Goal: Information Seeking & Learning: Learn about a topic

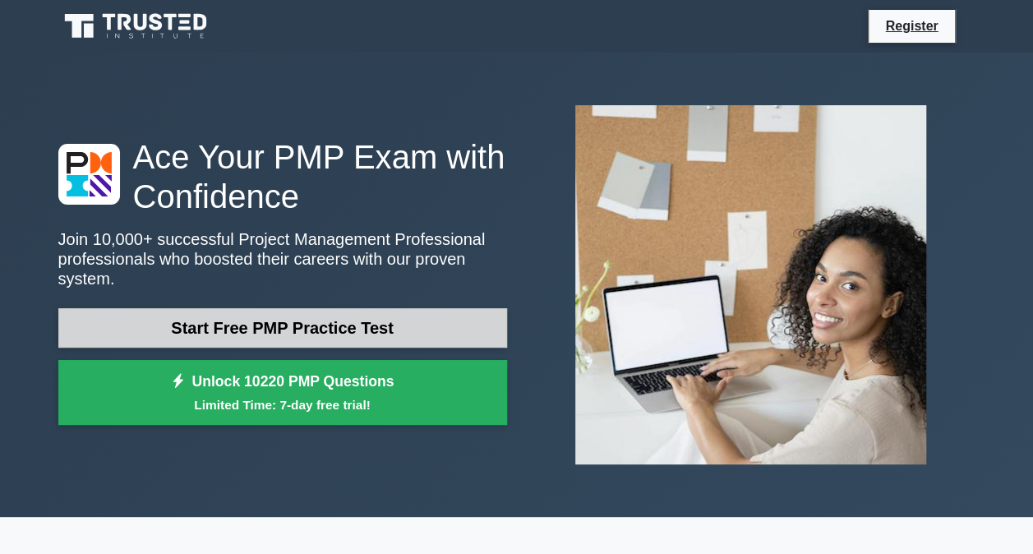
click at [344, 330] on link "Start Free PMP Practice Test" at bounding box center [282, 327] width 449 height 39
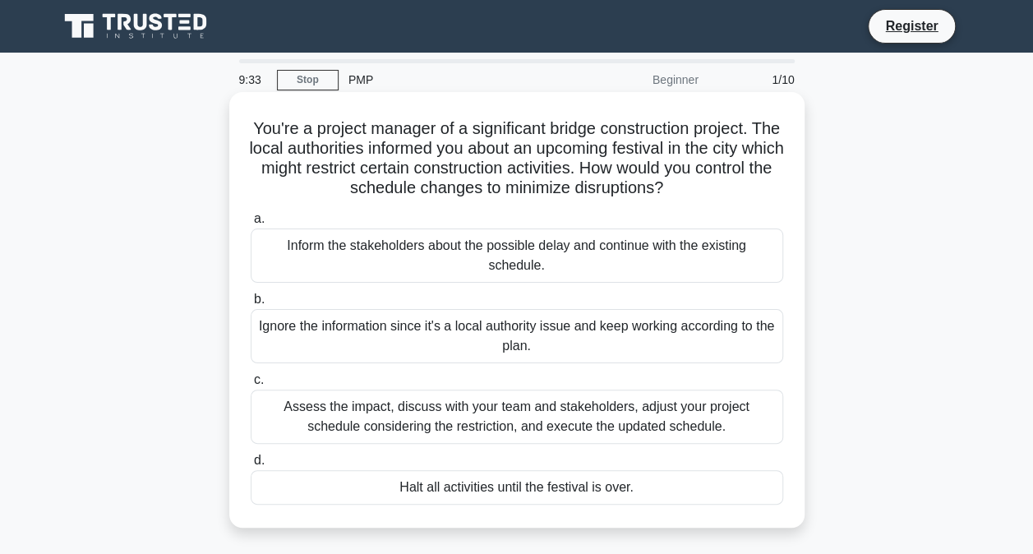
click at [532, 435] on div "Assess the impact, discuss with your team and stakeholders, adjust your project…" at bounding box center [517, 416] width 532 height 54
click at [251, 385] on input "c. Assess the impact, discuss with your team and stakeholders, adjust your proj…" at bounding box center [251, 380] width 0 height 11
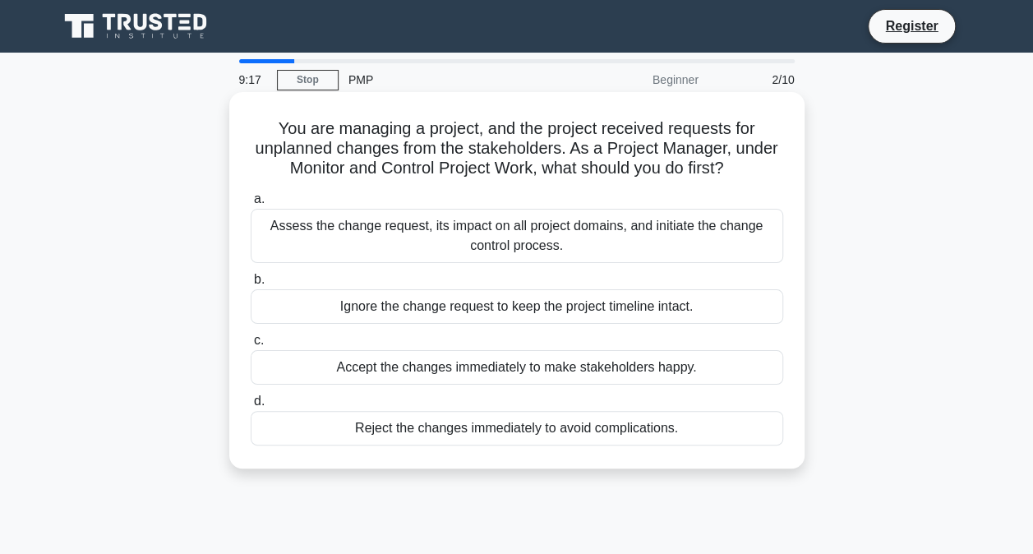
click at [467, 237] on div "Assess the change request, its impact on all project domains, and initiate the …" at bounding box center [517, 236] width 532 height 54
click at [251, 205] on input "a. Assess the change request, its impact on all project domains, and initiate t…" at bounding box center [251, 199] width 0 height 11
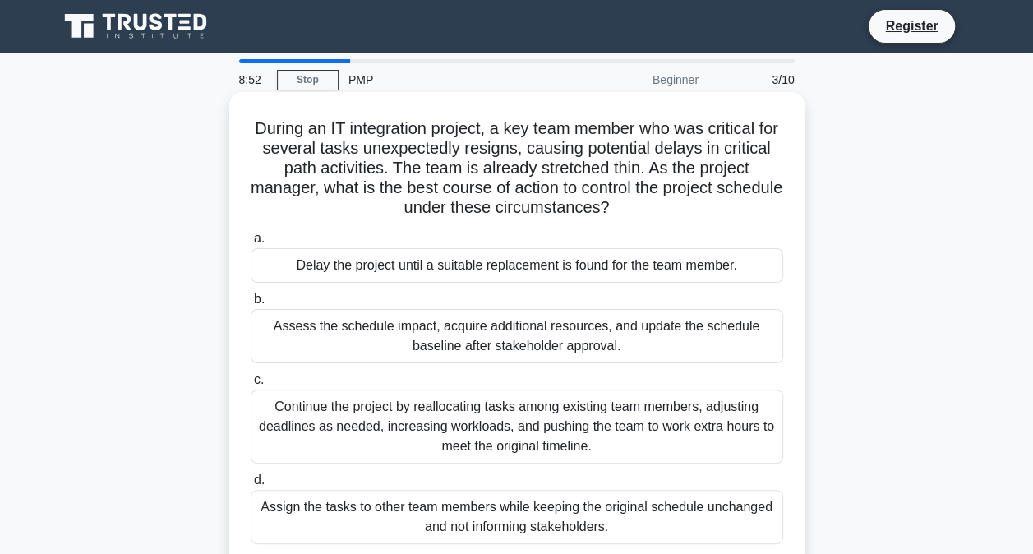
scroll to position [82, 0]
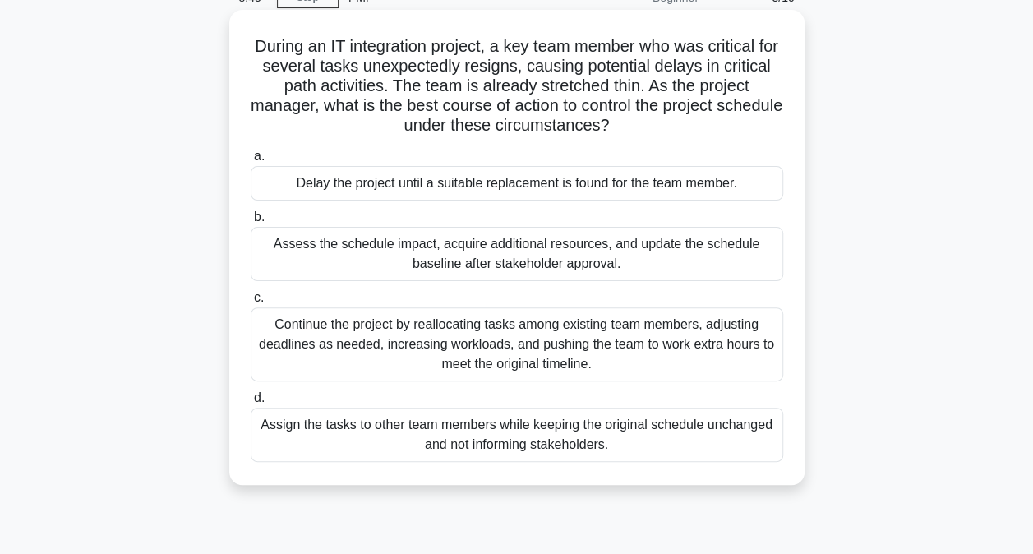
click at [445, 263] on div "Assess the schedule impact, acquire additional resources, and update the schedu…" at bounding box center [517, 254] width 532 height 54
click at [251, 223] on input "b. Assess the schedule impact, acquire additional resources, and update the sch…" at bounding box center [251, 217] width 0 height 11
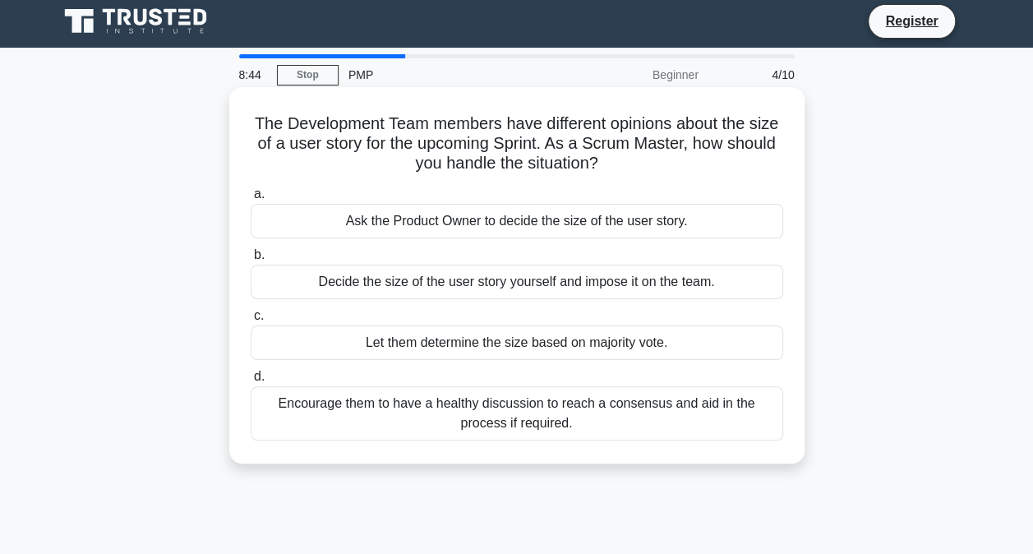
scroll to position [0, 0]
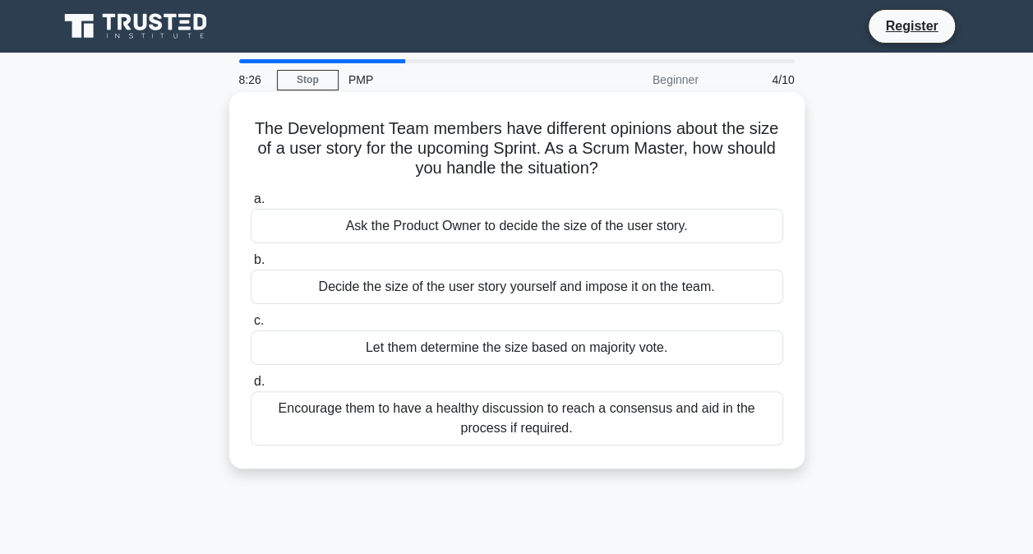
click at [647, 431] on div "Encourage them to have a healthy discussion to reach a consensus and aid in the…" at bounding box center [517, 418] width 532 height 54
click at [251, 387] on input "d. Encourage them to have a healthy discussion to reach a consensus and aid in …" at bounding box center [251, 381] width 0 height 11
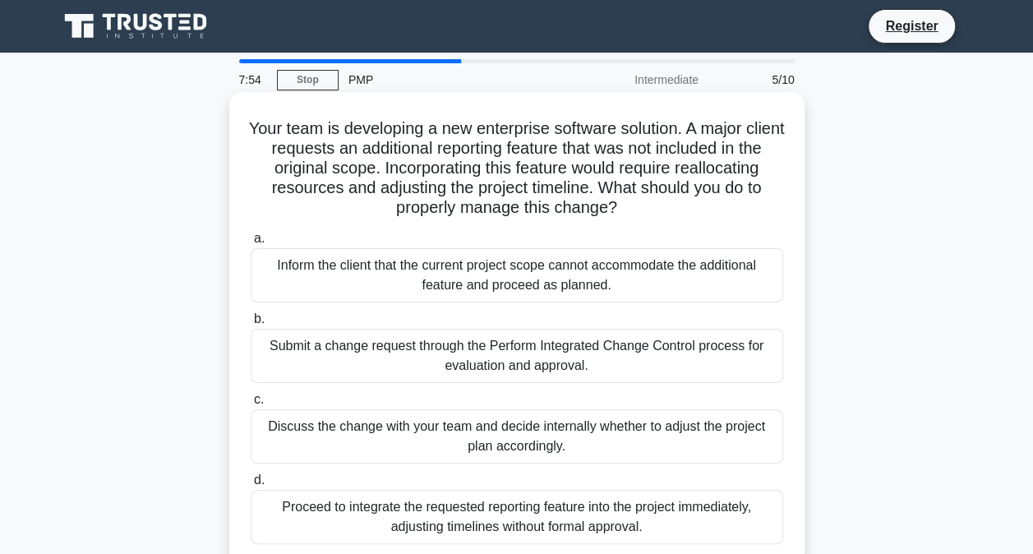
scroll to position [82, 0]
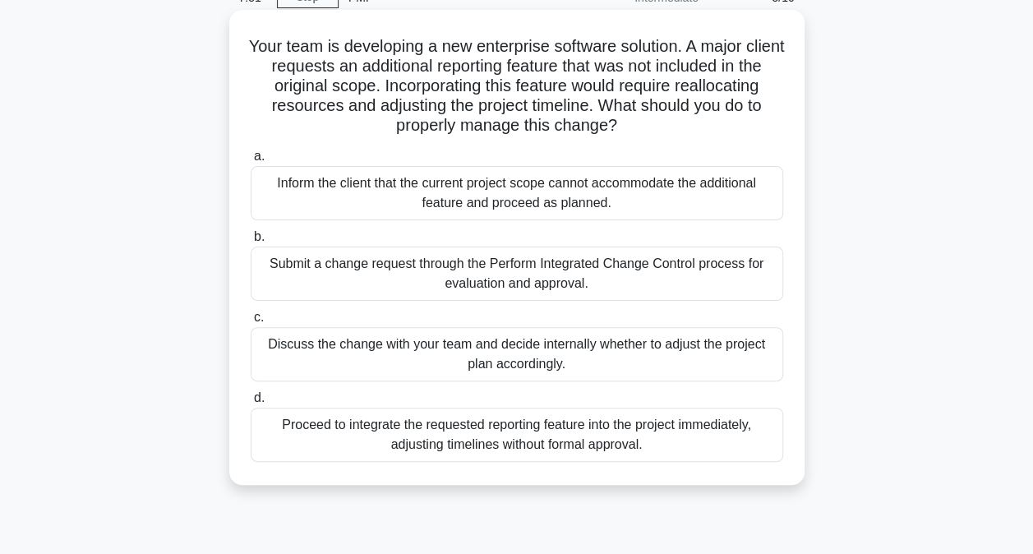
click at [411, 281] on div "Submit a change request through the Perform Integrated Change Control process f…" at bounding box center [517, 273] width 532 height 54
click at [251, 242] on input "b. Submit a change request through the Perform Integrated Change Control proces…" at bounding box center [251, 237] width 0 height 11
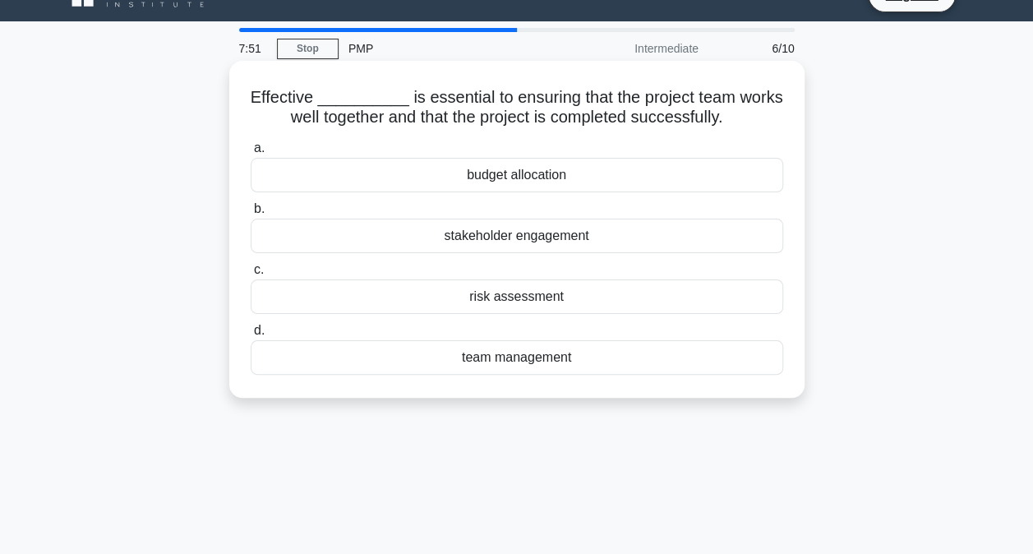
scroll to position [0, 0]
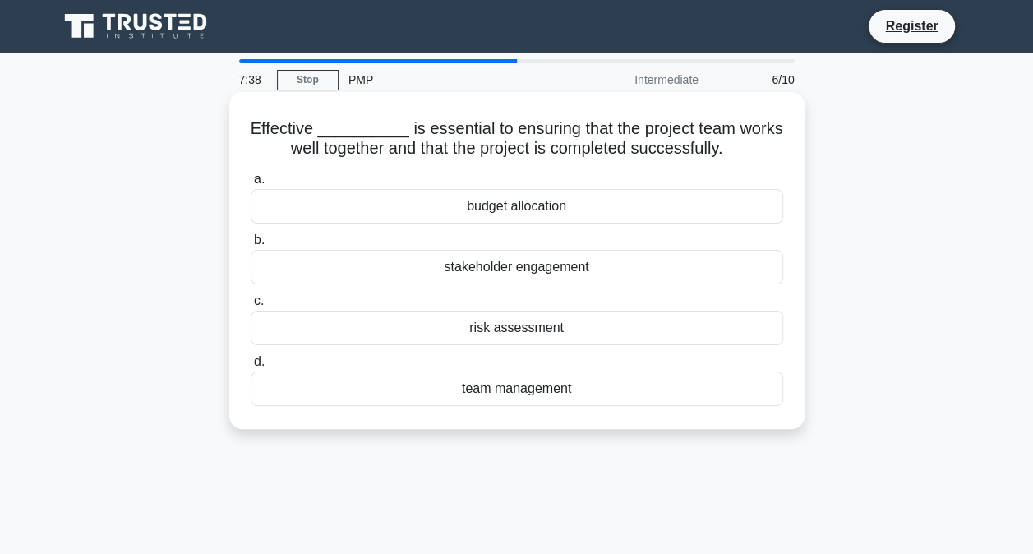
click at [504, 403] on div "team management" at bounding box center [517, 388] width 532 height 35
click at [251, 367] on input "d. team management" at bounding box center [251, 362] width 0 height 11
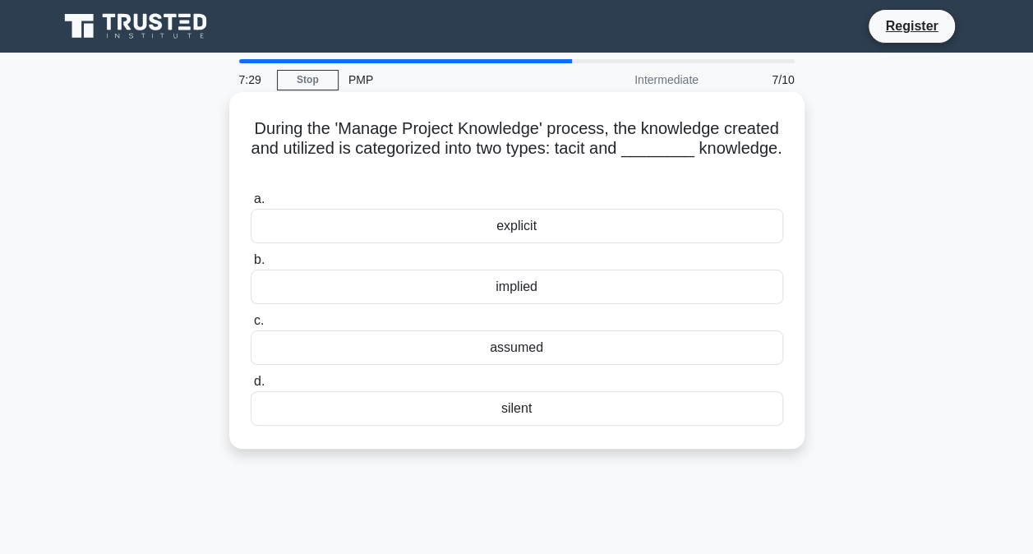
click at [574, 232] on div "explicit" at bounding box center [517, 226] width 532 height 35
click at [251, 205] on input "a. explicit" at bounding box center [251, 199] width 0 height 11
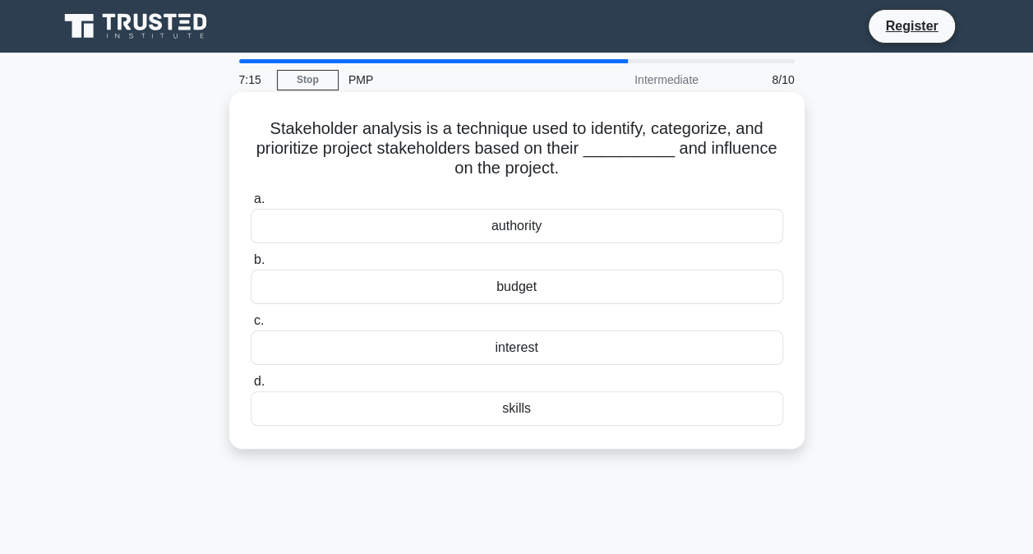
click at [509, 356] on div "interest" at bounding box center [517, 347] width 532 height 35
click at [251, 326] on input "c. interest" at bounding box center [251, 321] width 0 height 11
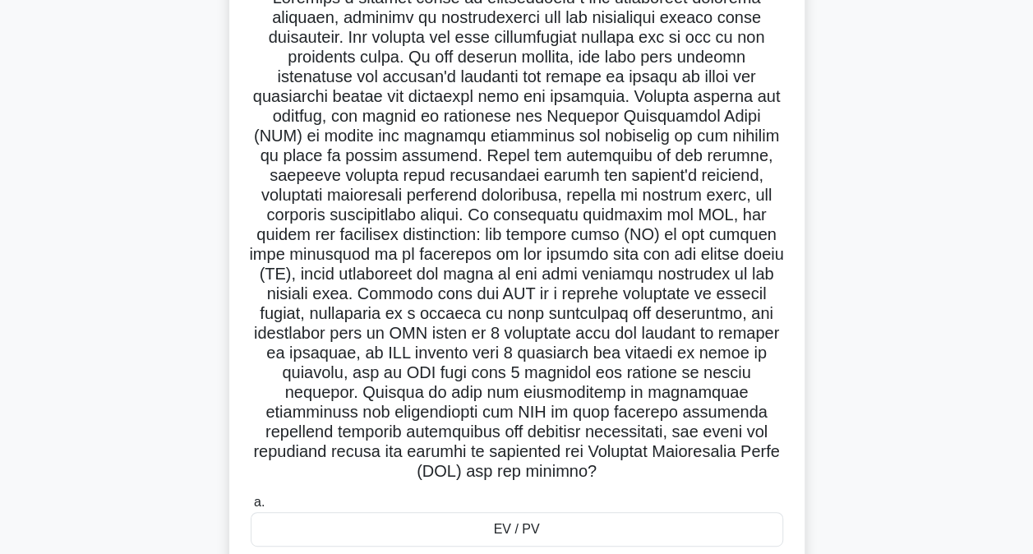
scroll to position [164, 0]
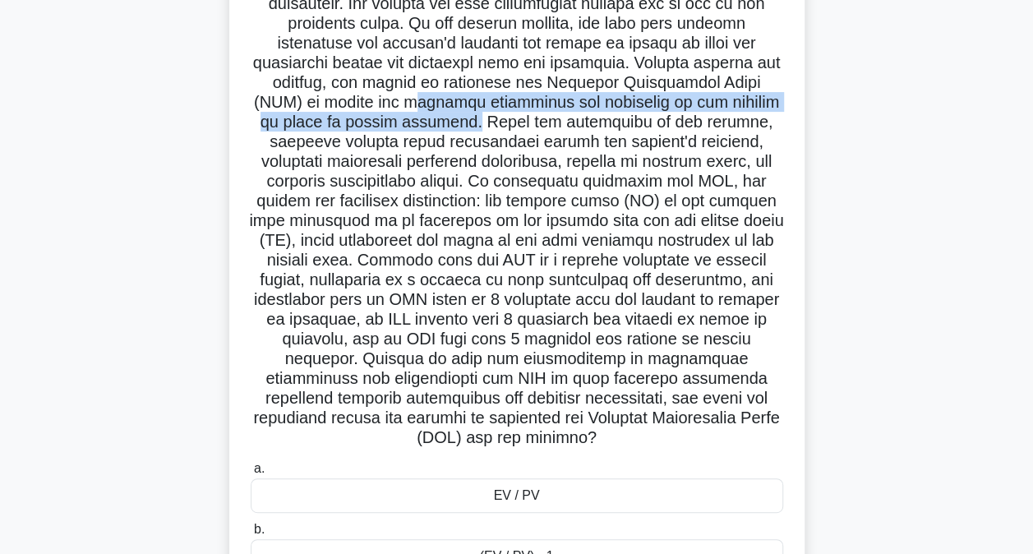
drag, startPoint x: 362, startPoint y: 95, endPoint x: 412, endPoint y: 131, distance: 62.5
click at [412, 131] on h5 ".spinner_0XTQ{transform-origin:center;animation:spinner_y6GP .75s linear infini…" at bounding box center [517, 201] width 536 height 495
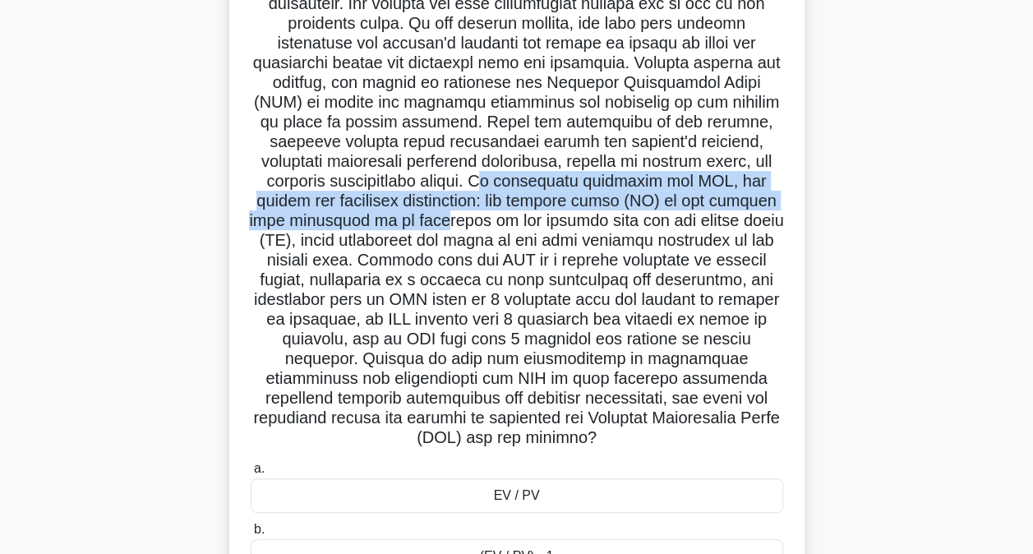
drag, startPoint x: 467, startPoint y: 181, endPoint x: 422, endPoint y: 215, distance: 56.9
click at [422, 215] on h5 ".spinner_0XTQ{transform-origin:center;animation:spinner_y6GP .75s linear infini…" at bounding box center [517, 201] width 536 height 495
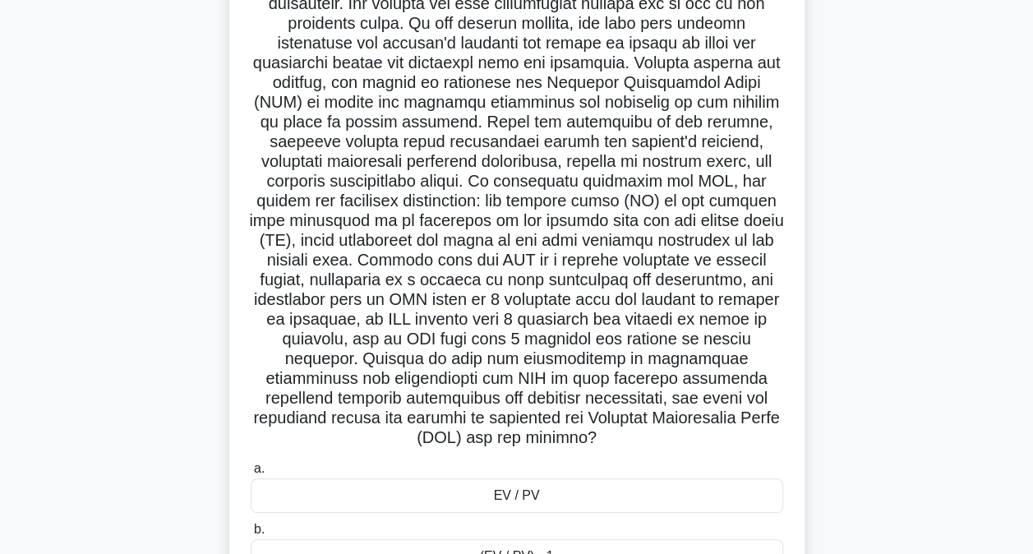
drag, startPoint x: 422, startPoint y: 215, endPoint x: 549, endPoint y: 326, distance: 168.9
click at [549, 326] on h5 ".spinner_0XTQ{transform-origin:center;animation:spinner_y6GP .75s linear infini…" at bounding box center [517, 201] width 536 height 495
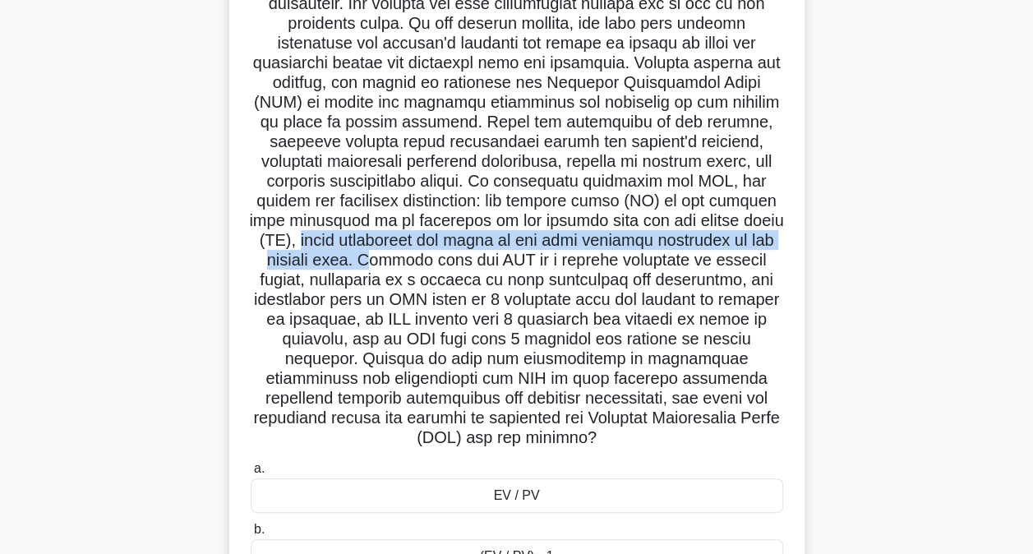
drag, startPoint x: 296, startPoint y: 246, endPoint x: 388, endPoint y: 265, distance: 93.8
click at [388, 265] on h5 ".spinner_0XTQ{transform-origin:center;animation:spinner_y6GP .75s linear infini…" at bounding box center [517, 201] width 536 height 495
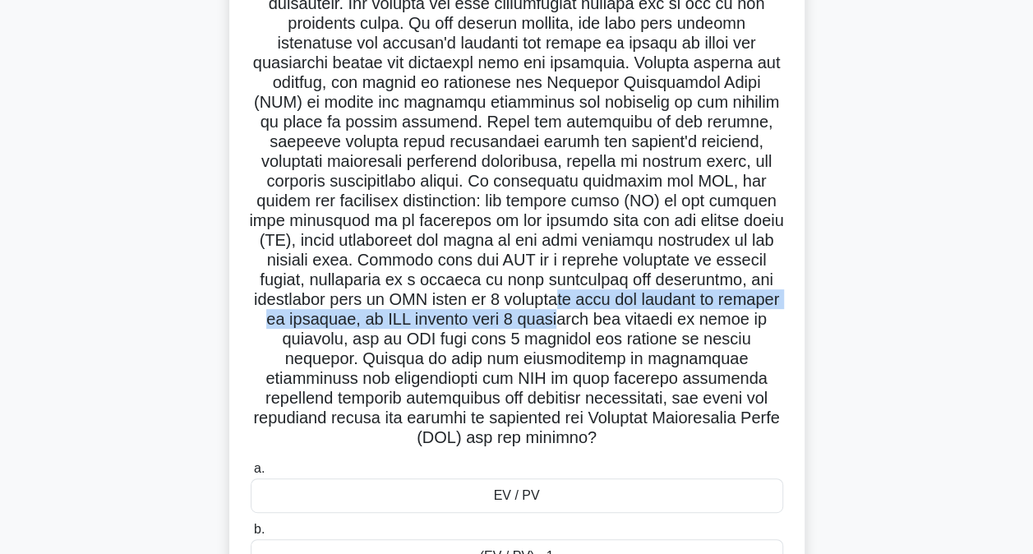
drag, startPoint x: 388, startPoint y: 265, endPoint x: 552, endPoint y: 315, distance: 171.8
click at [552, 315] on h5 ".spinner_0XTQ{transform-origin:center;animation:spinner_y6GP .75s linear infini…" at bounding box center [517, 201] width 536 height 495
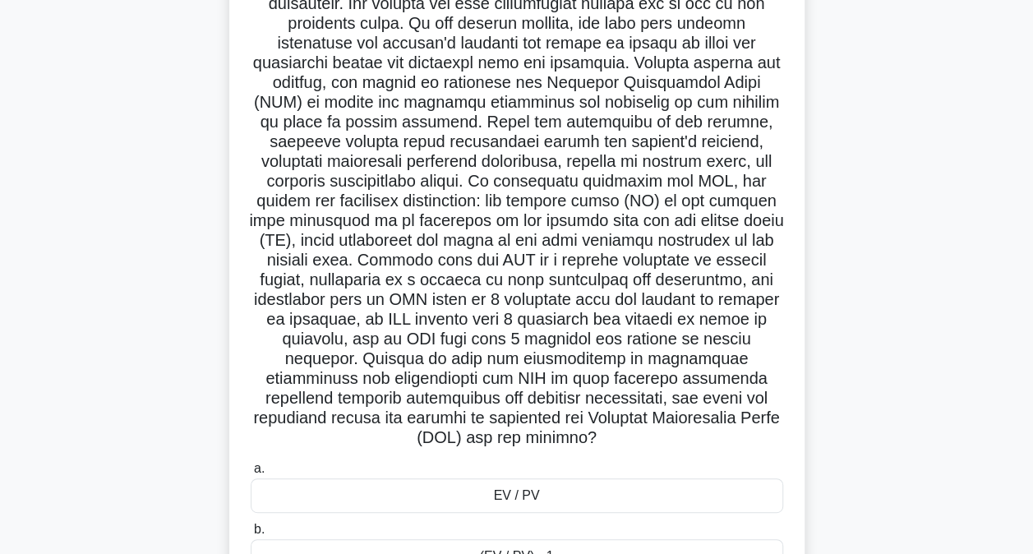
click at [383, 268] on h5 ".spinner_0XTQ{transform-origin:center;animation:spinner_y6GP .75s linear infini…" at bounding box center [517, 201] width 536 height 495
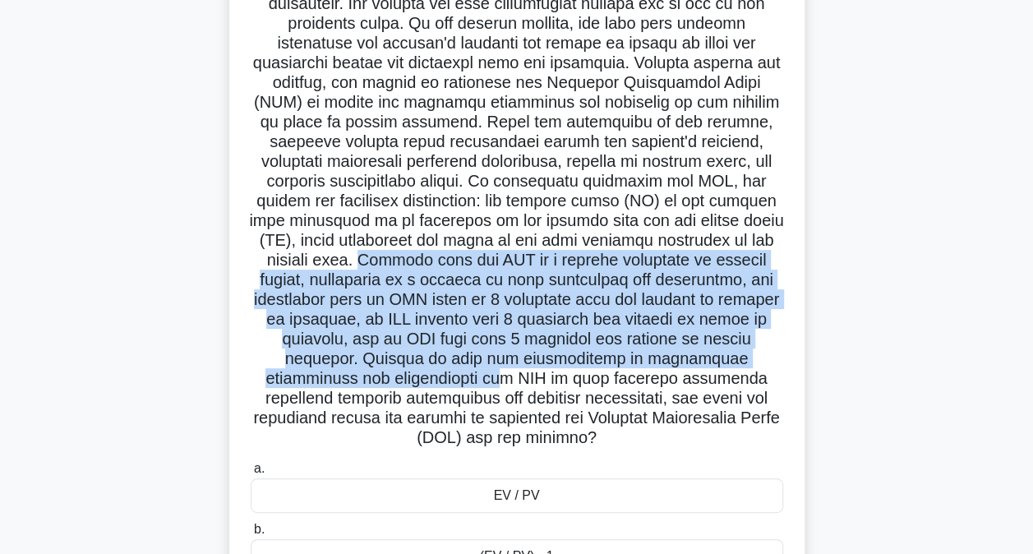
drag, startPoint x: 375, startPoint y: 260, endPoint x: 375, endPoint y: 379, distance: 119.1
click at [375, 379] on h5 ".spinner_0XTQ{transform-origin:center;animation:spinner_y6GP .75s linear infini…" at bounding box center [517, 201] width 536 height 495
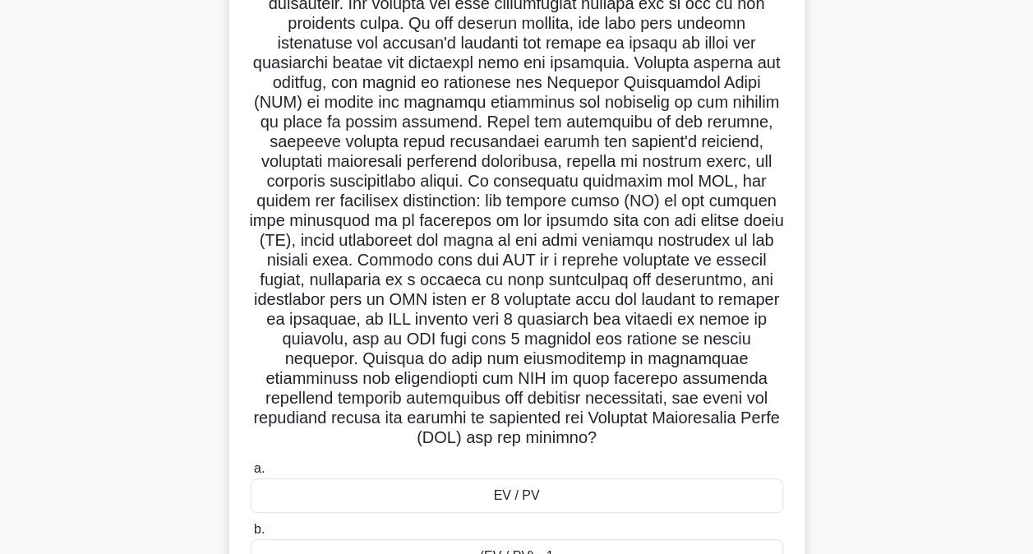
drag, startPoint x: 375, startPoint y: 379, endPoint x: 356, endPoint y: 404, distance: 32.2
click at [356, 404] on h5 ".spinner_0XTQ{transform-origin:center;animation:spinner_y6GP .75s linear infini…" at bounding box center [517, 201] width 536 height 495
drag, startPoint x: 288, startPoint y: 360, endPoint x: 679, endPoint y: 443, distance: 399.8
click at [679, 443] on h5 ".spinner_0XTQ{transform-origin:center;animation:spinner_y6GP .75s linear infini…" at bounding box center [517, 201] width 536 height 495
drag, startPoint x: 679, startPoint y: 443, endPoint x: 577, endPoint y: 445, distance: 101.9
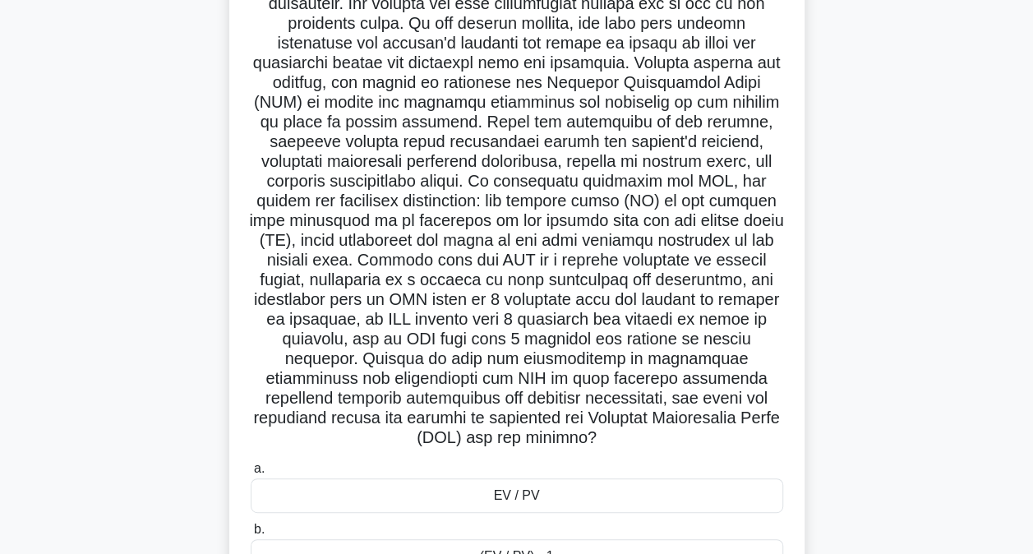
click at [577, 445] on h5 ".spinner_0XTQ{transform-origin:center;animation:spinner_y6GP .75s linear infini…" at bounding box center [517, 201] width 536 height 495
click at [526, 436] on h5 ".spinner_0XTQ{transform-origin:center;animation:spinner_y6GP .75s linear infini…" at bounding box center [517, 201] width 536 height 495
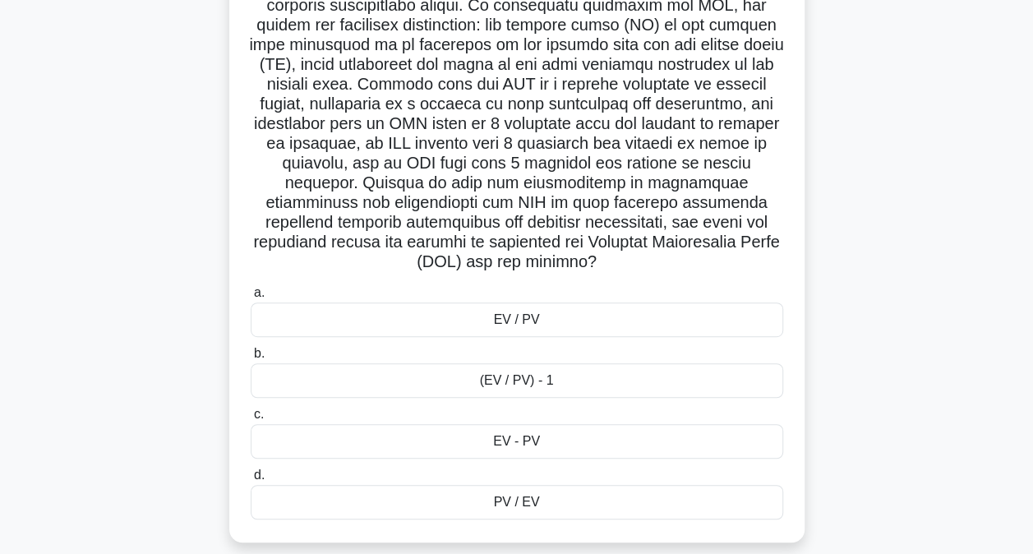
scroll to position [358, 0]
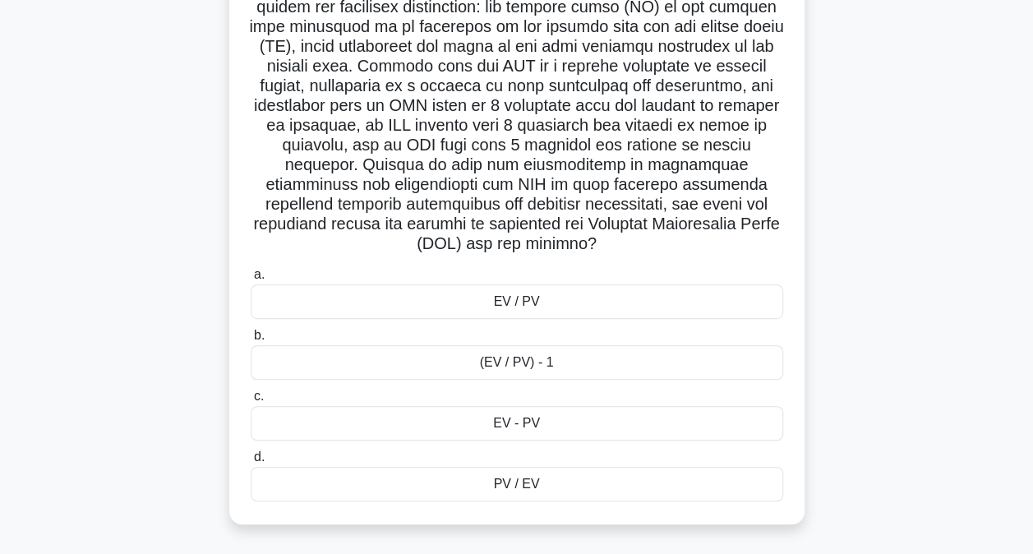
click at [344, 301] on div "EV / PV" at bounding box center [517, 301] width 532 height 35
click at [251, 280] on input "a. EV / PV" at bounding box center [251, 275] width 0 height 11
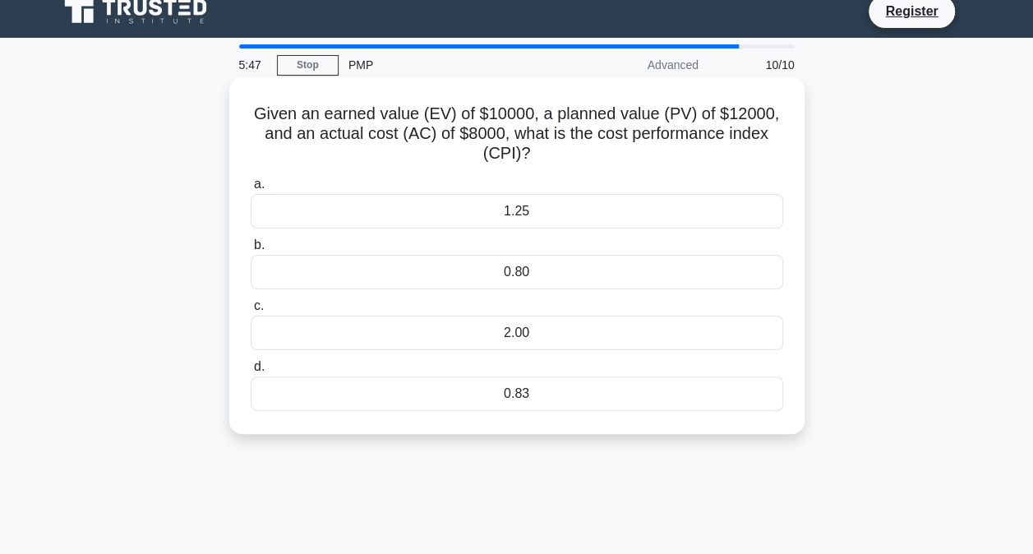
scroll to position [0, 0]
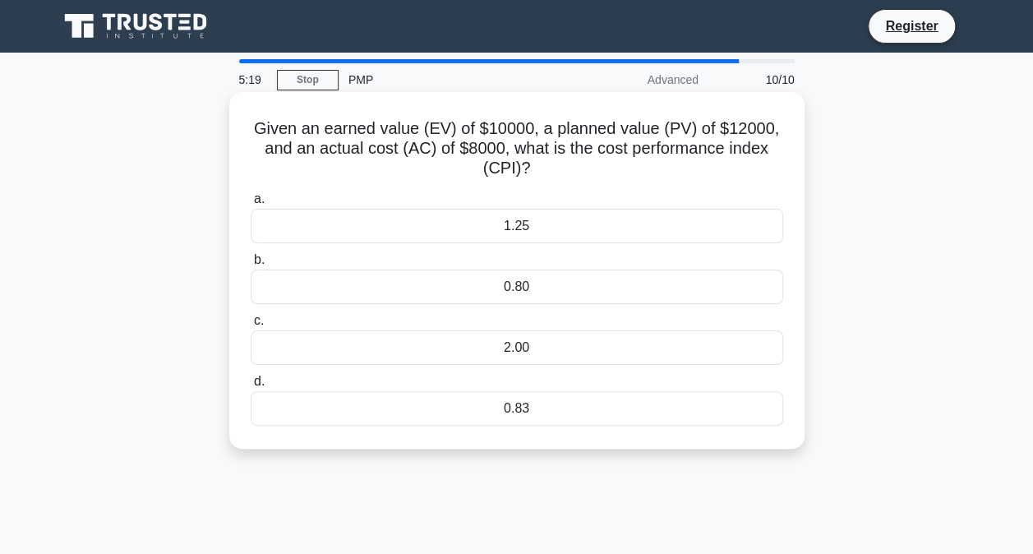
click at [606, 229] on div "1.25" at bounding box center [517, 226] width 532 height 35
click at [251, 205] on input "a. 1.25" at bounding box center [251, 199] width 0 height 11
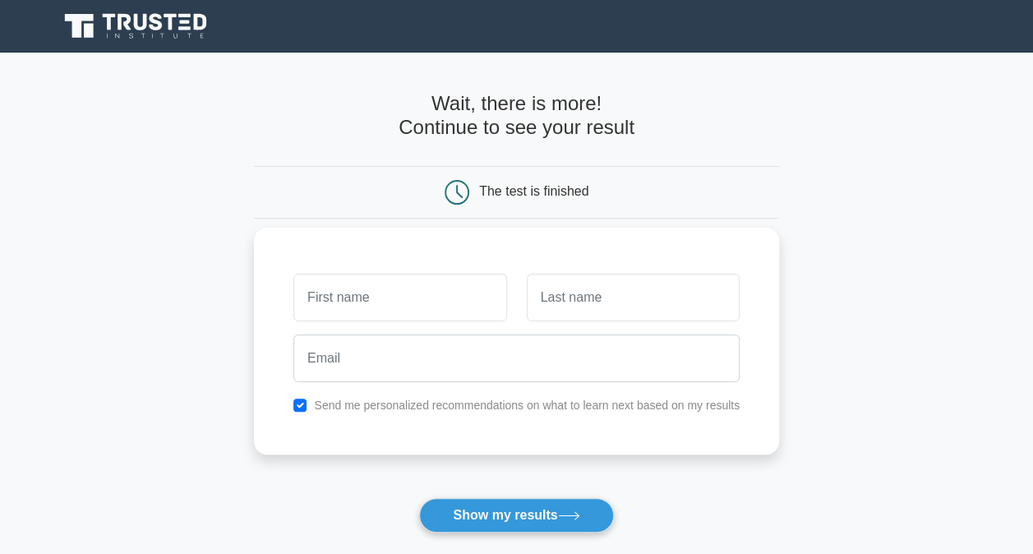
click at [393, 299] on input "text" at bounding box center [399, 298] width 213 height 48
type input "[PERSON_NAME]"
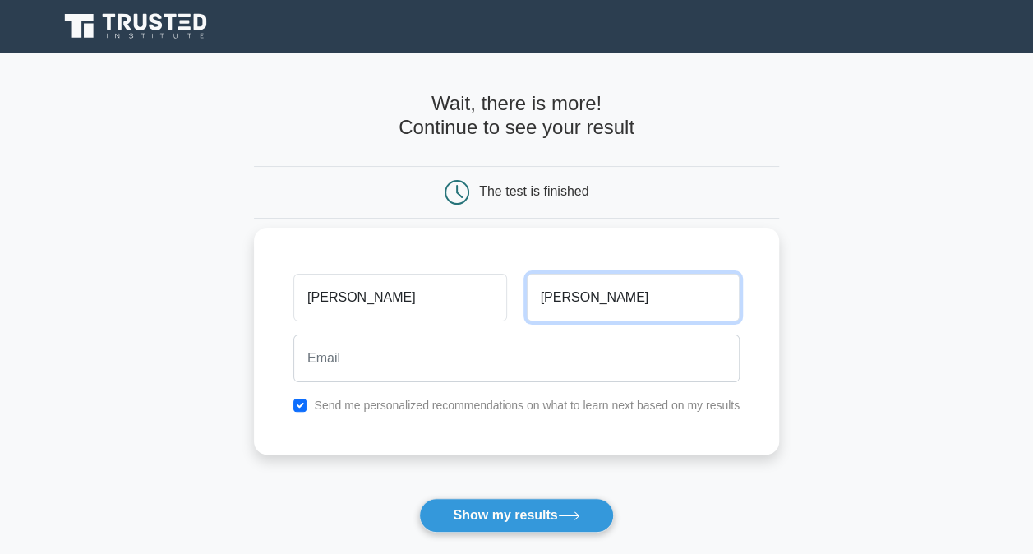
type input "Stankovic"
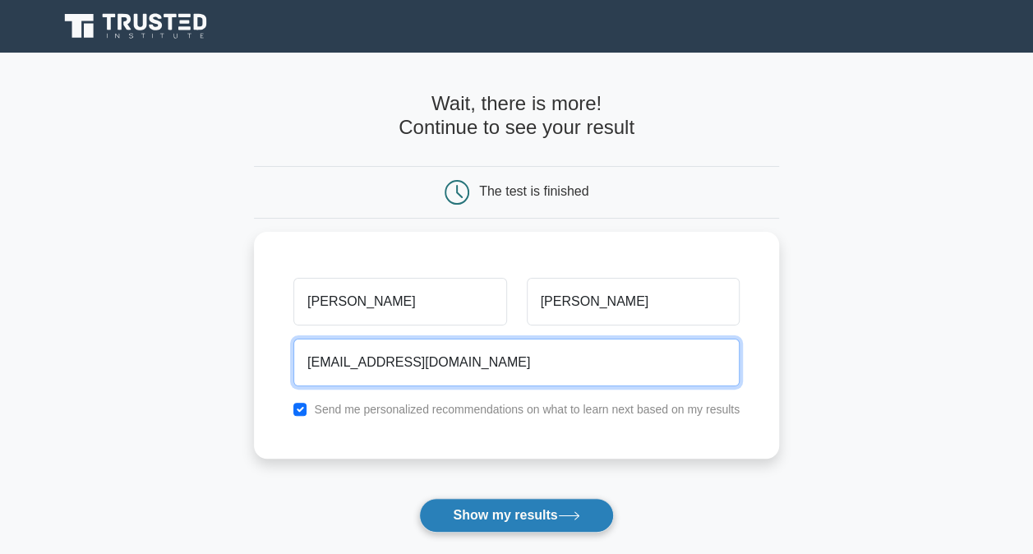
type input "ivanas1808@yahoo.com"
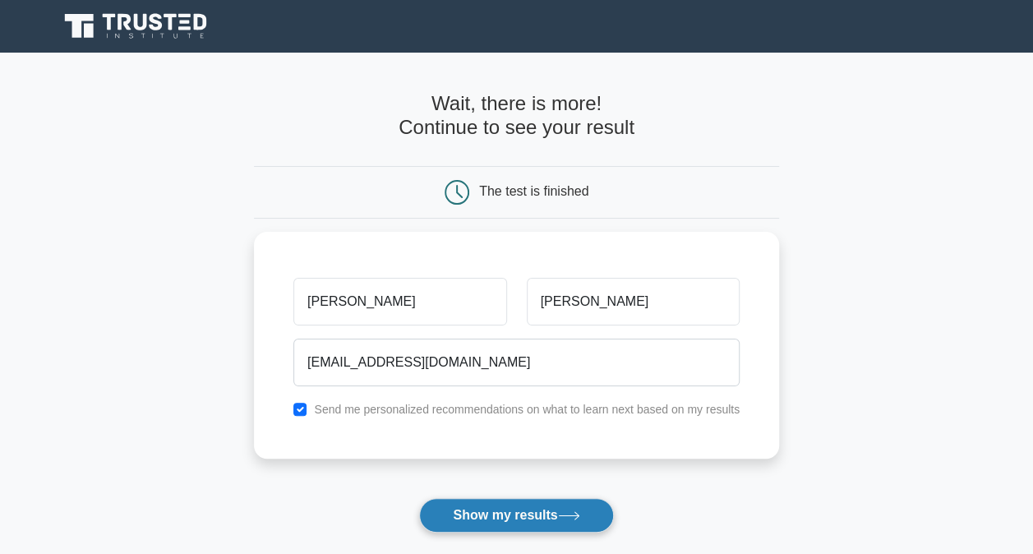
click at [521, 511] on button "Show my results" at bounding box center [516, 515] width 194 height 35
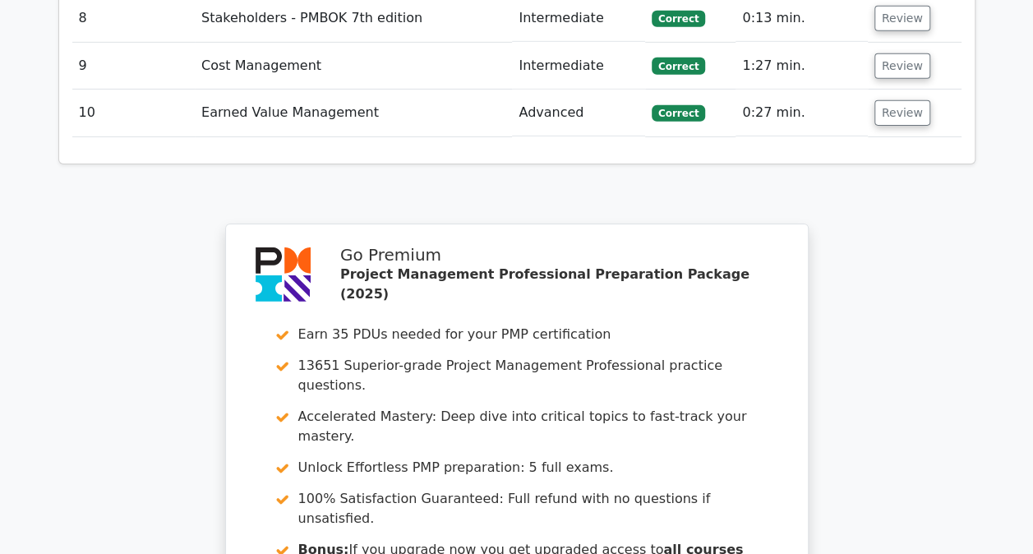
scroll to position [2853, 0]
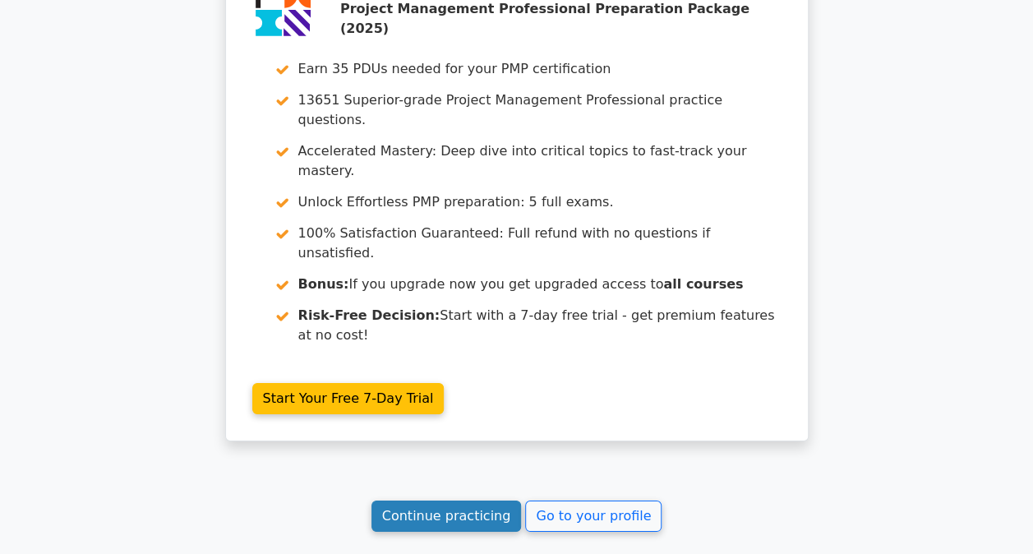
click at [454, 500] on link "Continue practicing" at bounding box center [446, 515] width 150 height 31
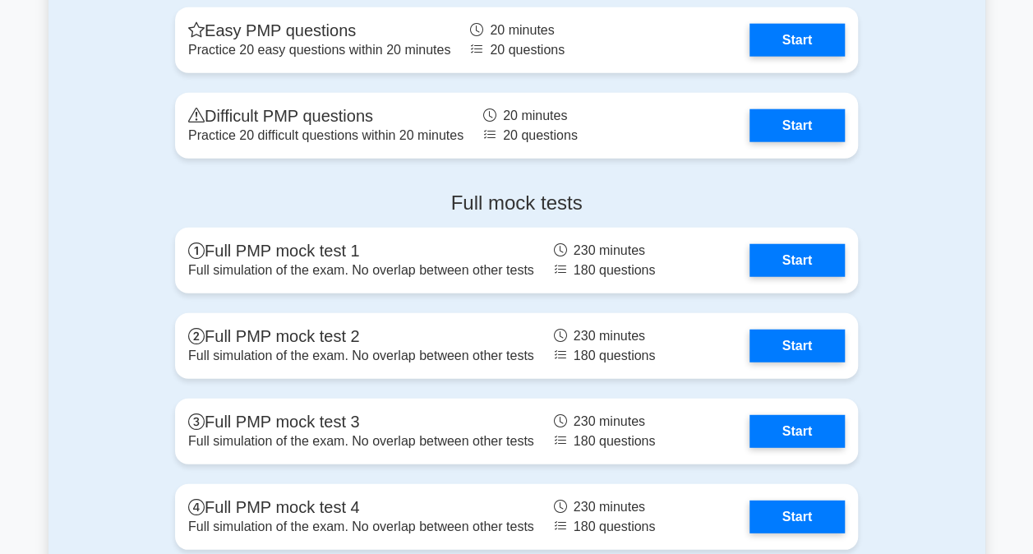
scroll to position [5094, 0]
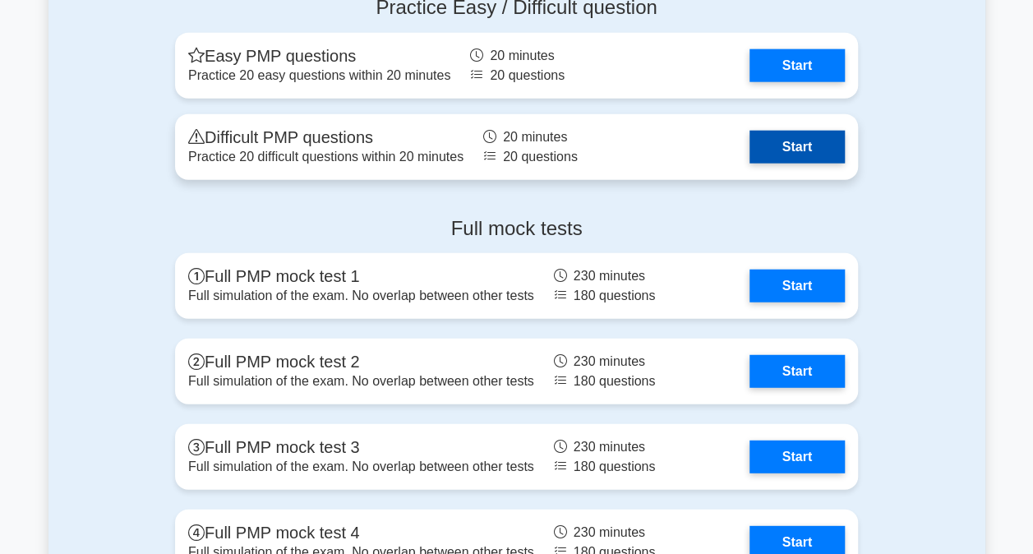
click at [802, 145] on link "Start" at bounding box center [796, 147] width 95 height 33
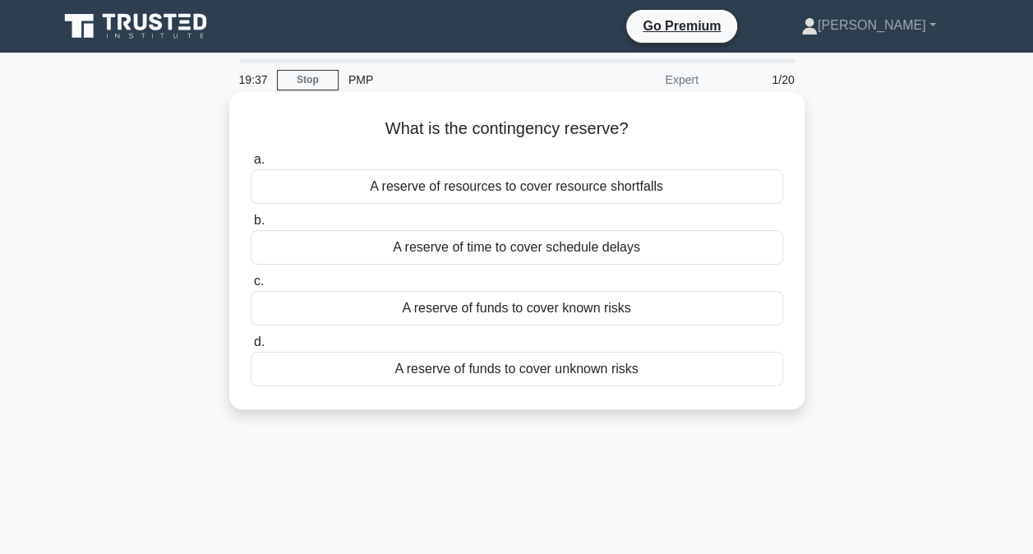
click at [513, 375] on div "A reserve of funds to cover unknown risks" at bounding box center [517, 369] width 532 height 35
click at [251, 348] on input "d. A reserve of funds to cover unknown risks" at bounding box center [251, 342] width 0 height 11
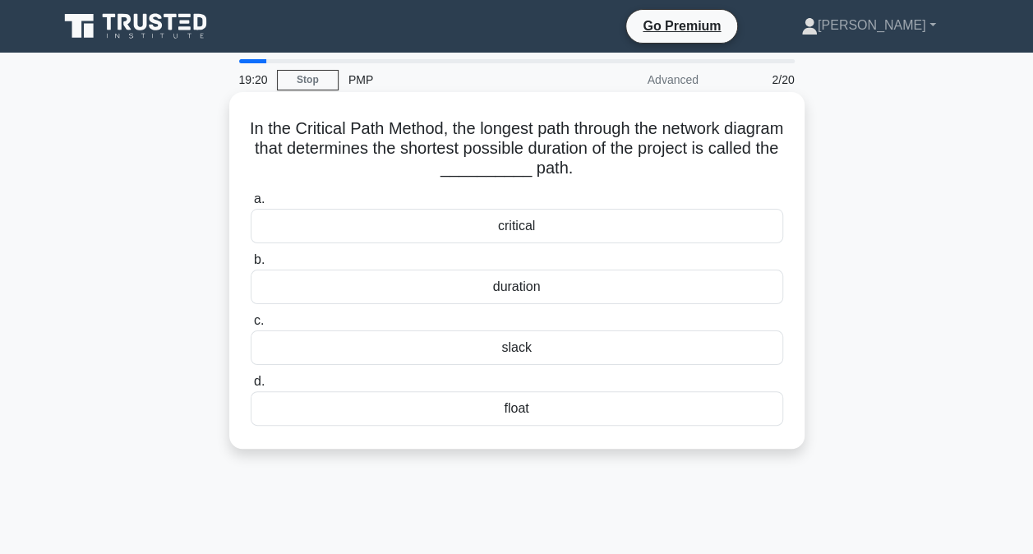
click at [507, 234] on div "critical" at bounding box center [517, 226] width 532 height 35
click at [251, 205] on input "a. critical" at bounding box center [251, 199] width 0 height 11
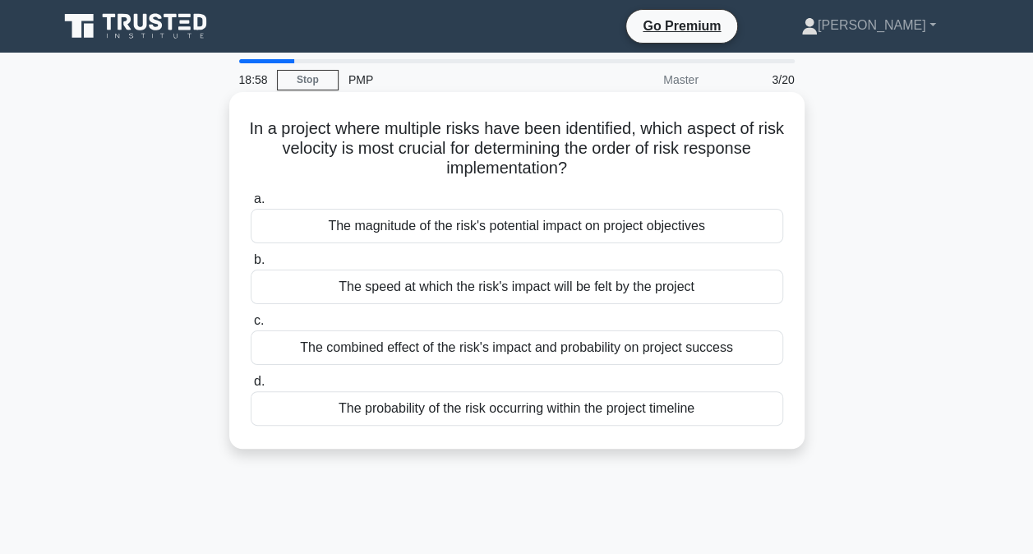
click at [452, 339] on div "The combined effect of the risk's impact and probability on project success" at bounding box center [517, 347] width 532 height 35
click at [251, 326] on input "c. The combined effect of the risk's impact and probability on project success" at bounding box center [251, 321] width 0 height 11
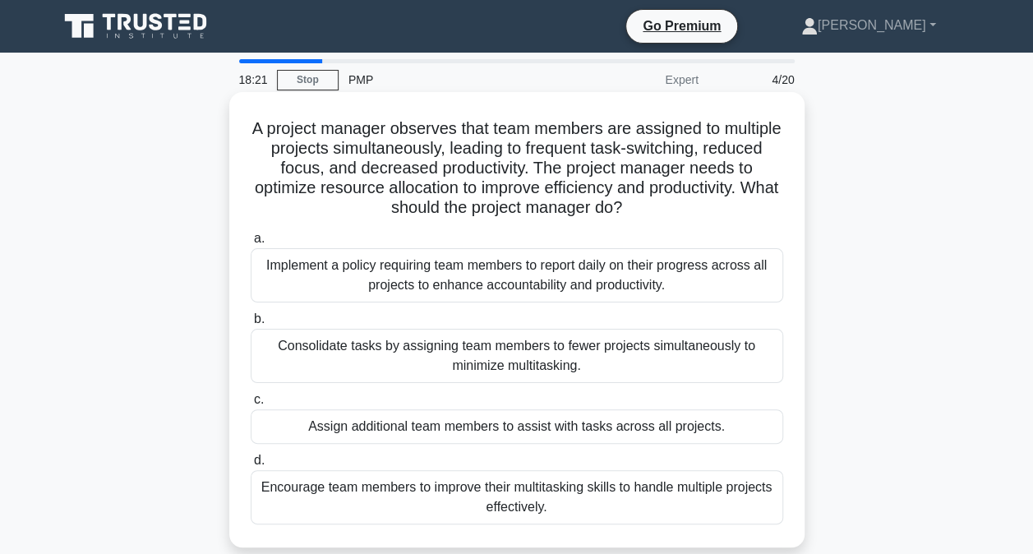
click at [505, 367] on div "Consolidate tasks by assigning team members to fewer projects simultaneously to…" at bounding box center [517, 356] width 532 height 54
click at [251, 325] on input "b. Consolidate tasks by assigning team members to fewer projects simultaneously…" at bounding box center [251, 319] width 0 height 11
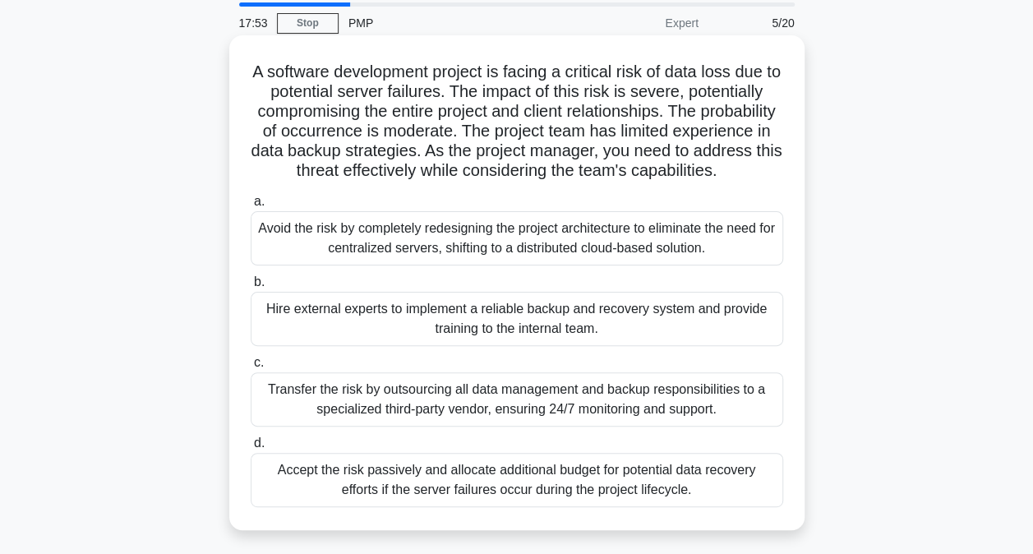
scroll to position [164, 0]
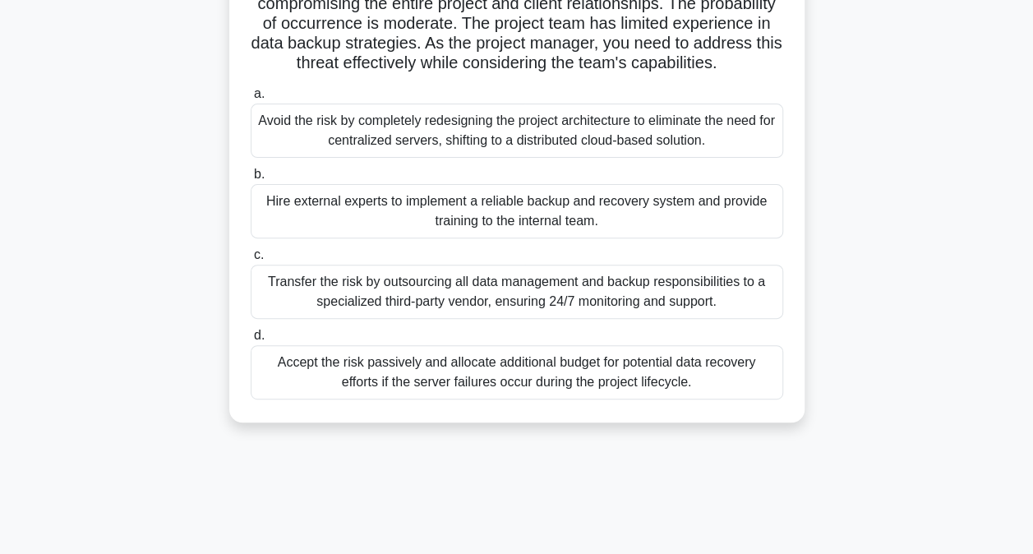
click at [466, 319] on div "Transfer the risk by outsourcing all data management and backup responsibilitie…" at bounding box center [517, 292] width 532 height 54
click at [251, 260] on input "c. Transfer the risk by outsourcing all data management and backup responsibili…" at bounding box center [251, 255] width 0 height 11
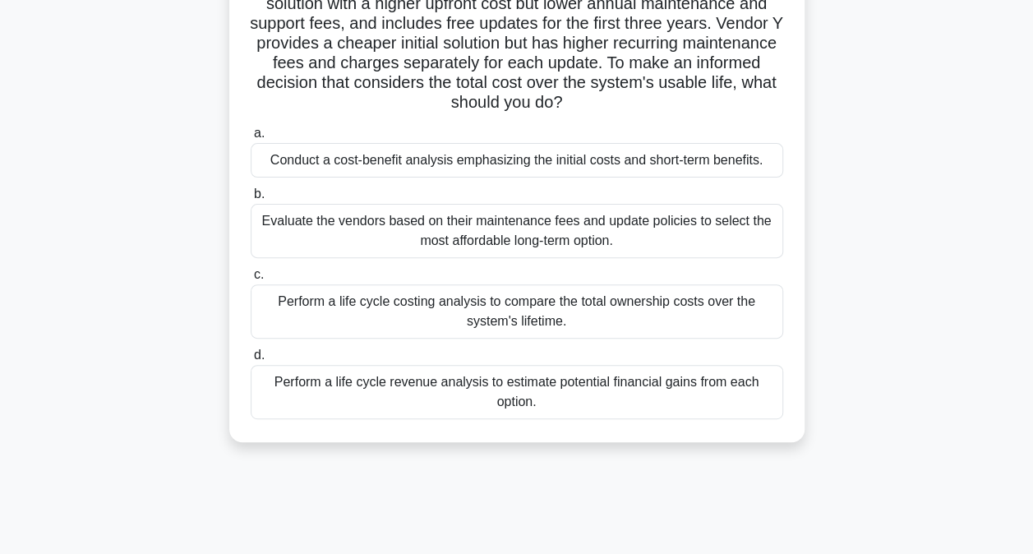
click at [455, 304] on div "Perform a life cycle costing analysis to compare the total ownership costs over…" at bounding box center [517, 311] width 532 height 54
click at [251, 280] on input "c. Perform a life cycle costing analysis to compare the total ownership costs o…" at bounding box center [251, 275] width 0 height 11
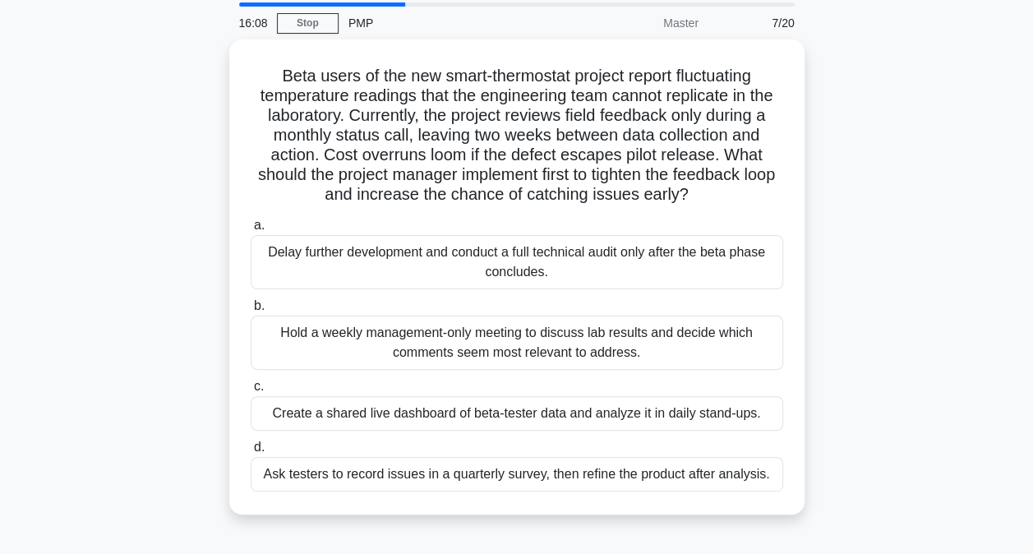
scroll to position [82, 0]
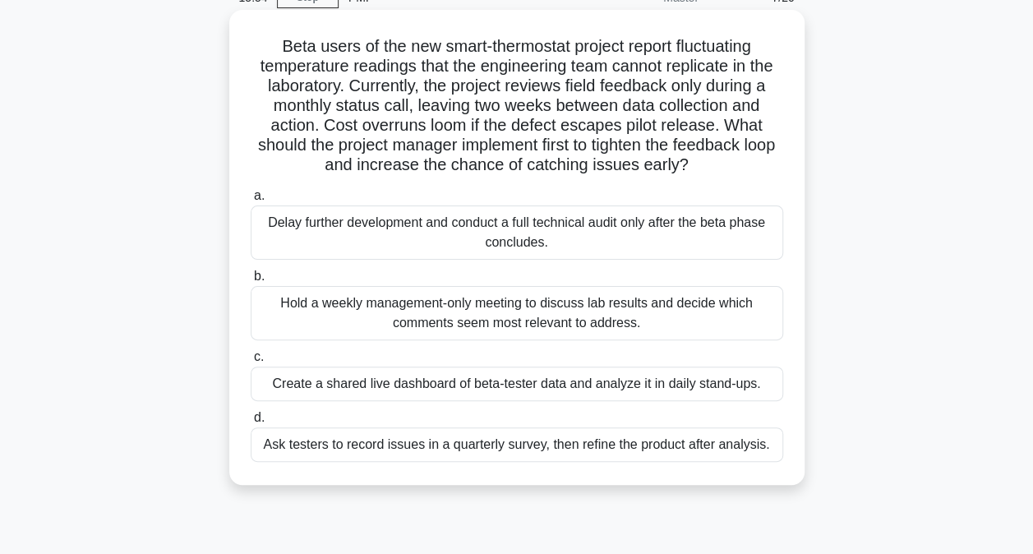
click at [683, 389] on div "Create a shared live dashboard of beta-tester data and analyze it in daily stan…" at bounding box center [517, 383] width 532 height 35
click at [251, 362] on input "c. Create a shared live dashboard of beta-tester data and analyze it in daily s…" at bounding box center [251, 357] width 0 height 11
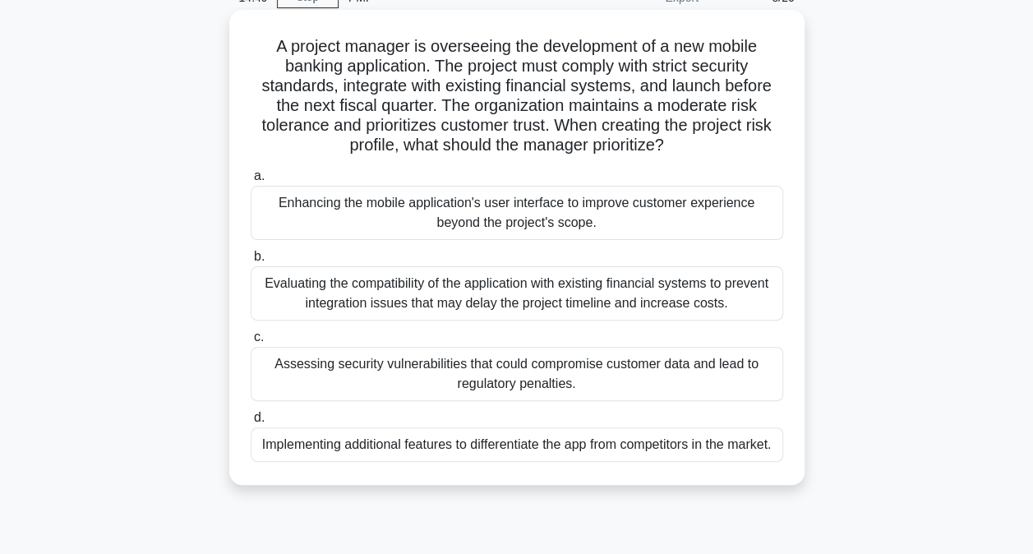
click at [562, 385] on div "Assessing security vulnerabilities that could compromise customer data and lead…" at bounding box center [517, 374] width 532 height 54
click at [251, 343] on input "c. Assessing security vulnerabilities that could compromise customer data and l…" at bounding box center [251, 337] width 0 height 11
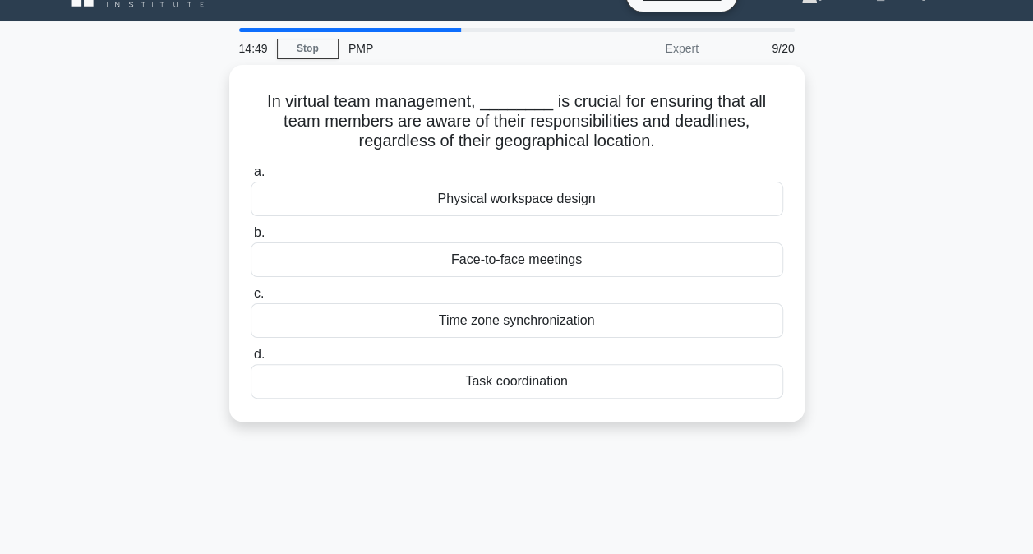
scroll to position [0, 0]
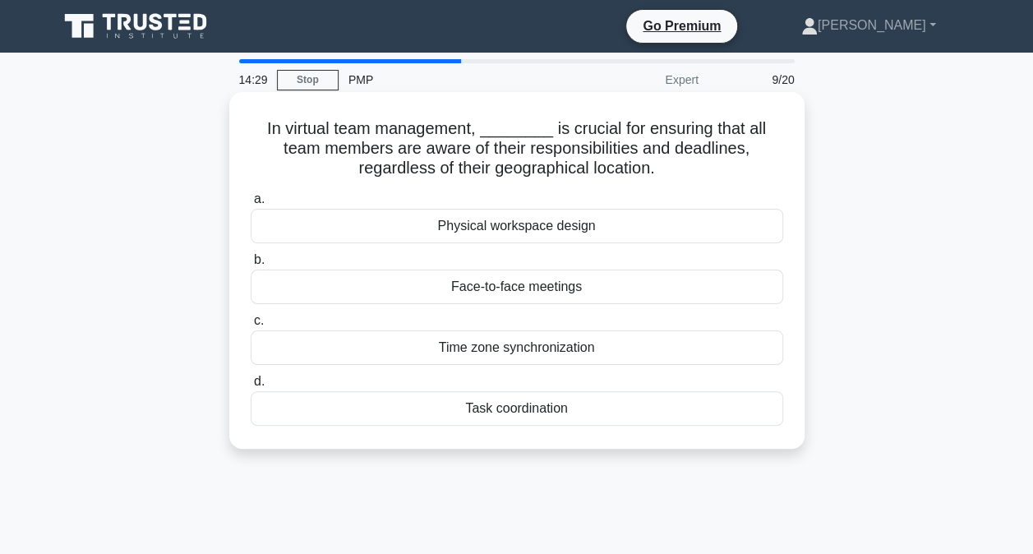
click at [505, 407] on div "Task coordination" at bounding box center [517, 408] width 532 height 35
click at [251, 387] on input "d. Task coordination" at bounding box center [251, 381] width 0 height 11
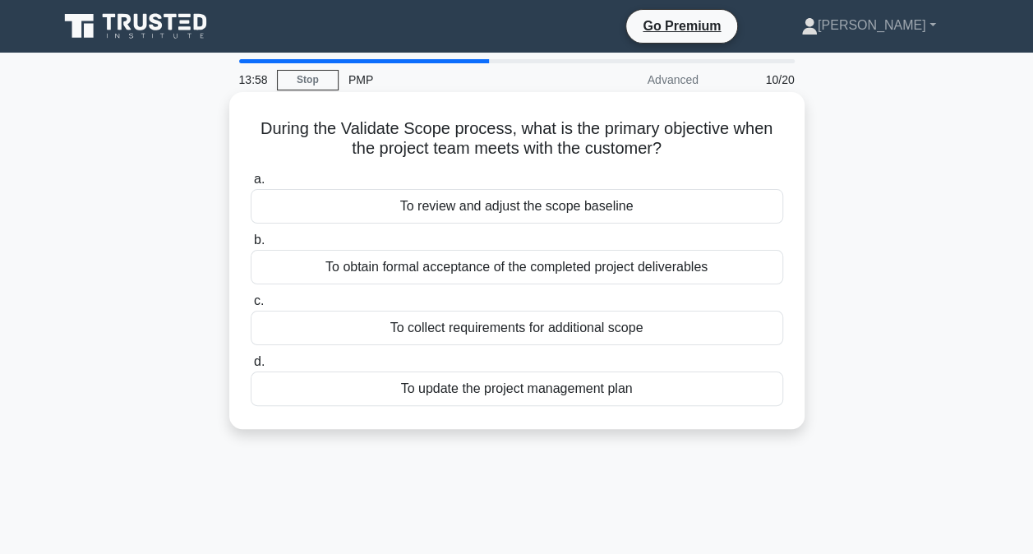
click at [449, 328] on div "To collect requirements for additional scope" at bounding box center [517, 328] width 532 height 35
click at [251, 306] on input "c. To collect requirements for additional scope" at bounding box center [251, 301] width 0 height 11
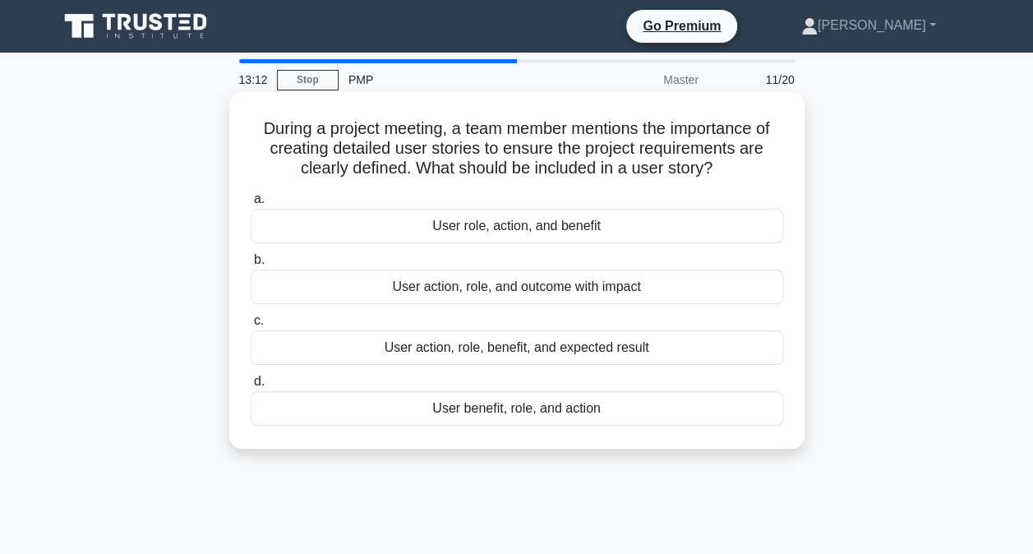
click at [521, 342] on div "User action, role, benefit, and expected result" at bounding box center [517, 347] width 532 height 35
click at [251, 326] on input "c. User action, role, benefit, and expected result" at bounding box center [251, 321] width 0 height 11
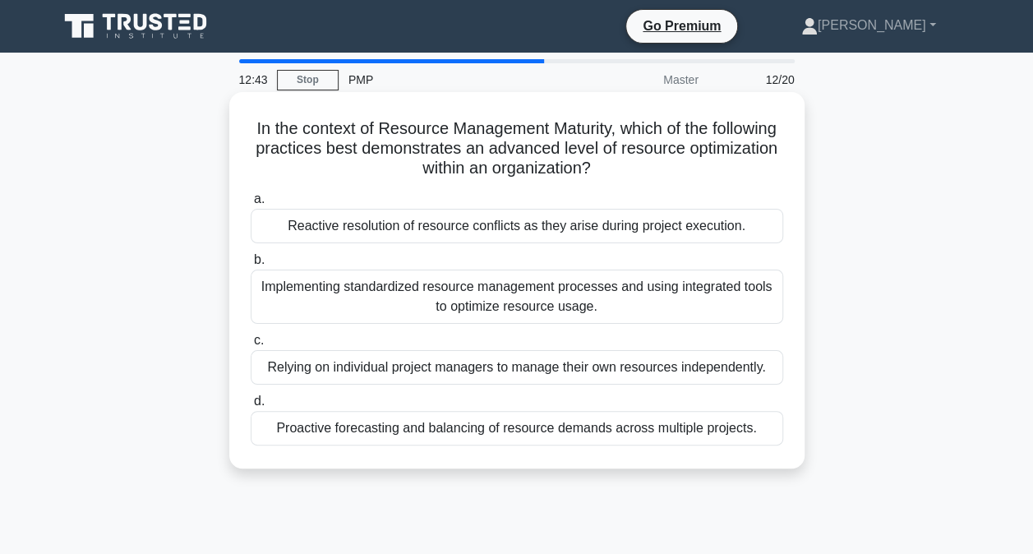
click at [588, 294] on div "Implementing standardized resource management processes and using integrated to…" at bounding box center [517, 297] width 532 height 54
click at [251, 265] on input "b. Implementing standardized resource management processes and using integrated…" at bounding box center [251, 260] width 0 height 11
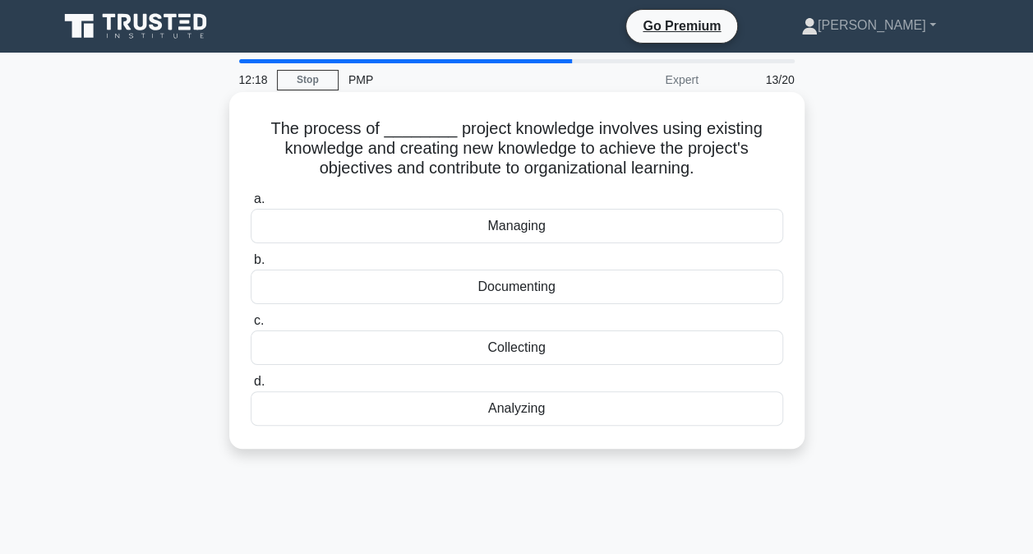
click at [510, 225] on div "Managing" at bounding box center [517, 226] width 532 height 35
click at [251, 205] on input "a. Managing" at bounding box center [251, 199] width 0 height 11
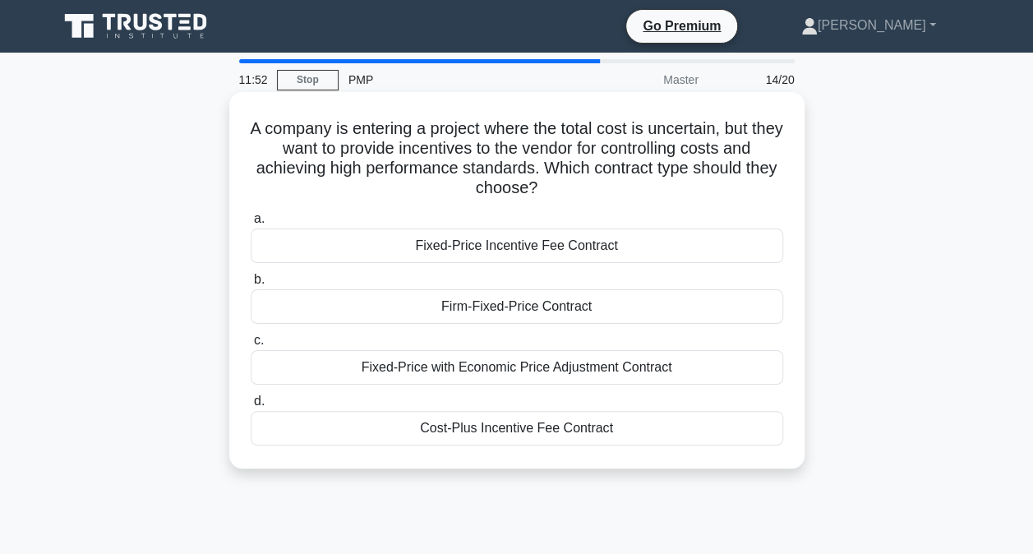
click at [592, 431] on div "Cost-Plus Incentive Fee Contract" at bounding box center [517, 428] width 532 height 35
click at [251, 407] on input "d. Cost-Plus Incentive Fee Contract" at bounding box center [251, 401] width 0 height 11
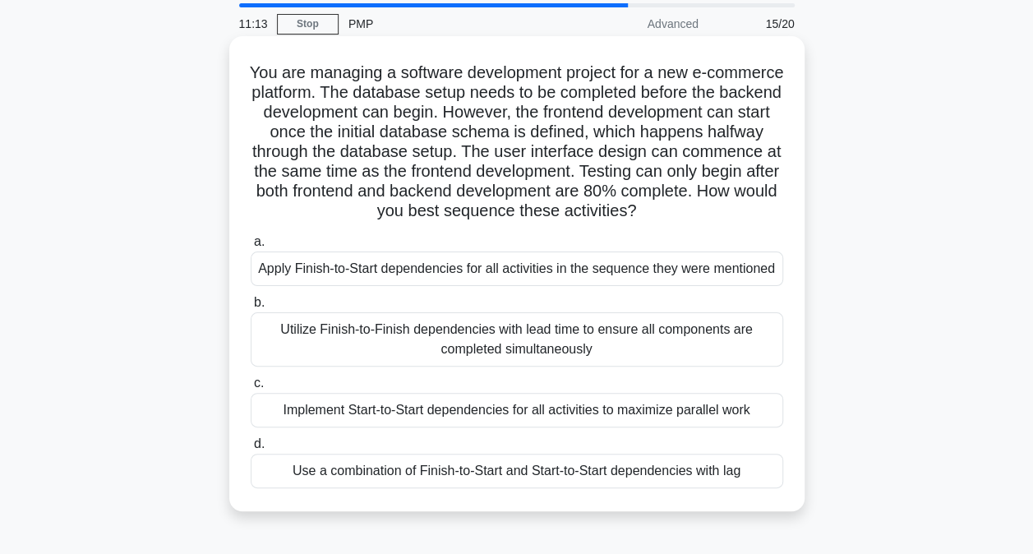
scroll to position [82, 0]
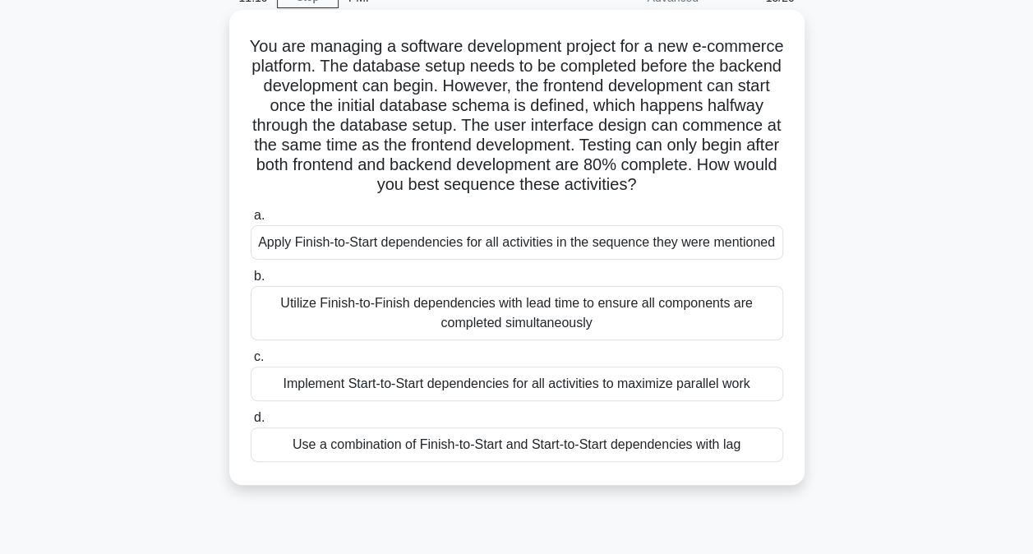
drag, startPoint x: 281, startPoint y: 295, endPoint x: 601, endPoint y: 331, distance: 322.5
click at [601, 331] on div "Utilize Finish-to-Finish dependencies with lead time to ensure all components a…" at bounding box center [517, 313] width 532 height 54
click at [505, 394] on div "Implement Start-to-Start dependencies for all activities to maximize parallel w…" at bounding box center [517, 383] width 532 height 35
click at [251, 362] on input "c. Implement Start-to-Start dependencies for all activities to maximize paralle…" at bounding box center [251, 357] width 0 height 11
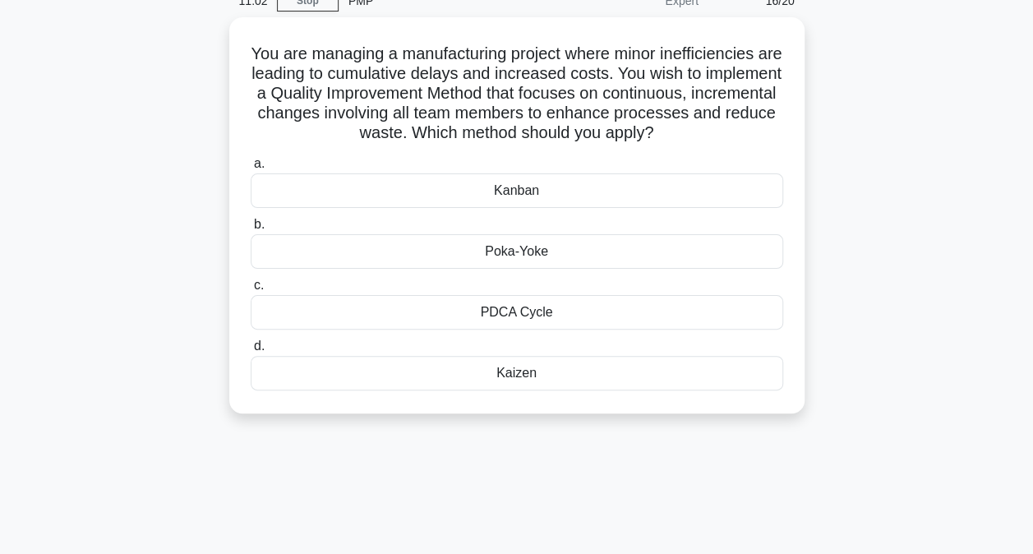
scroll to position [0, 0]
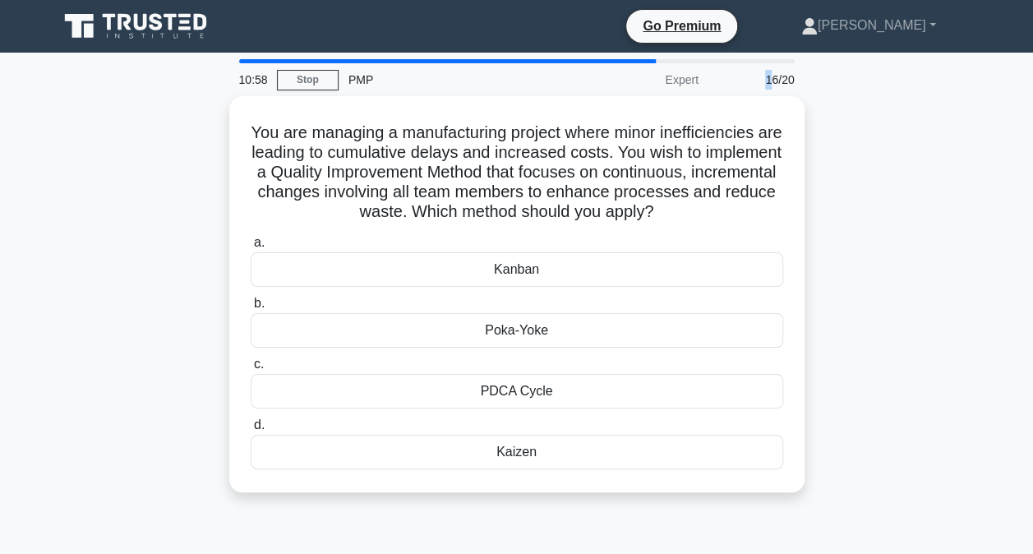
drag, startPoint x: 769, startPoint y: 82, endPoint x: 758, endPoint y: 83, distance: 11.5
click at [758, 83] on div "16/20" at bounding box center [756, 79] width 96 height 33
click at [650, 61] on div at bounding box center [447, 61] width 417 height 4
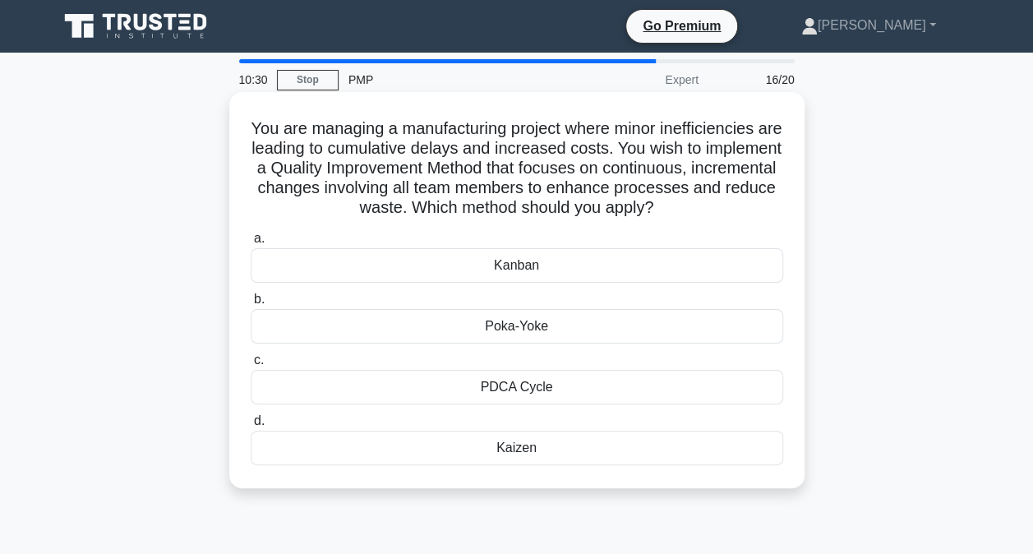
click at [505, 449] on div "Kaizen" at bounding box center [517, 448] width 532 height 35
click at [251, 426] on input "d. Kaizen" at bounding box center [251, 421] width 0 height 11
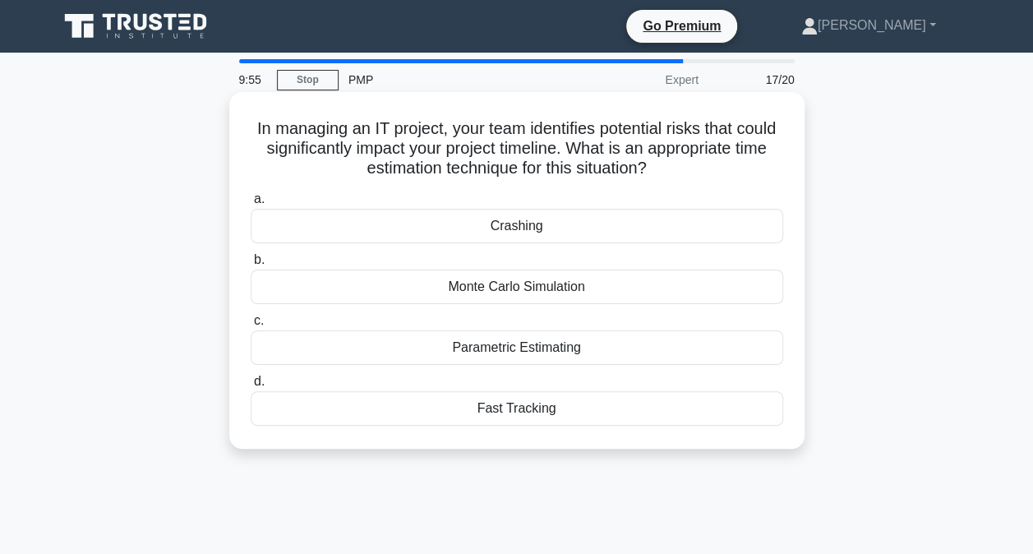
click at [523, 412] on div "Fast Tracking" at bounding box center [517, 408] width 532 height 35
click at [251, 387] on input "d. Fast Tracking" at bounding box center [251, 381] width 0 height 11
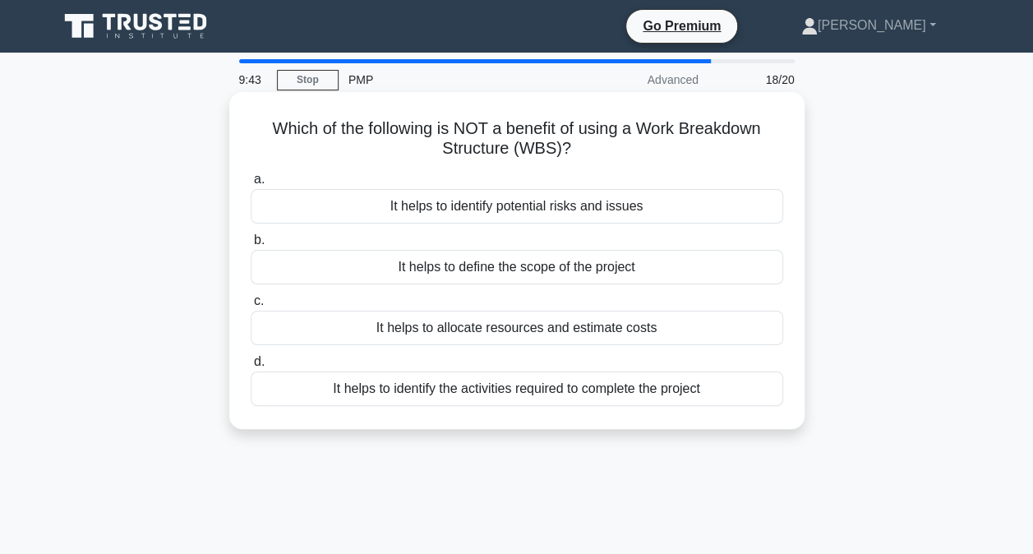
click at [564, 217] on div "It helps to identify potential risks and issues" at bounding box center [517, 206] width 532 height 35
click at [251, 185] on input "a. It helps to identify potential risks and issues" at bounding box center [251, 179] width 0 height 11
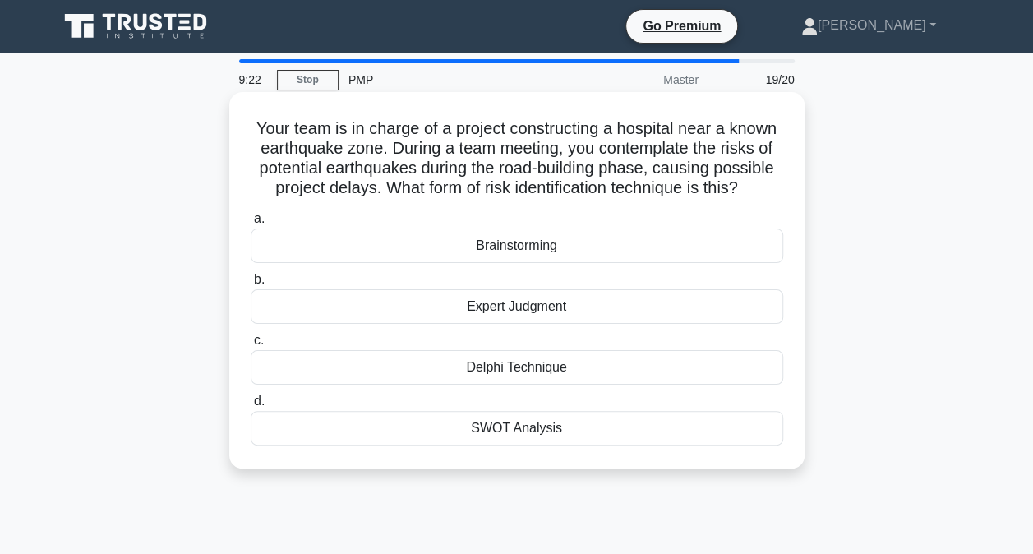
click at [488, 250] on div "Brainstorming" at bounding box center [517, 245] width 532 height 35
click at [251, 224] on input "a. Brainstorming" at bounding box center [251, 219] width 0 height 11
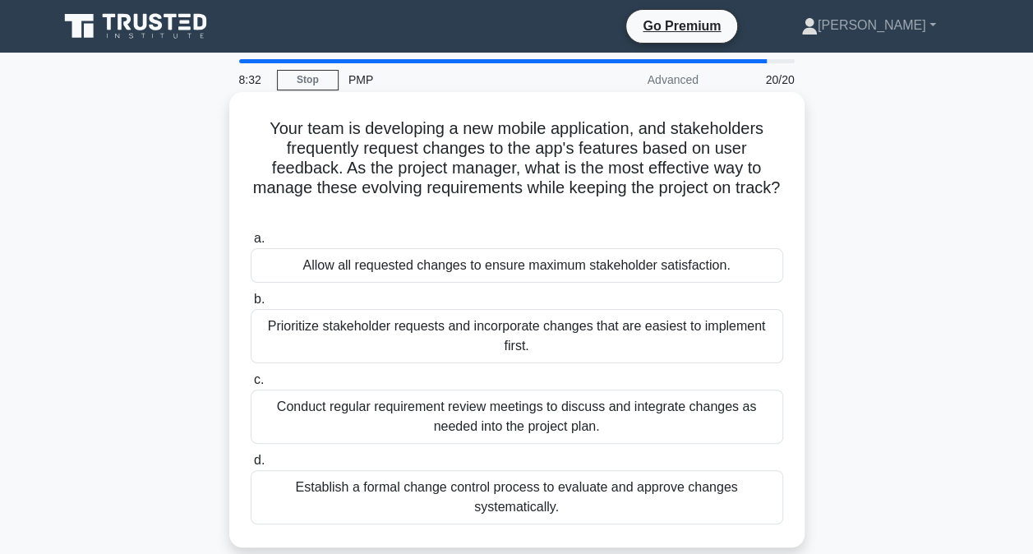
click at [511, 422] on div "Conduct regular requirement review meetings to discuss and integrate changes as…" at bounding box center [517, 416] width 532 height 54
click at [251, 385] on input "c. Conduct regular requirement review meetings to discuss and integrate changes…" at bounding box center [251, 380] width 0 height 11
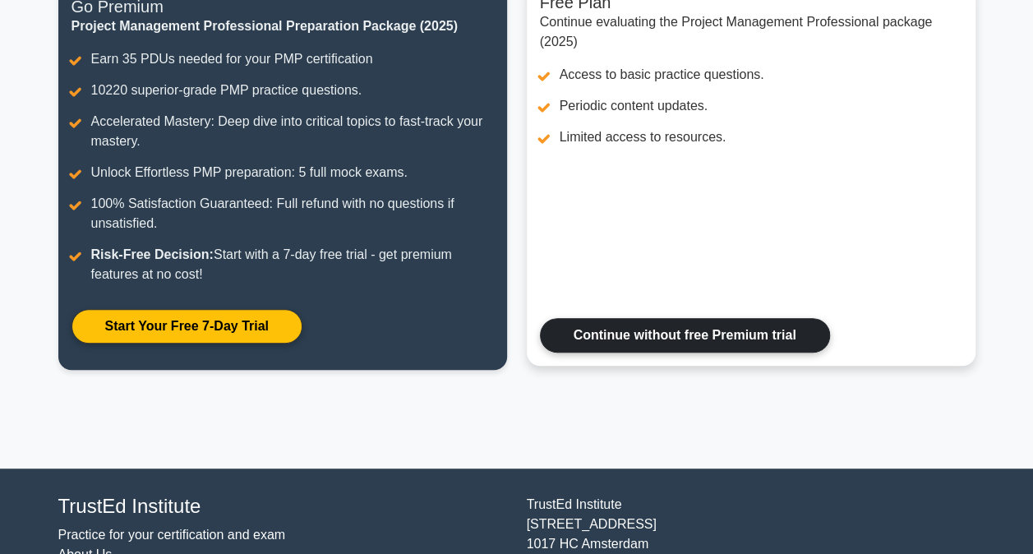
scroll to position [173, 0]
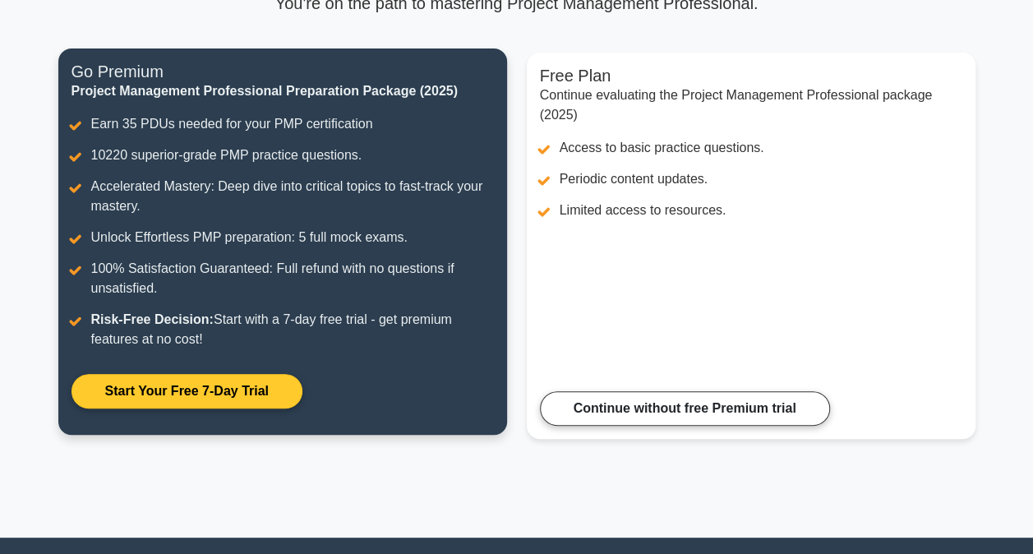
click at [181, 391] on link "Start Your Free 7-Day Trial" at bounding box center [186, 391] width 231 height 35
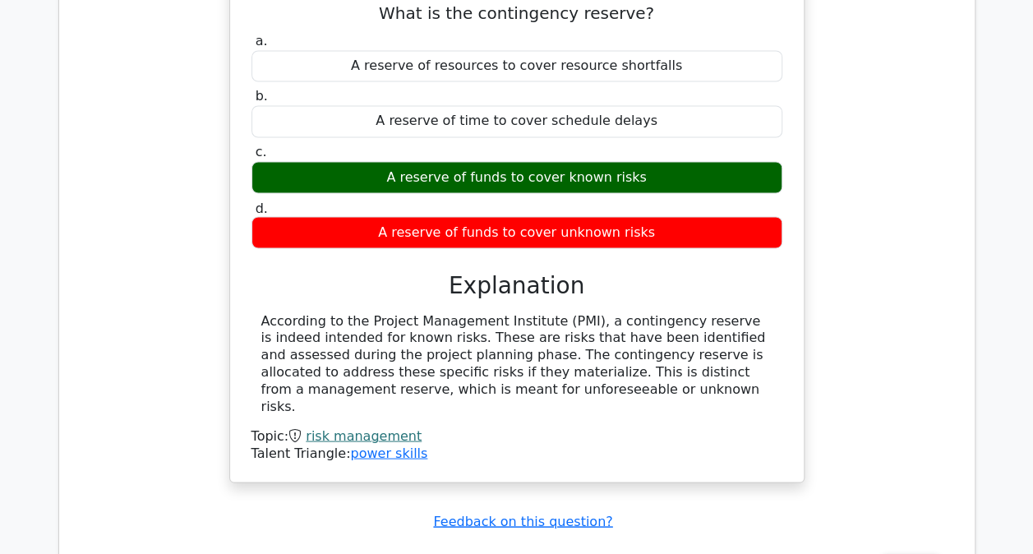
scroll to position [1479, 0]
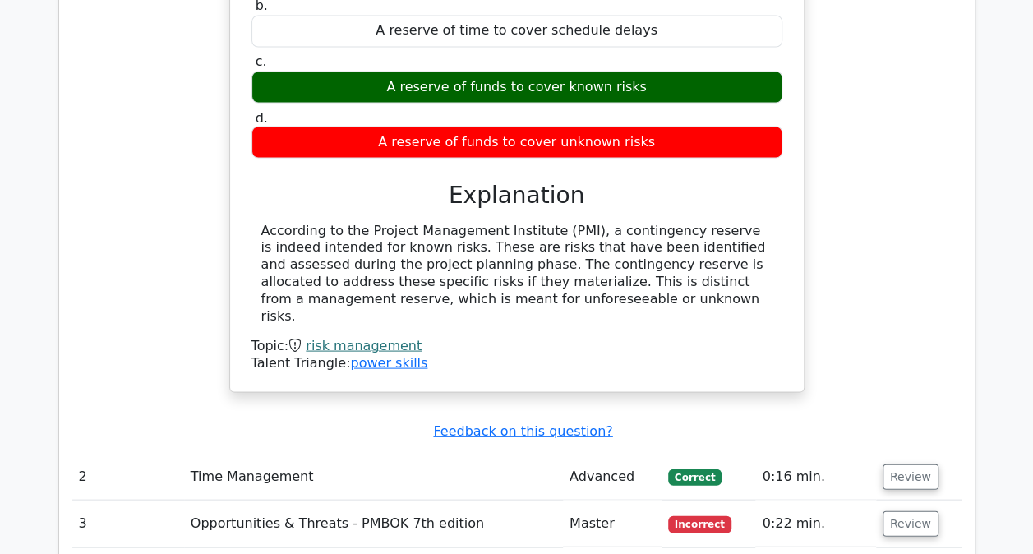
drag, startPoint x: 427, startPoint y: 277, endPoint x: 280, endPoint y: 240, distance: 151.7
click at [280, 240] on div "According to the Project Management Institute (PMI), a contingency reserve is i…" at bounding box center [516, 273] width 511 height 103
click at [504, 297] on div "According to the Project Management Institute (PMI), a contingency reserve is i…" at bounding box center [516, 273] width 511 height 103
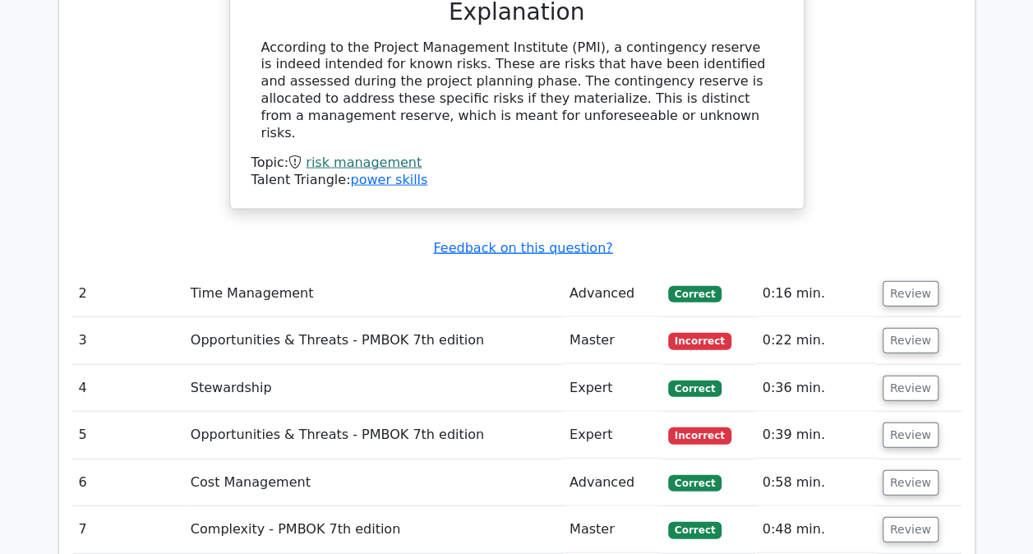
scroll to position [1725, 0]
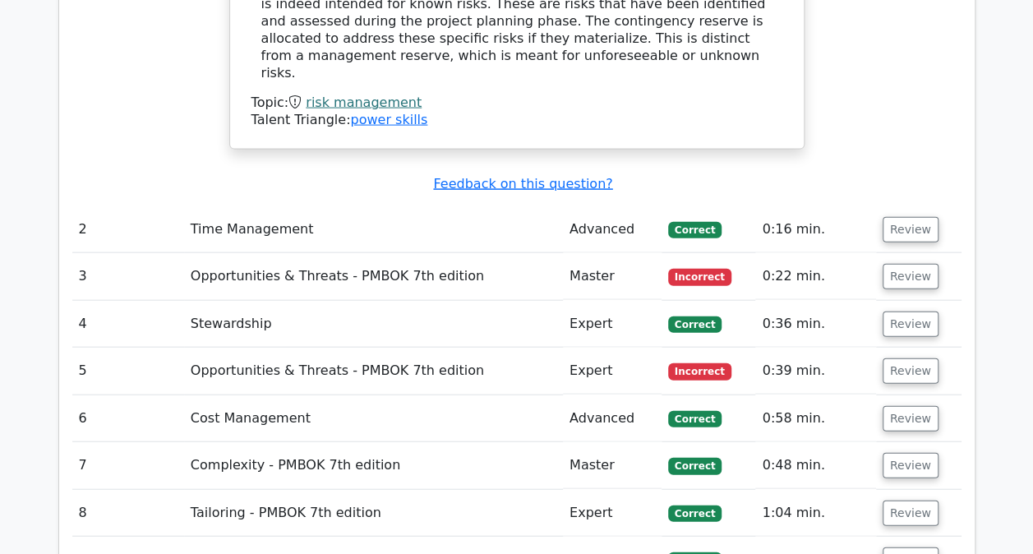
click at [572, 211] on td "Advanced" at bounding box center [612, 229] width 99 height 47
click at [896, 217] on button "Review" at bounding box center [910, 229] width 56 height 25
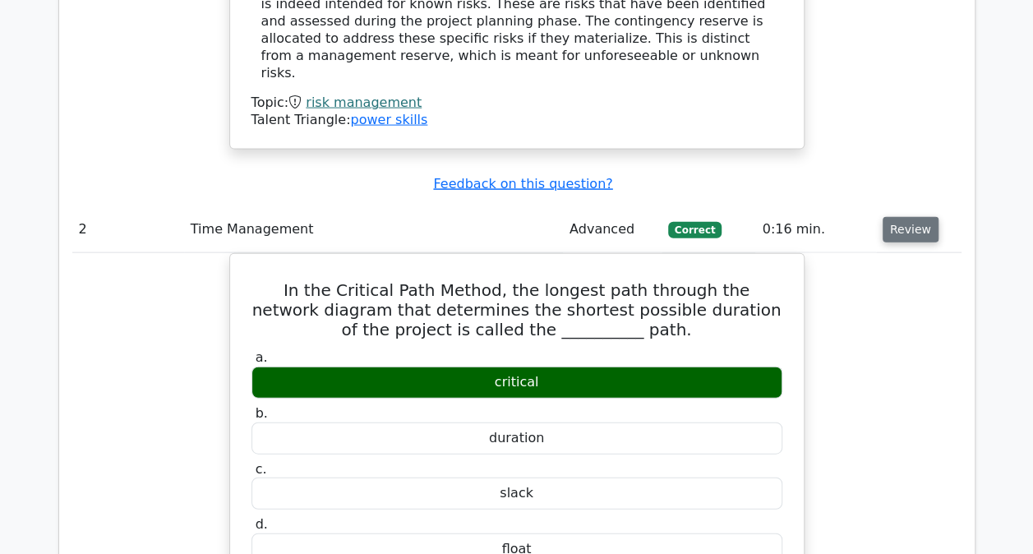
click at [896, 217] on button "Review" at bounding box center [910, 229] width 56 height 25
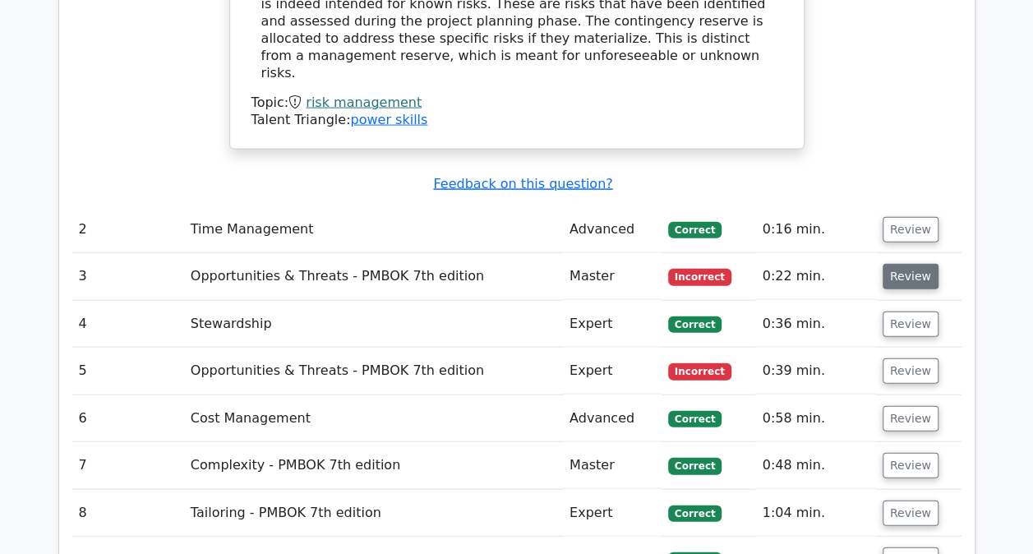
click at [918, 264] on button "Review" at bounding box center [910, 276] width 56 height 25
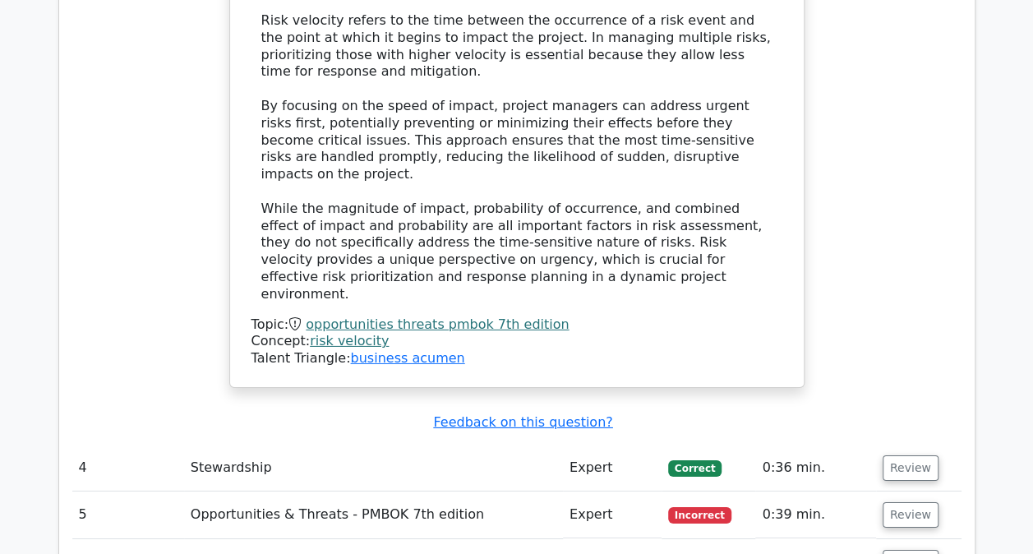
scroll to position [2547, 0]
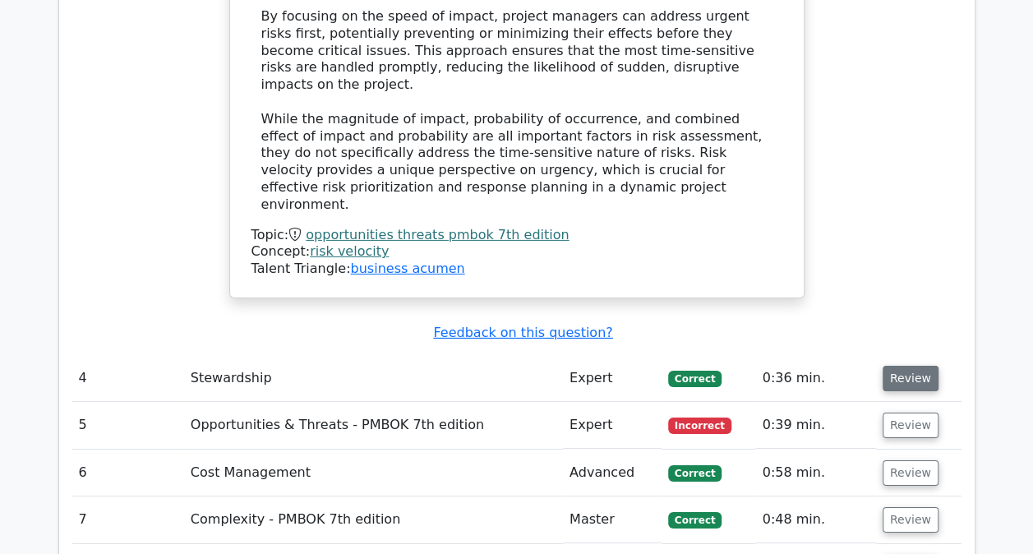
click at [896, 366] on button "Review" at bounding box center [910, 378] width 56 height 25
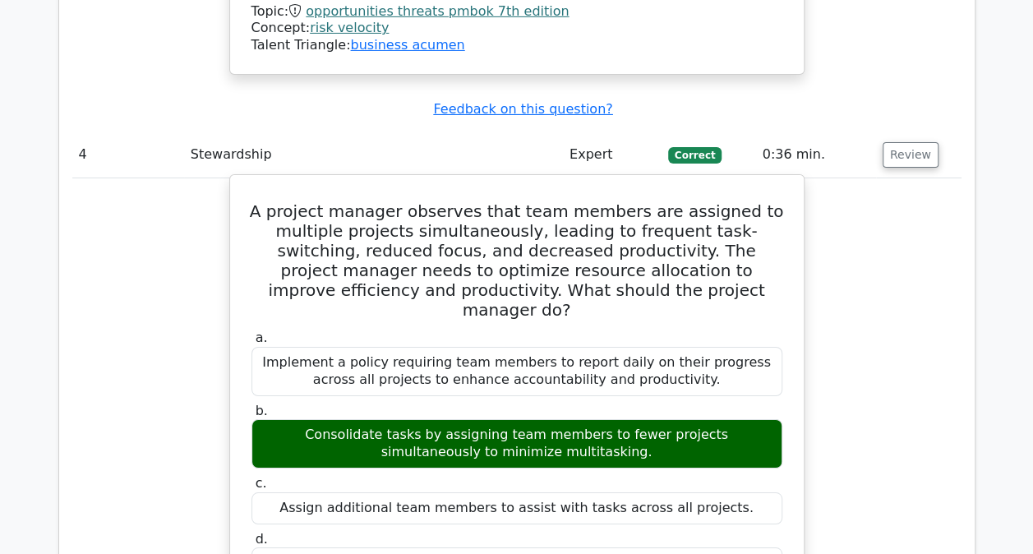
scroll to position [2794, 0]
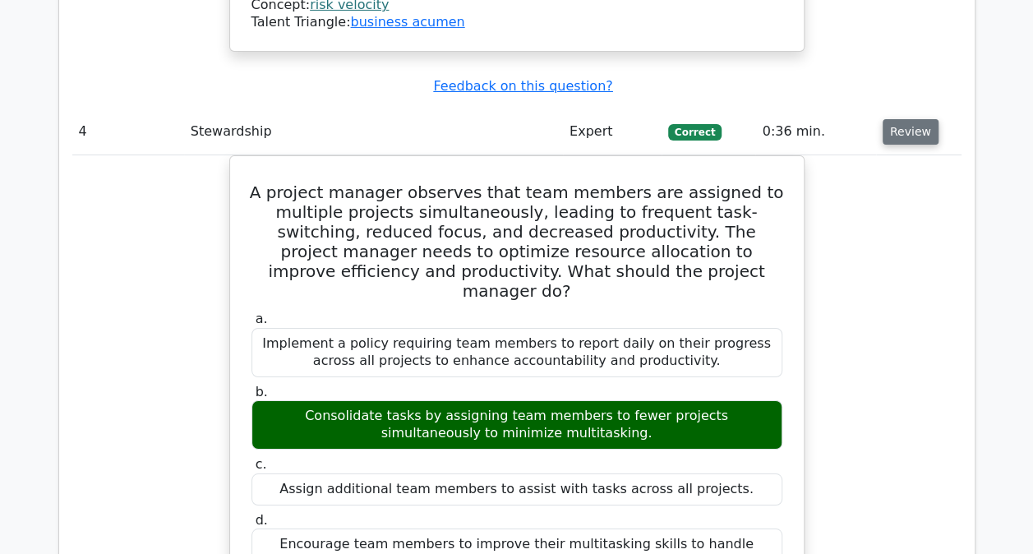
click at [903, 119] on button "Review" at bounding box center [910, 131] width 56 height 25
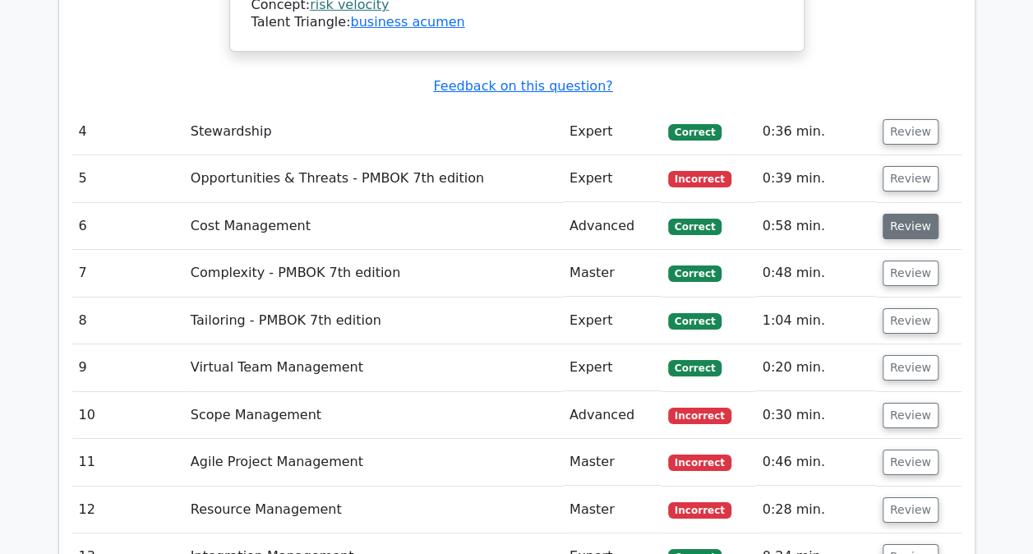
click at [902, 214] on button "Review" at bounding box center [910, 226] width 56 height 25
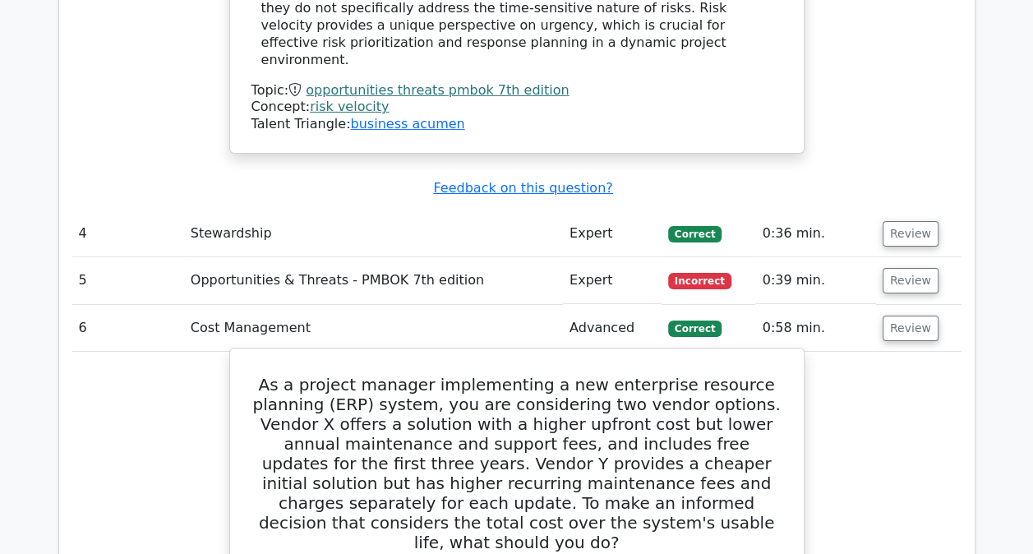
scroll to position [2547, 0]
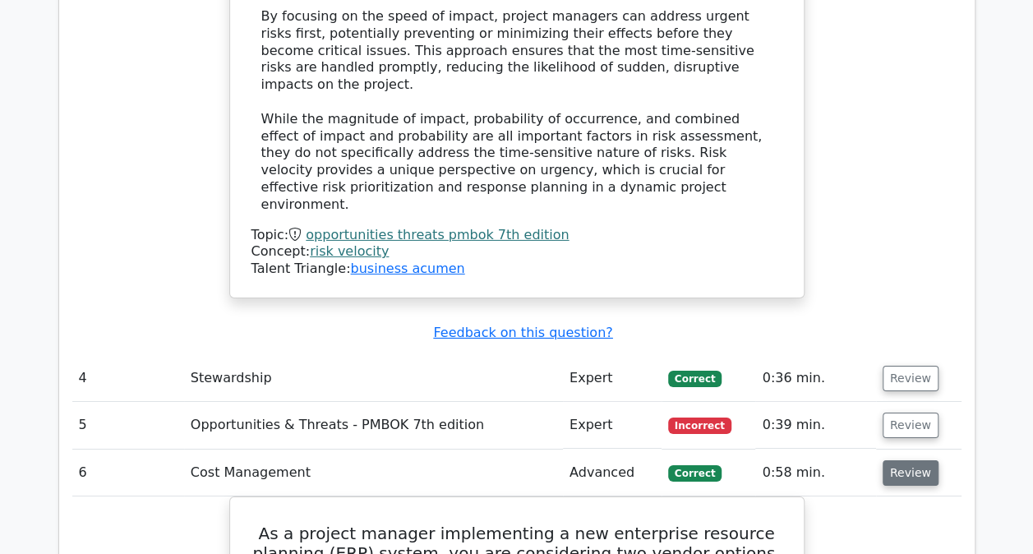
click at [915, 460] on button "Review" at bounding box center [910, 472] width 56 height 25
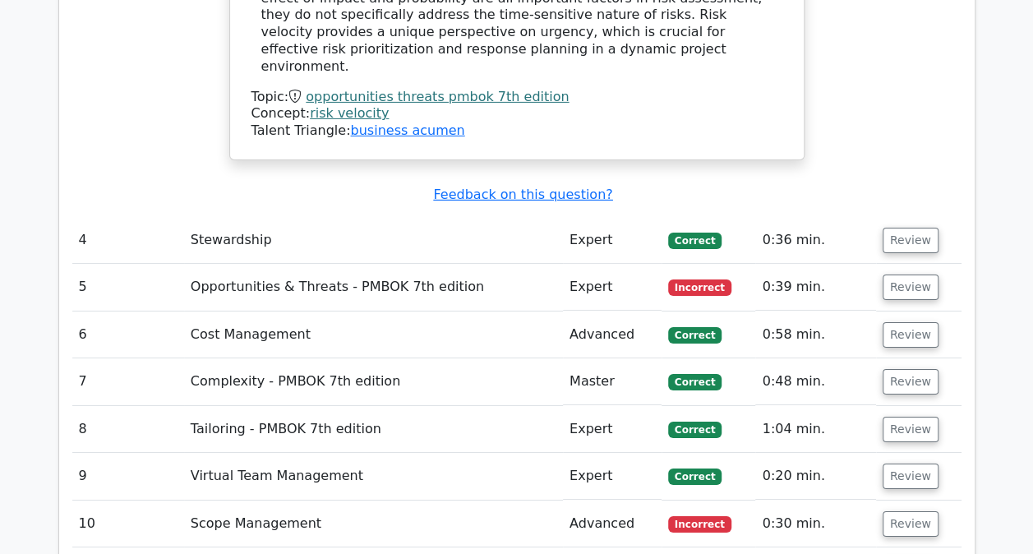
scroll to position [2711, 0]
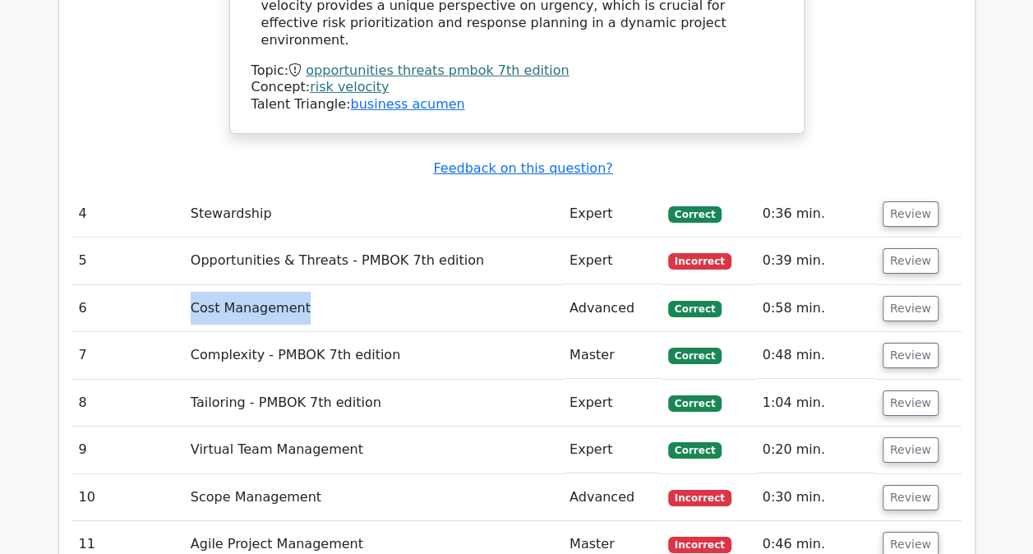
drag, startPoint x: 187, startPoint y: 222, endPoint x: 334, endPoint y: 223, distance: 147.1
click at [334, 285] on td "Cost Management" at bounding box center [373, 308] width 379 height 47
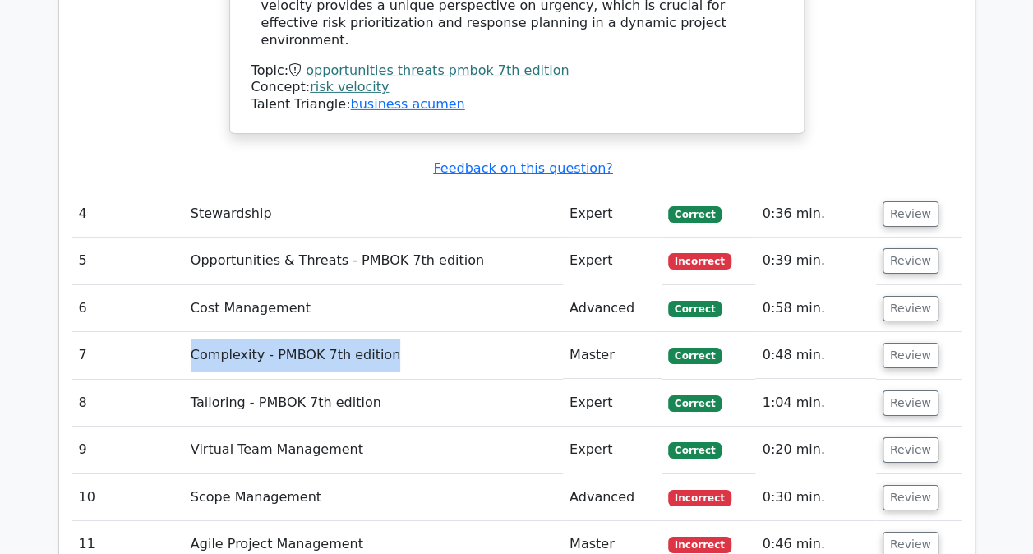
drag, startPoint x: 186, startPoint y: 268, endPoint x: 387, endPoint y: 259, distance: 201.5
click at [387, 332] on td "Complexity - PMBOK 7th edition" at bounding box center [373, 355] width 379 height 47
click at [909, 343] on button "Review" at bounding box center [910, 355] width 56 height 25
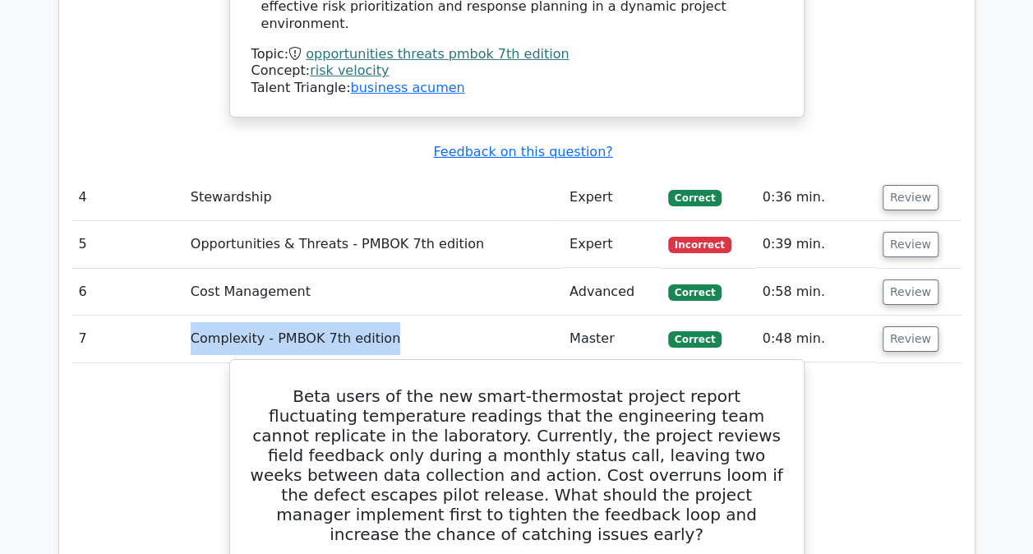
scroll to position [2629, 0]
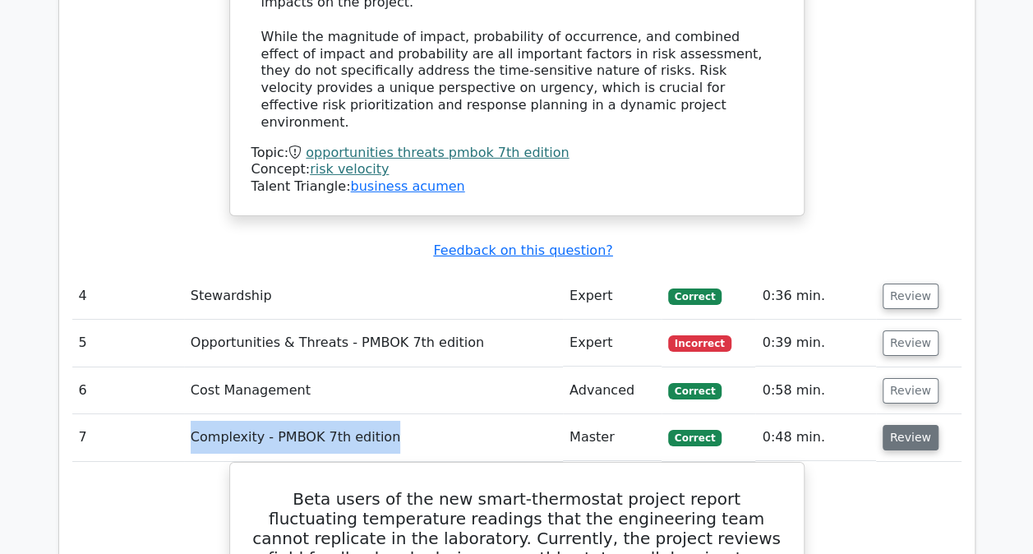
click at [892, 425] on button "Review" at bounding box center [910, 437] width 56 height 25
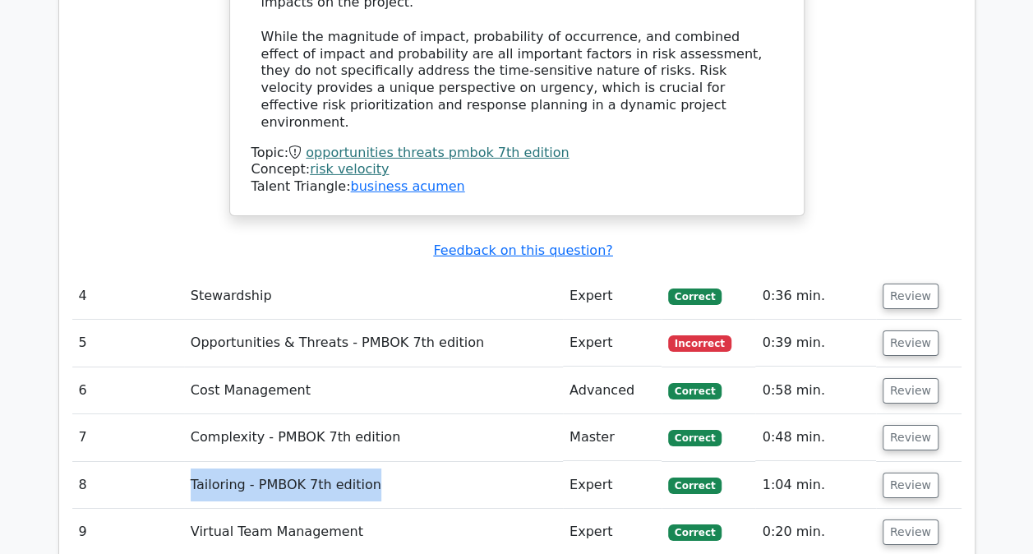
drag, startPoint x: 180, startPoint y: 394, endPoint x: 373, endPoint y: 394, distance: 193.1
click at [373, 462] on tr "8 Tailoring - PMBOK 7th edition Expert Correct 1:04 min. Review" at bounding box center [516, 485] width 889 height 47
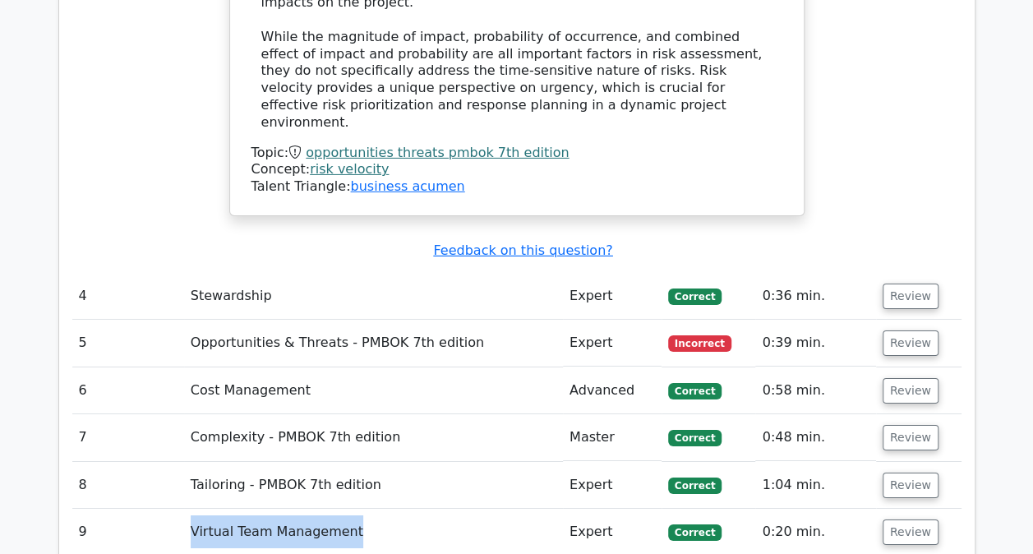
drag, startPoint x: 189, startPoint y: 444, endPoint x: 383, endPoint y: 426, distance: 194.8
click at [383, 509] on td "Virtual Team Management" at bounding box center [373, 532] width 379 height 47
drag, startPoint x: 383, startPoint y: 426, endPoint x: 321, endPoint y: 476, distance: 79.4
drag, startPoint x: 186, startPoint y: 485, endPoint x: 348, endPoint y: 473, distance: 162.3
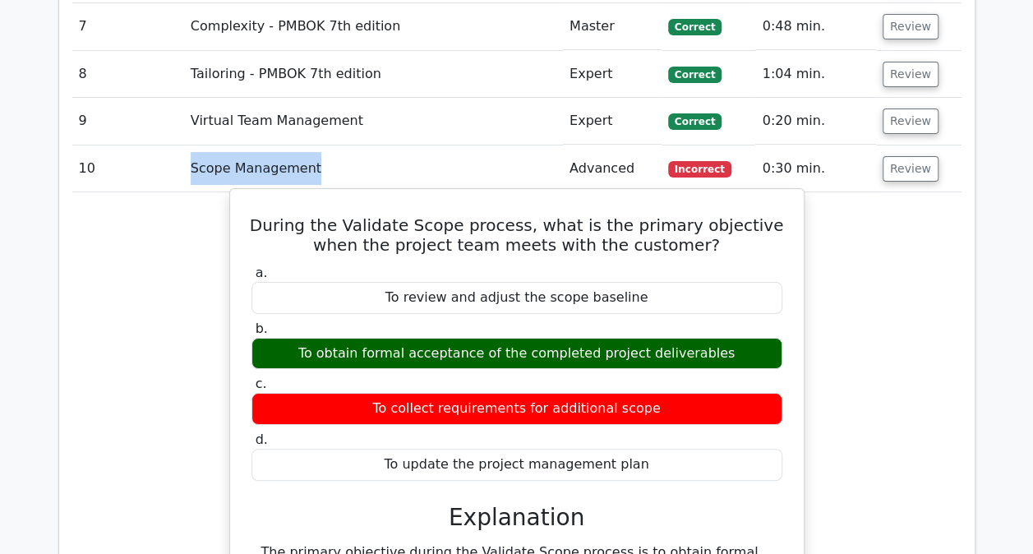
scroll to position [2876, 0]
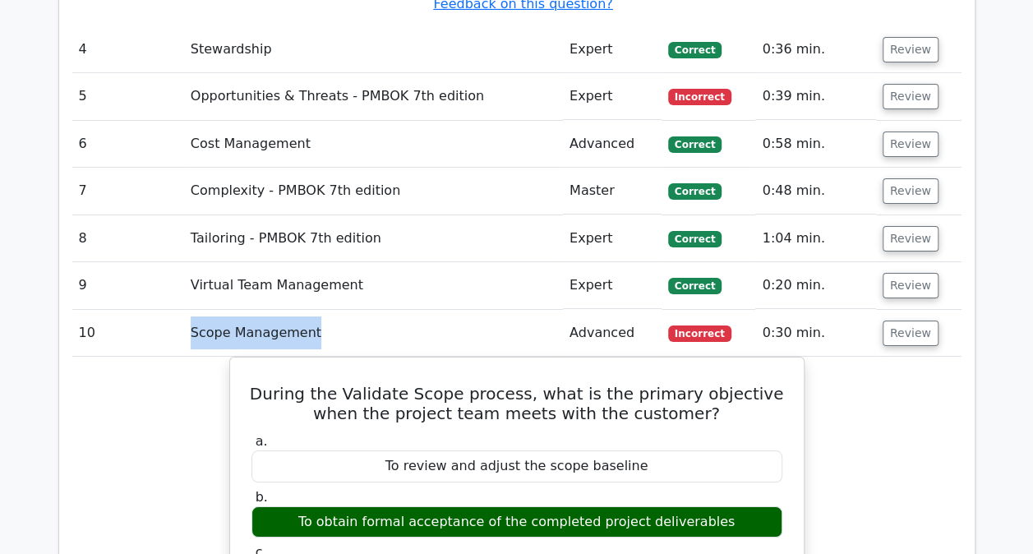
click at [351, 310] on td "Scope Management" at bounding box center [373, 333] width 379 height 47
click at [230, 310] on td "Scope Management" at bounding box center [373, 333] width 379 height 47
click at [889, 320] on button "Review" at bounding box center [910, 332] width 56 height 25
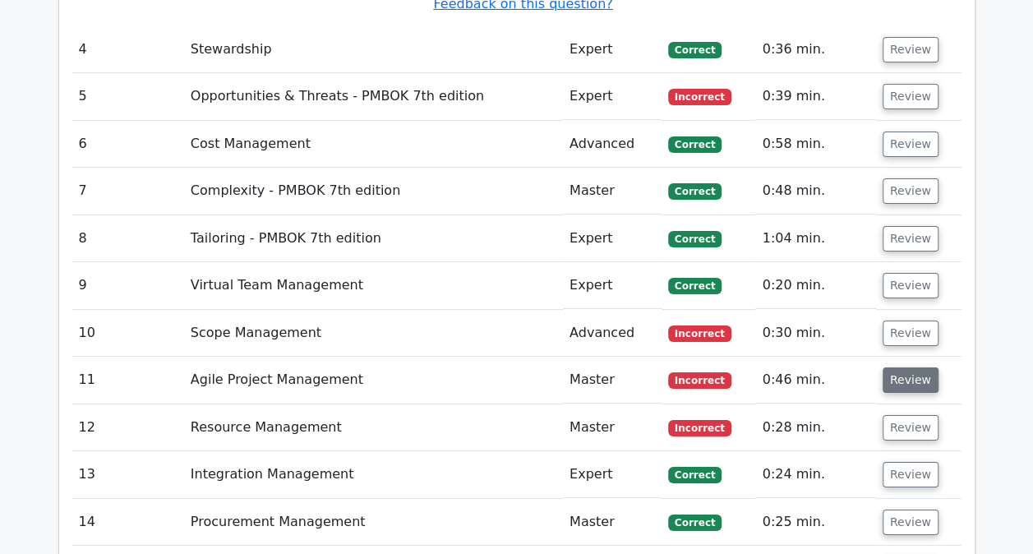
click at [894, 367] on button "Review" at bounding box center [910, 379] width 56 height 25
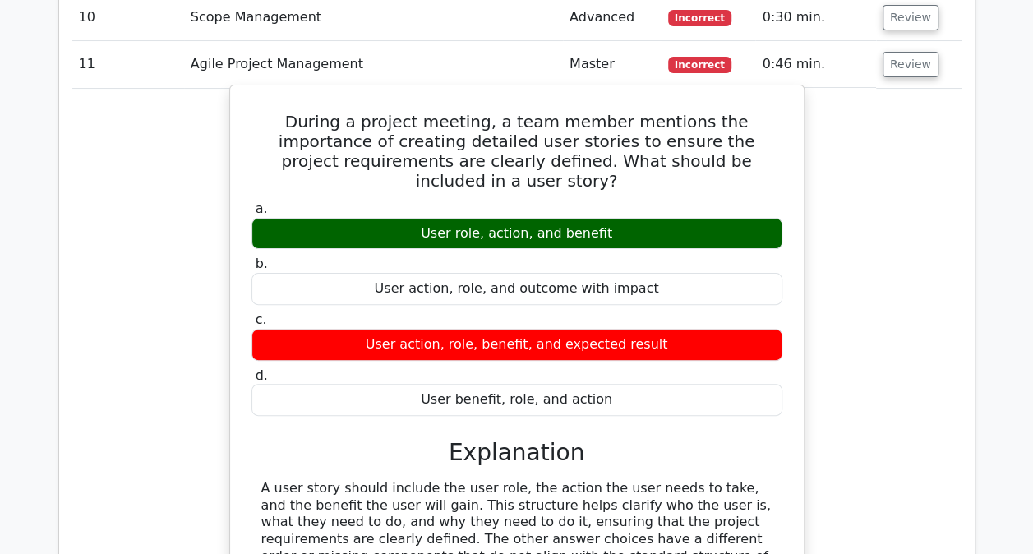
scroll to position [3287, 0]
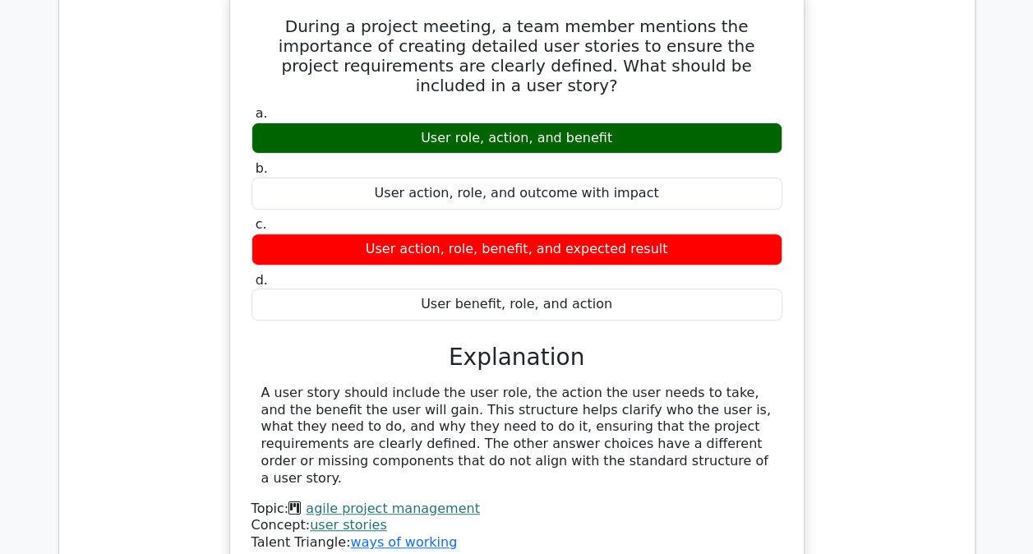
drag, startPoint x: 274, startPoint y: 288, endPoint x: 610, endPoint y: 348, distance: 342.2
click at [610, 385] on div "A user story should include the user role, the action the user needs to take, a…" at bounding box center [516, 436] width 511 height 103
drag, startPoint x: 610, startPoint y: 348, endPoint x: 609, endPoint y: 381, distance: 33.7
click at [609, 500] on div "Topic: agile project management" at bounding box center [516, 508] width 531 height 17
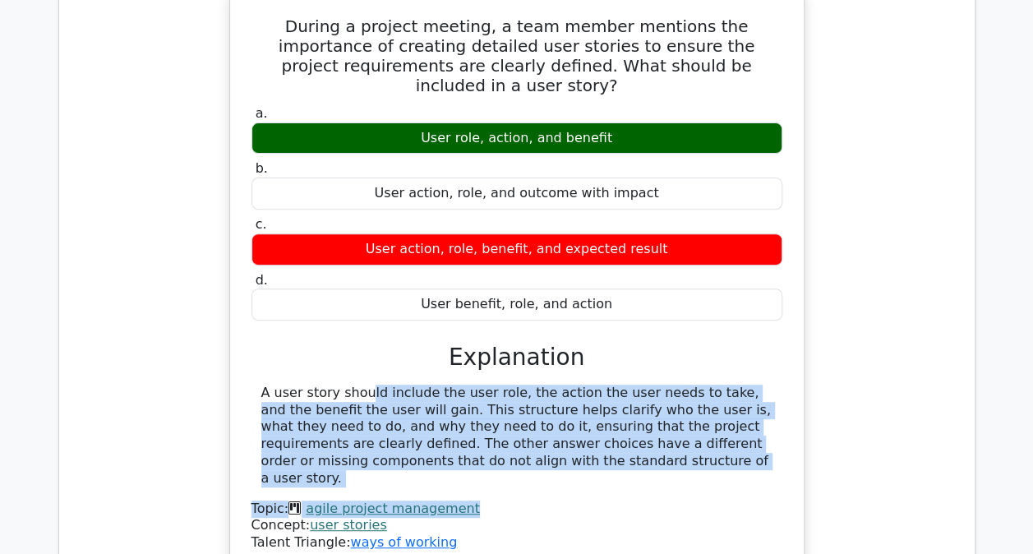
drag, startPoint x: 475, startPoint y: 329, endPoint x: 260, endPoint y: 278, distance: 221.4
click at [260, 385] on div "A user story should include the user role, the action the user needs to take, a…" at bounding box center [516, 468] width 531 height 167
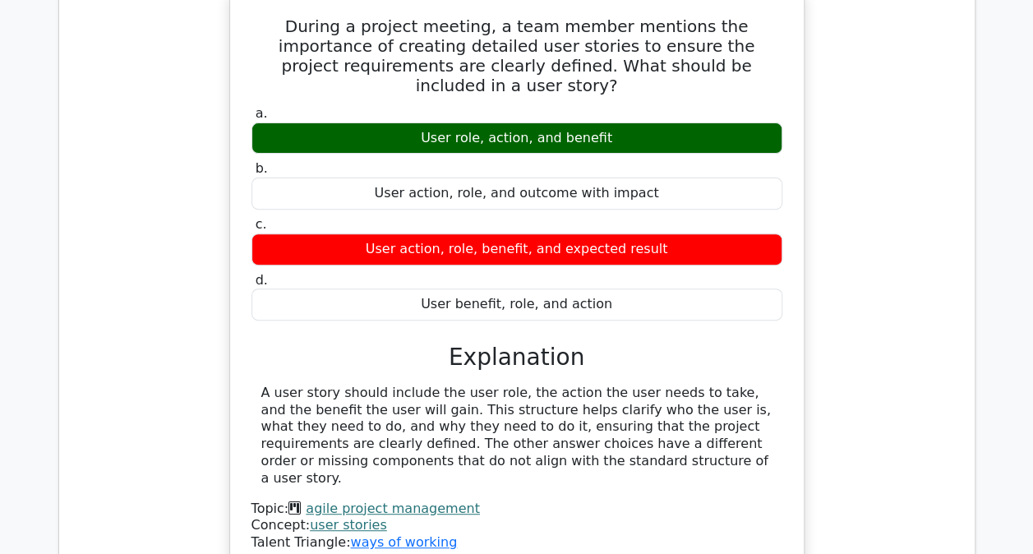
click at [661, 517] on div "Concept: user stories" at bounding box center [516, 525] width 531 height 17
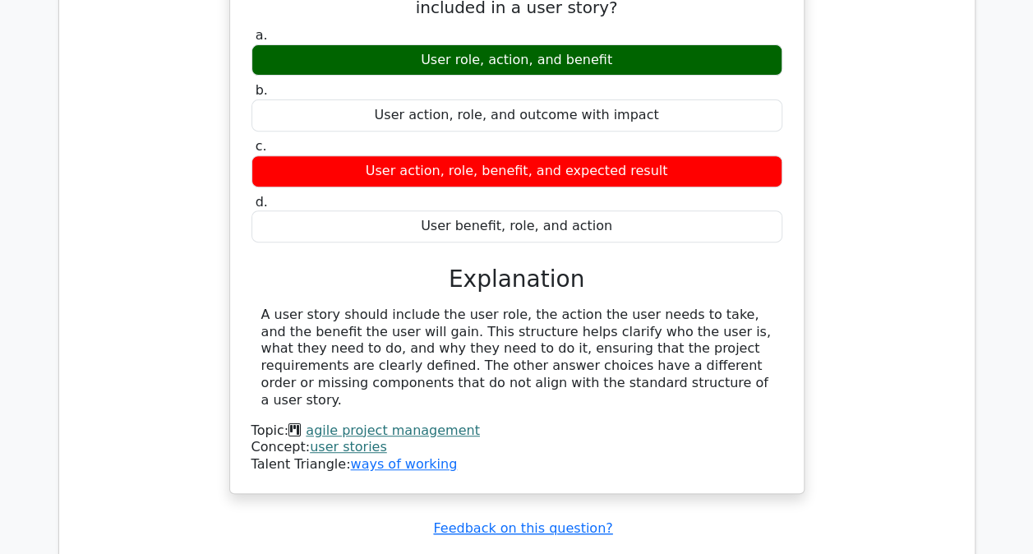
scroll to position [2958, 0]
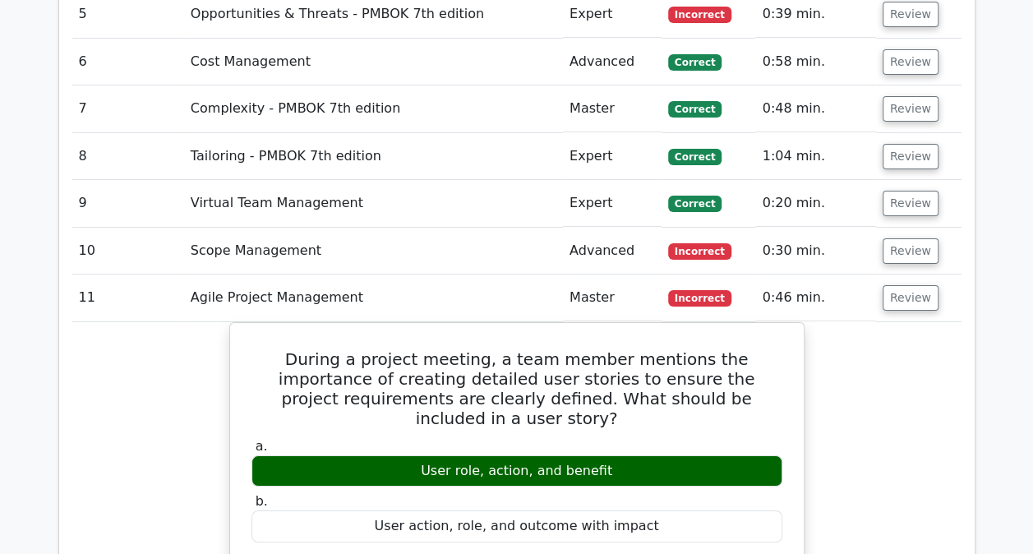
click at [817, 274] on td "0:46 min." at bounding box center [815, 297] width 120 height 47
click at [886, 285] on button "Review" at bounding box center [910, 297] width 56 height 25
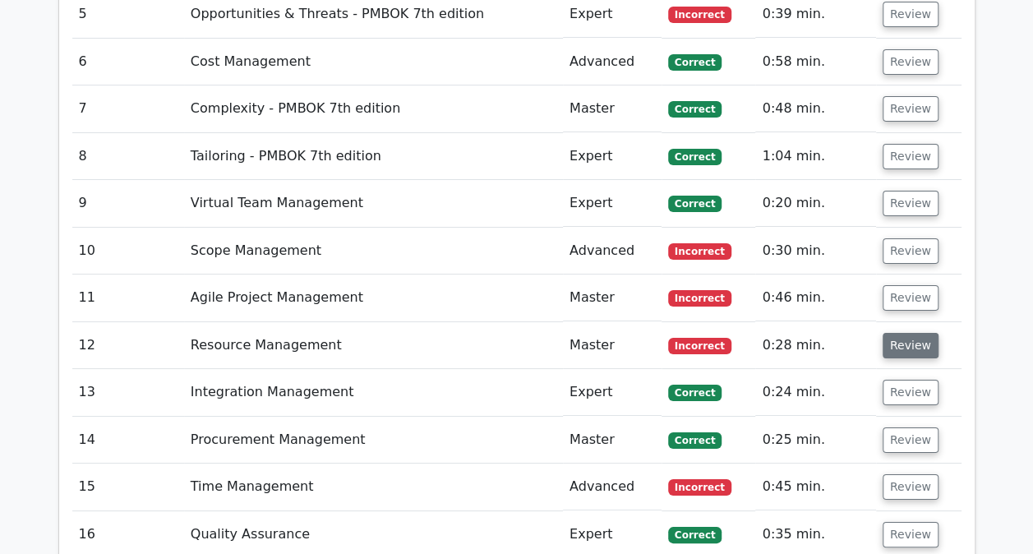
click at [910, 333] on button "Review" at bounding box center [910, 345] width 56 height 25
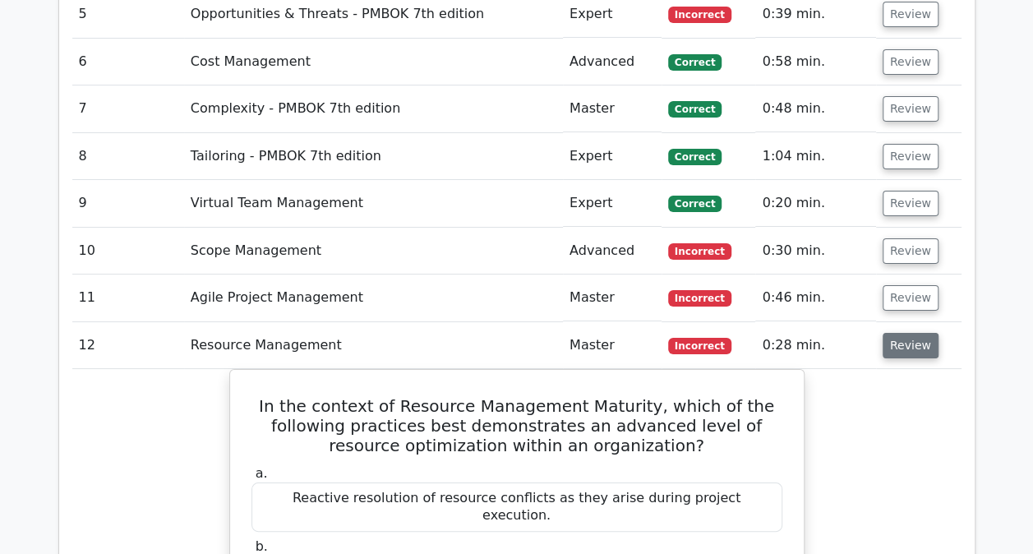
click at [906, 333] on button "Review" at bounding box center [910, 345] width 56 height 25
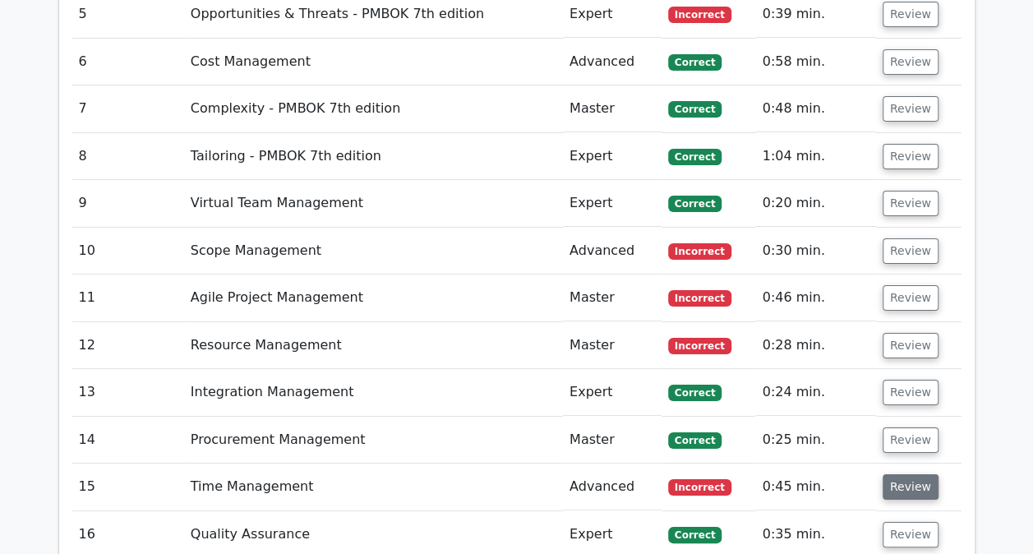
click at [893, 474] on button "Review" at bounding box center [910, 486] width 56 height 25
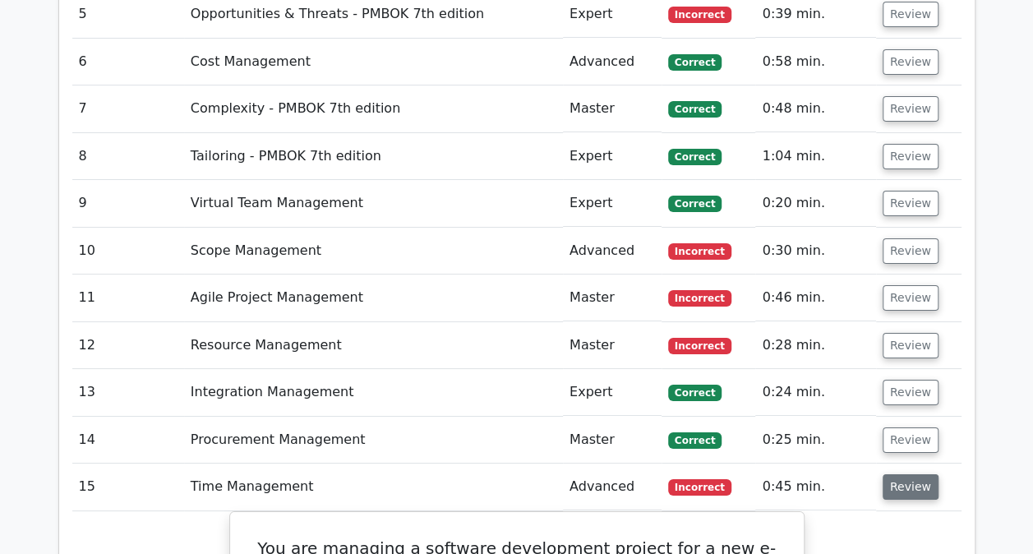
click at [920, 474] on button "Review" at bounding box center [910, 486] width 56 height 25
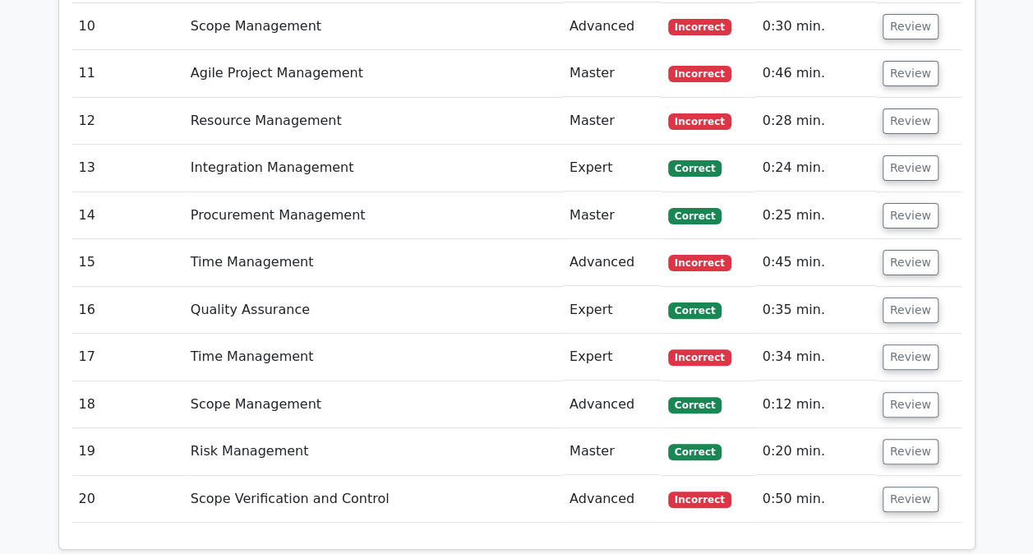
scroll to position [3204, 0]
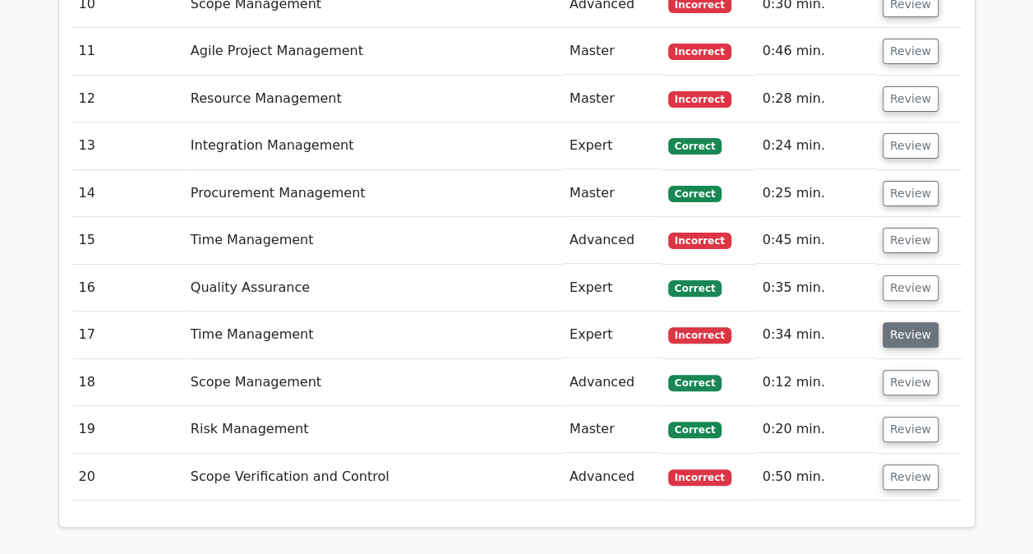
click at [895, 322] on button "Review" at bounding box center [910, 334] width 56 height 25
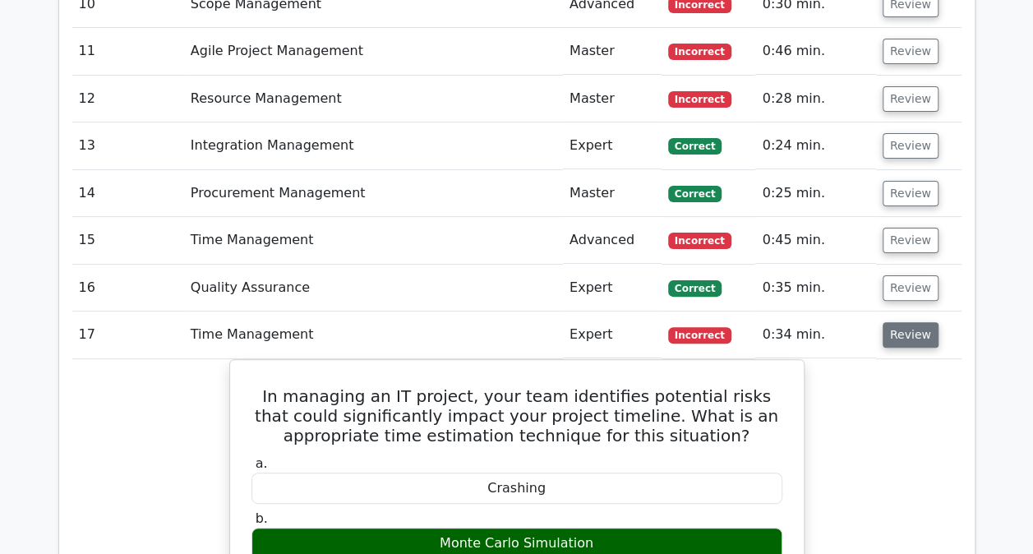
click at [890, 322] on button "Review" at bounding box center [910, 334] width 56 height 25
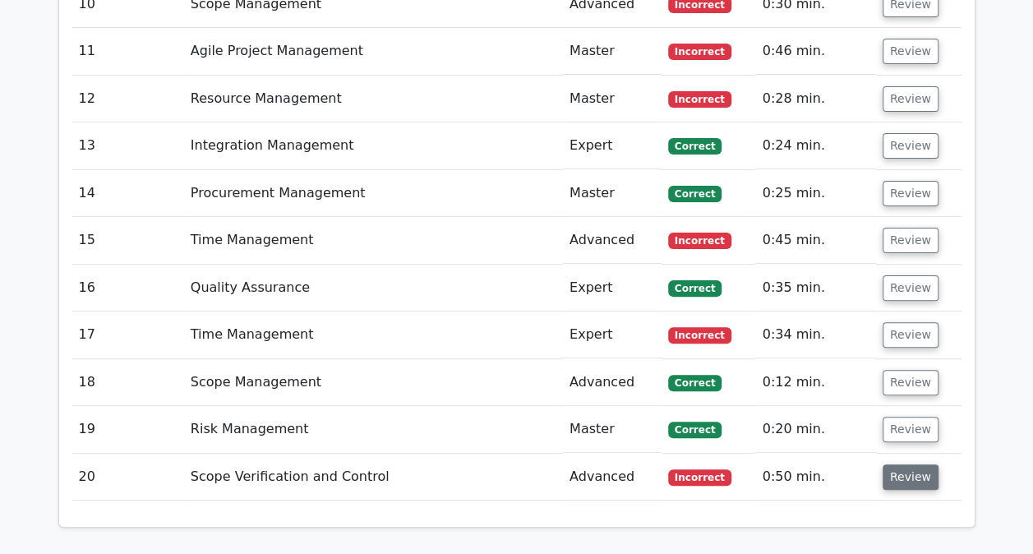
click at [903, 464] on button "Review" at bounding box center [910, 476] width 56 height 25
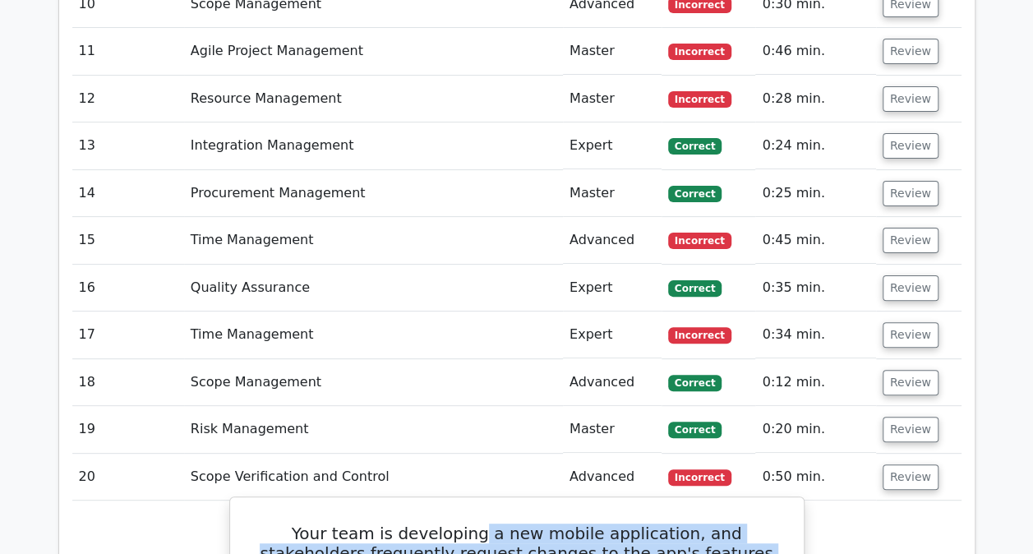
drag, startPoint x: 439, startPoint y: 435, endPoint x: 608, endPoint y: 513, distance: 186.4
drag, startPoint x: 608, startPoint y: 513, endPoint x: 499, endPoint y: 518, distance: 109.4
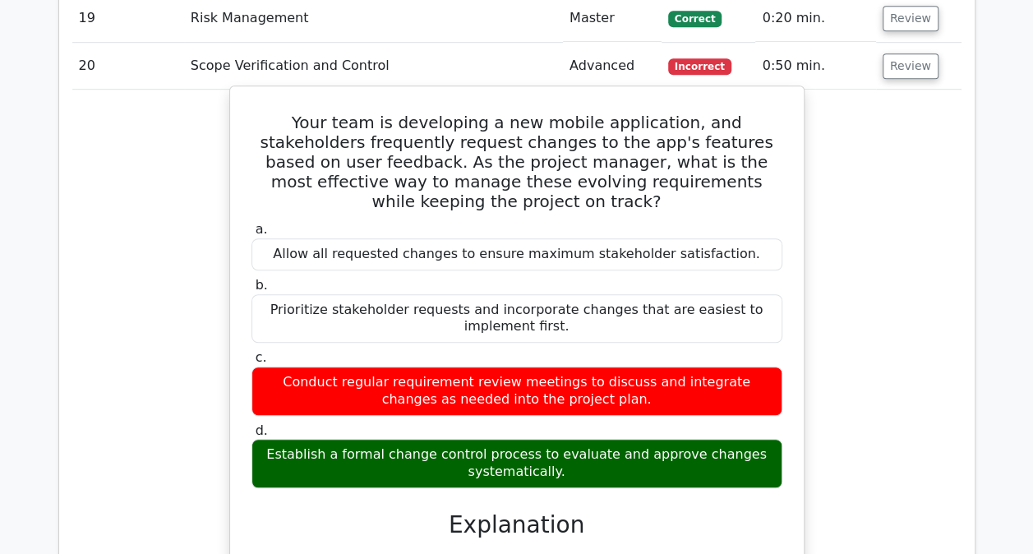
scroll to position [3944, 0]
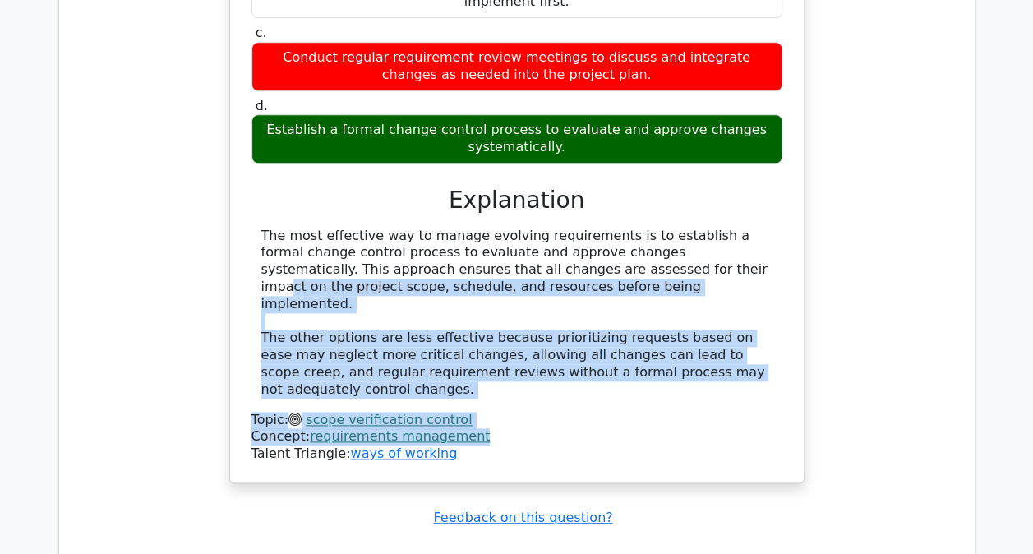
drag, startPoint x: 415, startPoint y: 160, endPoint x: 809, endPoint y: 304, distance: 419.8
click at [809, 304] on div "Your team is developing a new mobile application, and stakeholders frequently r…" at bounding box center [516, 132] width 889 height 742
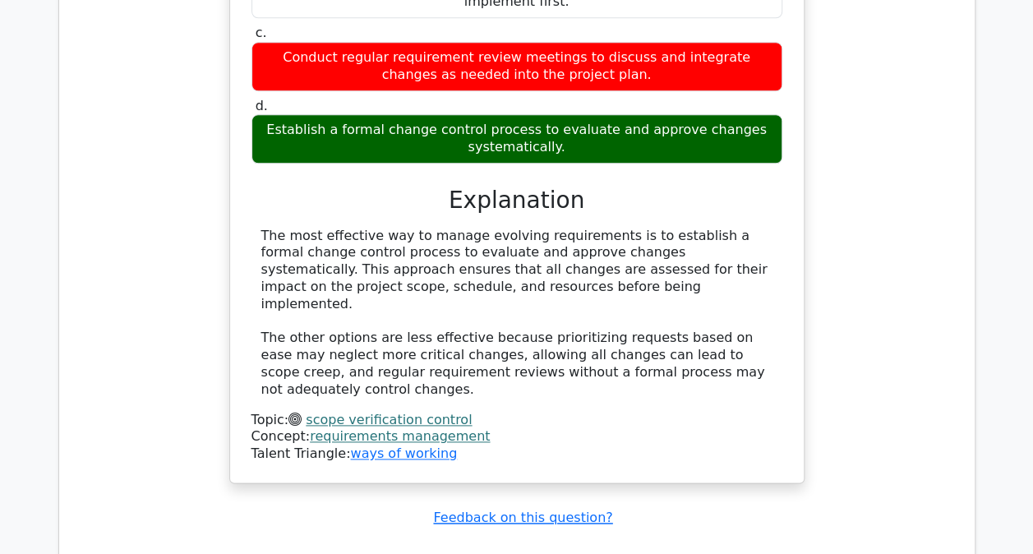
drag, startPoint x: 809, startPoint y: 304, endPoint x: 762, endPoint y: 348, distance: 64.5
click at [762, 348] on div "Your team is developing a new mobile application, and stakeholders frequently r…" at bounding box center [516, 132] width 889 height 742
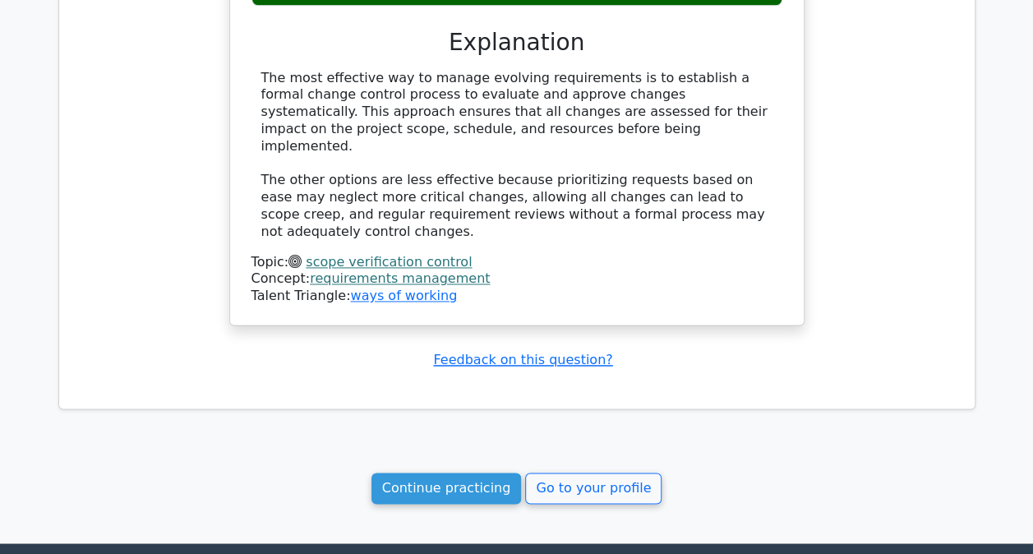
scroll to position [4159, 0]
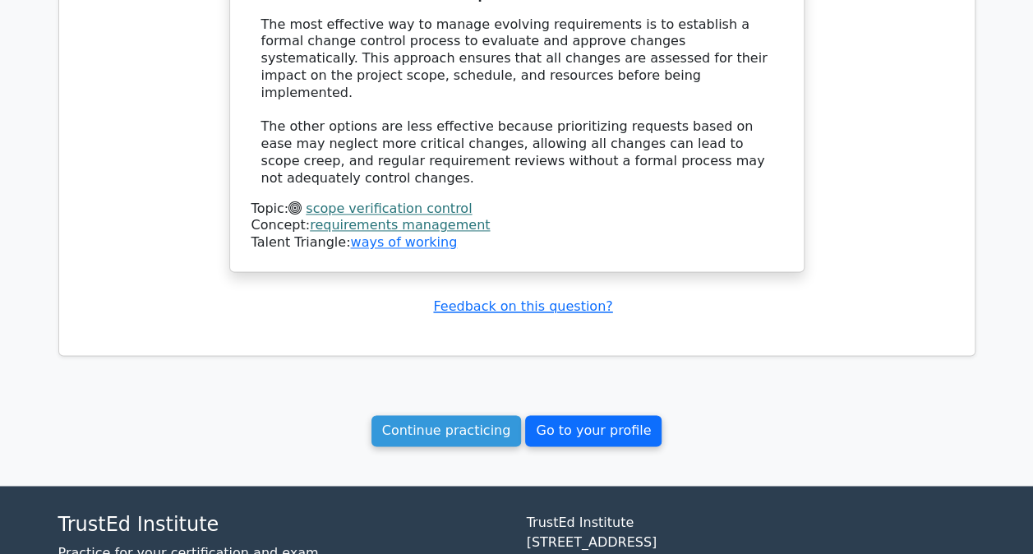
click at [564, 415] on link "Go to your profile" at bounding box center [593, 430] width 136 height 31
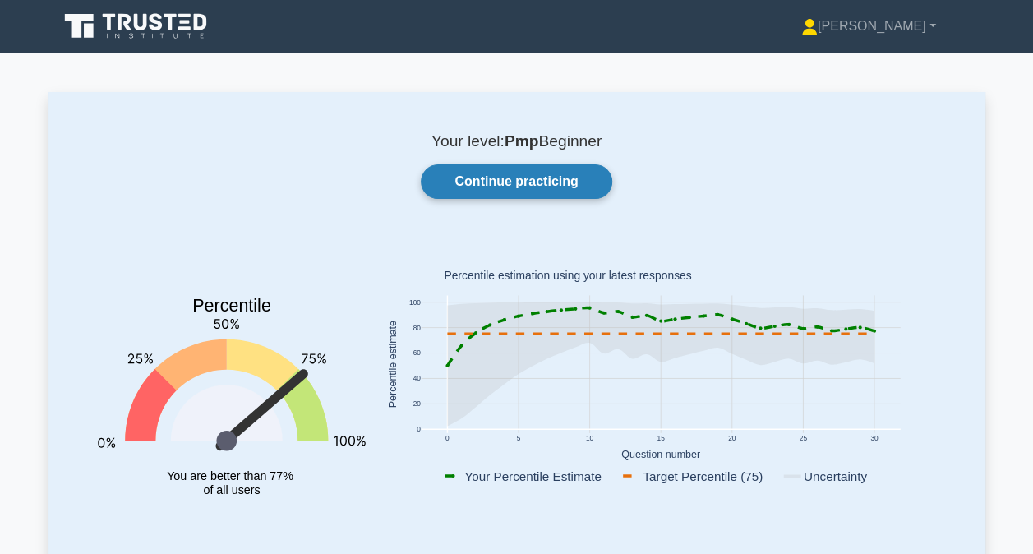
click at [461, 184] on link "Continue practicing" at bounding box center [516, 181] width 191 height 35
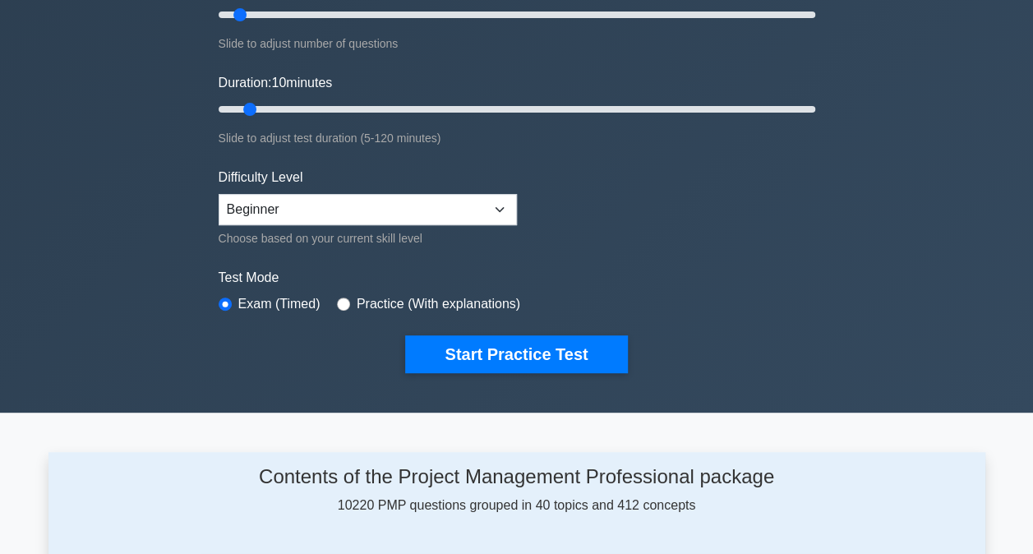
scroll to position [82, 0]
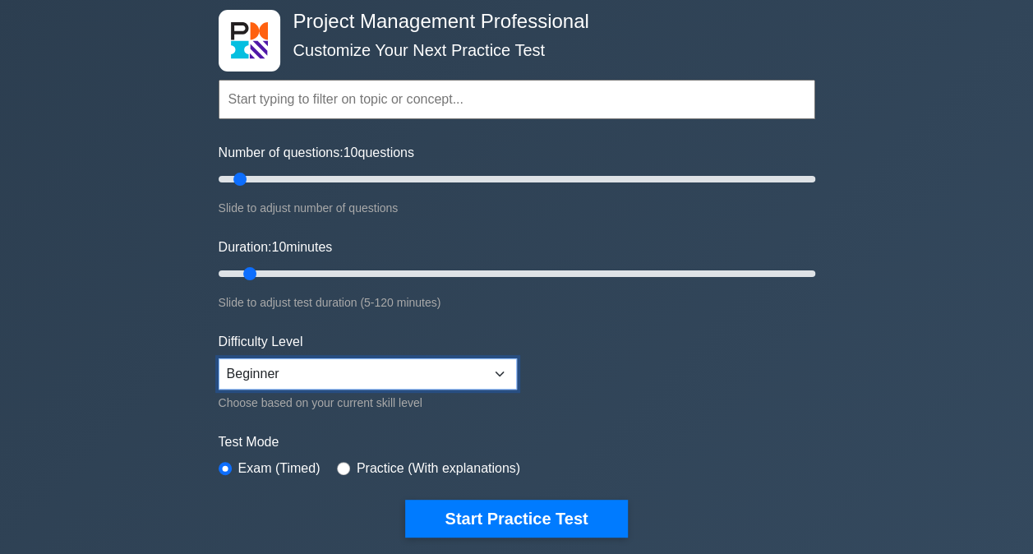
click at [345, 363] on select "Beginner Intermediate Expert" at bounding box center [368, 373] width 298 height 31
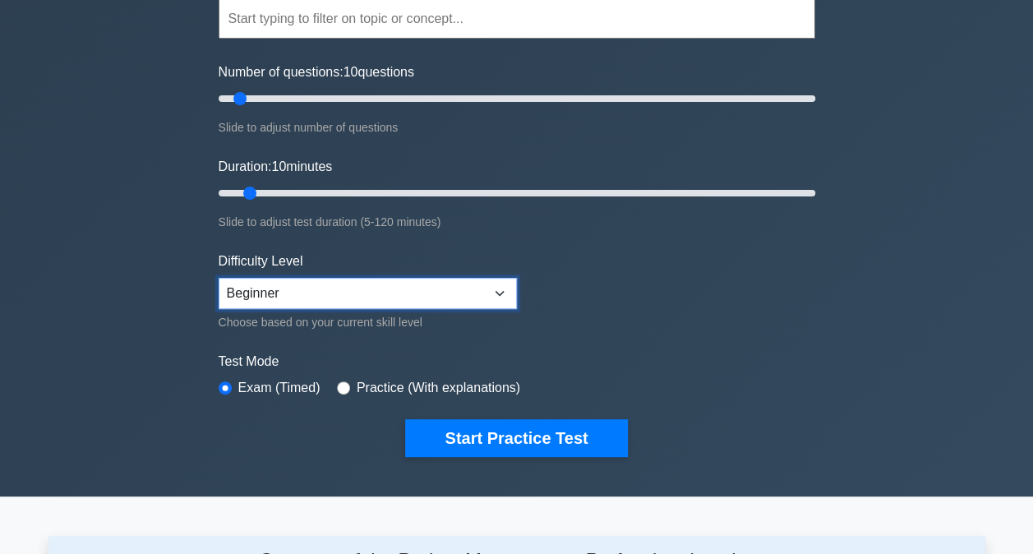
scroll to position [169, 0]
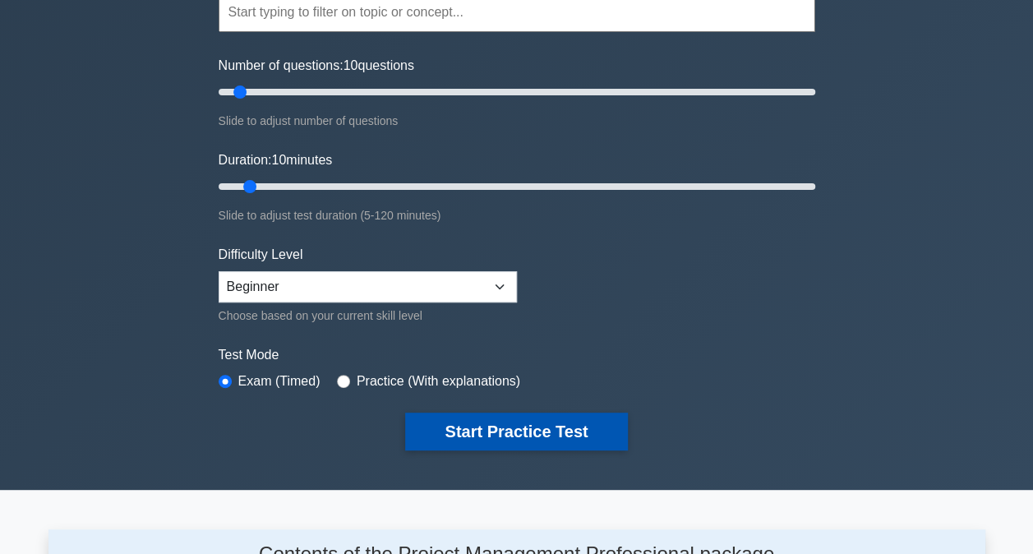
click at [496, 439] on button "Start Practice Test" at bounding box center [516, 431] width 222 height 38
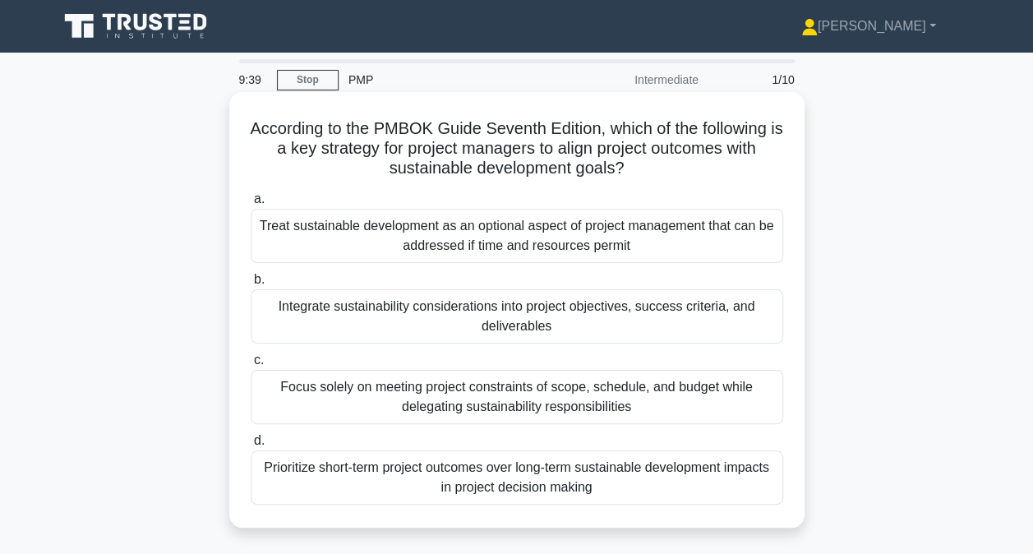
click at [712, 327] on div "Integrate sustainability considerations into project objectives, success criter…" at bounding box center [517, 316] width 532 height 54
click at [251, 285] on input "b. Integrate sustainability considerations into project objectives, success cri…" at bounding box center [251, 279] width 0 height 11
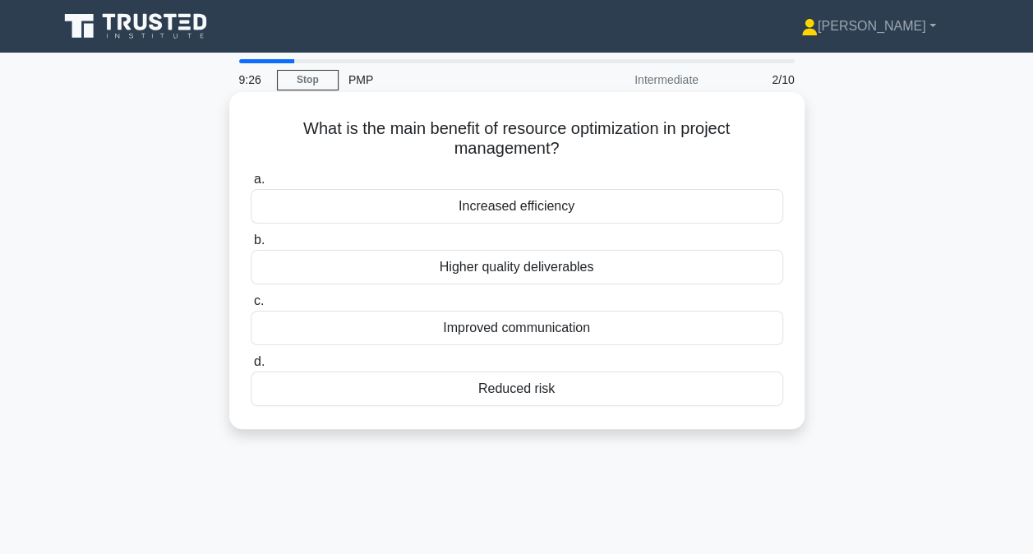
click at [534, 210] on div "Increased efficiency" at bounding box center [517, 206] width 532 height 35
click at [251, 185] on input "a. Increased efficiency" at bounding box center [251, 179] width 0 height 11
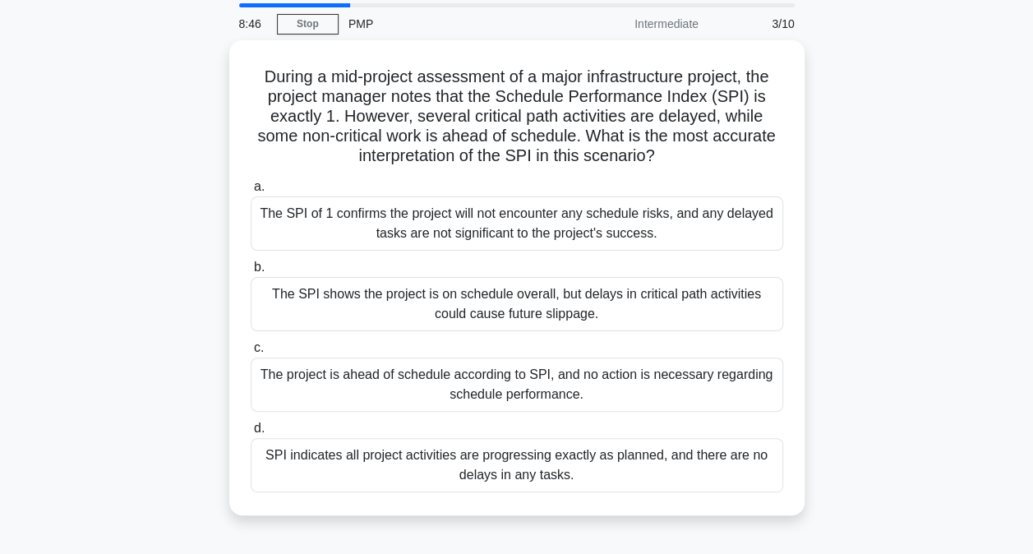
scroll to position [82, 0]
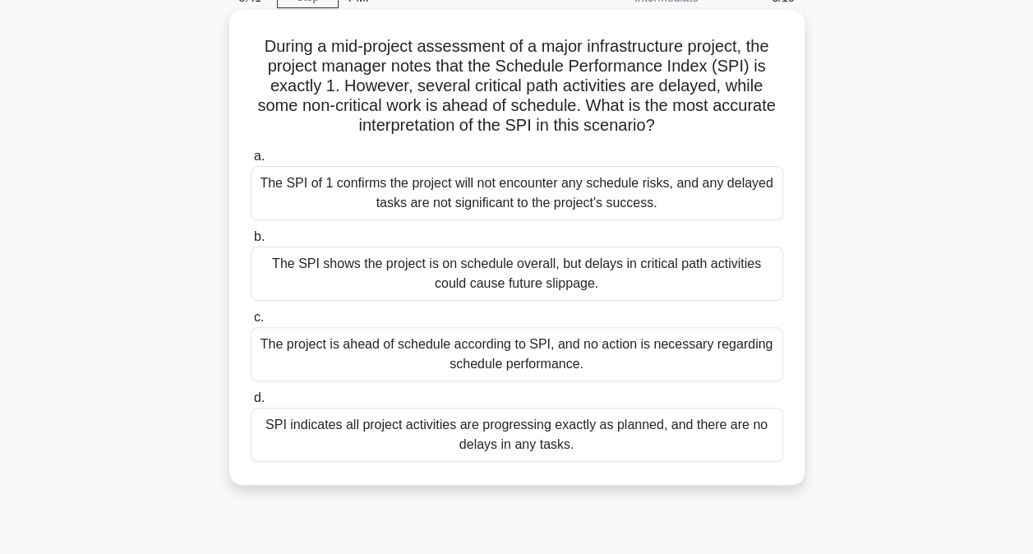
click at [432, 281] on div "The SPI shows the project is on schedule overall, but delays in critical path a…" at bounding box center [517, 273] width 532 height 54
click at [251, 242] on input "b. The SPI shows the project is on schedule overall, but delays in critical pat…" at bounding box center [251, 237] width 0 height 11
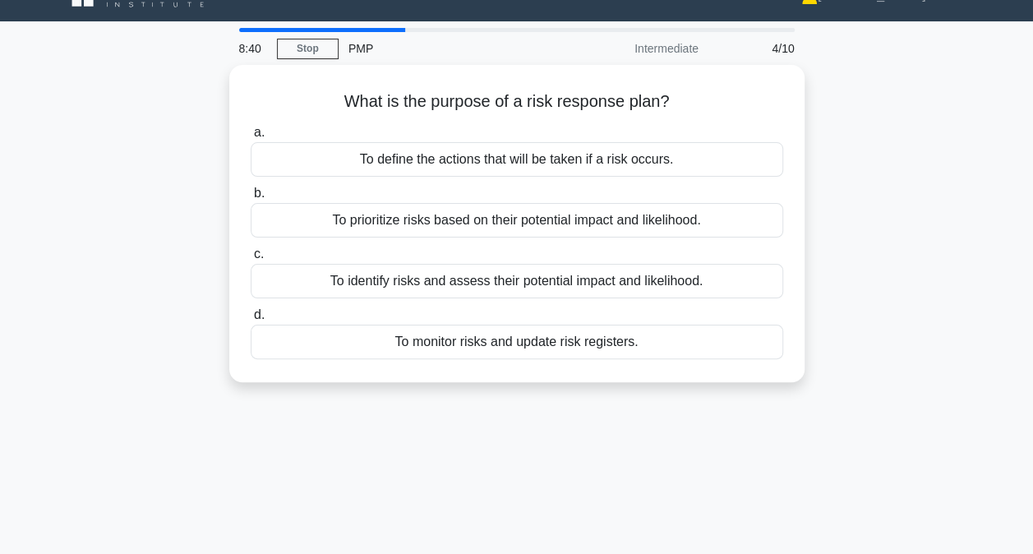
scroll to position [0, 0]
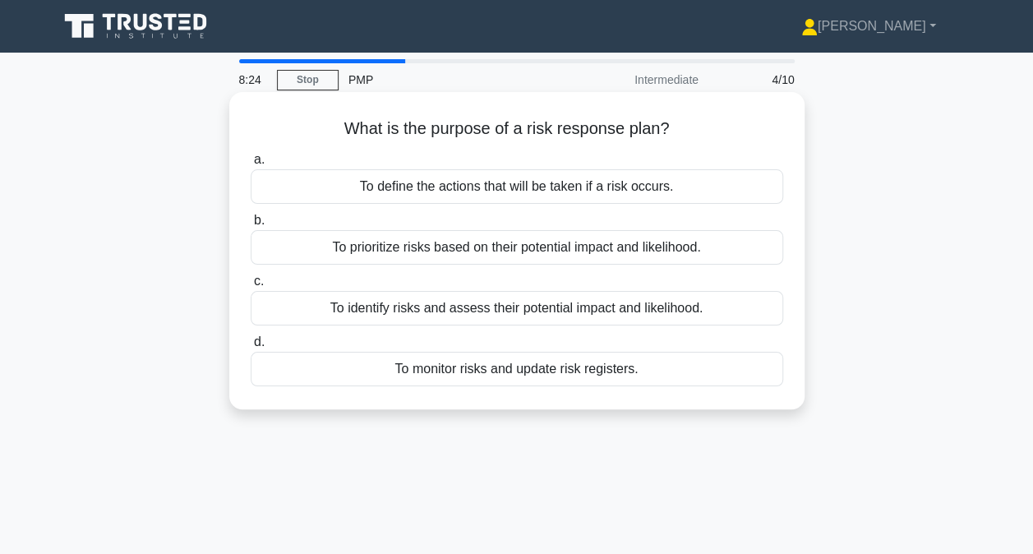
click at [447, 192] on div "To define the actions that will be taken if a risk occurs." at bounding box center [517, 186] width 532 height 35
click at [251, 165] on input "a. To define the actions that will be taken if a risk occurs." at bounding box center [251, 159] width 0 height 11
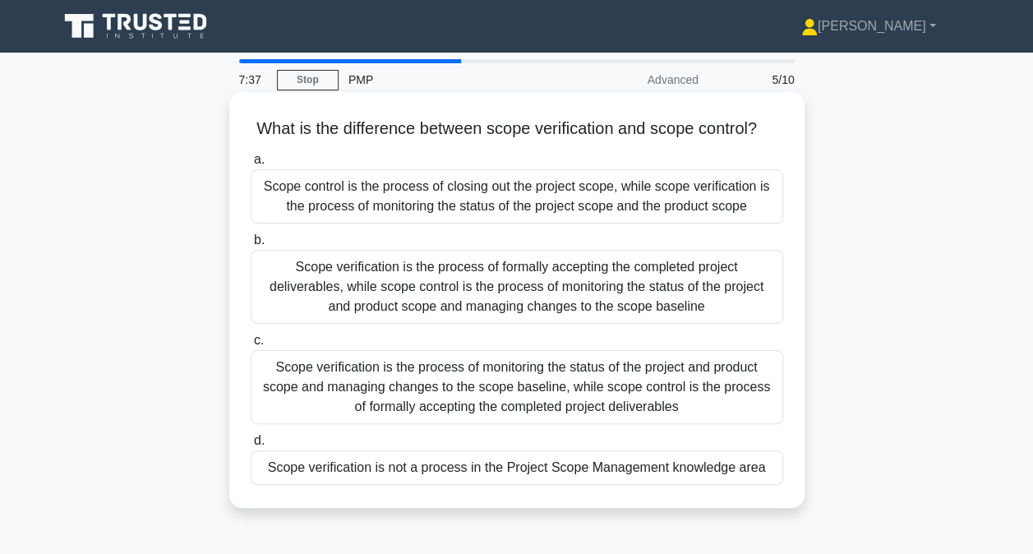
click at [452, 316] on div "Scope verification is the process of formally accepting the completed project d…" at bounding box center [517, 287] width 532 height 74
click at [251, 246] on input "b. Scope verification is the process of formally accepting the completed projec…" at bounding box center [251, 240] width 0 height 11
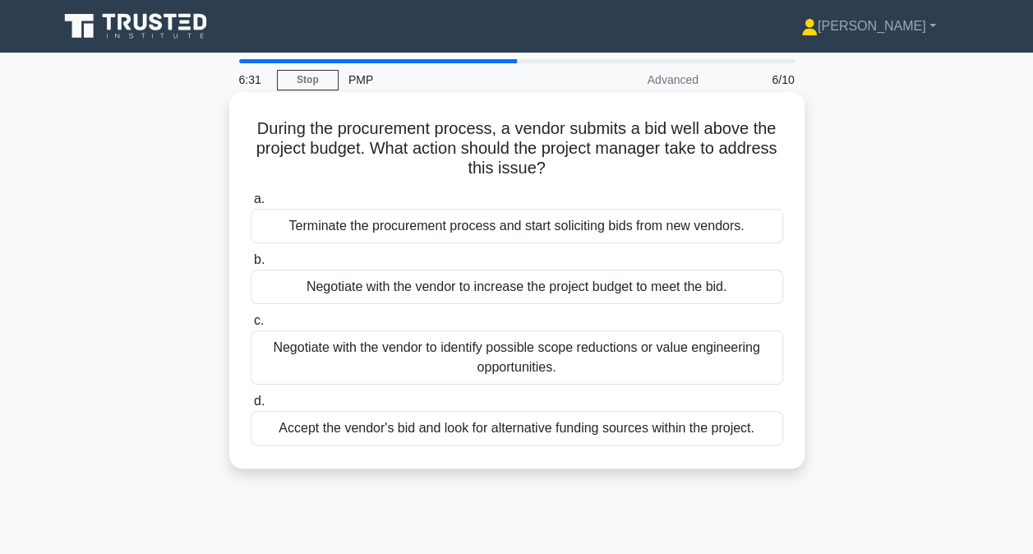
click at [435, 230] on div "Terminate the procurement process and start soliciting bids from new vendors." at bounding box center [517, 226] width 532 height 35
click at [251, 205] on input "a. Terminate the procurement process and start soliciting bids from new vendors." at bounding box center [251, 199] width 0 height 11
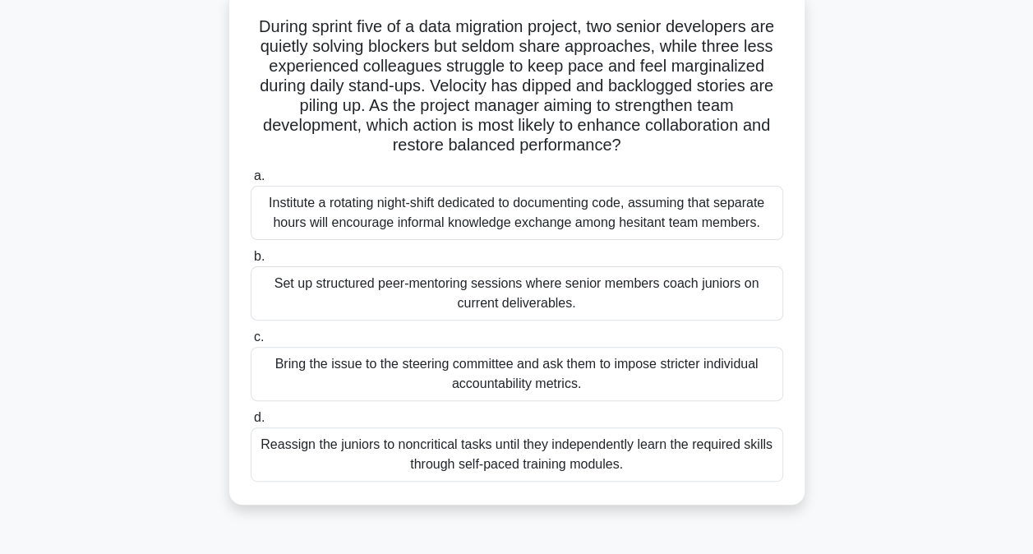
scroll to position [164, 0]
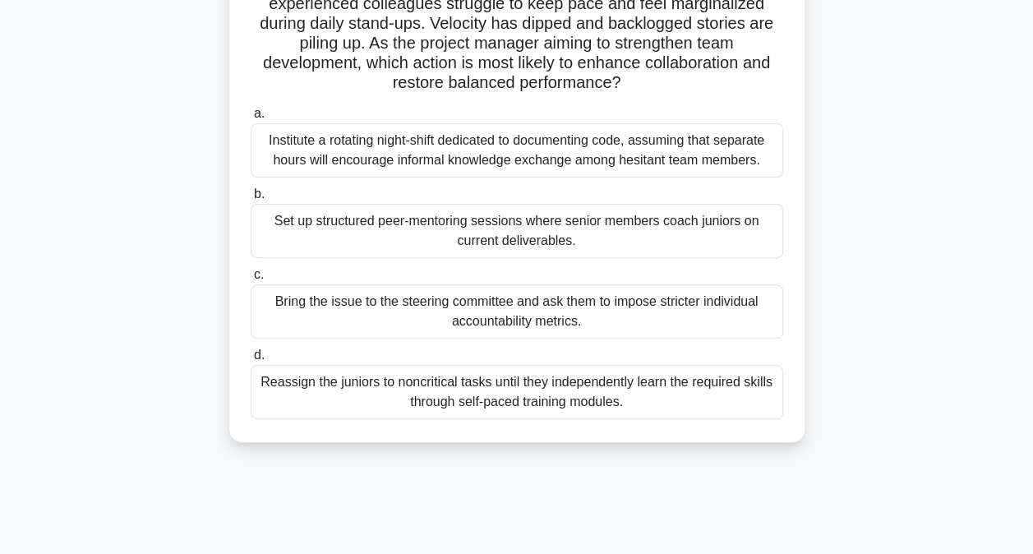
click at [401, 238] on div "Set up structured peer-mentoring sessions where senior members coach juniors on…" at bounding box center [517, 231] width 532 height 54
click at [251, 200] on input "b. Set up structured peer-mentoring sessions where senior members coach juniors…" at bounding box center [251, 194] width 0 height 11
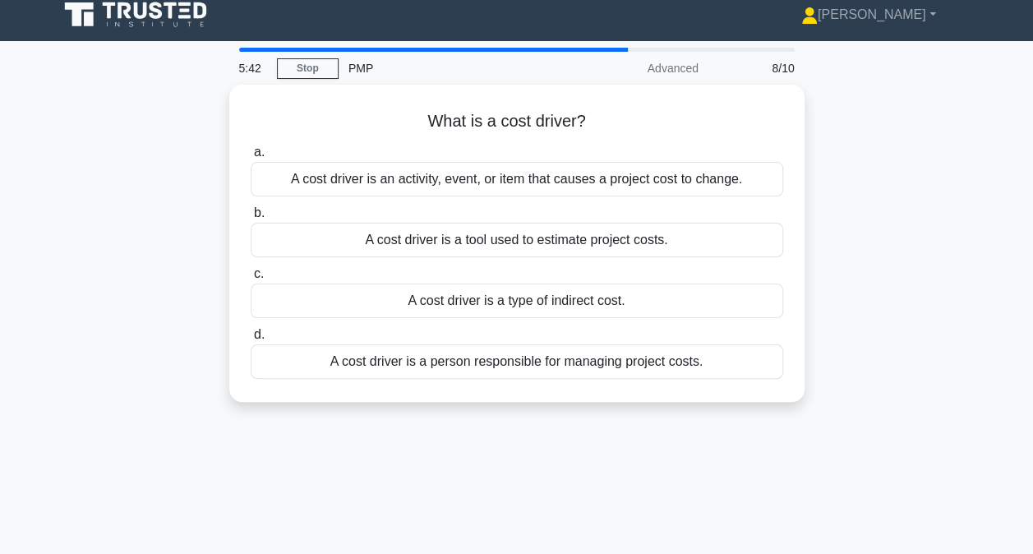
scroll to position [0, 0]
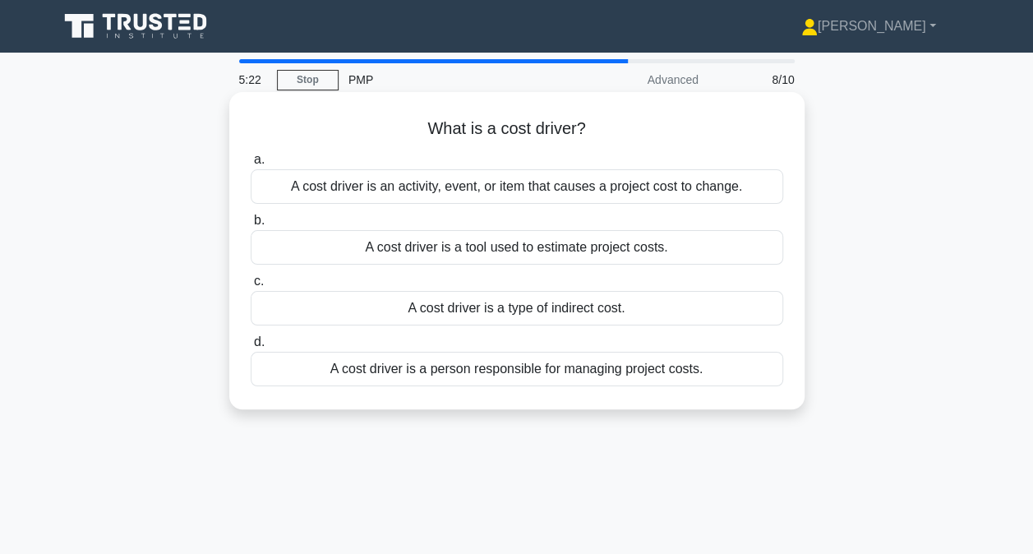
click at [408, 197] on div "A cost driver is an activity, event, or item that causes a project cost to chan…" at bounding box center [517, 186] width 532 height 35
click at [251, 165] on input "a. A cost driver is an activity, event, or item that causes a project cost to c…" at bounding box center [251, 159] width 0 height 11
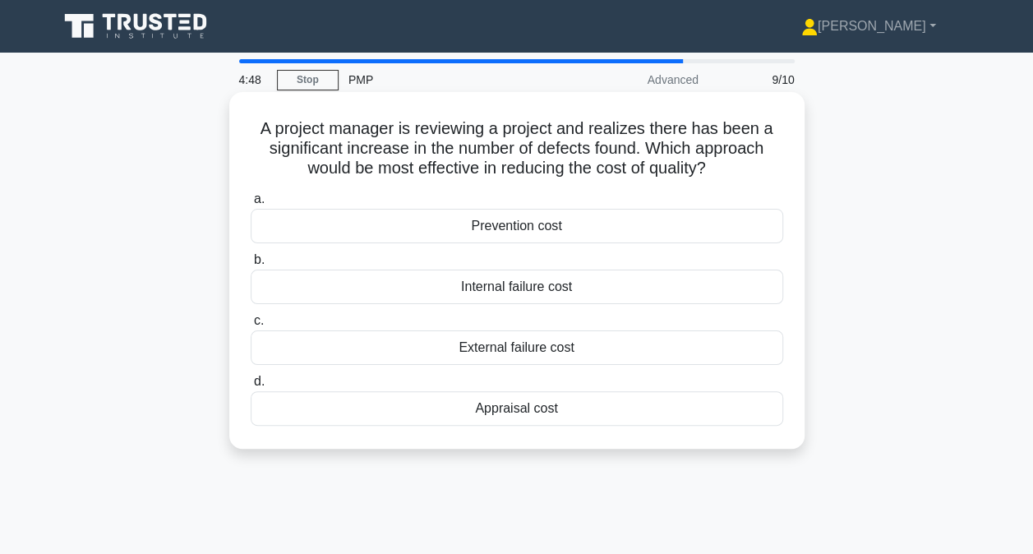
click at [549, 231] on div "Prevention cost" at bounding box center [517, 226] width 532 height 35
click at [251, 205] on input "a. Prevention cost" at bounding box center [251, 199] width 0 height 11
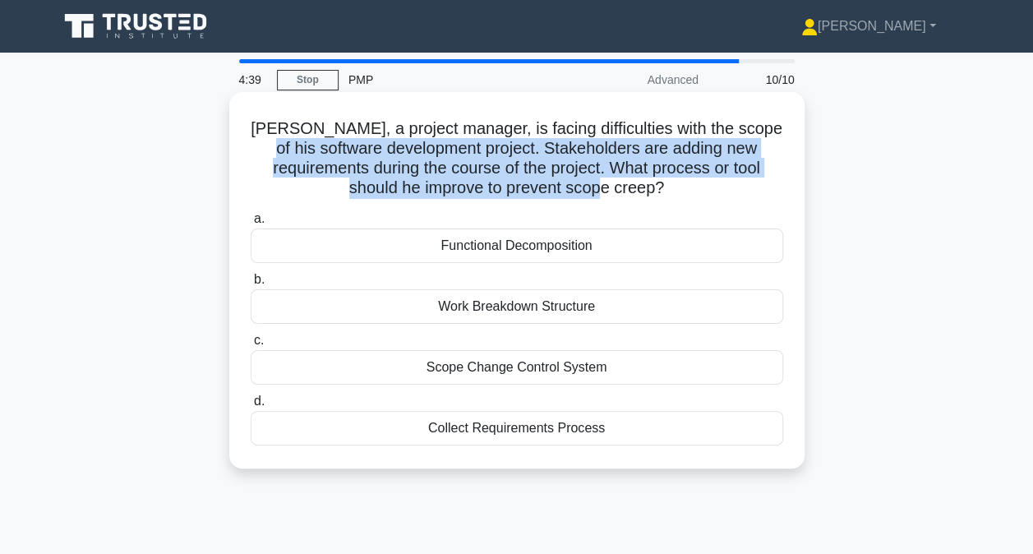
drag, startPoint x: 325, startPoint y: 146, endPoint x: 722, endPoint y: 201, distance: 400.7
click at [722, 201] on div "John, a project manager, is facing difficulties with the scope of his software …" at bounding box center [517, 280] width 562 height 363
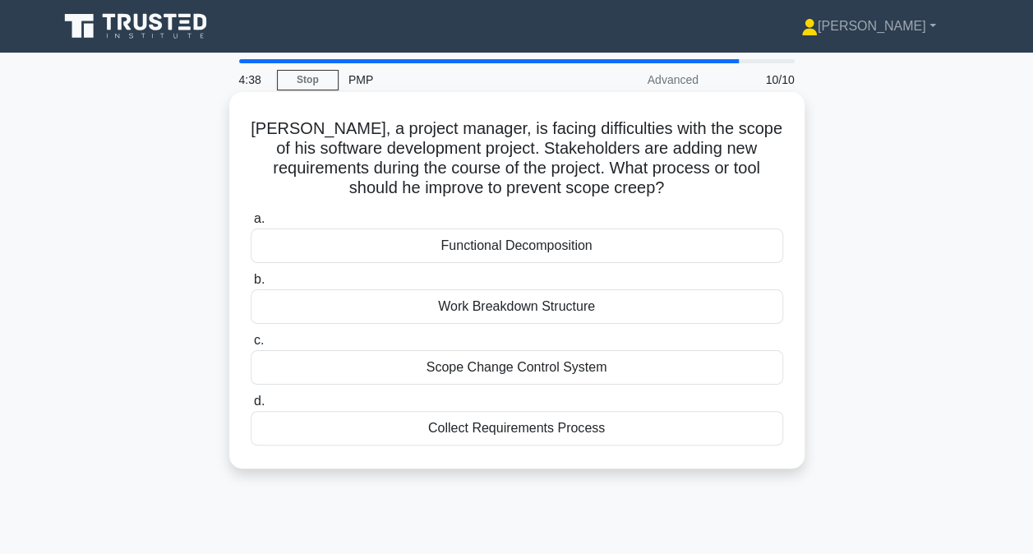
drag, startPoint x: 722, startPoint y: 201, endPoint x: 672, endPoint y: 213, distance: 51.4
click at [672, 213] on div "a. Functional Decomposition b. Work Breakdown Structure c. d." at bounding box center [517, 326] width 552 height 243
click at [528, 376] on div "Scope Change Control System" at bounding box center [517, 367] width 532 height 35
click at [251, 346] on input "c. Scope Change Control System" at bounding box center [251, 340] width 0 height 11
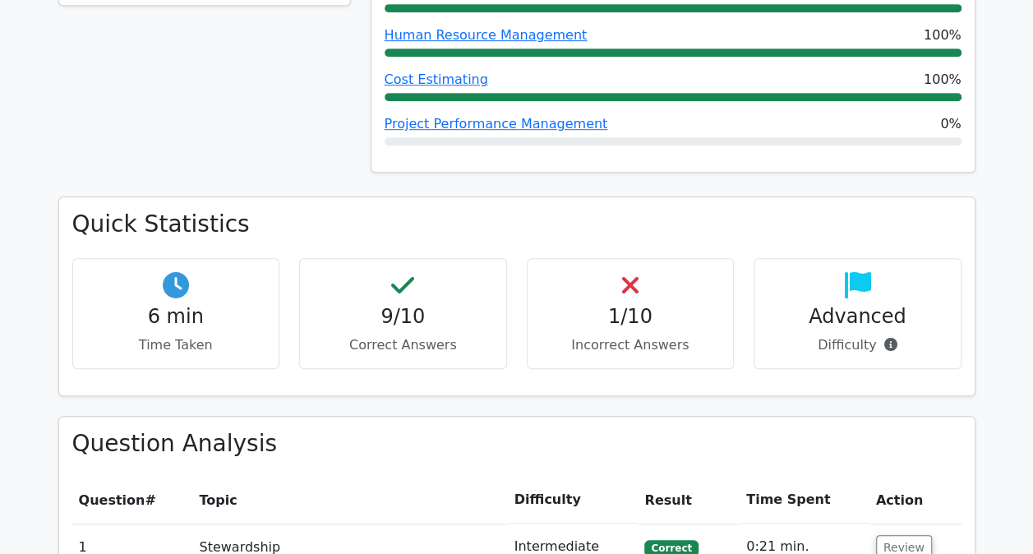
scroll to position [493, 0]
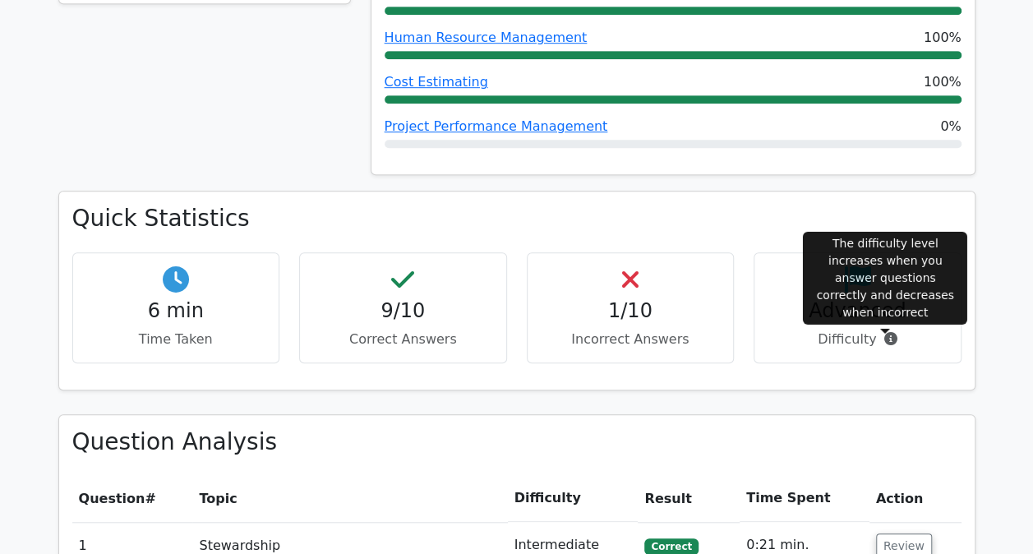
click at [876, 337] on span at bounding box center [886, 339] width 21 height 16
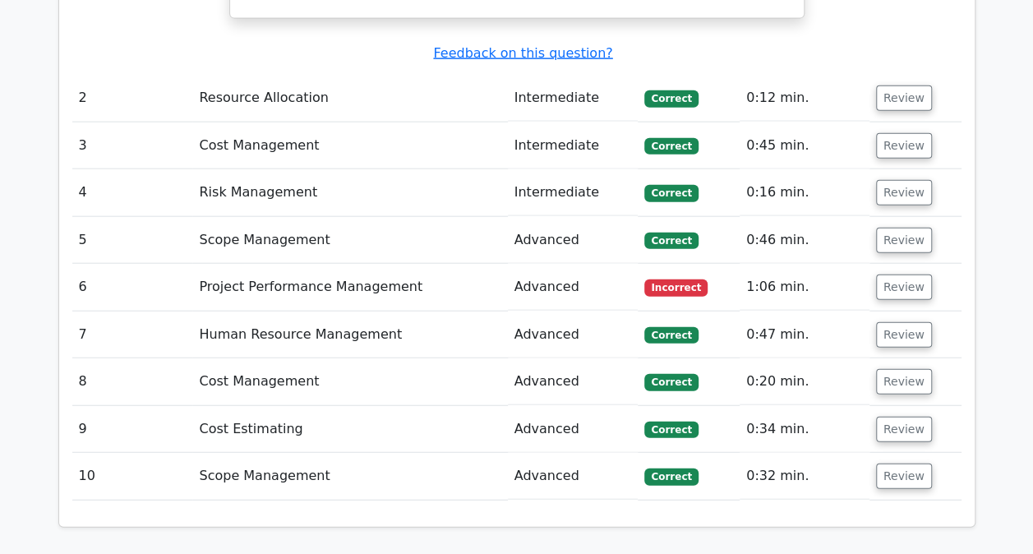
scroll to position [1890, 0]
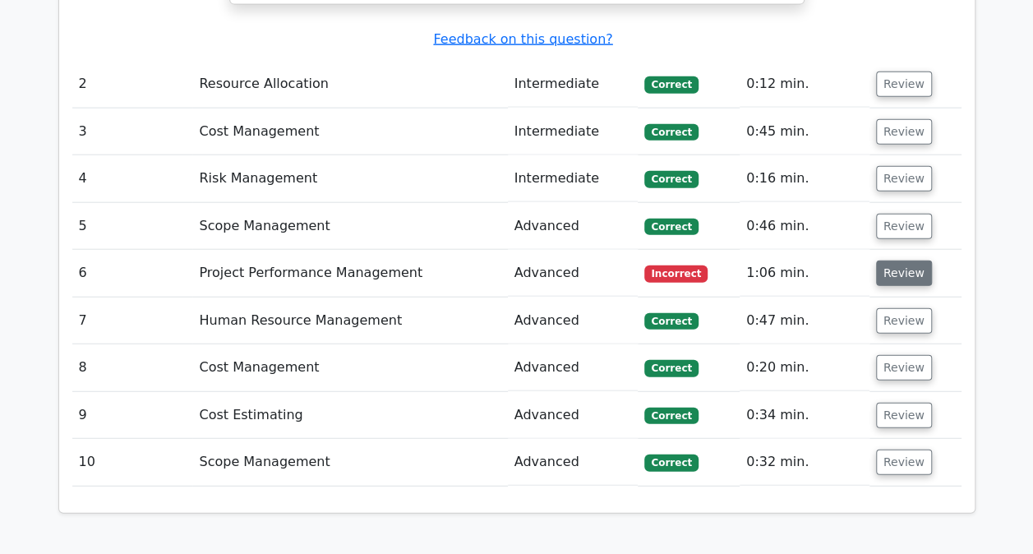
click at [901, 260] on button "Review" at bounding box center [904, 272] width 56 height 25
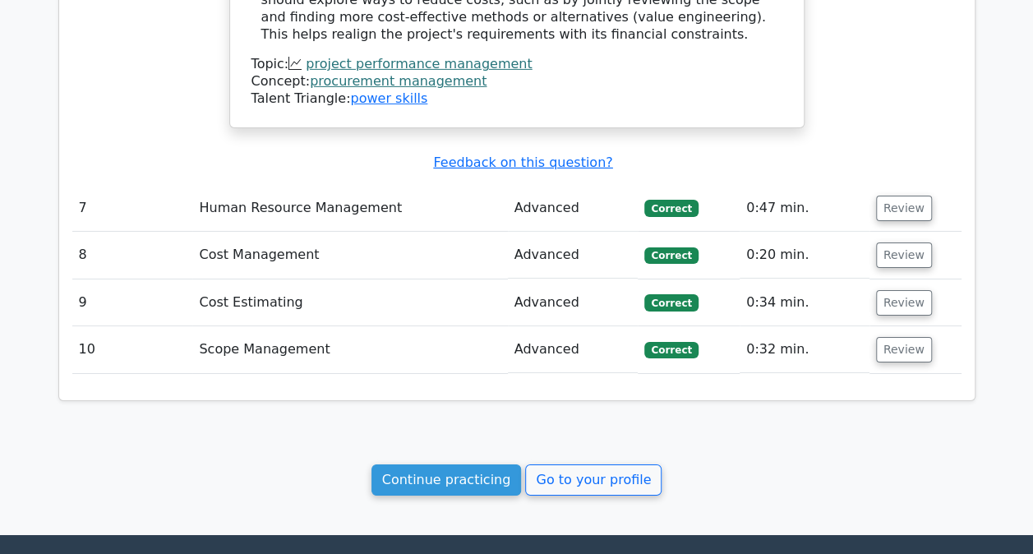
scroll to position [2763, 0]
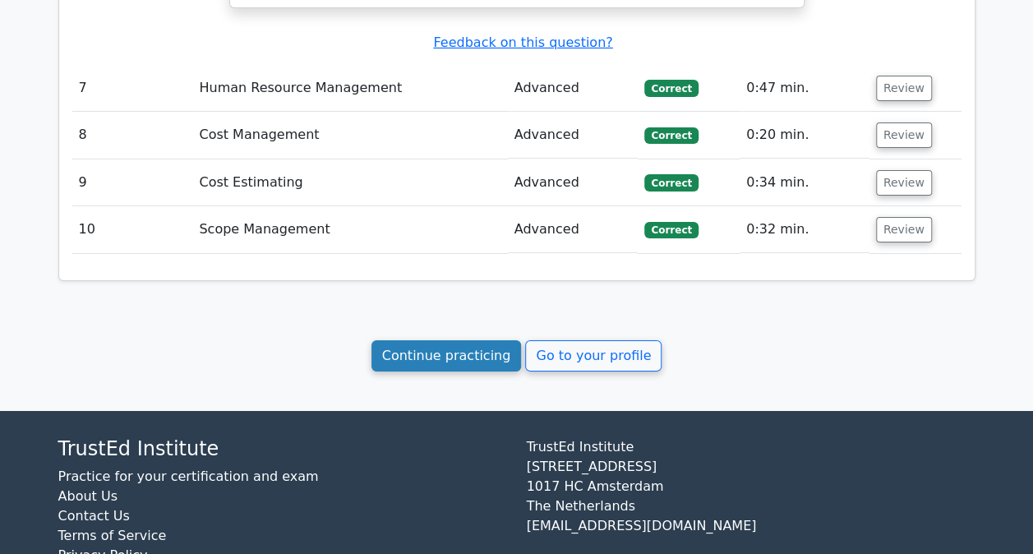
click at [483, 340] on link "Continue practicing" at bounding box center [446, 355] width 150 height 31
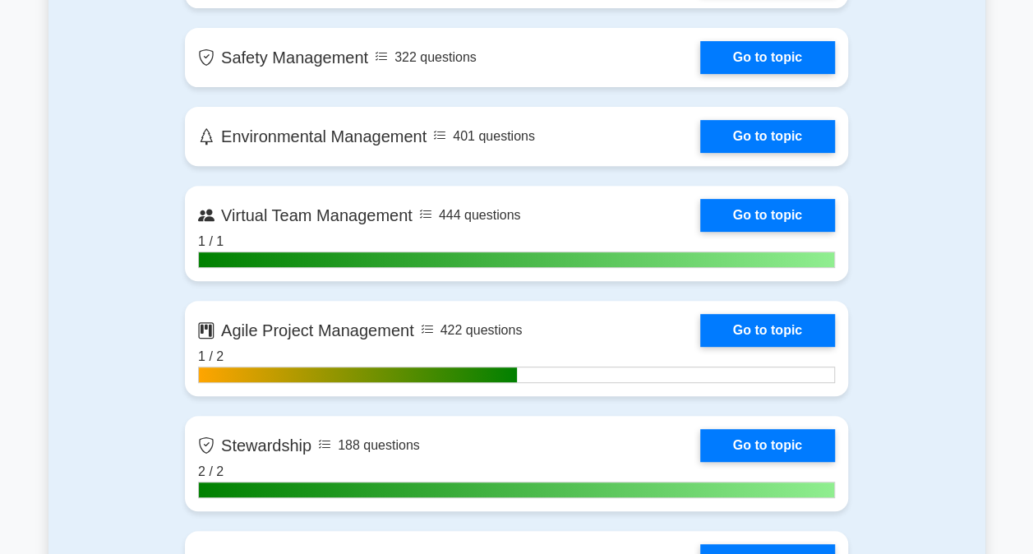
scroll to position [3391, 0]
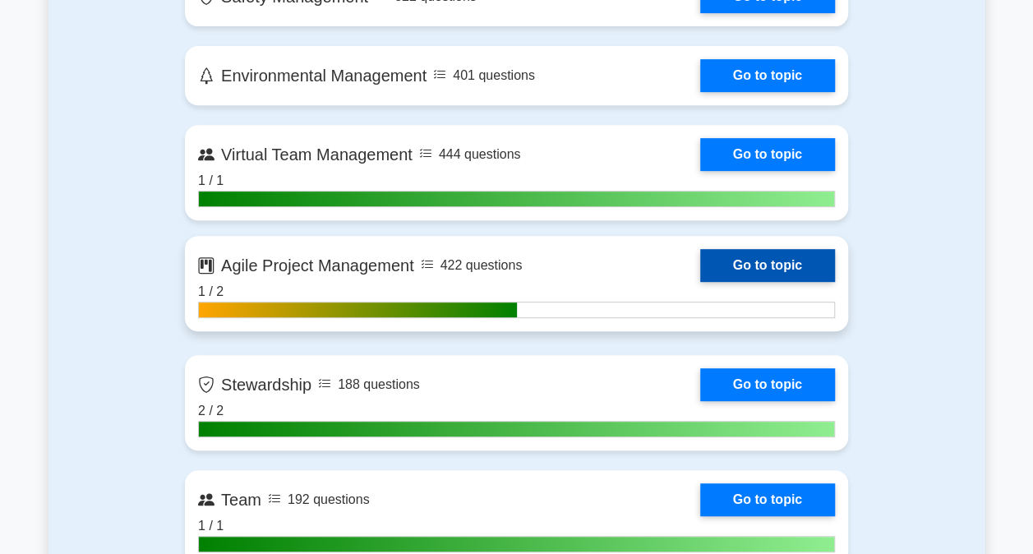
click at [765, 268] on link "Go to topic" at bounding box center [767, 265] width 135 height 33
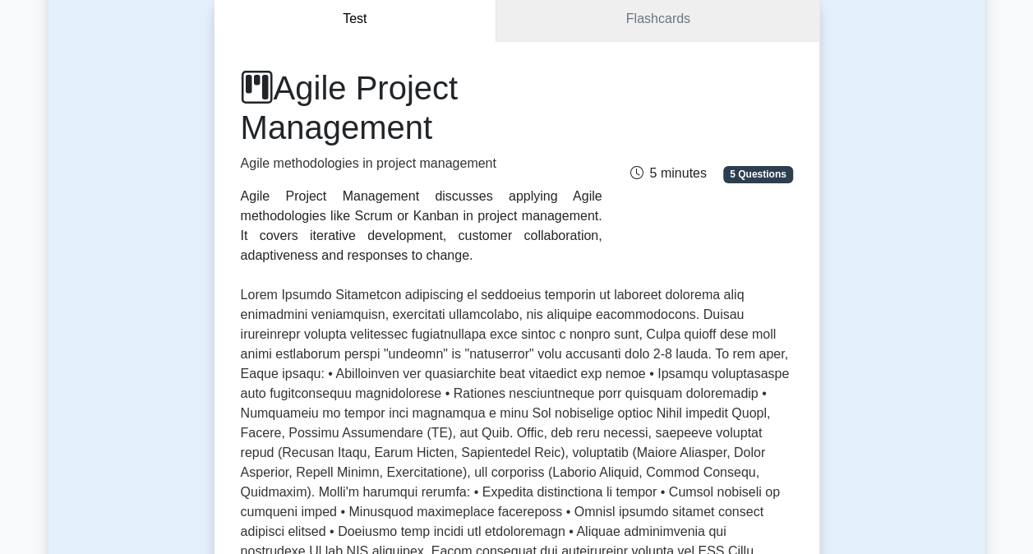
scroll to position [246, 0]
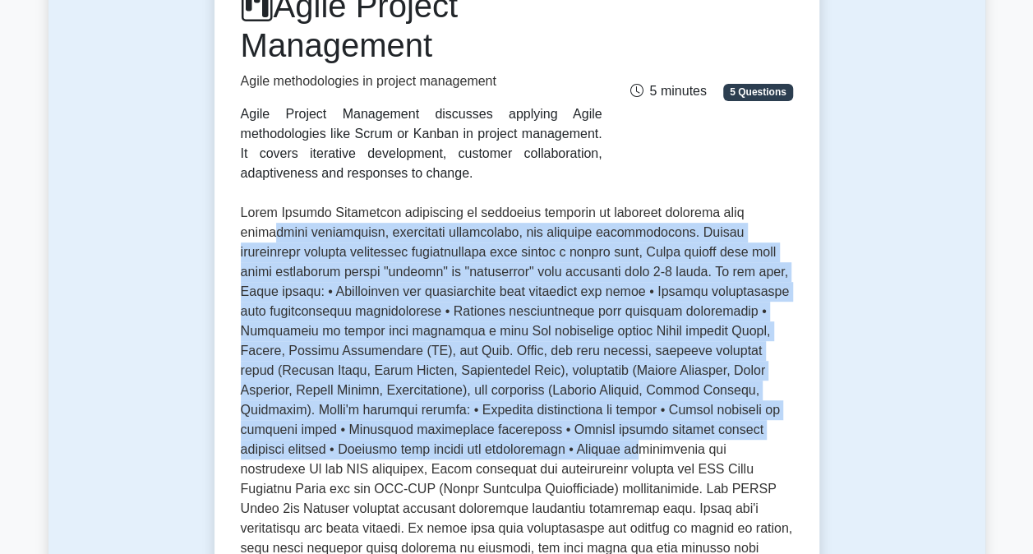
drag, startPoint x: 279, startPoint y: 228, endPoint x: 590, endPoint y: 445, distance: 379.3
click at [590, 445] on p at bounding box center [517, 410] width 552 height 414
drag, startPoint x: 590, startPoint y: 445, endPoint x: 436, endPoint y: 434, distance: 154.1
click at [436, 434] on p at bounding box center [517, 410] width 552 height 414
click at [426, 422] on p at bounding box center [517, 410] width 552 height 414
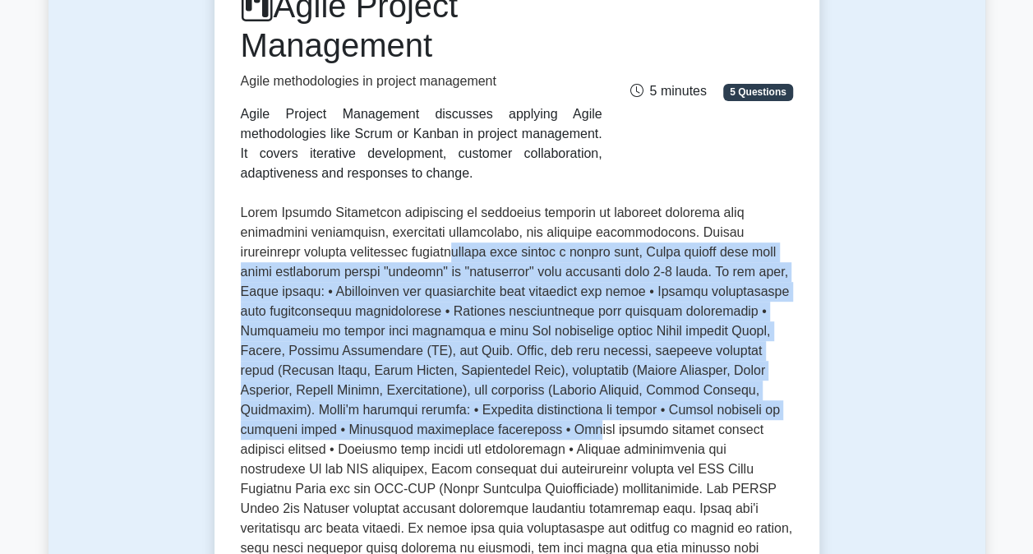
drag, startPoint x: 417, startPoint y: 251, endPoint x: 576, endPoint y: 435, distance: 243.5
click at [576, 435] on p at bounding box center [517, 410] width 552 height 414
click at [376, 282] on p at bounding box center [517, 410] width 552 height 414
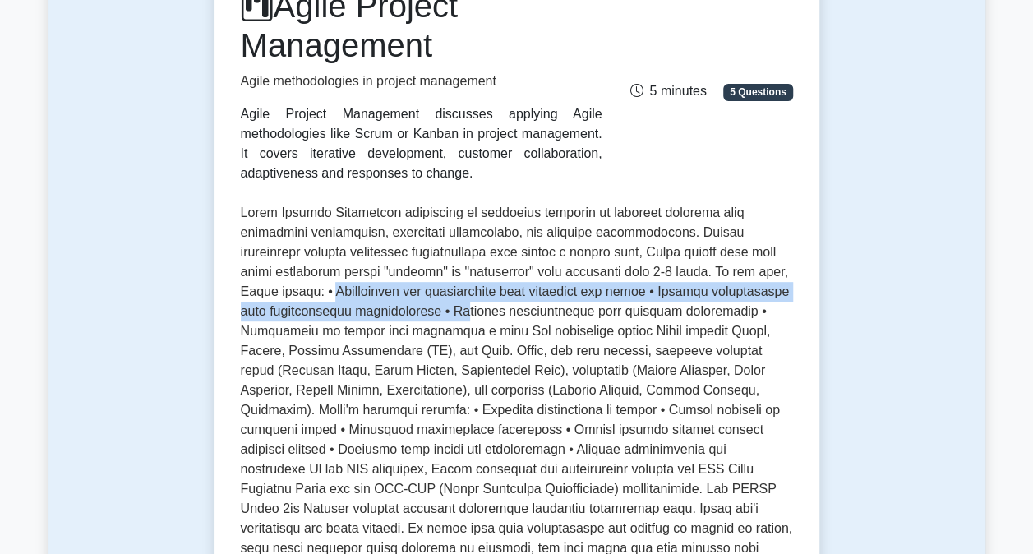
drag, startPoint x: 248, startPoint y: 294, endPoint x: 445, endPoint y: 314, distance: 197.4
click at [445, 314] on p at bounding box center [517, 410] width 552 height 414
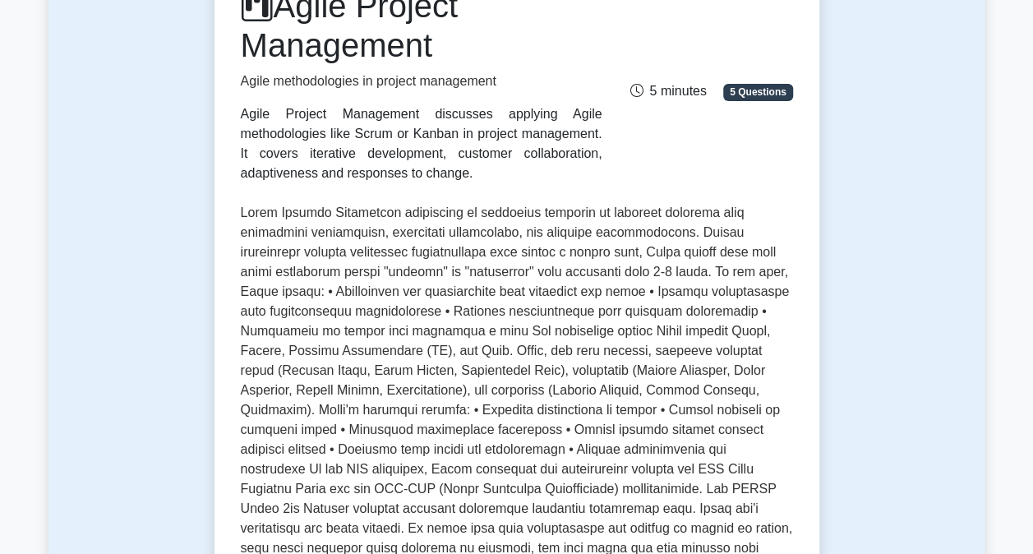
click at [569, 416] on p at bounding box center [517, 410] width 552 height 414
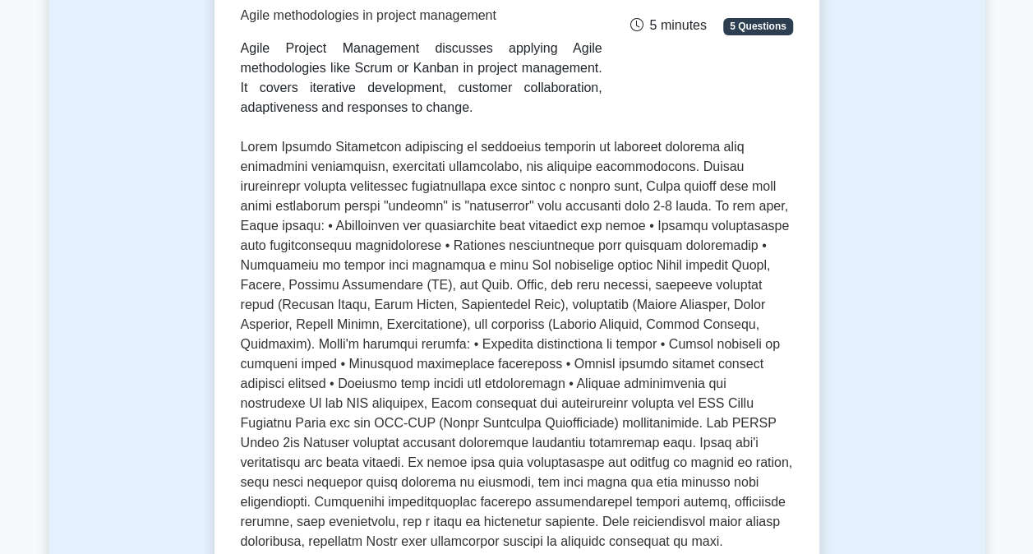
scroll to position [164, 0]
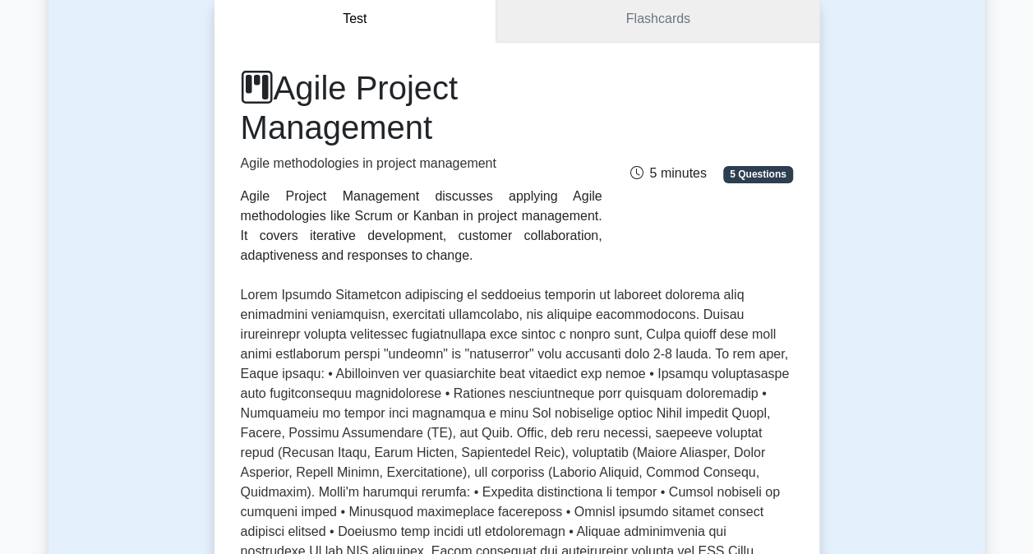
click at [641, 38] on link "Flashcards" at bounding box center [657, 19] width 322 height 47
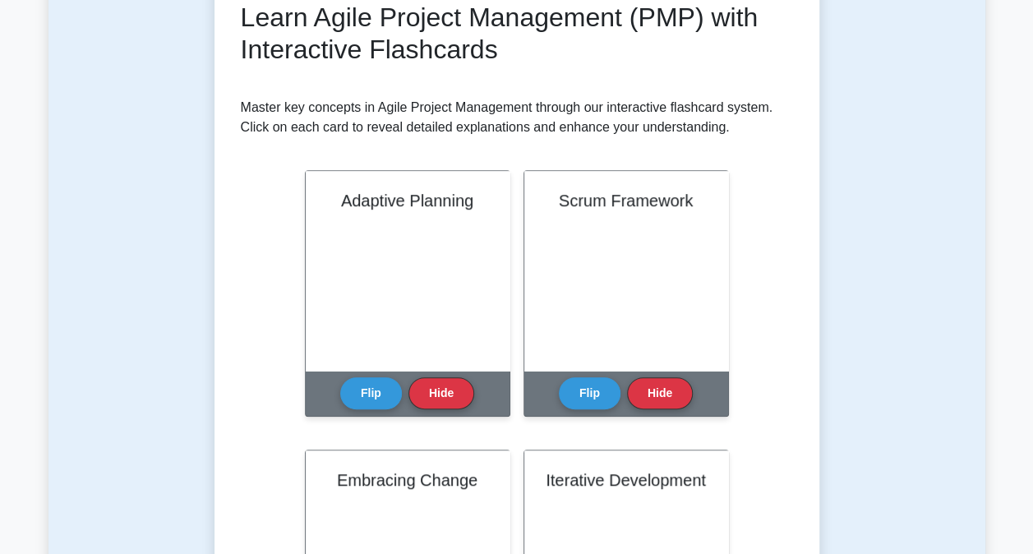
scroll to position [246, 0]
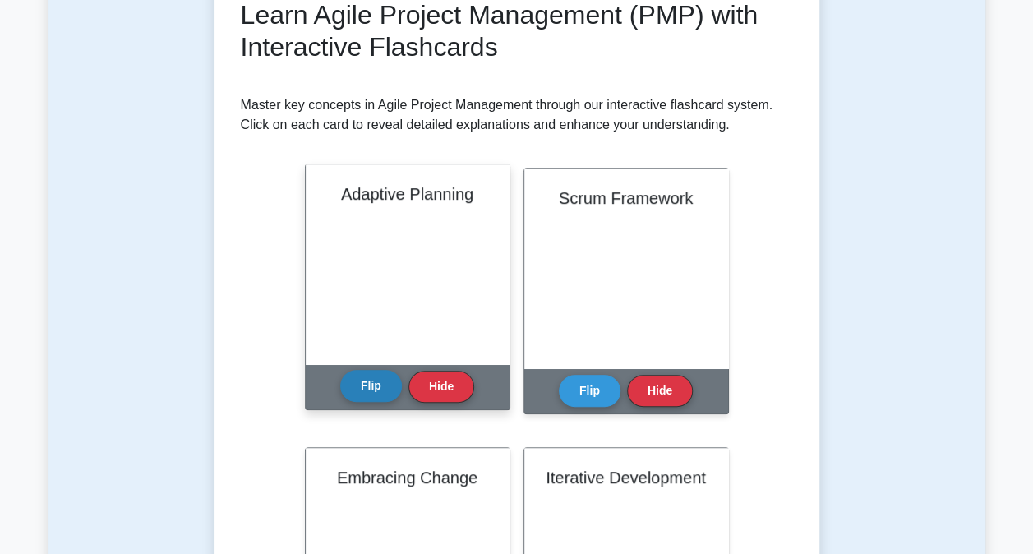
click at [366, 380] on button "Flip" at bounding box center [371, 386] width 62 height 32
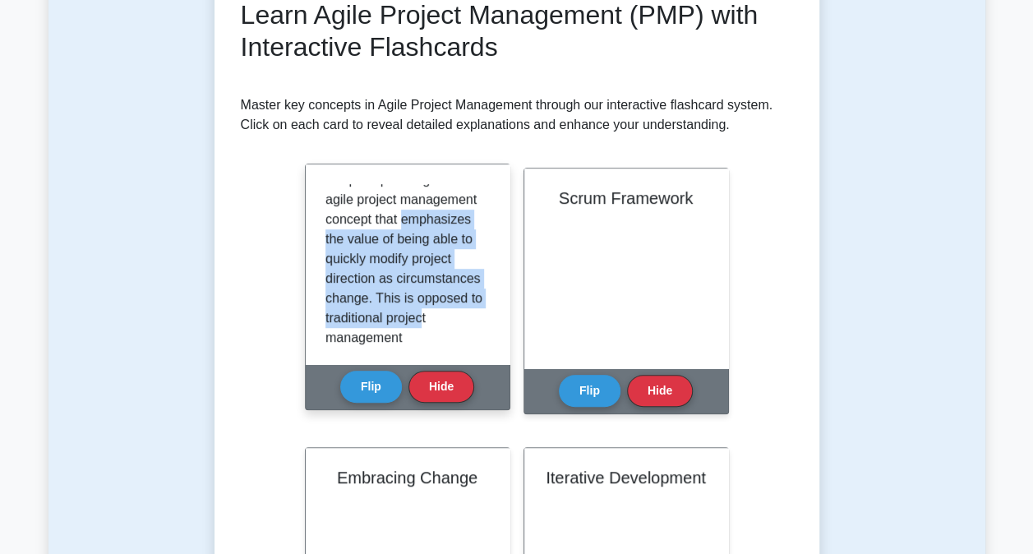
scroll to position [21, 0]
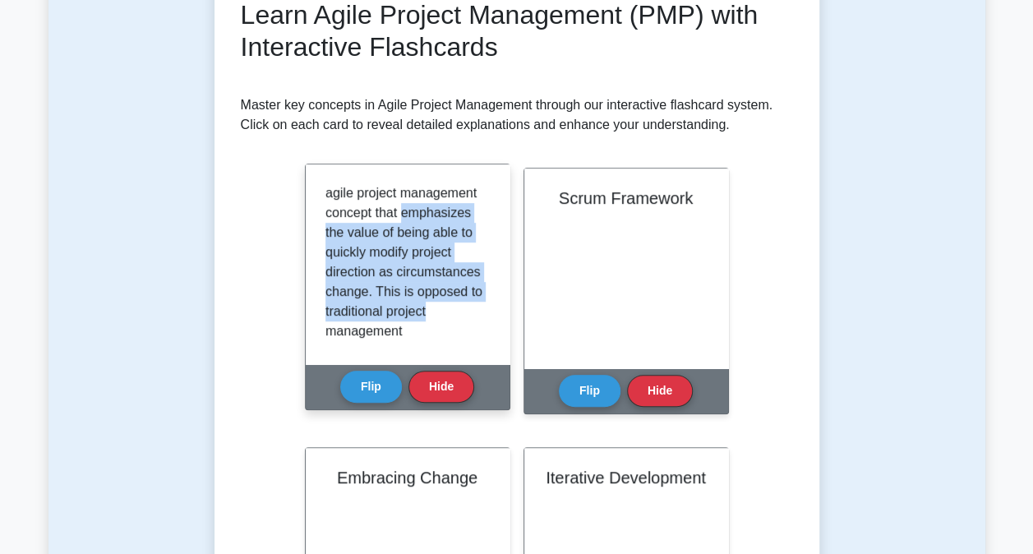
drag, startPoint x: 353, startPoint y: 258, endPoint x: 440, endPoint y: 327, distance: 111.1
click at [440, 327] on p "Adaptive planning is an agile project management concept that emphasizes the va…" at bounding box center [404, 381] width 158 height 434
drag, startPoint x: 440, startPoint y: 327, endPoint x: 428, endPoint y: 311, distance: 20.5
click at [428, 311] on p "Adaptive planning is an agile project management concept that emphasizes the va…" at bounding box center [404, 381] width 158 height 434
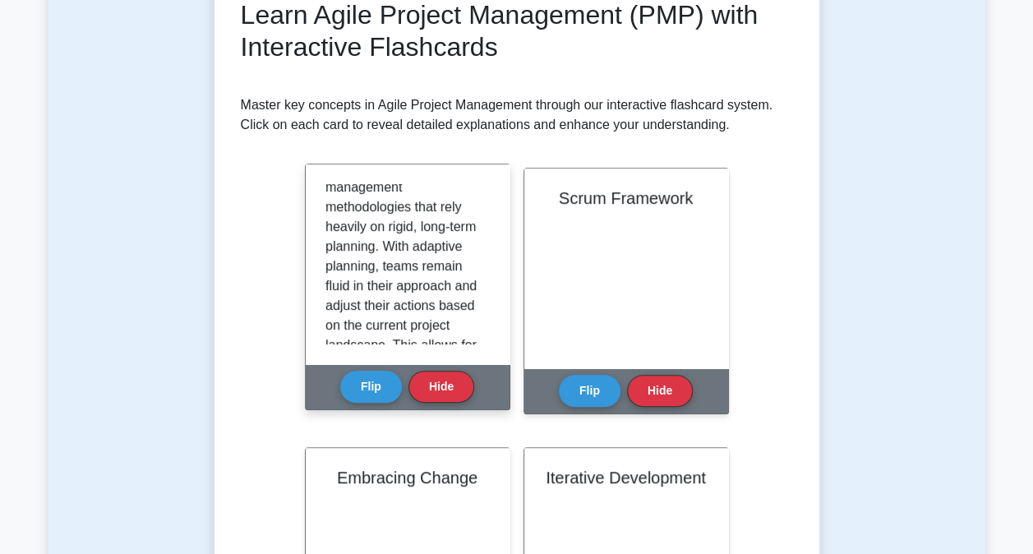
scroll to position [185, 0]
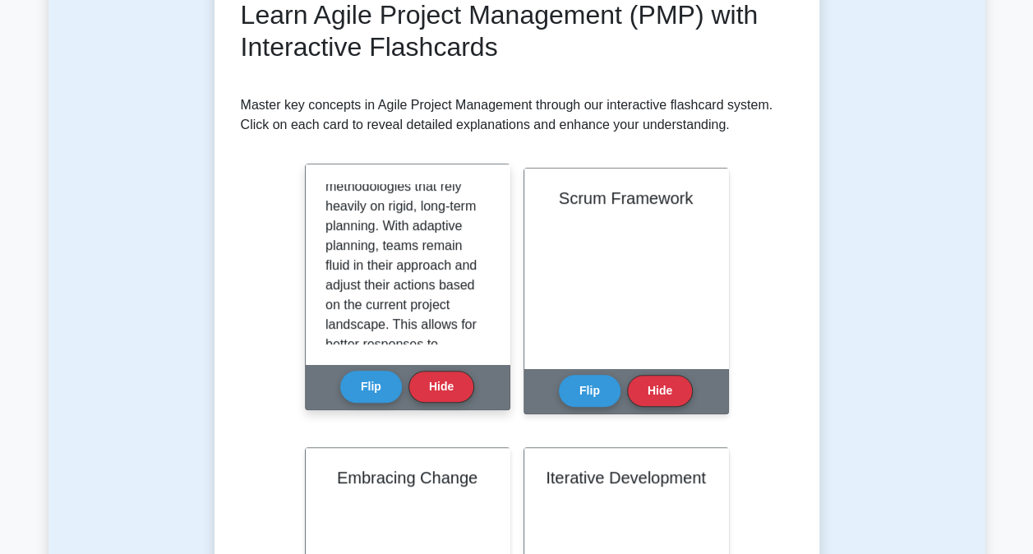
click at [413, 271] on p "Adaptive planning is an agile project management concept that emphasizes the va…" at bounding box center [404, 216] width 158 height 434
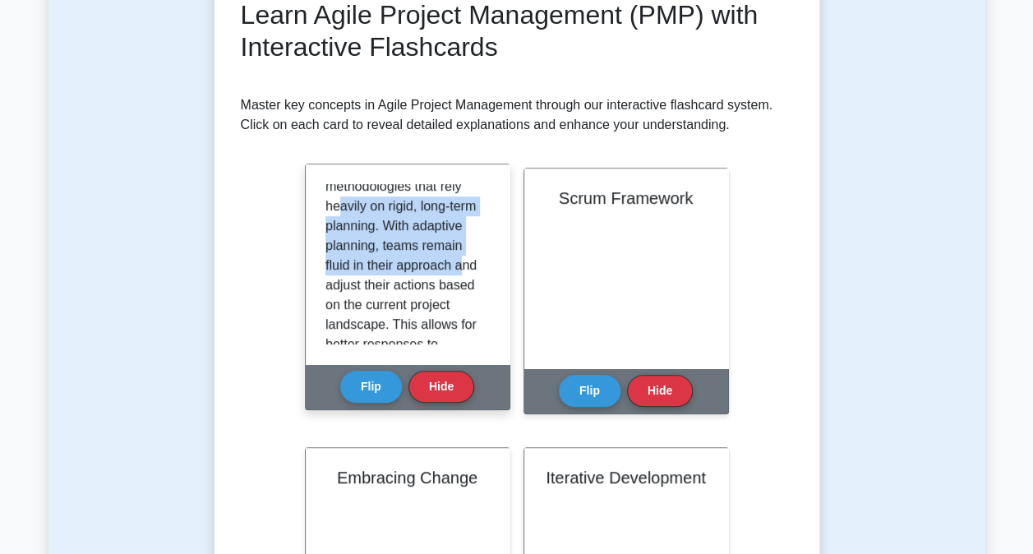
drag, startPoint x: 340, startPoint y: 223, endPoint x: 387, endPoint y: 311, distance: 100.3
click at [387, 311] on p "Adaptive planning is an agile project management concept that emphasizes the va…" at bounding box center [404, 216] width 158 height 434
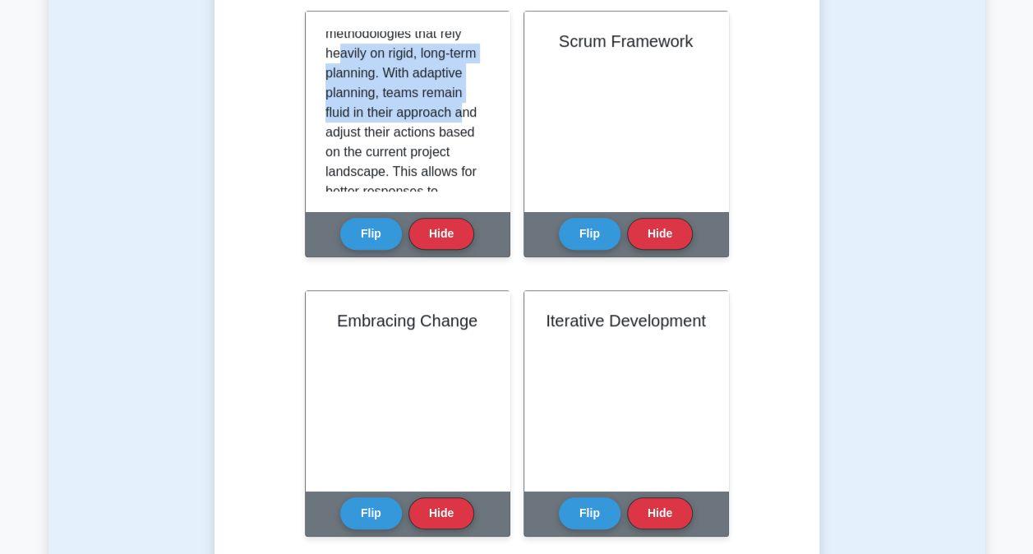
scroll to position [411, 0]
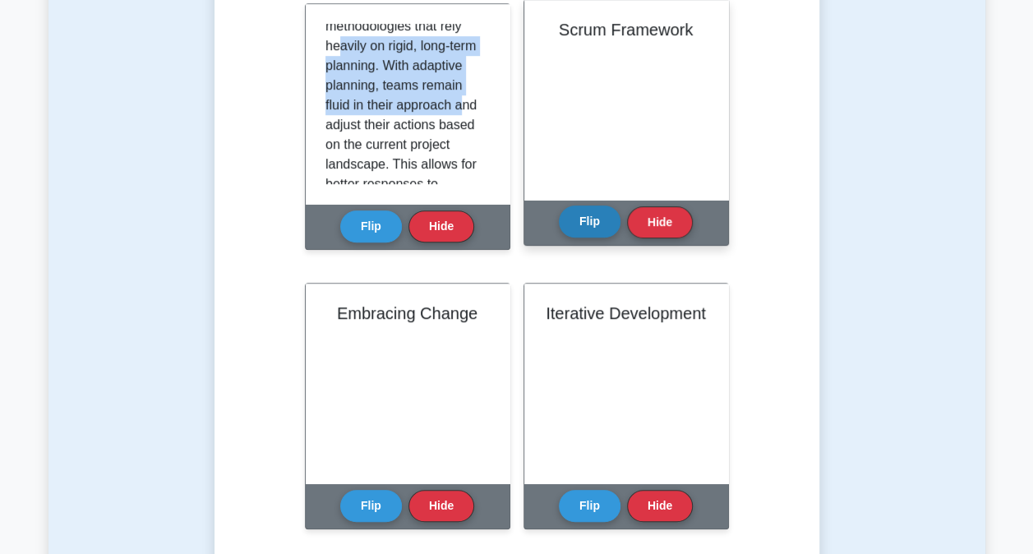
click at [562, 225] on button "Flip" at bounding box center [590, 221] width 62 height 32
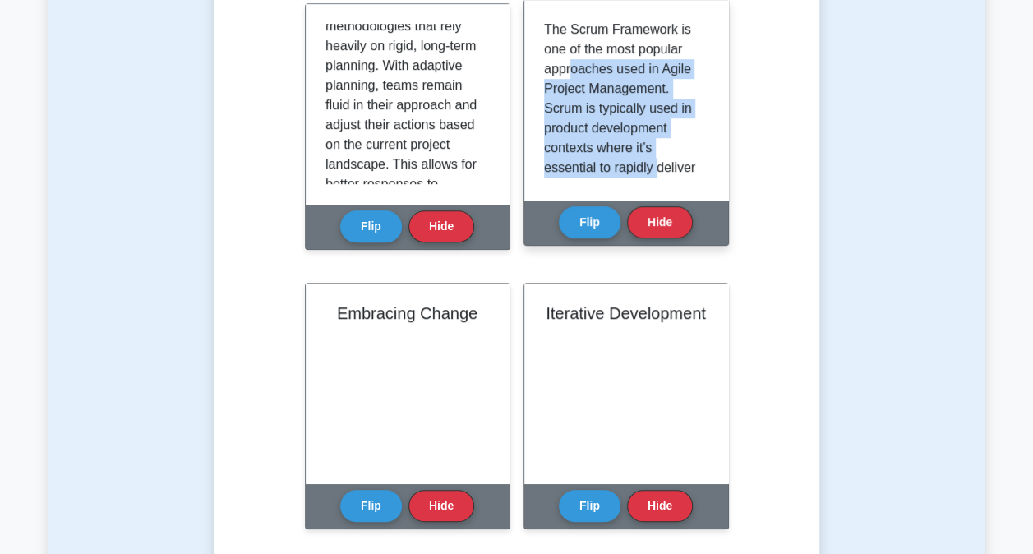
drag, startPoint x: 570, startPoint y: 60, endPoint x: 655, endPoint y: 164, distance: 134.4
click at [655, 164] on p "The Scrum Framework is one of the most popular approaches used in Agile Project…" at bounding box center [623, 217] width 158 height 394
drag, startPoint x: 655, startPoint y: 164, endPoint x: 608, endPoint y: 130, distance: 58.2
click at [608, 130] on p "The Scrum Framework is one of the most popular approaches used in Agile Project…" at bounding box center [623, 217] width 158 height 394
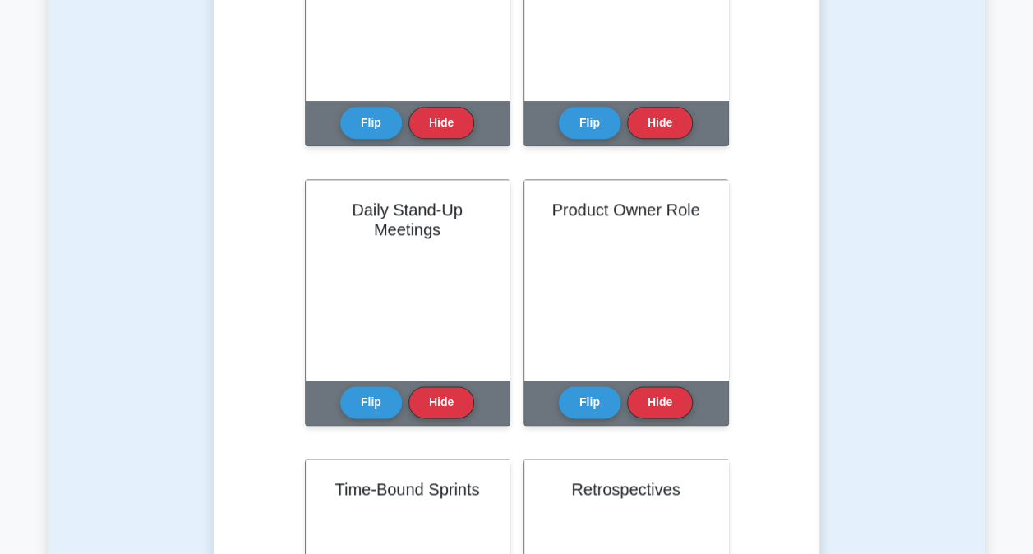
scroll to position [822, 0]
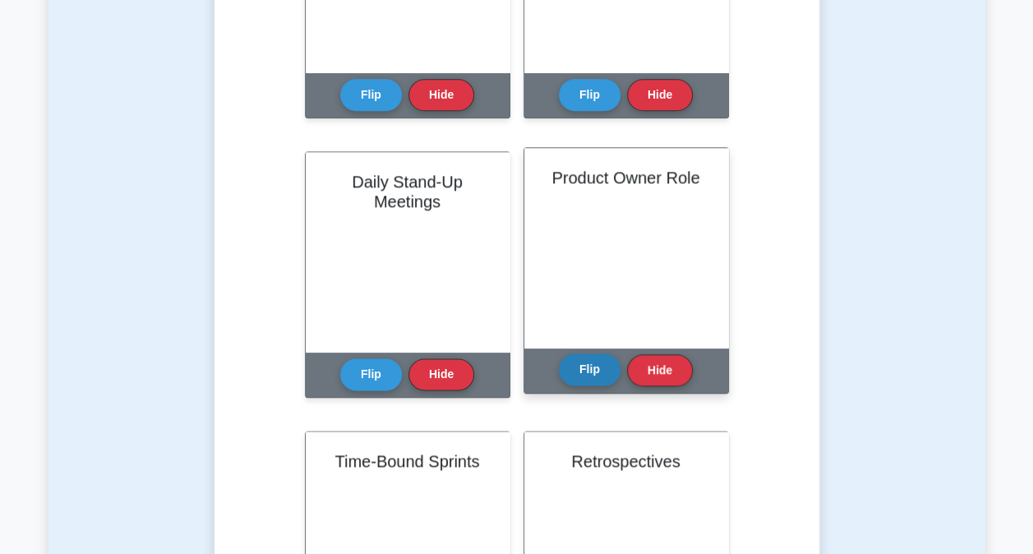
click at [580, 375] on button "Flip" at bounding box center [590, 369] width 62 height 32
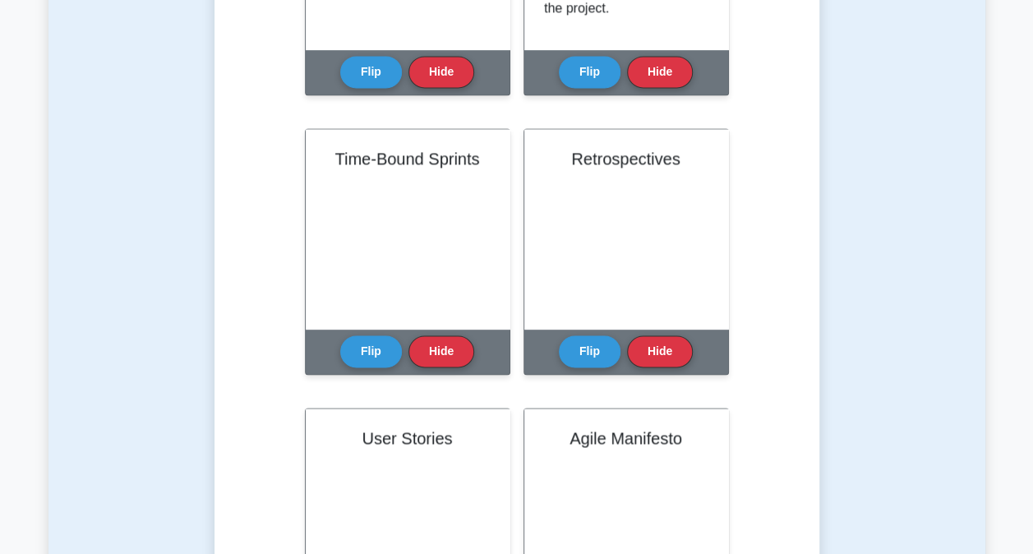
scroll to position [1232, 0]
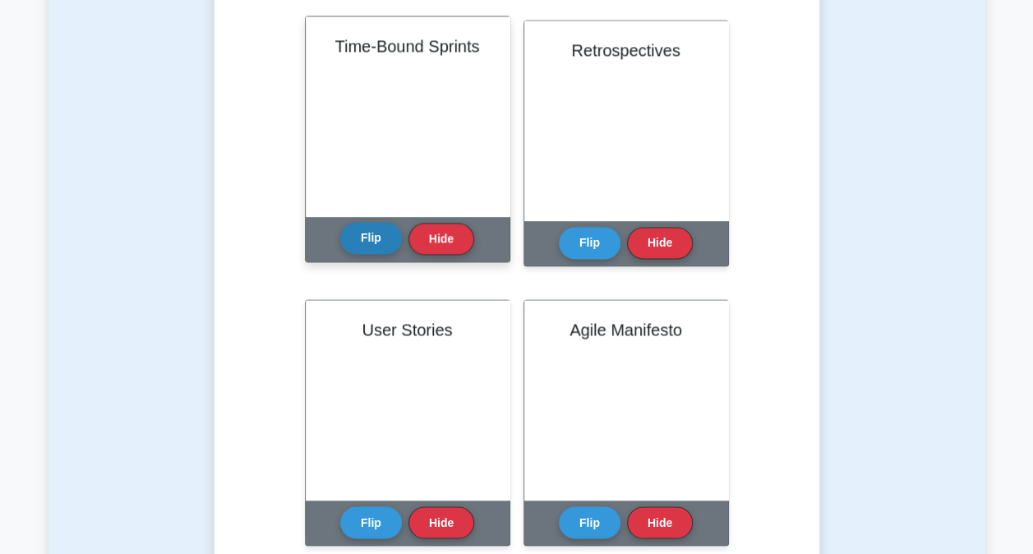
click at [365, 228] on button "Flip" at bounding box center [371, 238] width 62 height 32
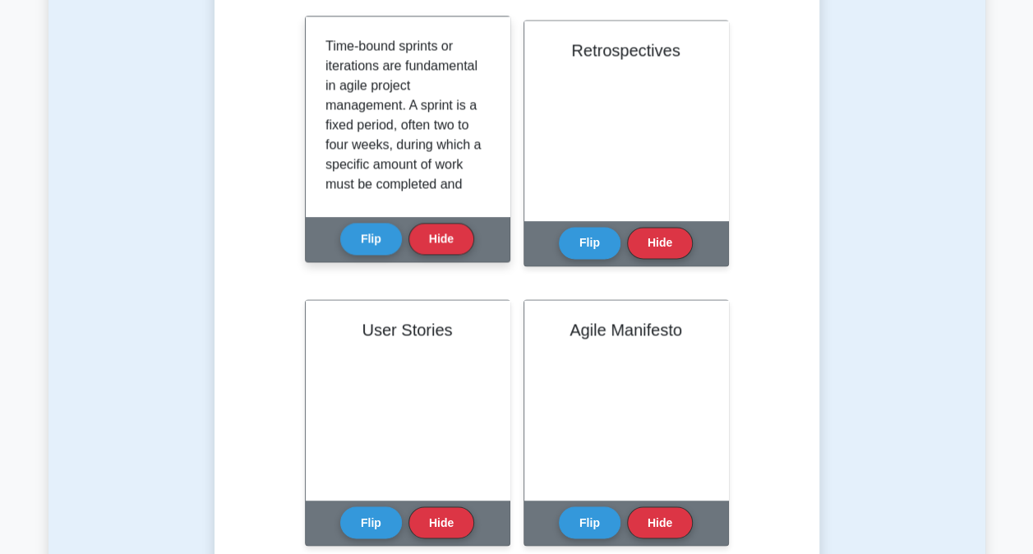
scroll to position [82, 0]
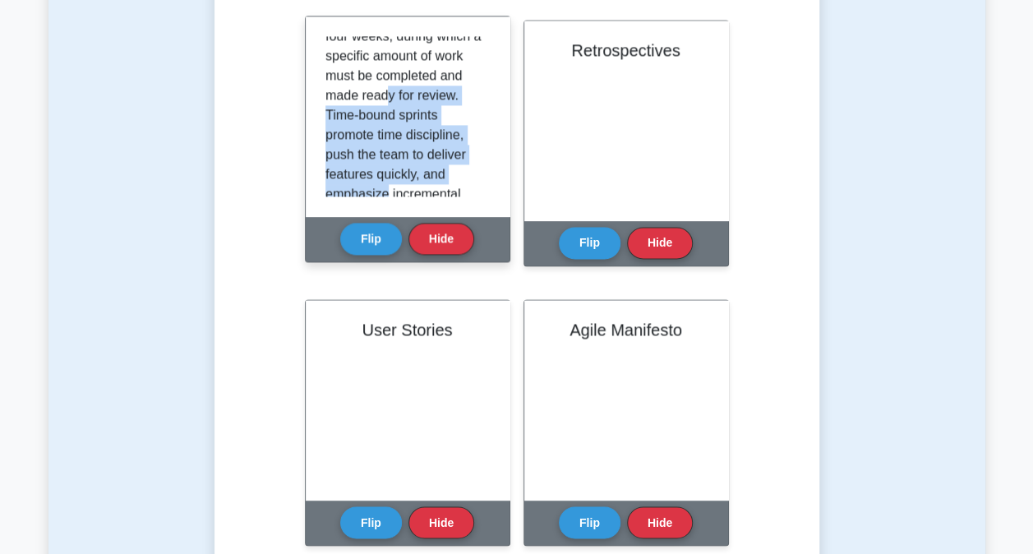
drag, startPoint x: 352, startPoint y: 145, endPoint x: 485, endPoint y: 187, distance: 139.8
click at [485, 187] on div "Time-bound sprints or iterations are fundamental in agile project management. A…" at bounding box center [407, 116] width 164 height 160
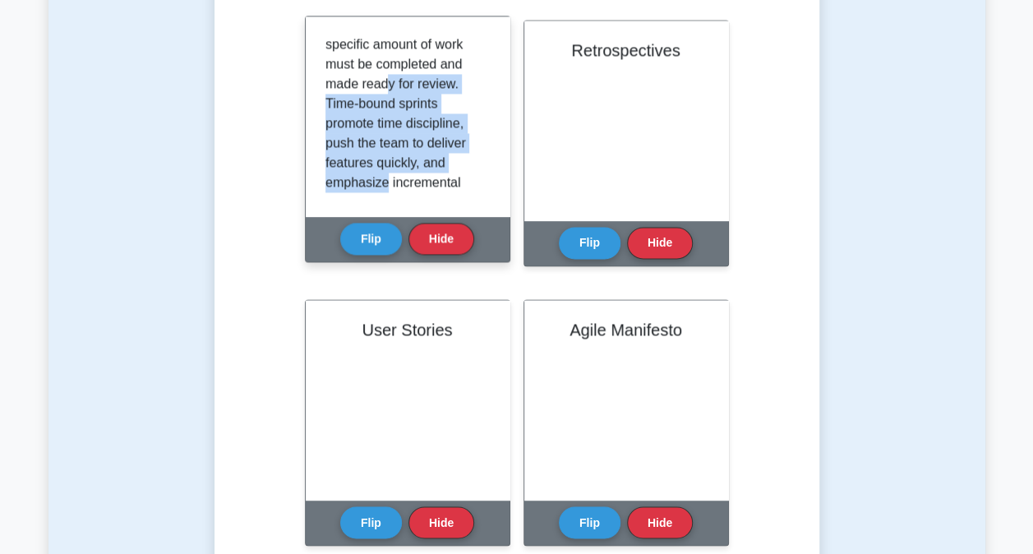
drag, startPoint x: 485, startPoint y: 187, endPoint x: 434, endPoint y: 179, distance: 51.6
click at [434, 179] on p "Time-bound sprints or iterations are fundamental in agile project management. A…" at bounding box center [404, 123] width 158 height 414
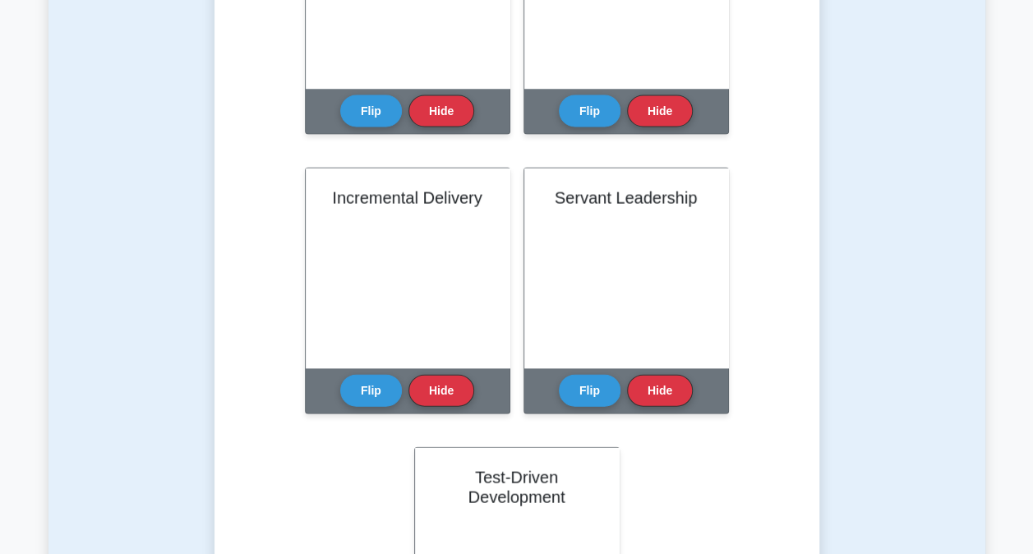
scroll to position [1561, 0]
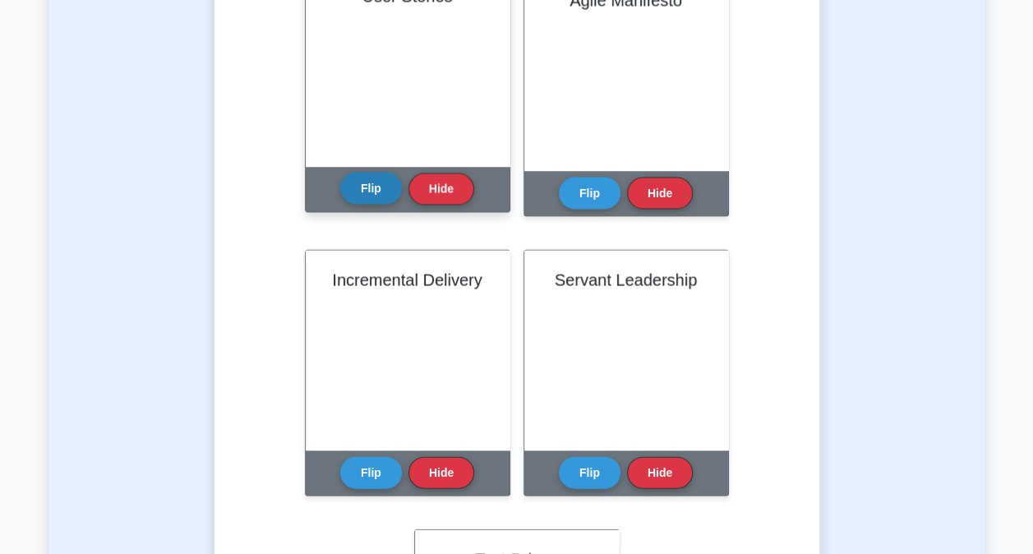
click at [388, 187] on button "Flip" at bounding box center [371, 189] width 62 height 32
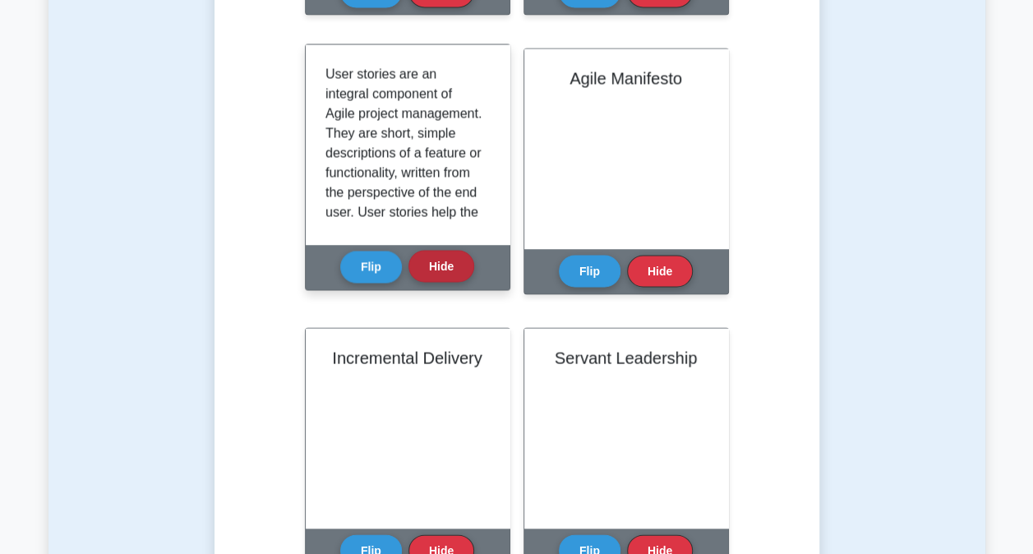
scroll to position [1397, 0]
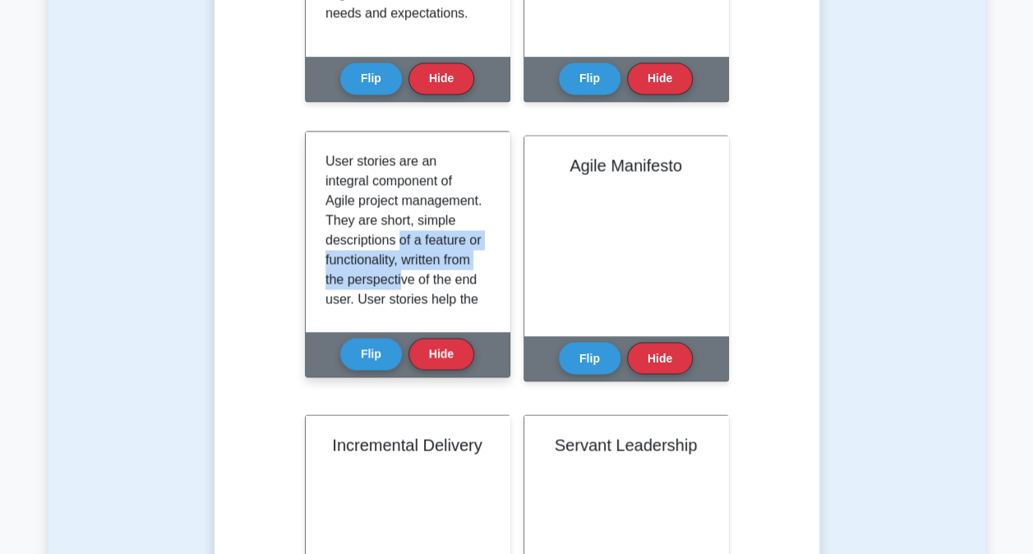
drag, startPoint x: 325, startPoint y: 250, endPoint x: 401, endPoint y: 297, distance: 88.9
click at [401, 297] on p "User stories are an integral component of Agile project management. They are sh…" at bounding box center [404, 348] width 158 height 394
drag, startPoint x: 401, startPoint y: 297, endPoint x: 389, endPoint y: 289, distance: 13.7
click at [389, 289] on p "User stories are an integral component of Agile project management. They are sh…" at bounding box center [404, 348] width 158 height 394
click at [375, 283] on p "User stories are an integral component of Agile project management. They are sh…" at bounding box center [404, 348] width 158 height 394
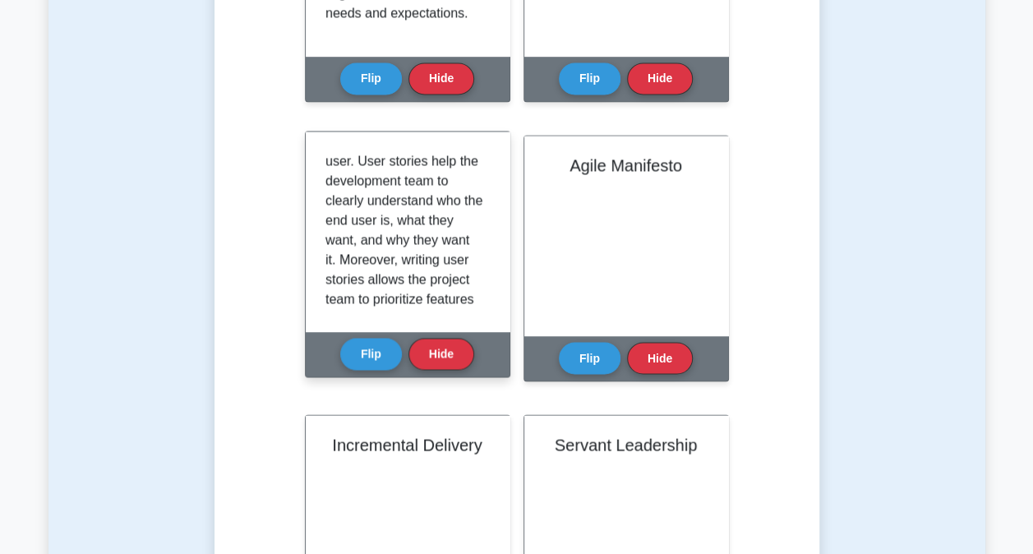
scroll to position [164, 0]
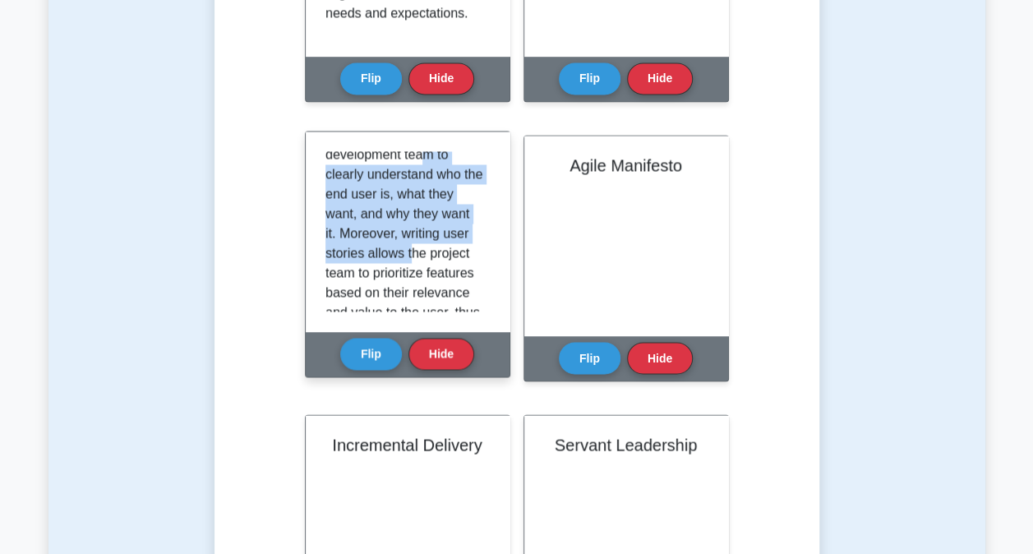
drag, startPoint x: 343, startPoint y: 199, endPoint x: 412, endPoint y: 288, distance: 113.1
click at [412, 288] on p "User stories are an integral component of Agile project management. They are sh…" at bounding box center [404, 184] width 158 height 394
drag, startPoint x: 412, startPoint y: 288, endPoint x: 343, endPoint y: 261, distance: 74.2
click at [343, 261] on p "User stories are an integral component of Agile project management. They are sh…" at bounding box center [404, 184] width 158 height 394
click at [343, 248] on p "User stories are an integral component of Agile project management. They are sh…" at bounding box center [404, 184] width 158 height 394
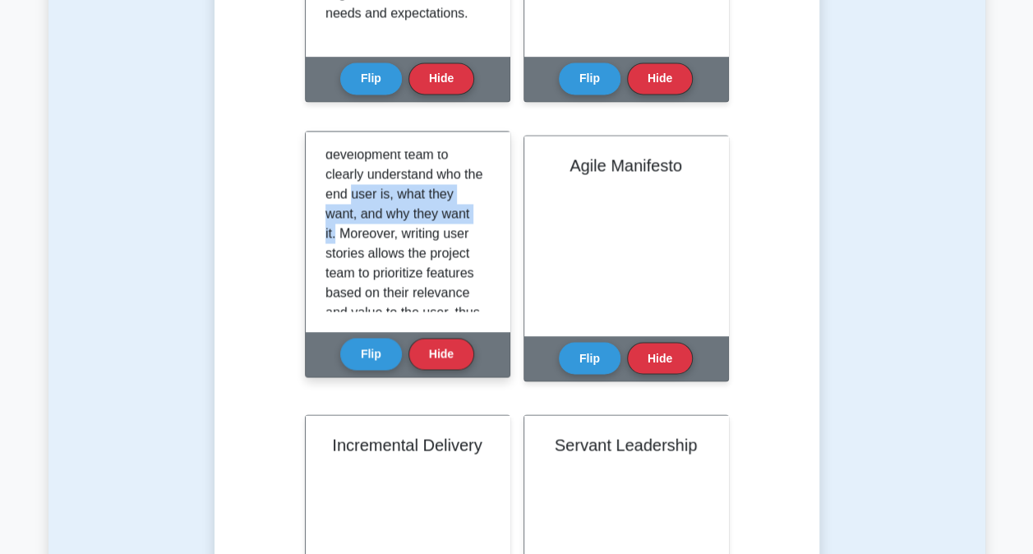
drag, startPoint x: 325, startPoint y: 233, endPoint x: 454, endPoint y: 248, distance: 129.0
click at [454, 248] on p "User stories are an integral component of Agile project management. They are sh…" at bounding box center [404, 184] width 158 height 394
drag, startPoint x: 454, startPoint y: 248, endPoint x: 424, endPoint y: 273, distance: 38.5
click at [424, 273] on p "User stories are an integral component of Agile project management. They are sh…" at bounding box center [404, 184] width 158 height 394
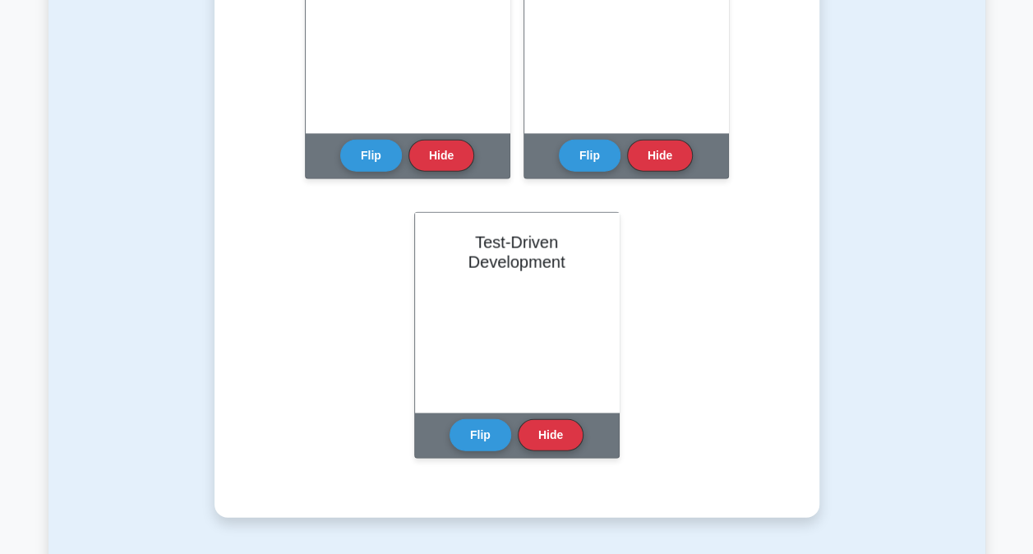
scroll to position [1808, 0]
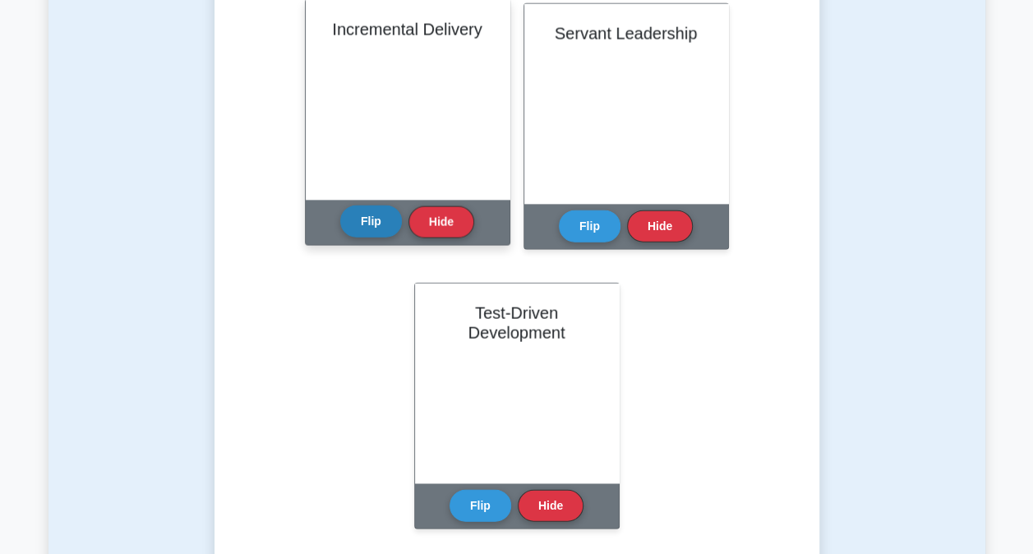
click at [361, 230] on button "Flip" at bounding box center [371, 221] width 62 height 32
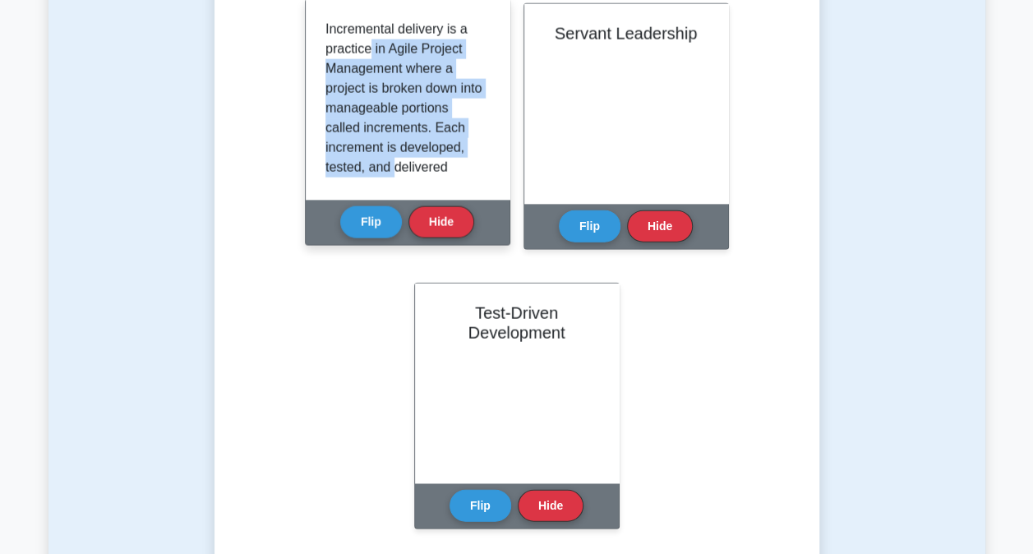
drag, startPoint x: 370, startPoint y: 58, endPoint x: 394, endPoint y: 168, distance: 112.0
click at [394, 168] on p "Incremental delivery is a practice in Agile Project Management where a project …" at bounding box center [404, 197] width 158 height 355
drag, startPoint x: 394, startPoint y: 168, endPoint x: 352, endPoint y: 154, distance: 45.0
click at [352, 154] on p "Incremental delivery is a practice in Agile Project Management where a project …" at bounding box center [404, 197] width 158 height 355
click at [349, 139] on p "Incremental delivery is a practice in Agile Project Management where a project …" at bounding box center [404, 197] width 158 height 355
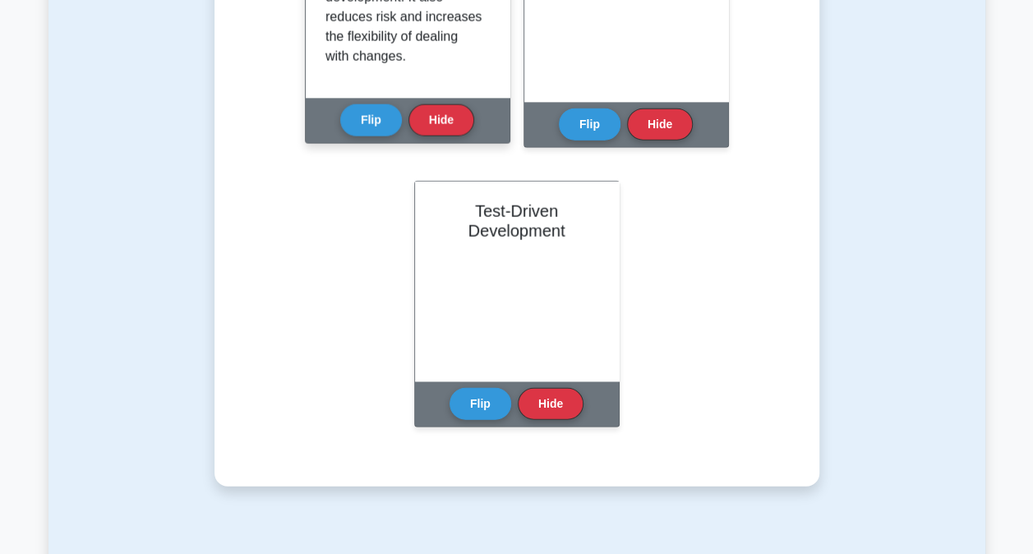
scroll to position [2054, 0]
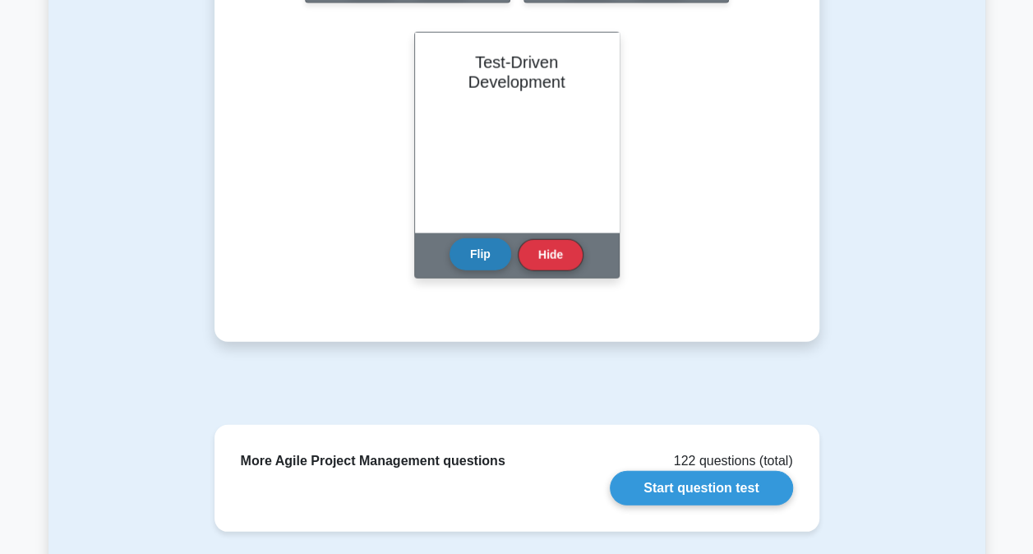
click at [484, 250] on button "Flip" at bounding box center [480, 254] width 62 height 32
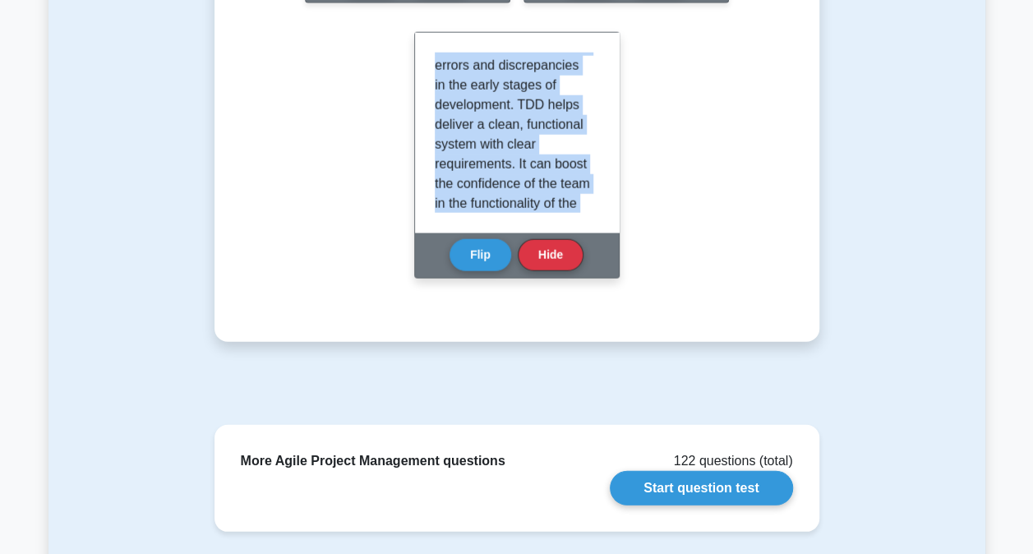
scroll to position [226, 0]
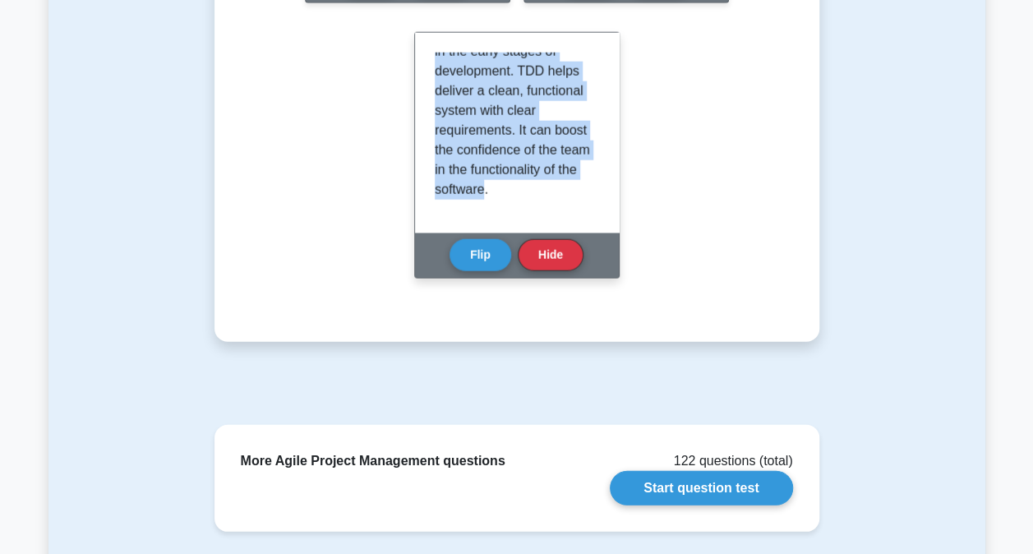
drag, startPoint x: 449, startPoint y: 106, endPoint x: 482, endPoint y: 214, distance: 113.6
click at [482, 214] on div "Test-Driven Development (TDD) is a method used in Agile Project Management whic…" at bounding box center [517, 133] width 204 height 200
drag, startPoint x: 482, startPoint y: 214, endPoint x: 449, endPoint y: 196, distance: 37.5
click at [449, 196] on p "Test-Driven Development (TDD) is a method used in Agile Project Management whic…" at bounding box center [514, 31] width 158 height 335
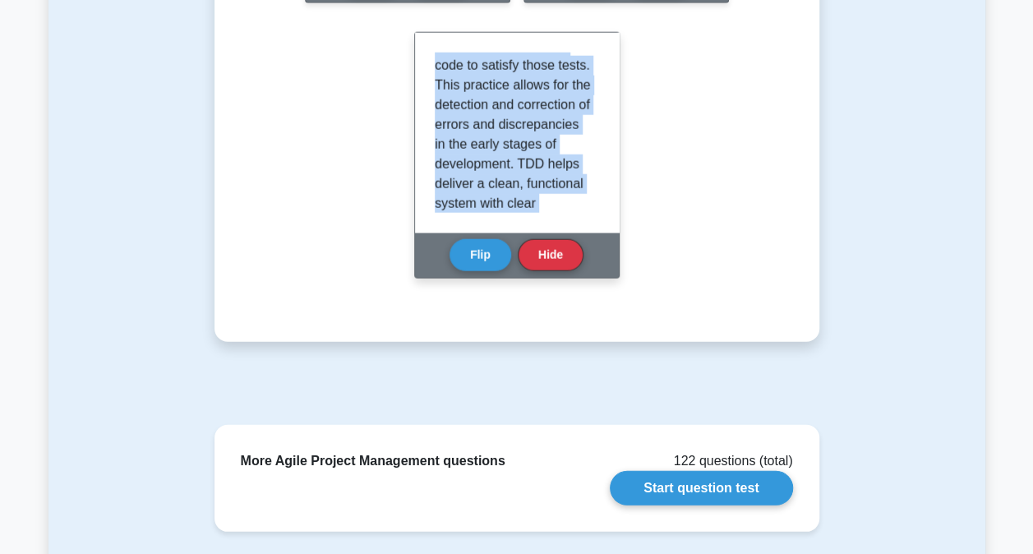
scroll to position [0, 0]
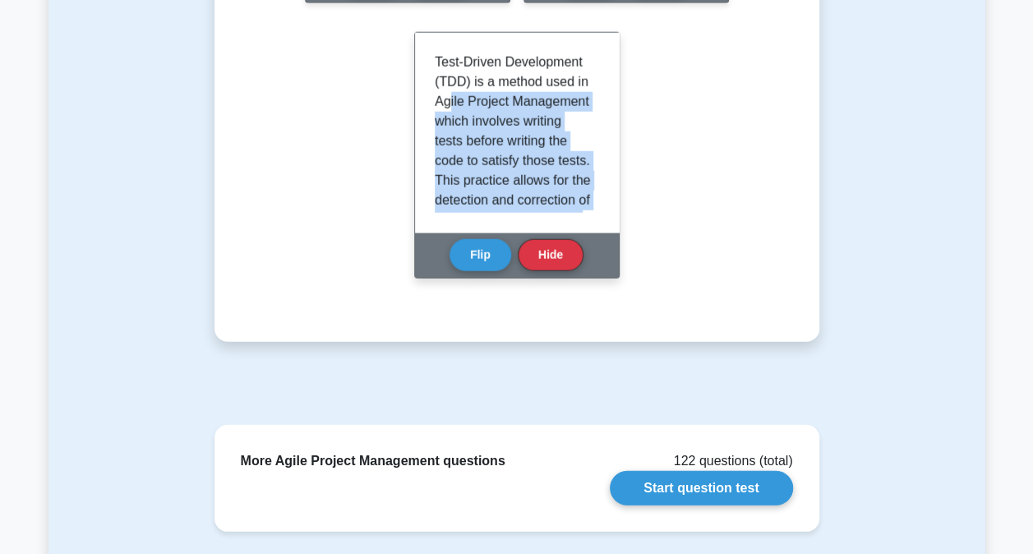
click at [481, 142] on p "Test-Driven Development (TDD) is a method used in Agile Project Management whic…" at bounding box center [514, 220] width 158 height 335
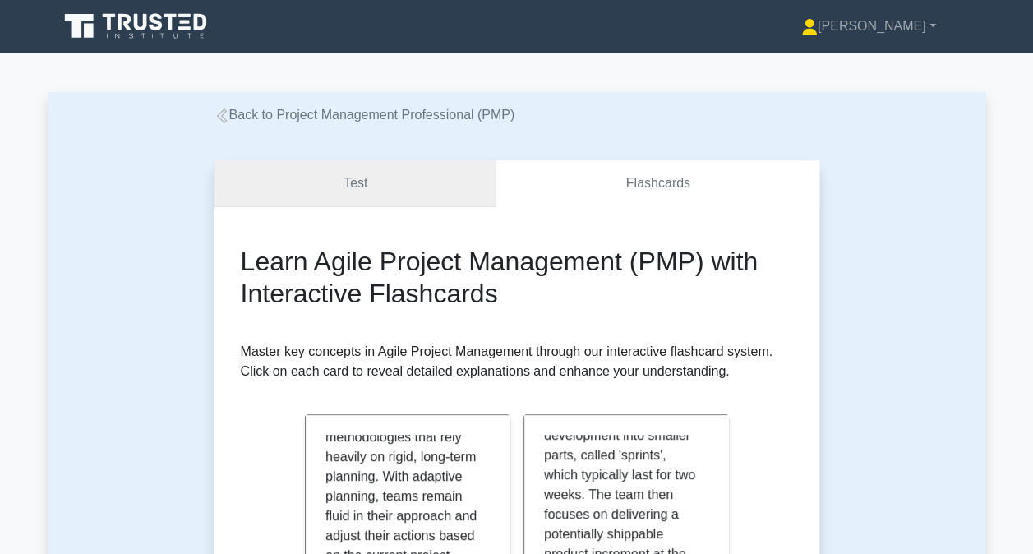
click at [352, 181] on link "Test" at bounding box center [355, 183] width 283 height 47
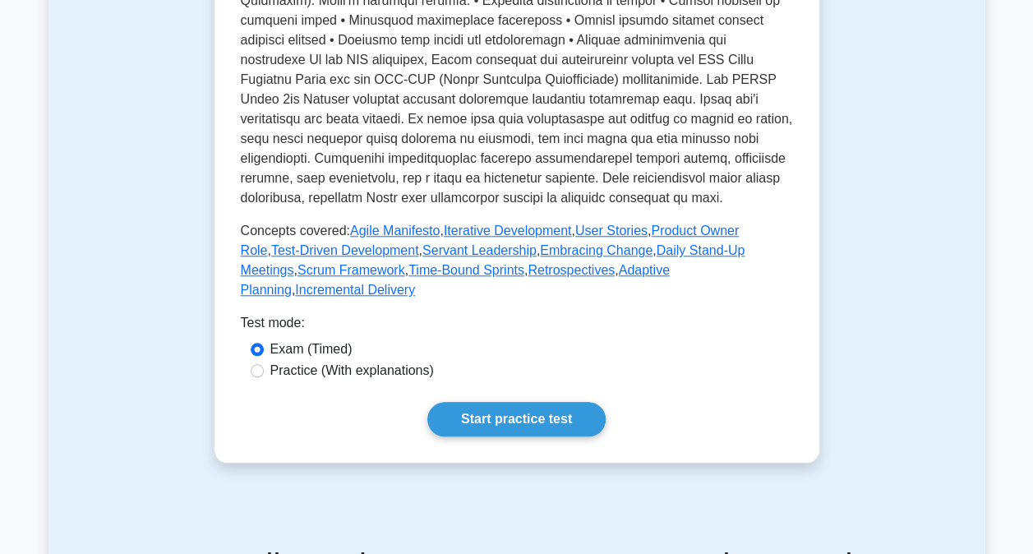
scroll to position [657, 0]
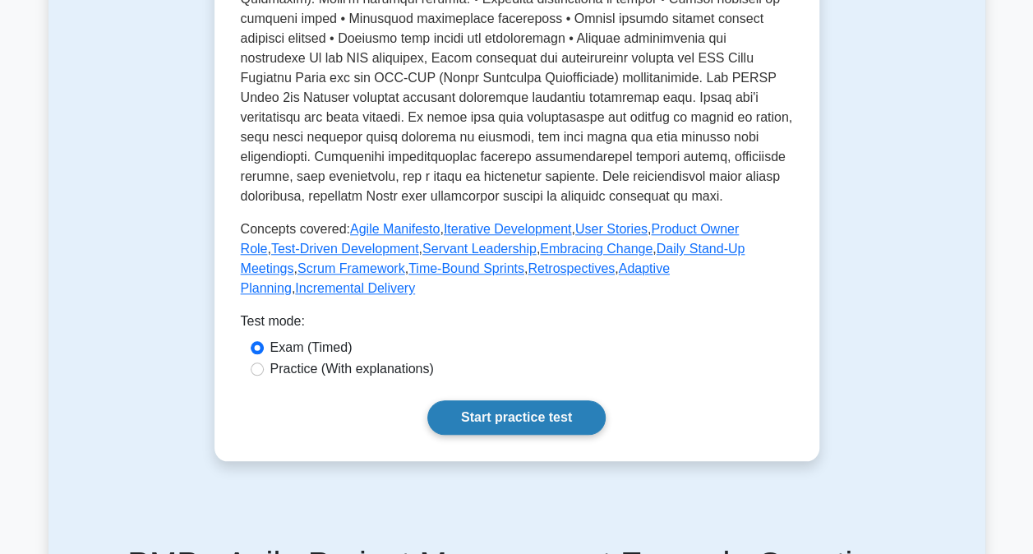
click at [532, 400] on link "Start practice test" at bounding box center [516, 417] width 178 height 35
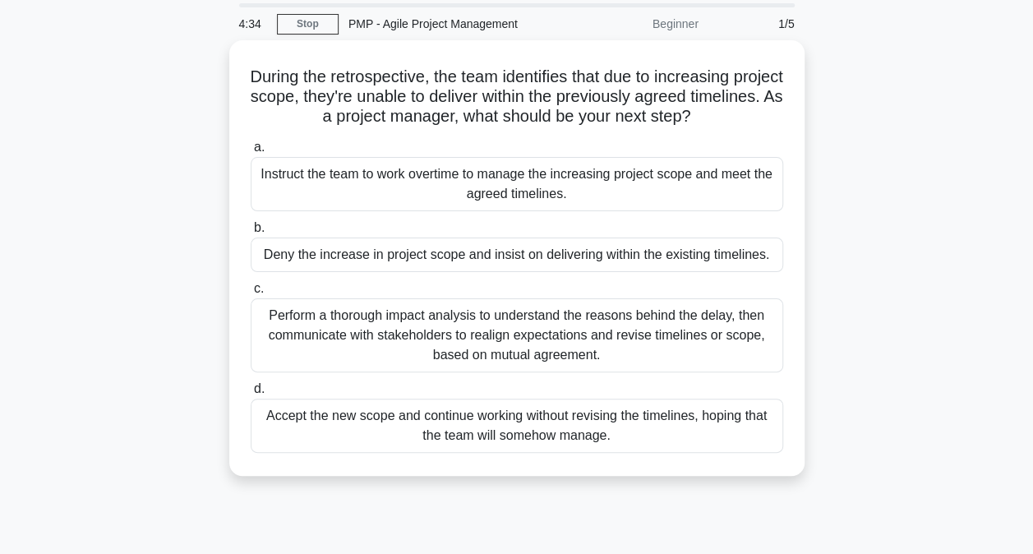
scroll to position [82, 0]
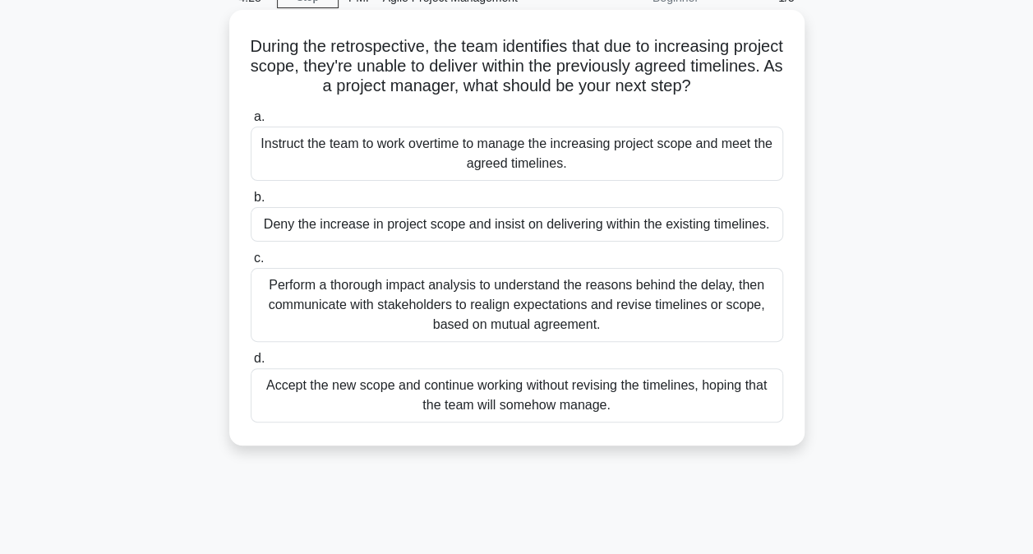
click at [546, 332] on div "Perform a thorough impact analysis to understand the reasons behind the delay, …" at bounding box center [517, 305] width 532 height 74
click at [251, 264] on input "c. Perform a thorough impact analysis to understand the reasons behind the dela…" at bounding box center [251, 258] width 0 height 11
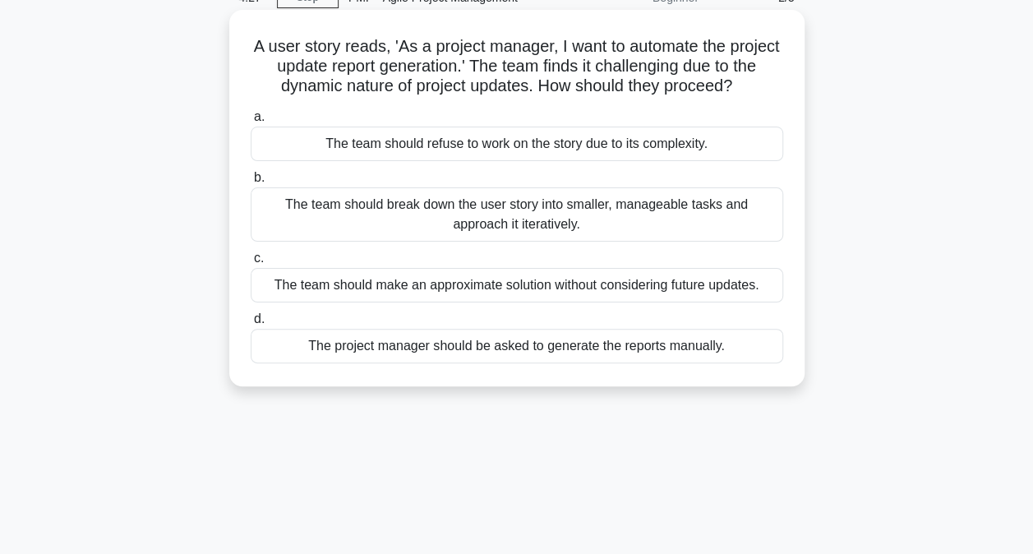
scroll to position [0, 0]
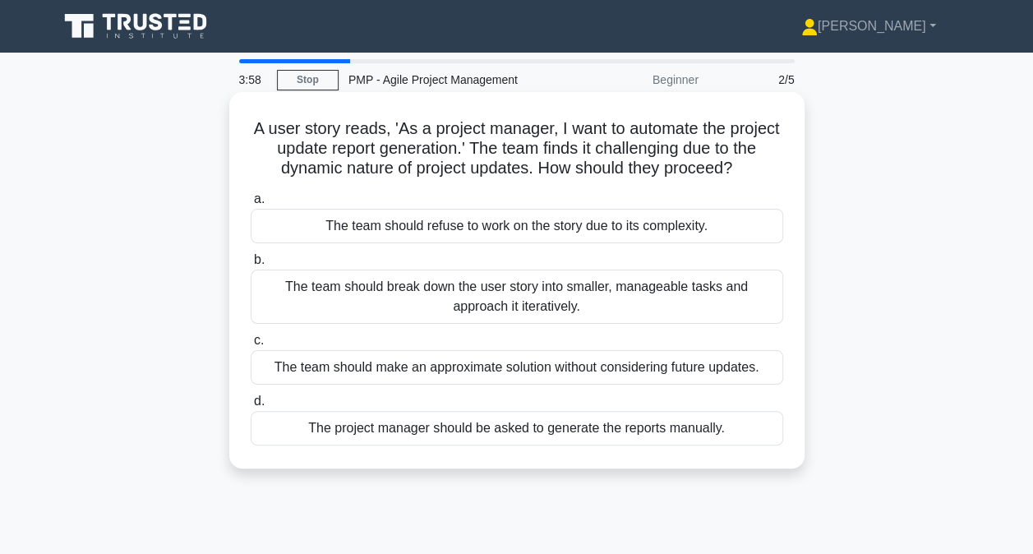
click at [363, 309] on div "The team should break down the user story into smaller, manageable tasks and ap…" at bounding box center [517, 297] width 532 height 54
click at [251, 265] on input "b. The team should break down the user story into smaller, manageable tasks and…" at bounding box center [251, 260] width 0 height 11
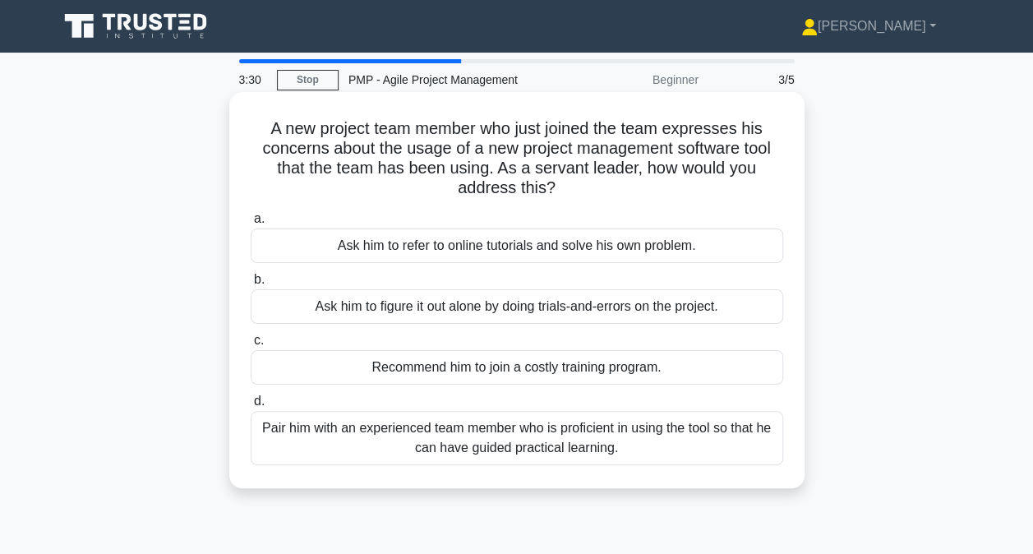
click at [454, 448] on div "Pair him with an experienced team member who is proficient in using the tool so…" at bounding box center [517, 438] width 532 height 54
click at [251, 407] on input "d. Pair him with an experienced team member who is proficient in using the tool…" at bounding box center [251, 401] width 0 height 11
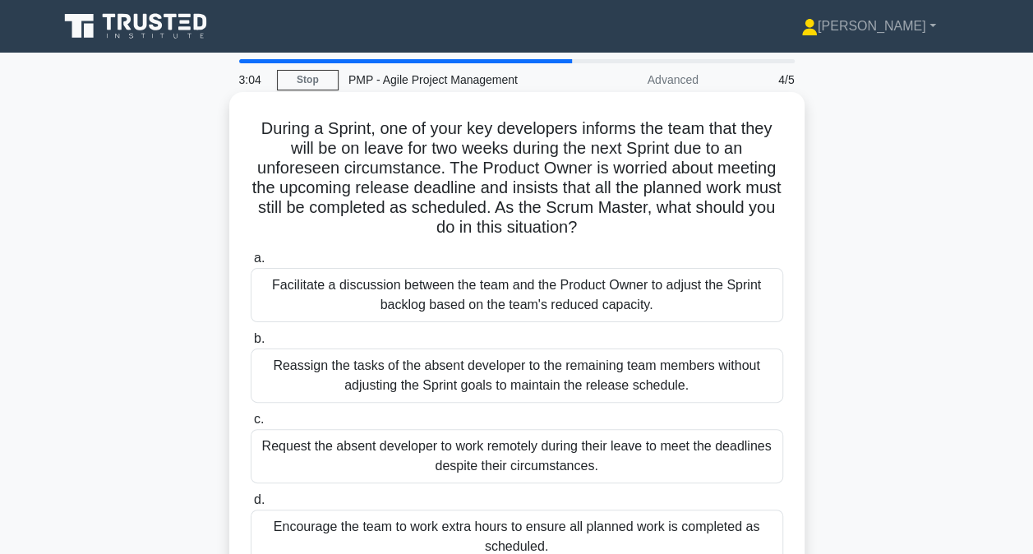
scroll to position [82, 0]
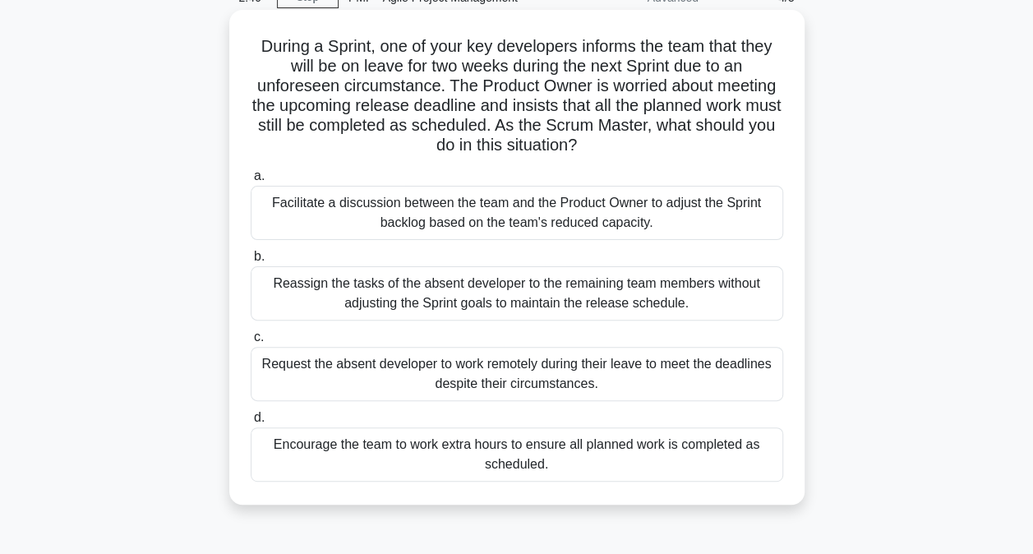
click at [564, 227] on div "Facilitate a discussion between the team and the Product Owner to adjust the Sp…" at bounding box center [517, 213] width 532 height 54
click at [251, 182] on input "a. Facilitate a discussion between the team and the Product Owner to adjust the…" at bounding box center [251, 176] width 0 height 11
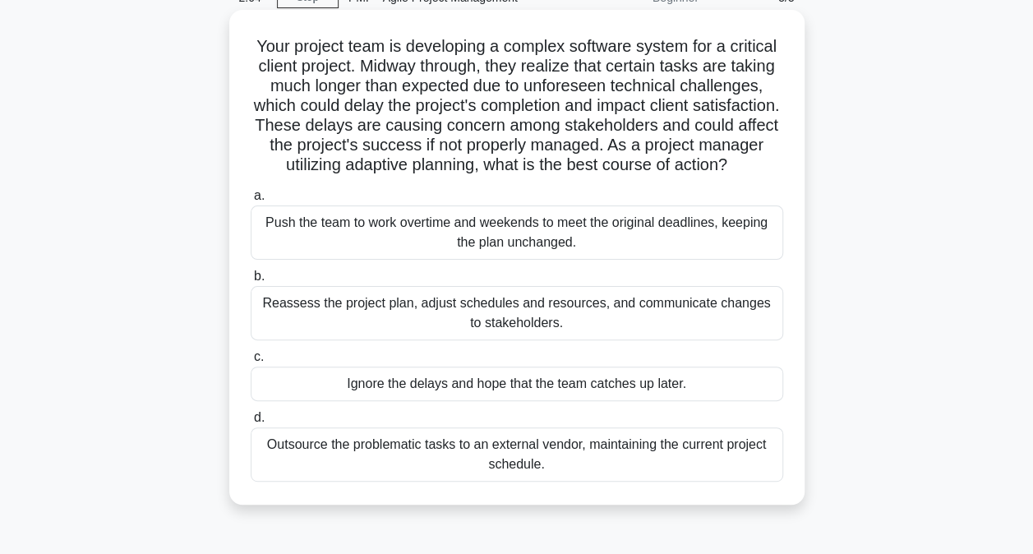
click at [593, 340] on div "Reassess the project plan, adjust schedules and resources, and communicate chan…" at bounding box center [517, 313] width 532 height 54
click at [251, 282] on input "b. Reassess the project plan, adjust schedules and resources, and communicate c…" at bounding box center [251, 276] width 0 height 11
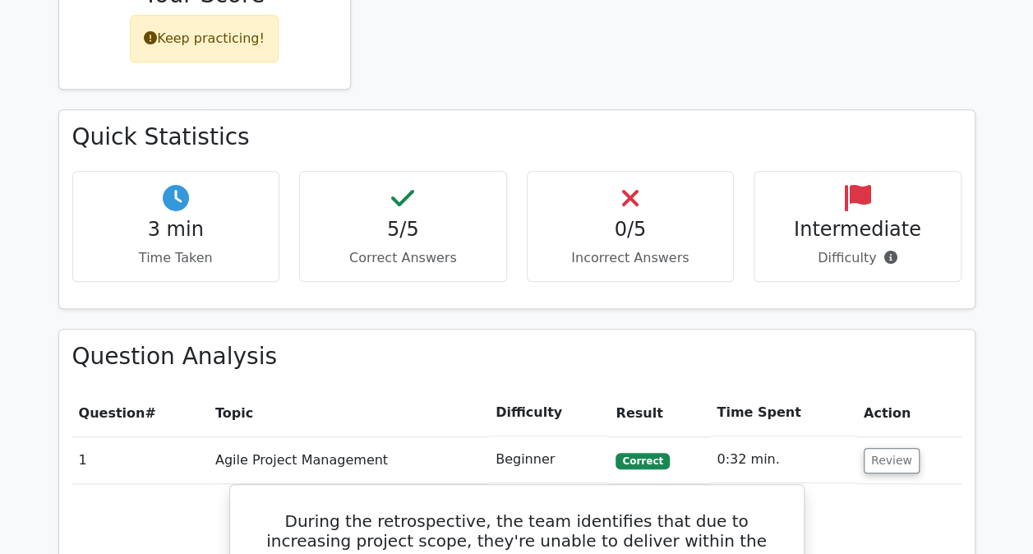
scroll to position [411, 0]
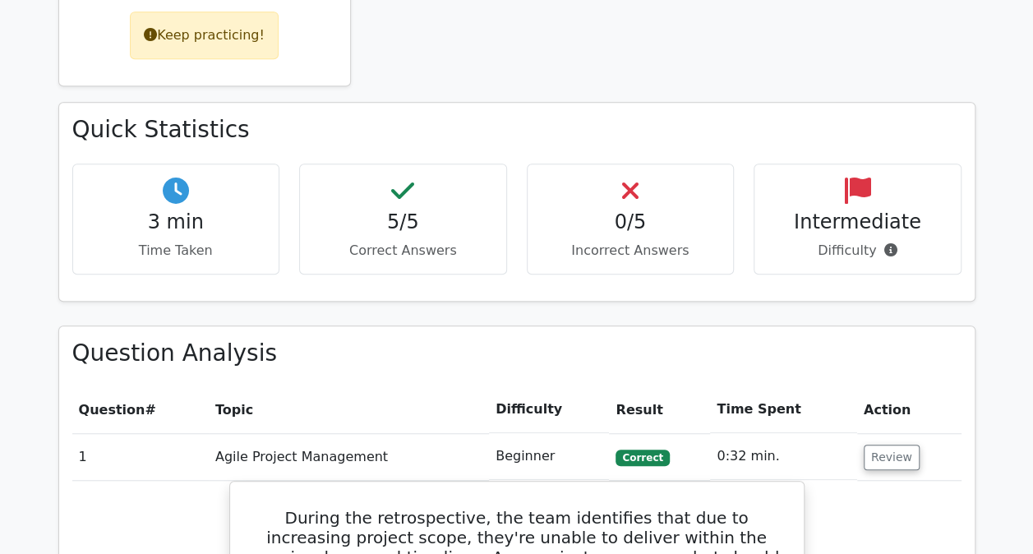
click at [887, 229] on h4 "Intermediate" at bounding box center [857, 222] width 180 height 24
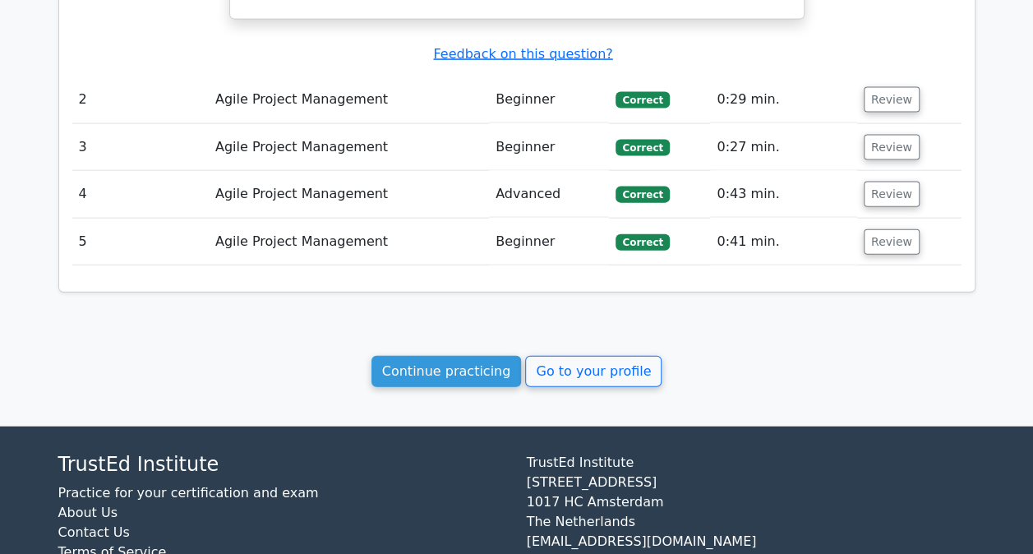
scroll to position [1758, 0]
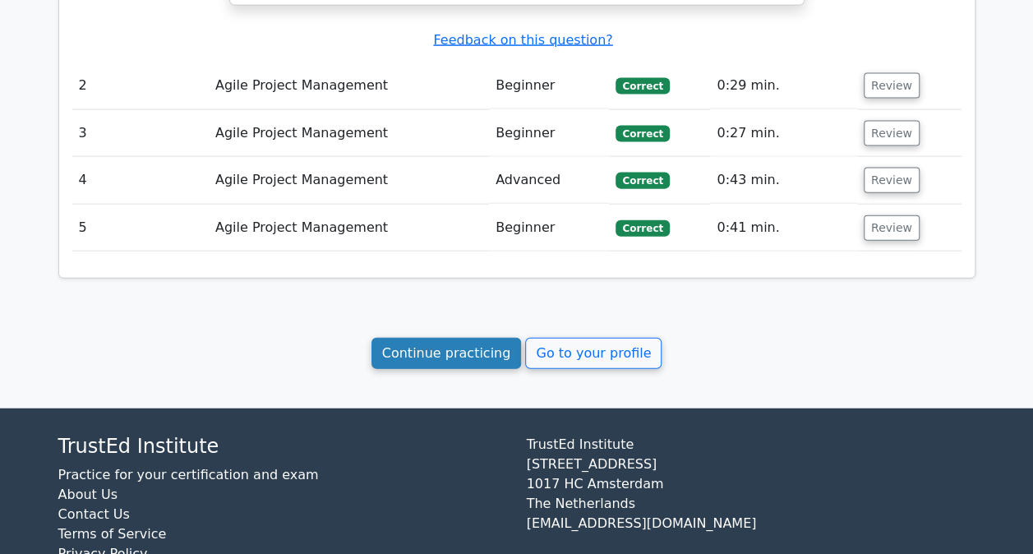
click at [483, 338] on link "Continue practicing" at bounding box center [446, 353] width 150 height 31
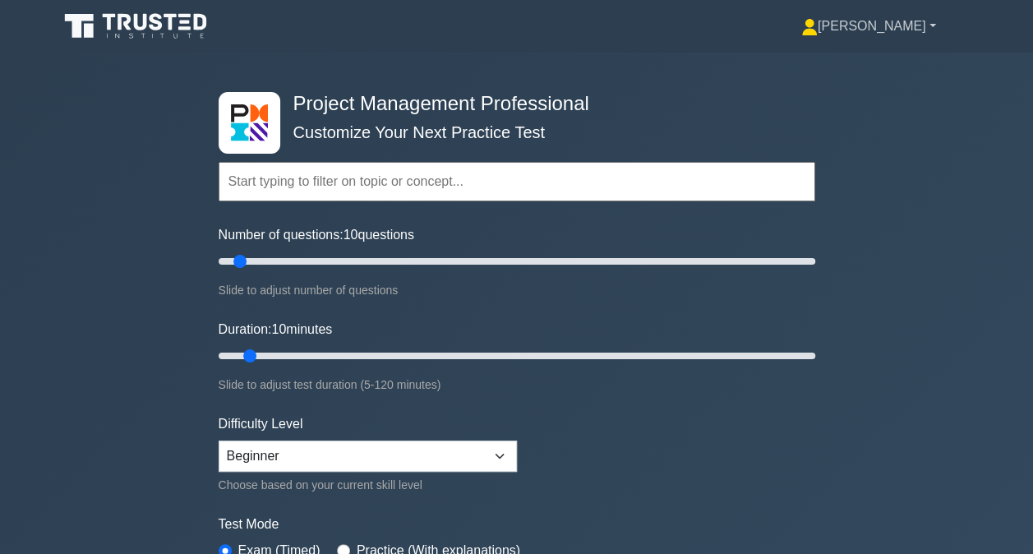
click at [918, 26] on link "[PERSON_NAME]" at bounding box center [869, 26] width 214 height 33
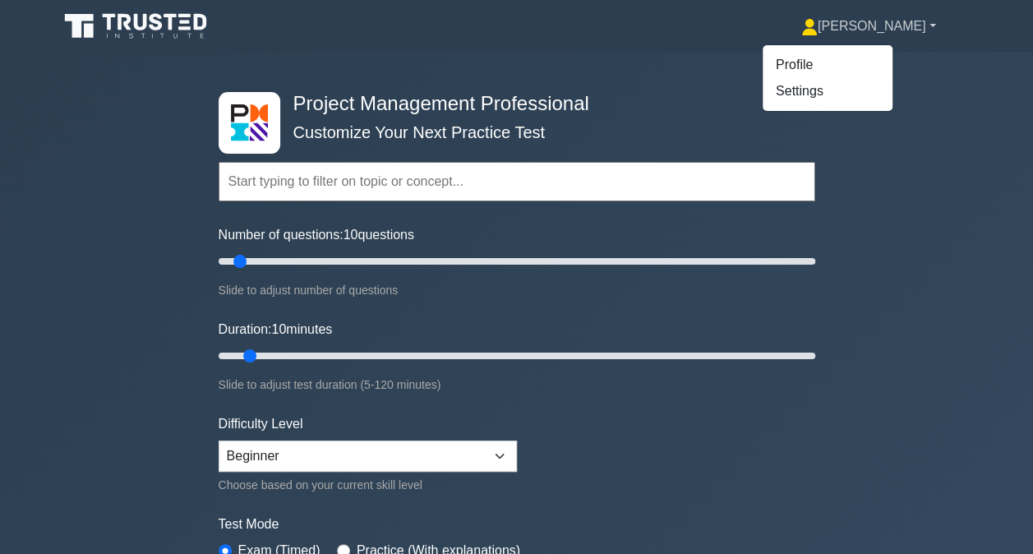
click at [918, 26] on link "[PERSON_NAME]" at bounding box center [869, 26] width 214 height 33
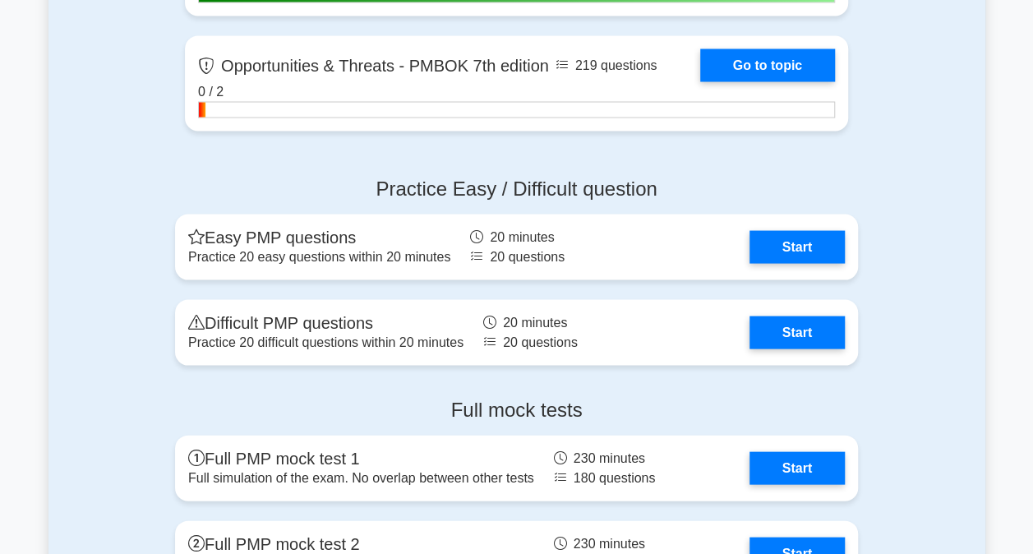
scroll to position [4683, 0]
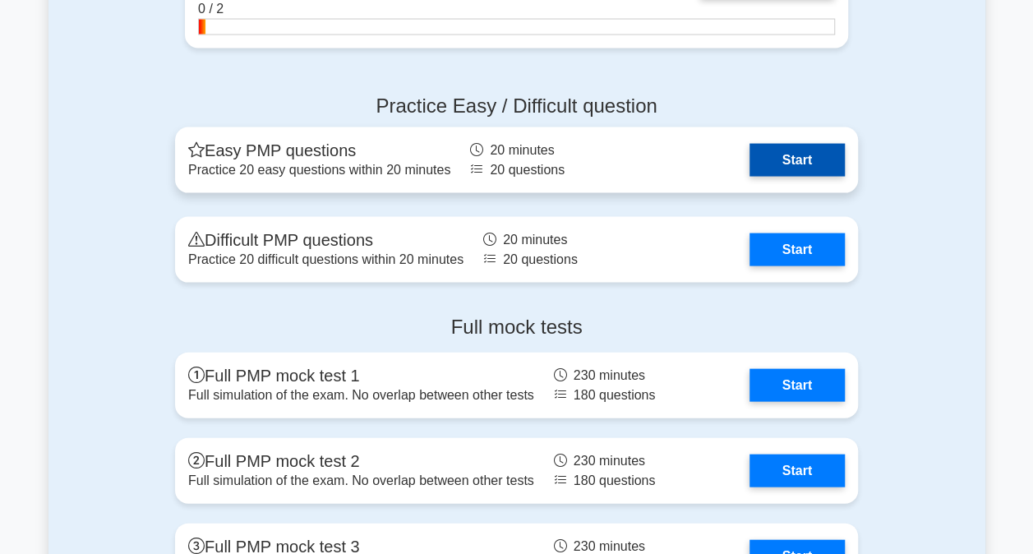
click at [749, 161] on link "Start" at bounding box center [796, 160] width 95 height 33
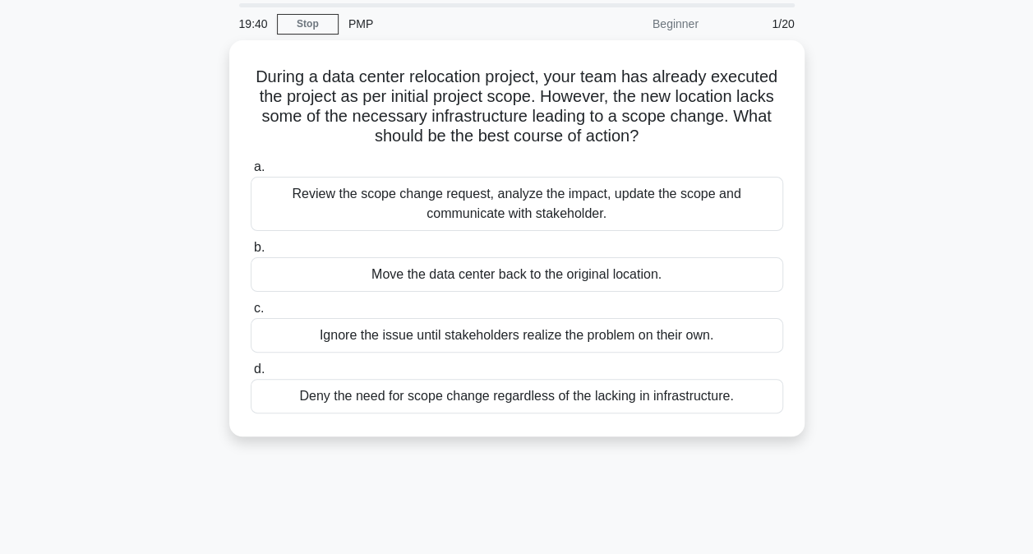
scroll to position [82, 0]
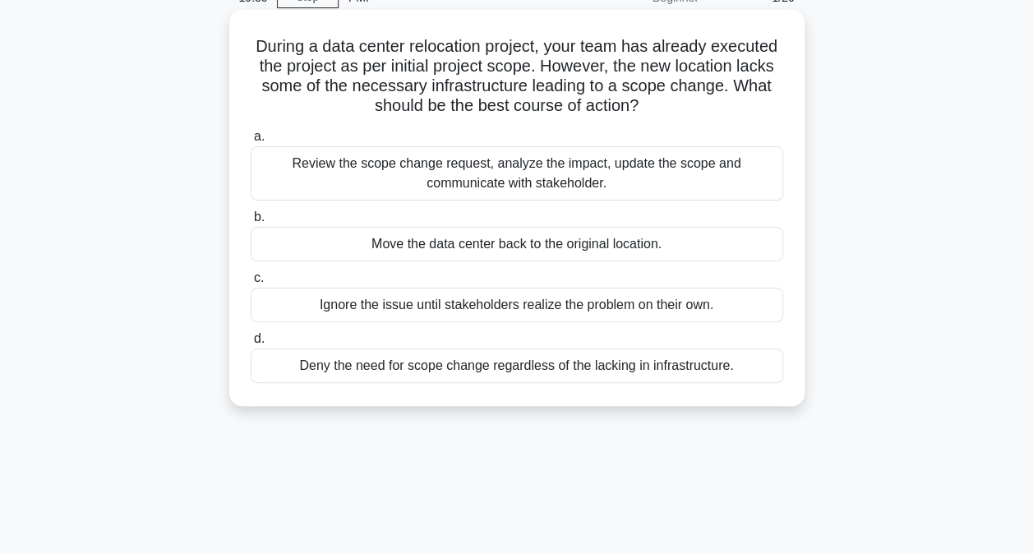
click at [610, 163] on div "Review the scope change request, analyze the impact, update the scope and commu…" at bounding box center [517, 173] width 532 height 54
click at [251, 142] on input "a. Review the scope change request, analyze the impact, update the scope and co…" at bounding box center [251, 136] width 0 height 11
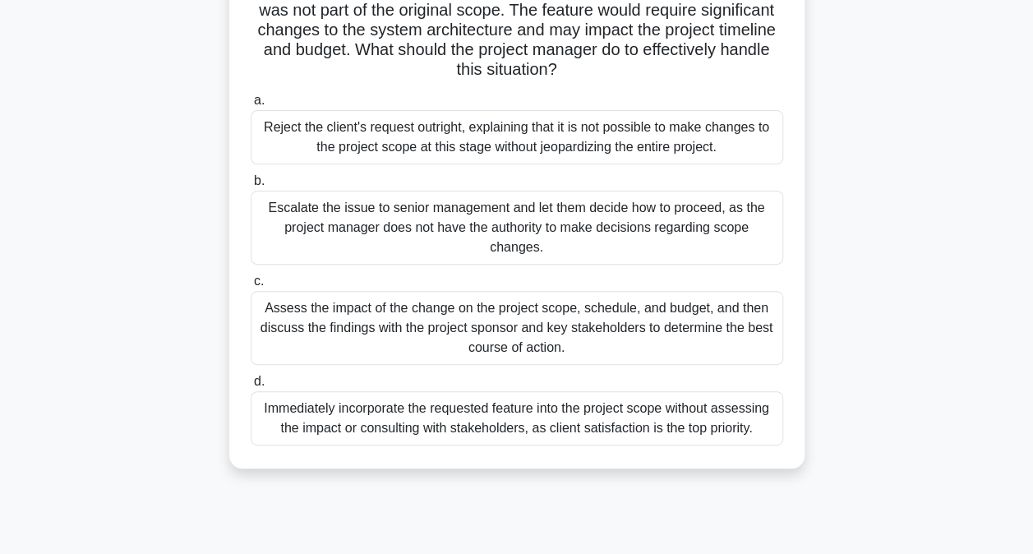
scroll to position [164, 0]
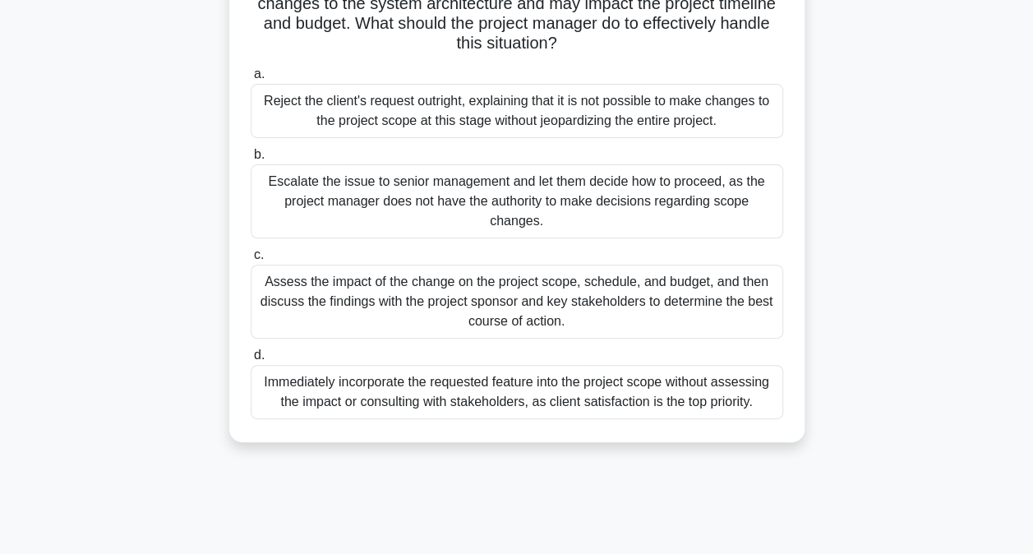
click at [715, 317] on div "Assess the impact of the change on the project scope, schedule, and budget, and…" at bounding box center [517, 302] width 532 height 74
click at [251, 260] on input "c. Assess the impact of the change on the project scope, schedule, and budget, …" at bounding box center [251, 255] width 0 height 11
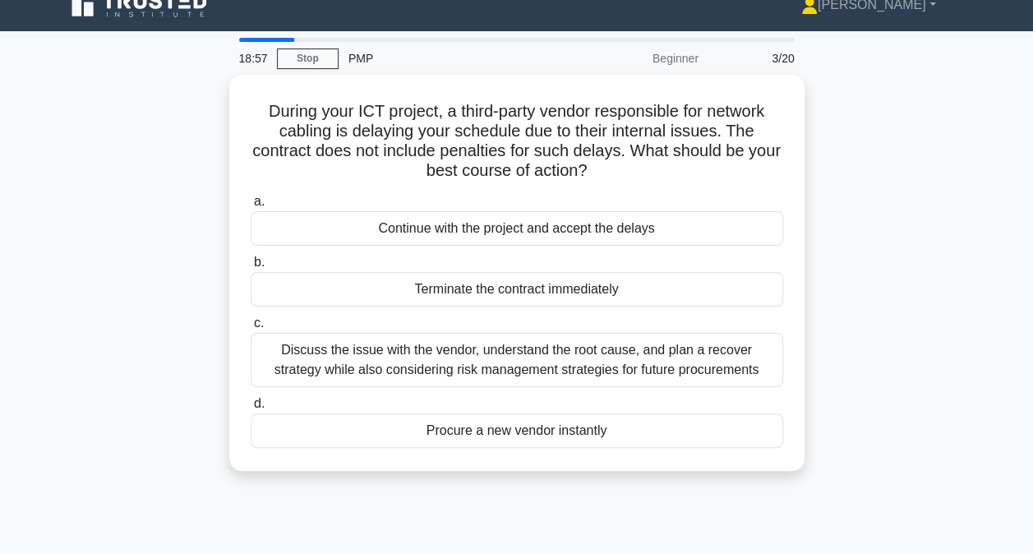
scroll to position [0, 0]
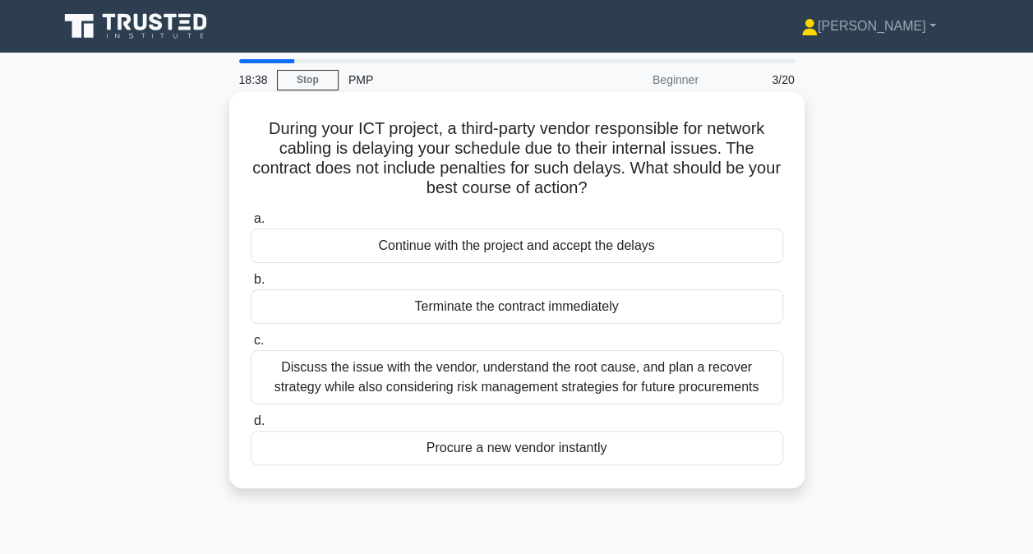
click at [640, 385] on div "Discuss the issue with the vendor, understand the root cause, and plan a recove…" at bounding box center [517, 377] width 532 height 54
click at [251, 346] on input "c. Discuss the issue with the vendor, understand the root cause, and plan a rec…" at bounding box center [251, 340] width 0 height 11
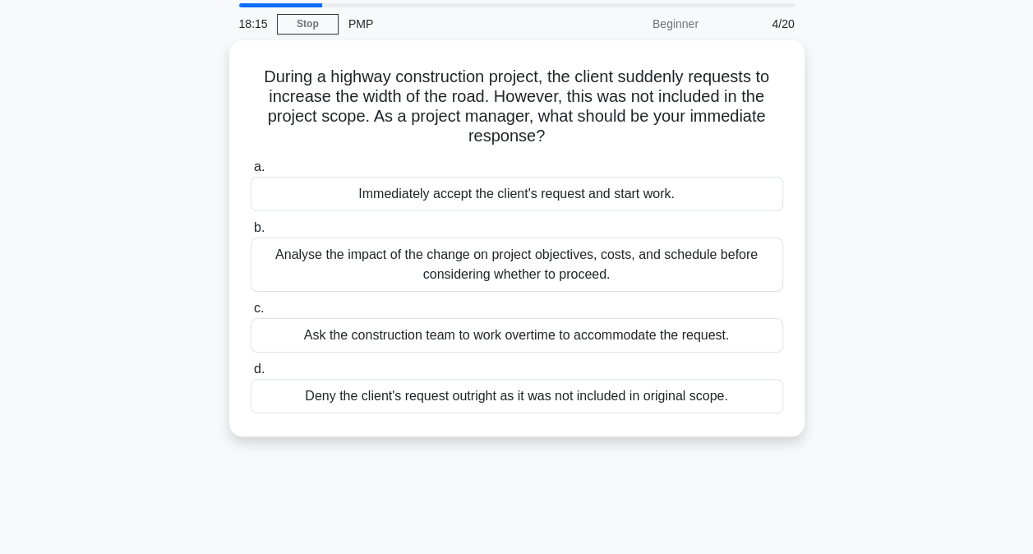
scroll to position [82, 0]
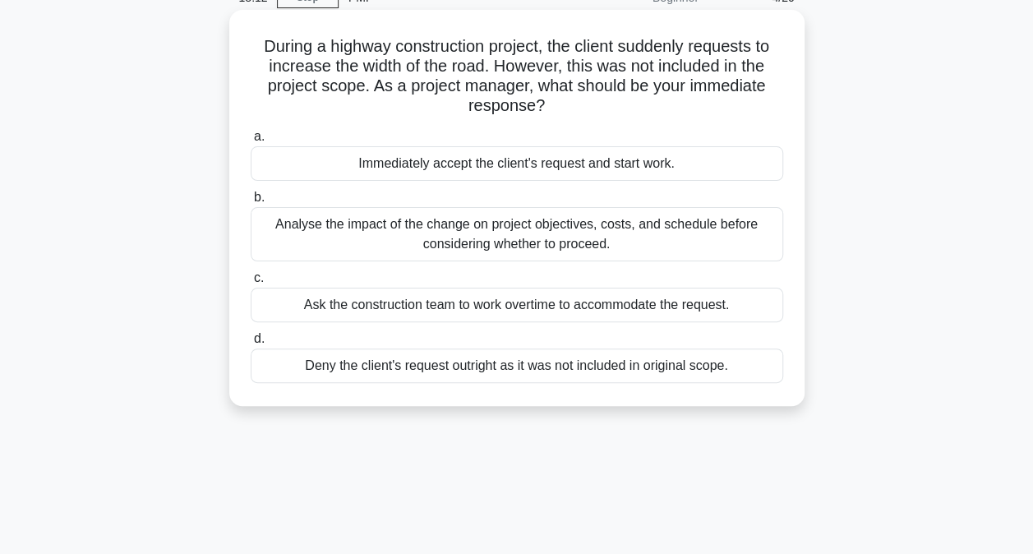
click at [580, 251] on div "Analyse the impact of the change on project objectives, costs, and schedule bef…" at bounding box center [517, 234] width 532 height 54
click at [251, 203] on input "b. Analyse the impact of the change on project objectives, costs, and schedule …" at bounding box center [251, 197] width 0 height 11
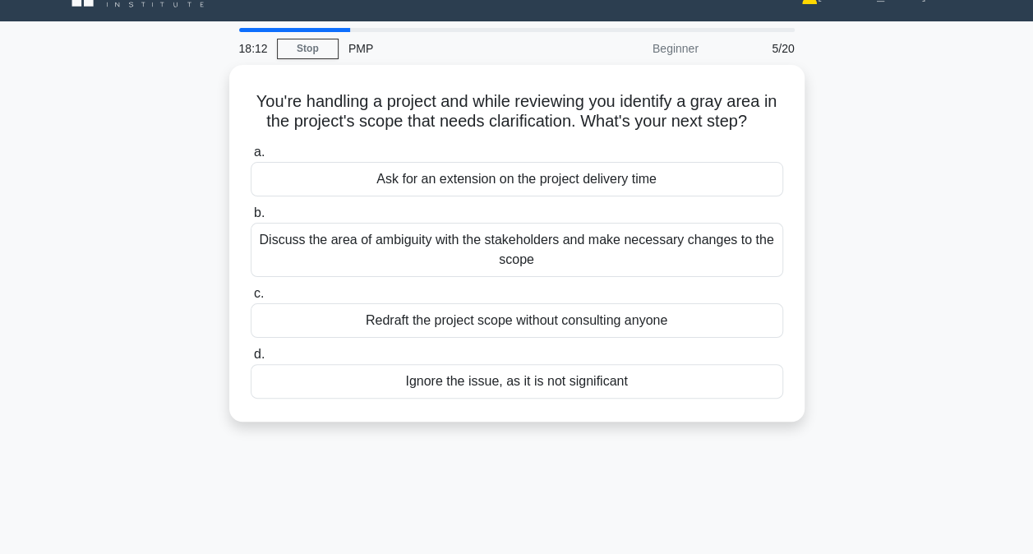
scroll to position [0, 0]
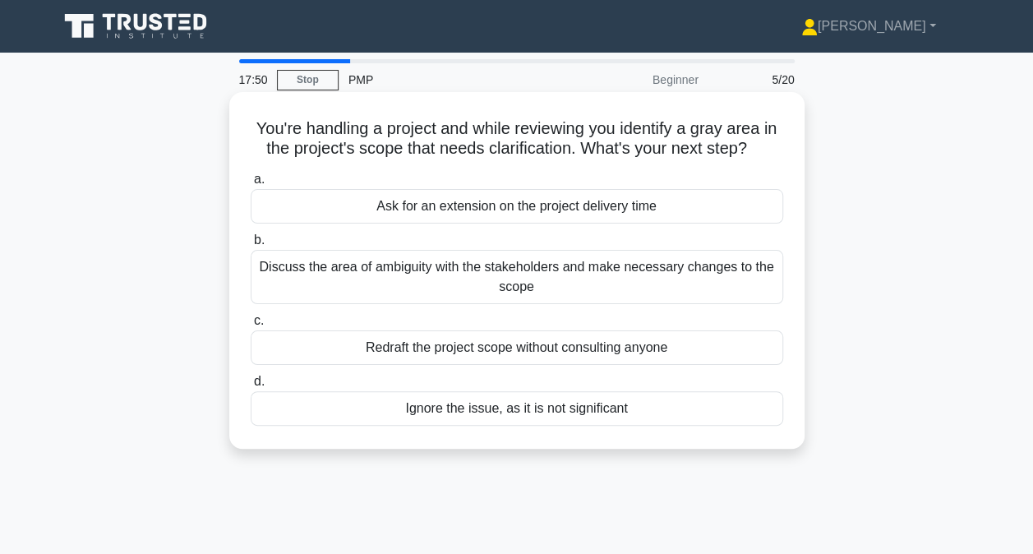
click at [468, 285] on div "Discuss the area of ambiguity with the stakeholders and make necessary changes …" at bounding box center [517, 277] width 532 height 54
click at [251, 246] on input "b. Discuss the area of ambiguity with the stakeholders and make necessary chang…" at bounding box center [251, 240] width 0 height 11
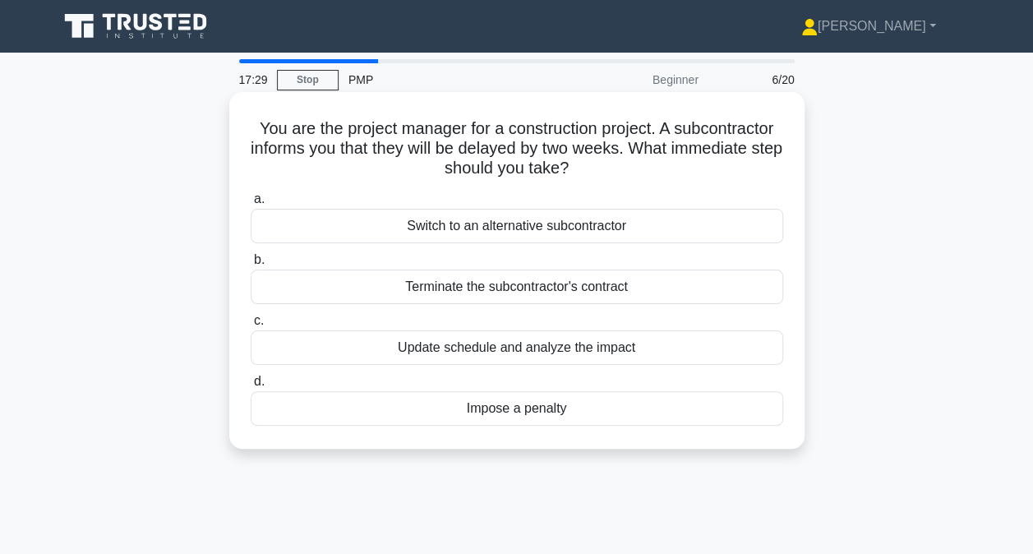
click at [506, 345] on div "Update schedule and analyze the impact" at bounding box center [517, 347] width 532 height 35
click at [251, 326] on input "c. Update schedule and analyze the impact" at bounding box center [251, 321] width 0 height 11
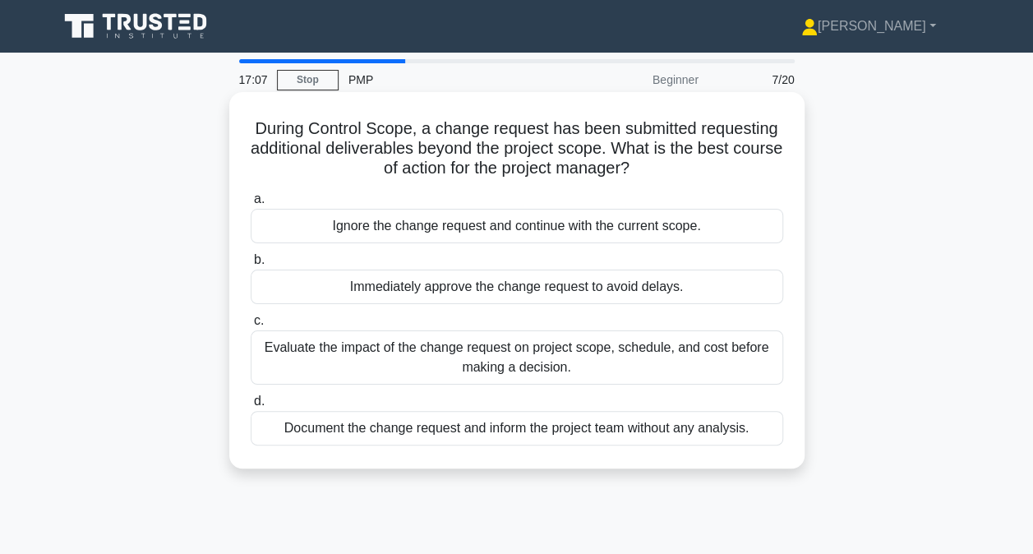
click at [508, 369] on div "Evaluate the impact of the change request on project scope, schedule, and cost …" at bounding box center [517, 357] width 532 height 54
click at [251, 326] on input "c. Evaluate the impact of the change request on project scope, schedule, and co…" at bounding box center [251, 321] width 0 height 11
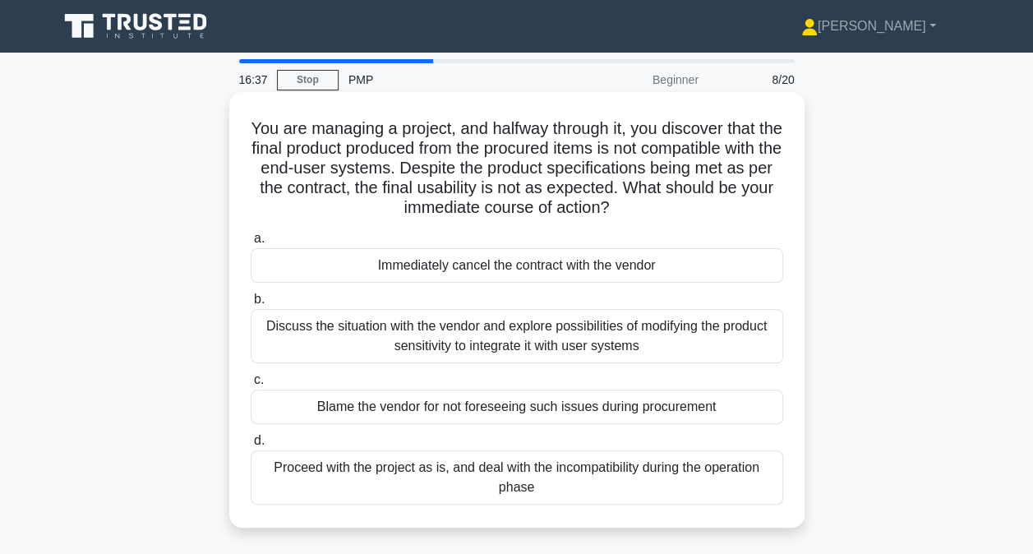
click at [707, 337] on div "Discuss the situation with the vendor and explore possibilities of modifying th…" at bounding box center [517, 336] width 532 height 54
click at [251, 305] on input "b. Discuss the situation with the vendor and explore possibilities of modifying…" at bounding box center [251, 299] width 0 height 11
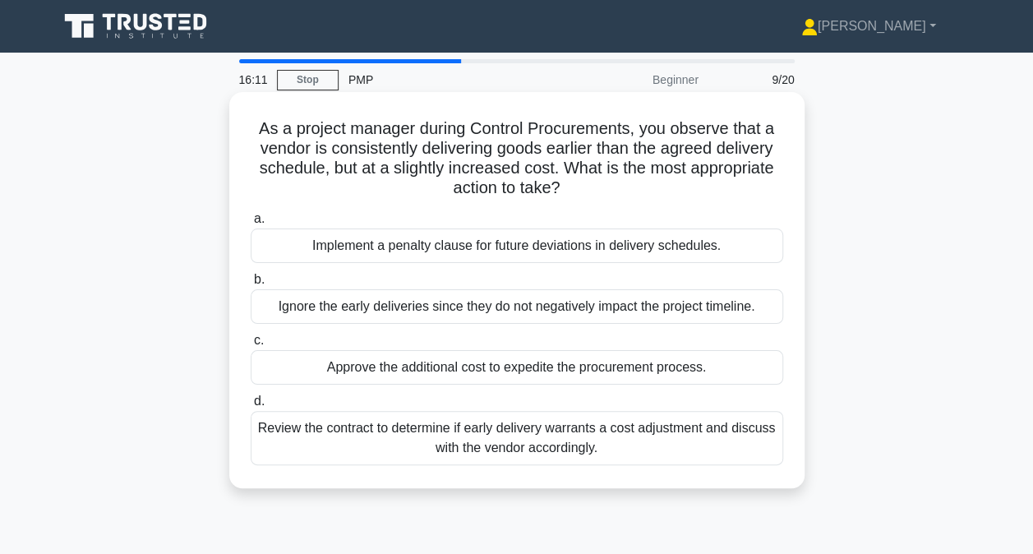
click at [555, 447] on div "Review the contract to determine if early delivery warrants a cost adjustment a…" at bounding box center [517, 438] width 532 height 54
click at [251, 407] on input "d. Review the contract to determine if early delivery warrants a cost adjustmen…" at bounding box center [251, 401] width 0 height 11
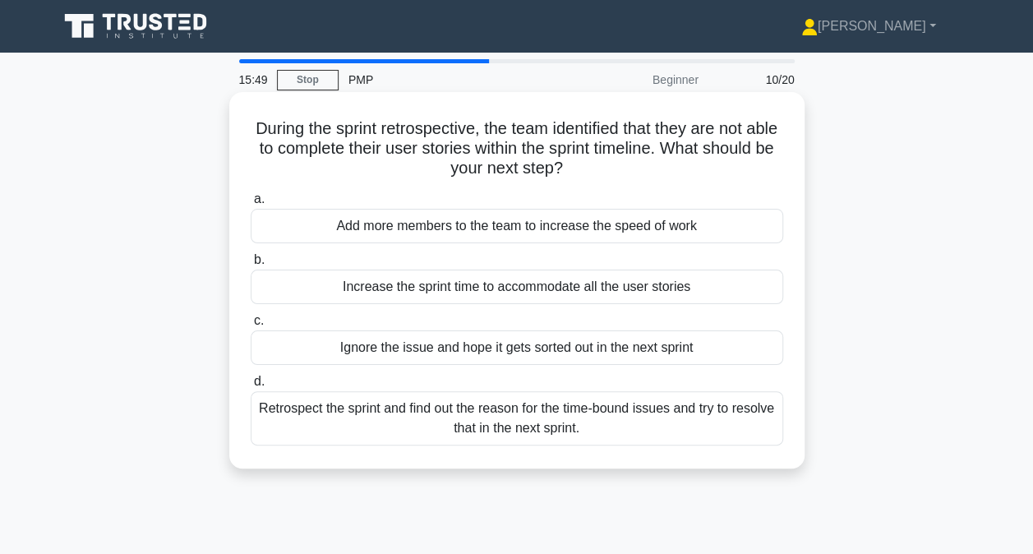
click at [533, 439] on div "Retrospect the sprint and find out the reason for the time-bound issues and try…" at bounding box center [517, 418] width 532 height 54
click at [251, 387] on input "d. Retrospect the sprint and find out the reason for the time-bound issues and …" at bounding box center [251, 381] width 0 height 11
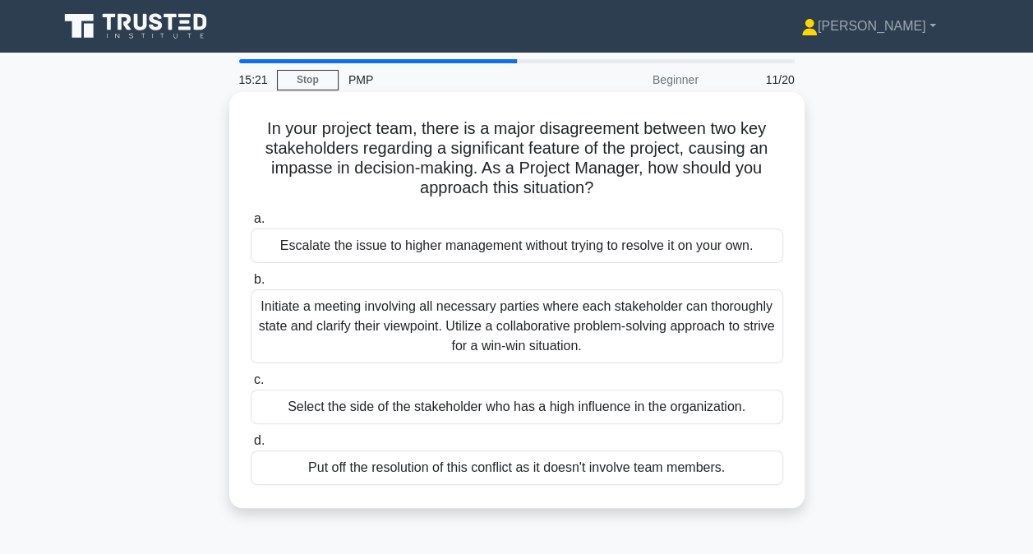
click at [429, 328] on div "Initiate a meeting involving all necessary parties where each stakeholder can t…" at bounding box center [517, 326] width 532 height 74
click at [251, 285] on input "b. Initiate a meeting involving all necessary parties where each stakeholder ca…" at bounding box center [251, 279] width 0 height 11
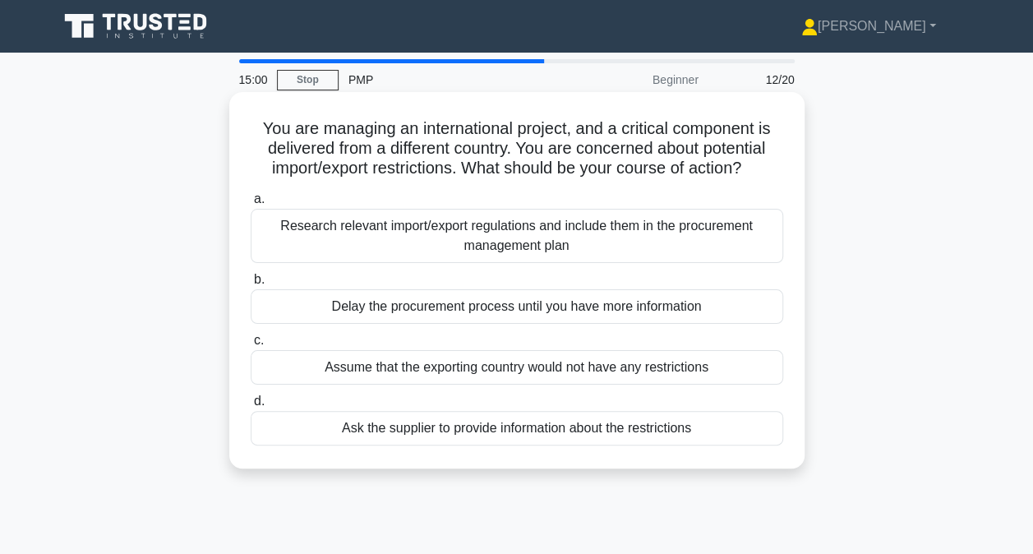
click at [479, 242] on div "Research relevant import/export regulations and include them in the procurement…" at bounding box center [517, 236] width 532 height 54
click at [251, 205] on input "a. Research relevant import/export regulations and include them in the procurem…" at bounding box center [251, 199] width 0 height 11
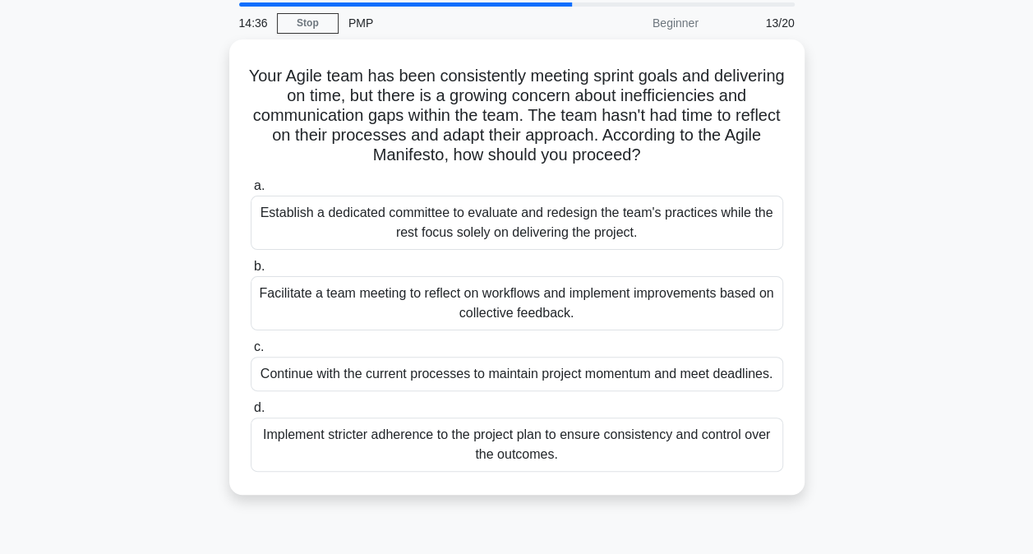
scroll to position [82, 0]
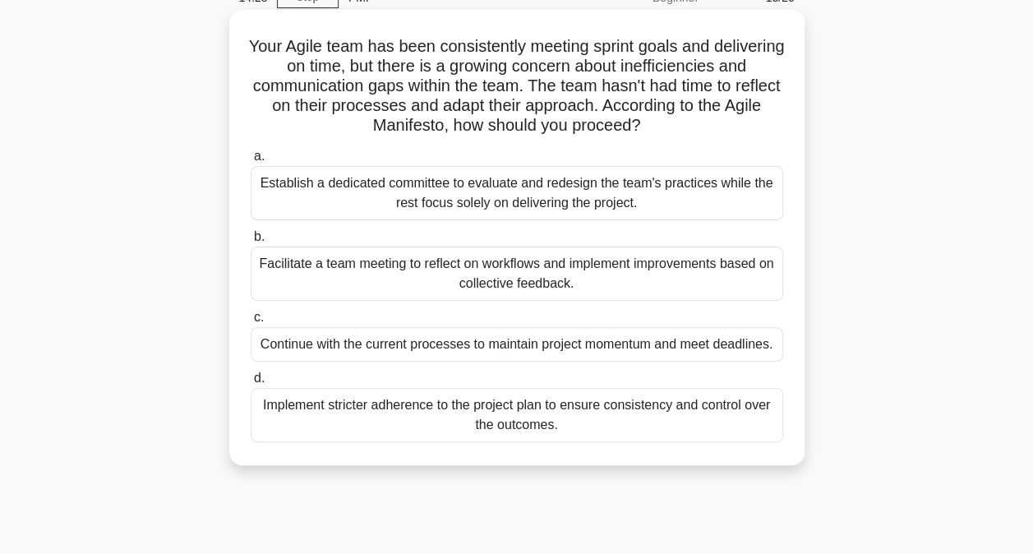
click at [454, 265] on div "Facilitate a team meeting to reflect on workflows and implement improvements ba…" at bounding box center [517, 273] width 532 height 54
click at [251, 242] on input "b. Facilitate a team meeting to reflect on workflows and implement improvements…" at bounding box center [251, 237] width 0 height 11
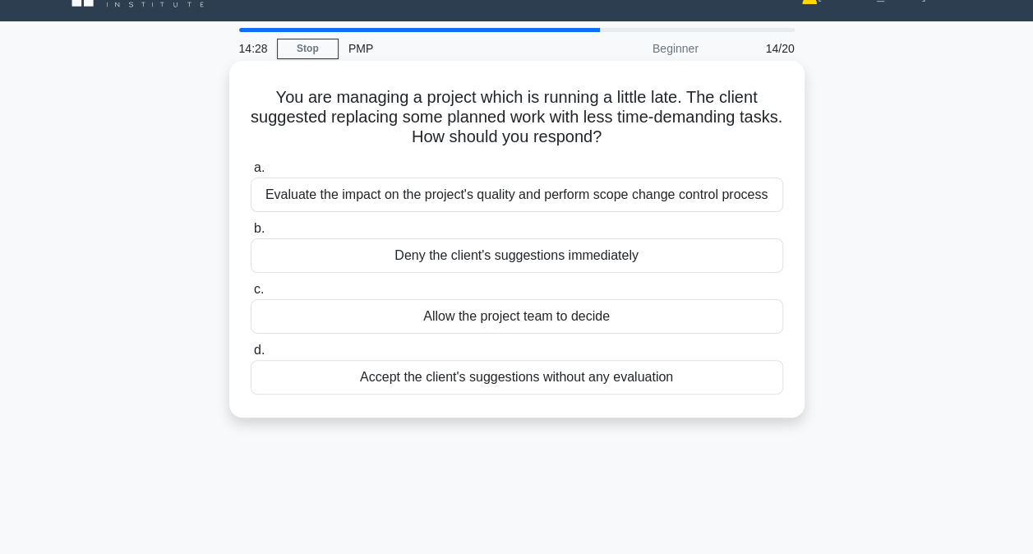
scroll to position [0, 0]
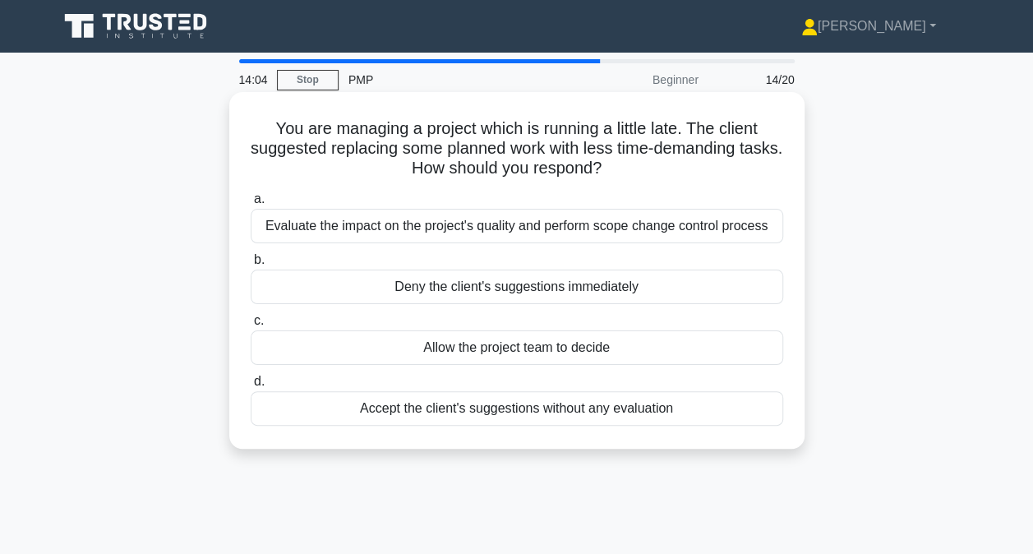
click at [647, 237] on div "Evaluate the impact on the project's quality and perform scope change control p…" at bounding box center [517, 226] width 532 height 35
click at [251, 205] on input "a. Evaluate the impact on the project's quality and perform scope change contro…" at bounding box center [251, 199] width 0 height 11
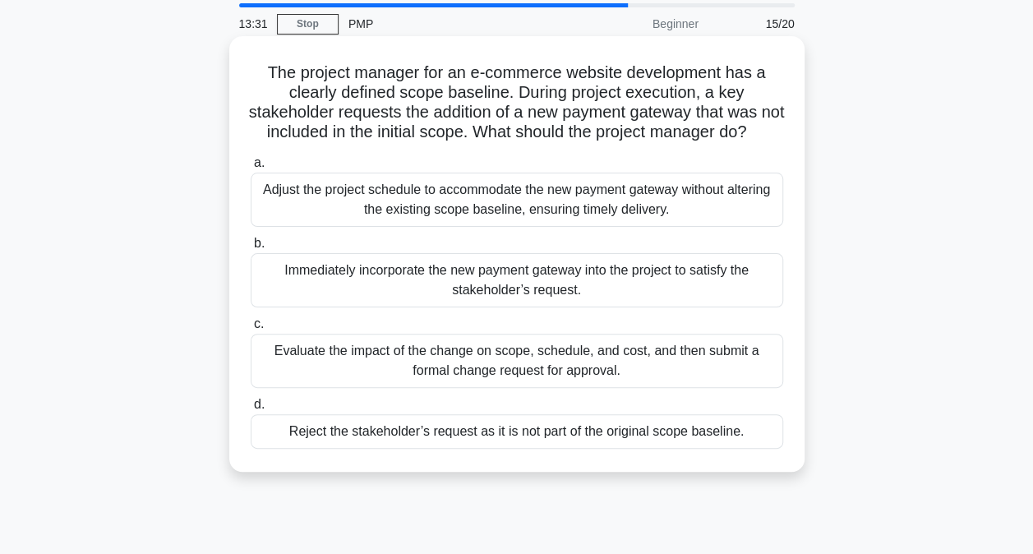
scroll to position [82, 0]
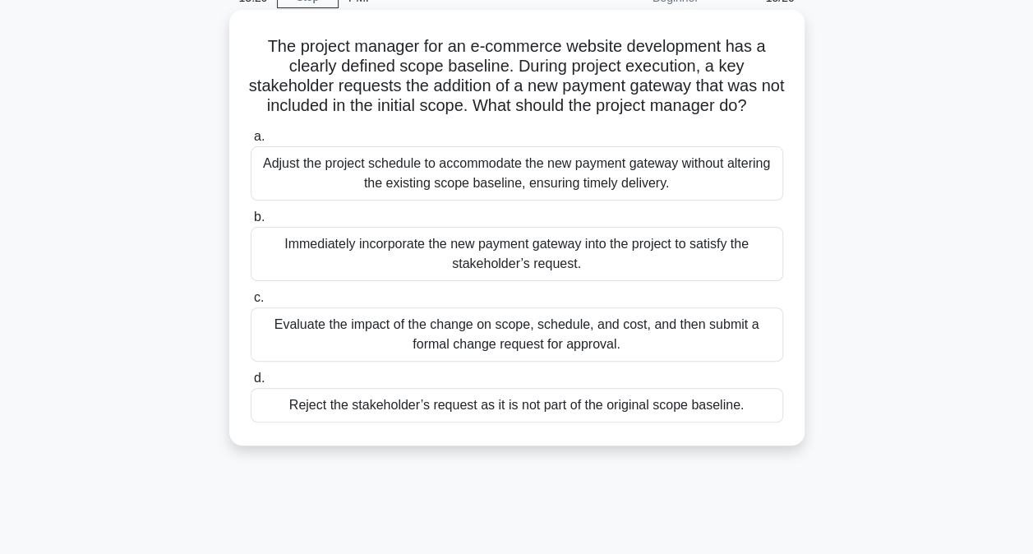
click at [550, 362] on div "Evaluate the impact of the change on scope, schedule, and cost, and then submit…" at bounding box center [517, 334] width 532 height 54
click at [251, 303] on input "c. Evaluate the impact of the change on scope, schedule, and cost, and then sub…" at bounding box center [251, 298] width 0 height 11
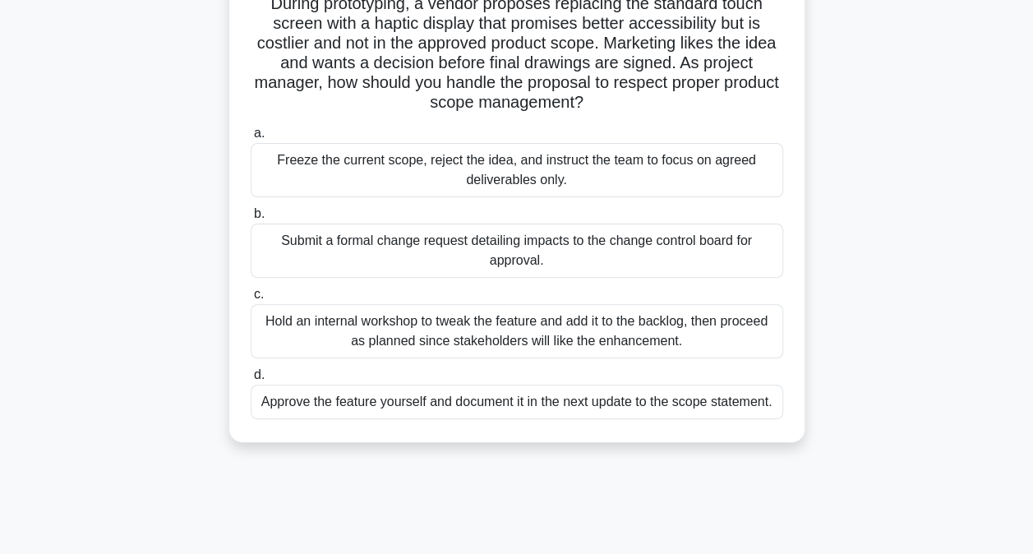
scroll to position [164, 0]
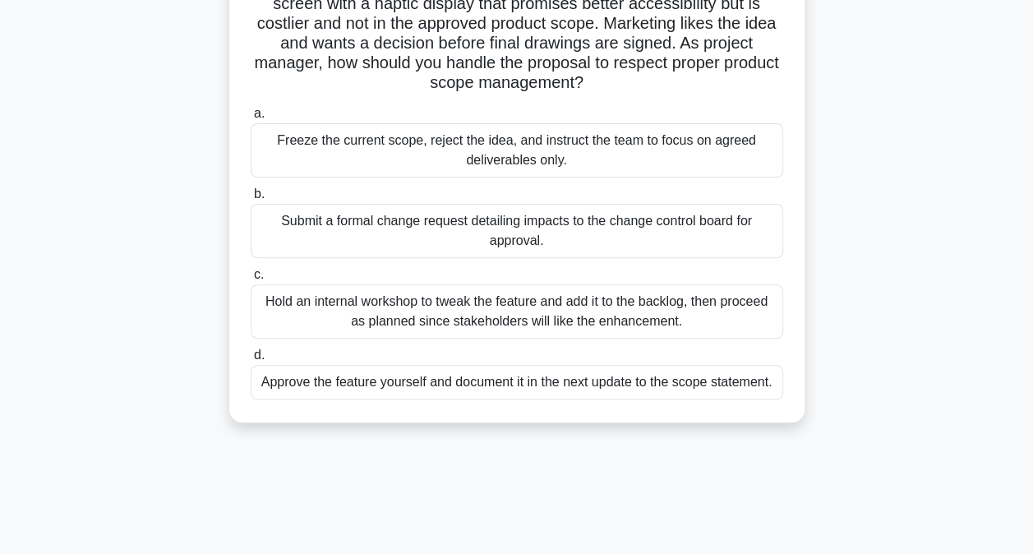
click at [351, 245] on div "Submit a formal change request detailing impacts to the change control board fo…" at bounding box center [517, 231] width 532 height 54
click at [251, 200] on input "b. Submit a formal change request detailing impacts to the change control board…" at bounding box center [251, 194] width 0 height 11
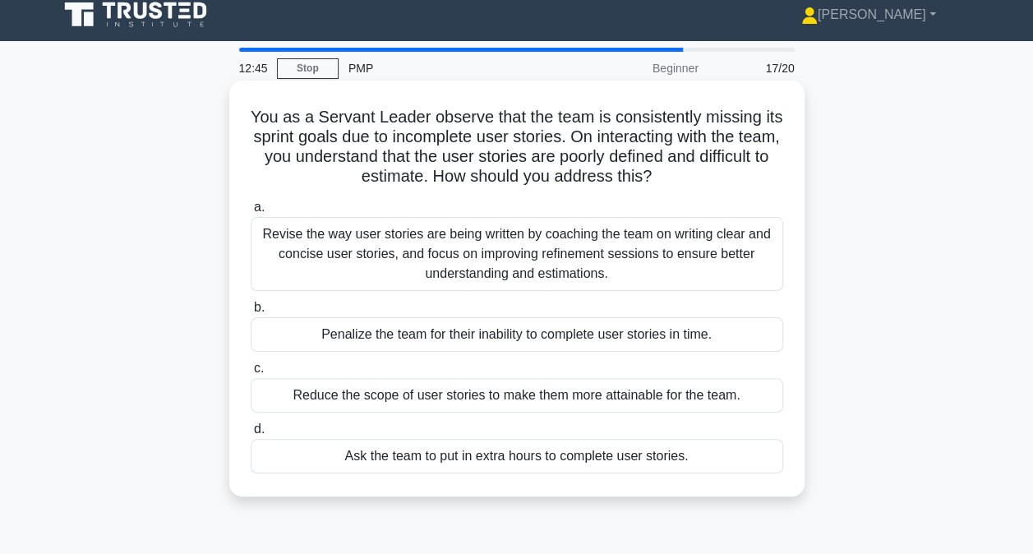
scroll to position [0, 0]
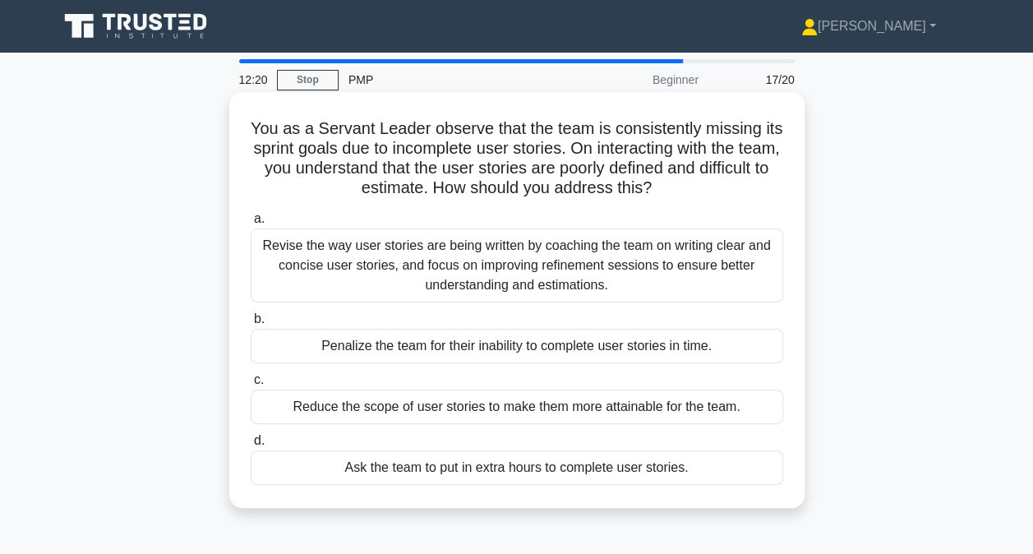
click at [616, 288] on div "Revise the way user stories are being written by coaching the team on writing c…" at bounding box center [517, 265] width 532 height 74
click at [251, 224] on input "a. Revise the way user stories are being written by coaching the team on writin…" at bounding box center [251, 219] width 0 height 11
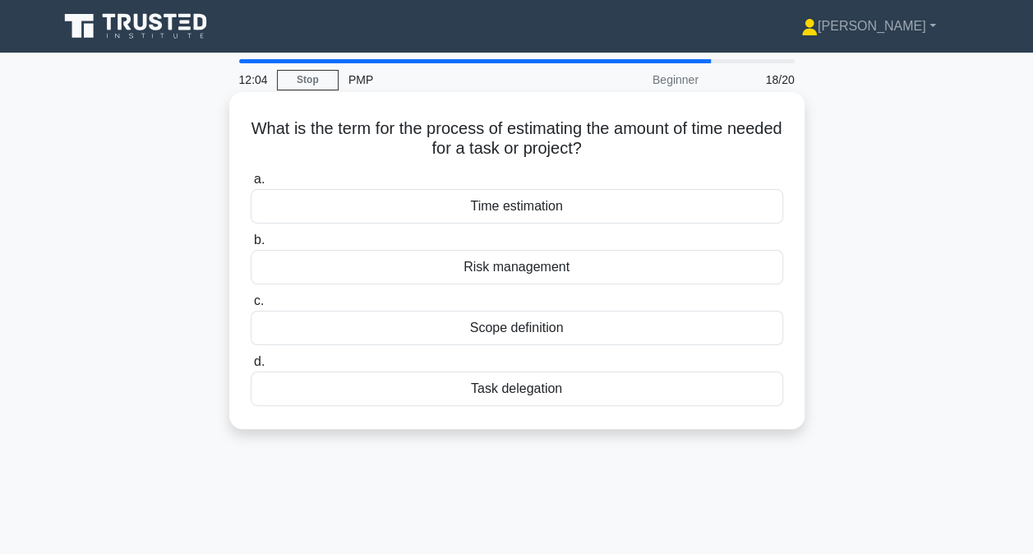
drag, startPoint x: 483, startPoint y: 204, endPoint x: 485, endPoint y: 223, distance: 19.0
click at [485, 223] on div "Time estimation" at bounding box center [517, 206] width 532 height 35
click at [251, 185] on input "a. Time estimation" at bounding box center [251, 179] width 0 height 11
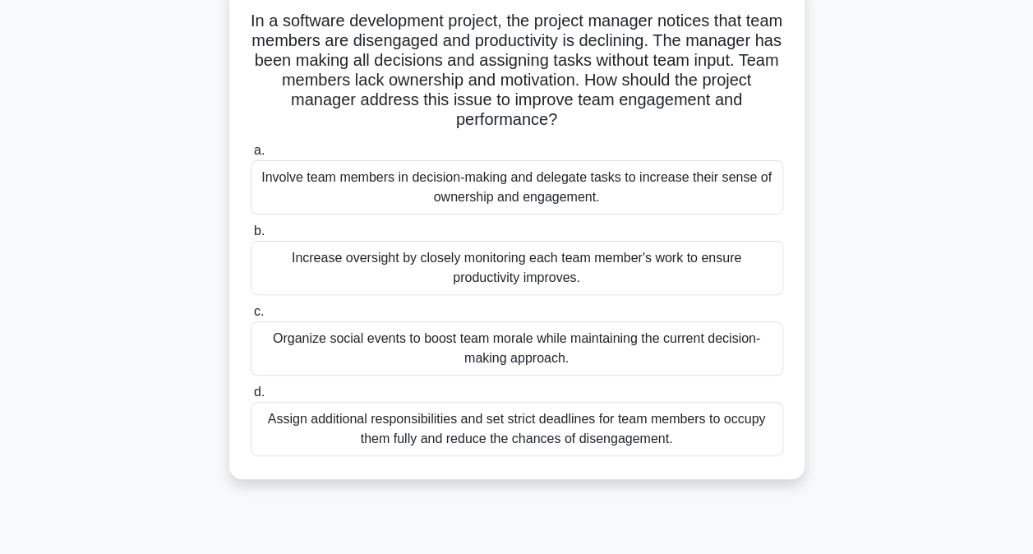
scroll to position [82, 0]
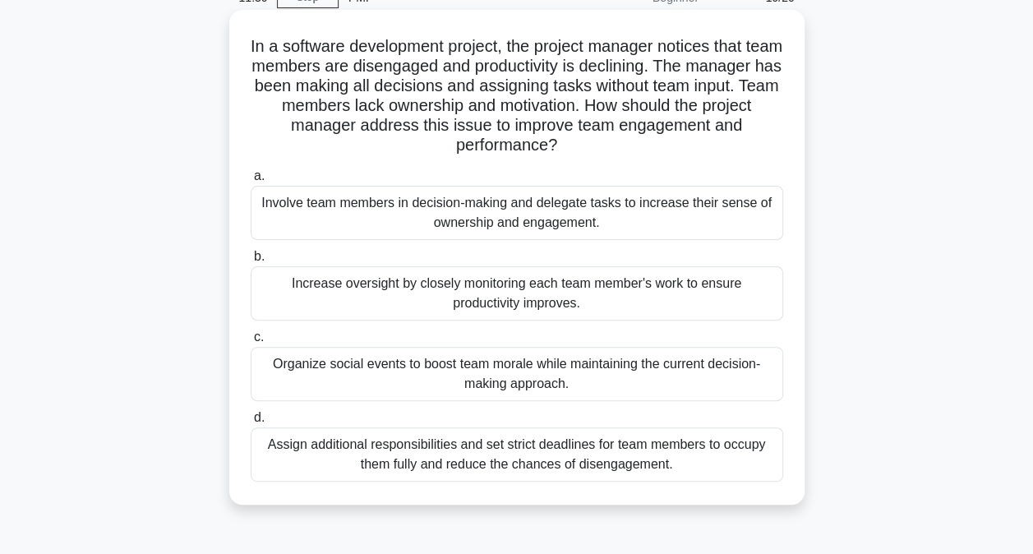
click at [408, 215] on div "Involve team members in decision-making and delegate tasks to increase their se…" at bounding box center [517, 213] width 532 height 54
click at [251, 182] on input "a. Involve team members in decision-making and delegate tasks to increase their…" at bounding box center [251, 176] width 0 height 11
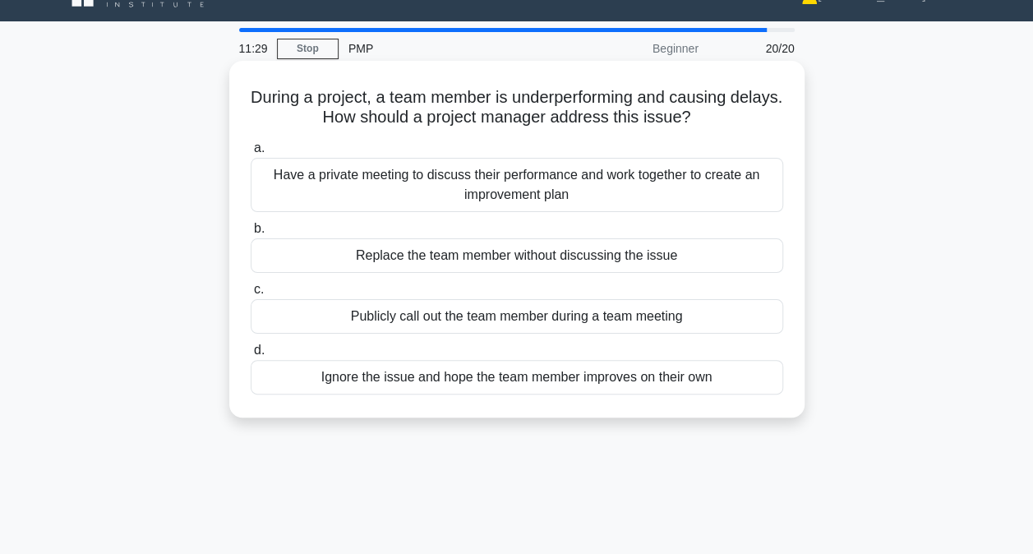
scroll to position [0, 0]
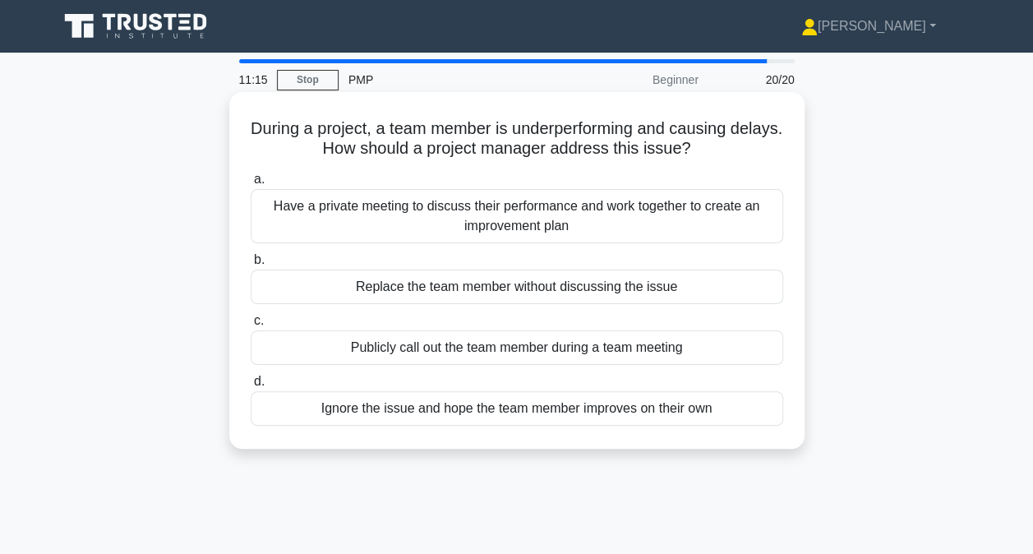
click at [559, 224] on div "Have a private meeting to discuss their performance and work together to create…" at bounding box center [517, 216] width 532 height 54
click at [251, 185] on input "a. Have a private meeting to discuss their performance and work together to cre…" at bounding box center [251, 179] width 0 height 11
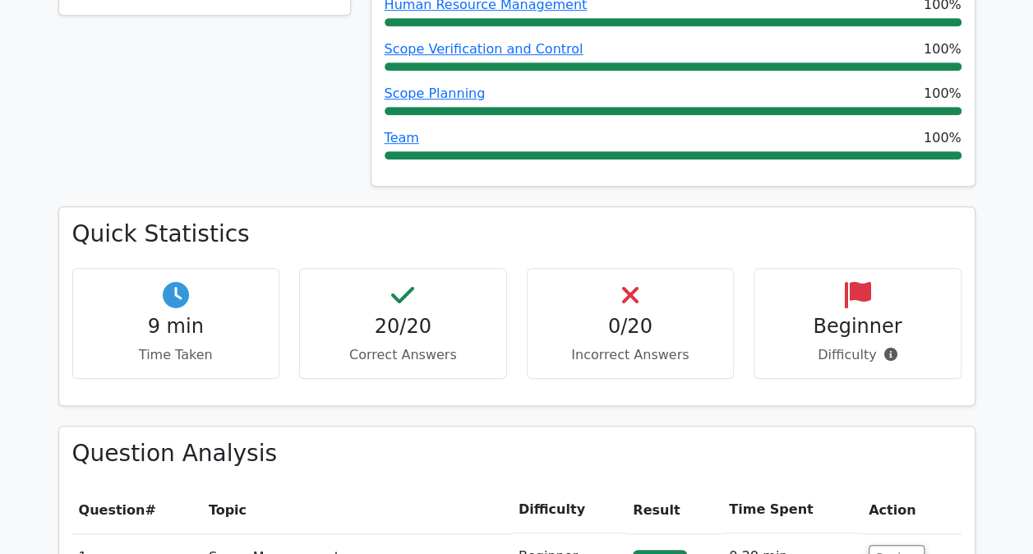
scroll to position [493, 0]
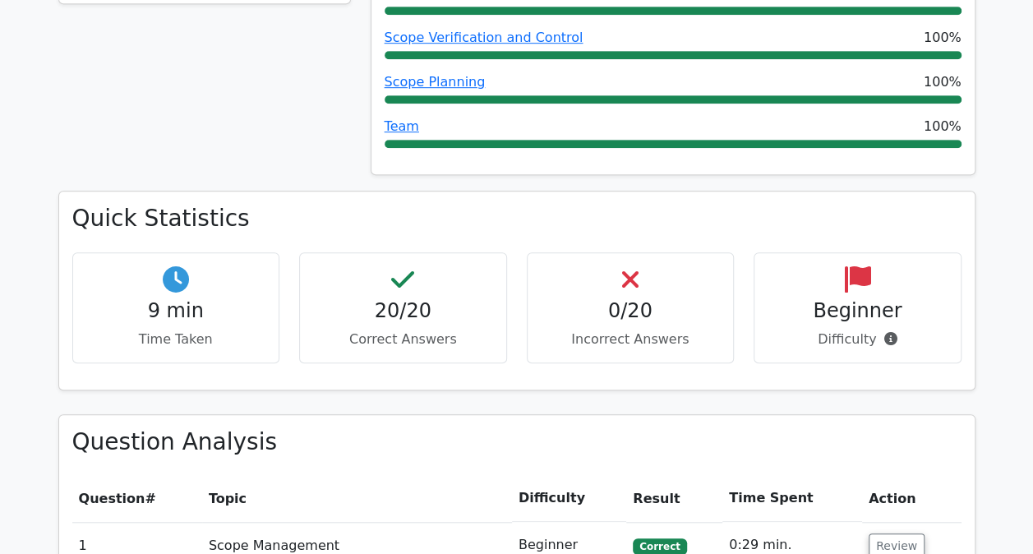
drag, startPoint x: 832, startPoint y: 345, endPoint x: 850, endPoint y: 340, distance: 19.5
click at [850, 340] on p "Difficulty" at bounding box center [857, 339] width 180 height 20
drag, startPoint x: 850, startPoint y: 340, endPoint x: 836, endPoint y: 360, distance: 24.2
click at [836, 360] on div "Beginner Difficulty" at bounding box center [857, 307] width 208 height 111
click at [839, 350] on div "Beginner Difficulty" at bounding box center [857, 307] width 208 height 111
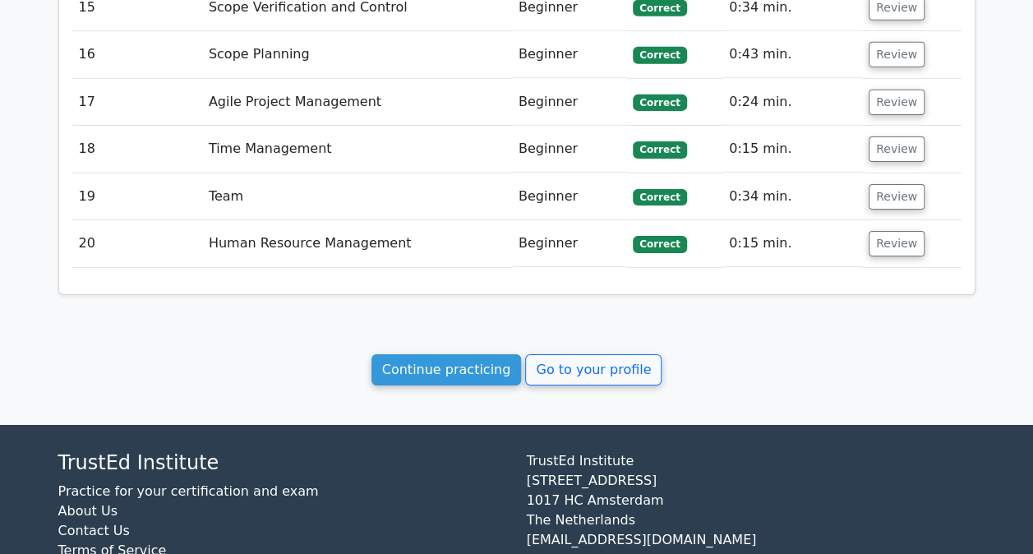
scroll to position [2651, 0]
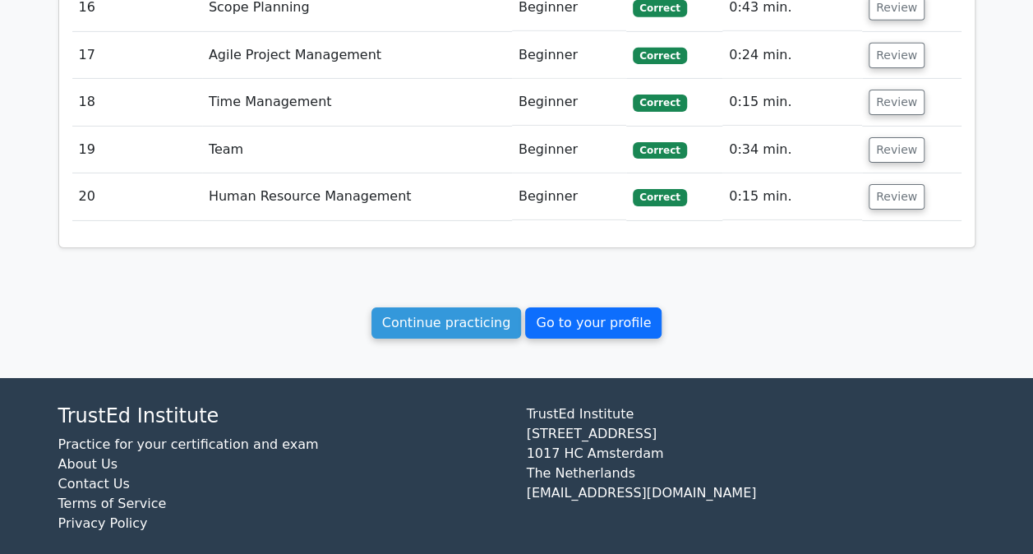
click at [623, 307] on link "Go to your profile" at bounding box center [593, 322] width 136 height 31
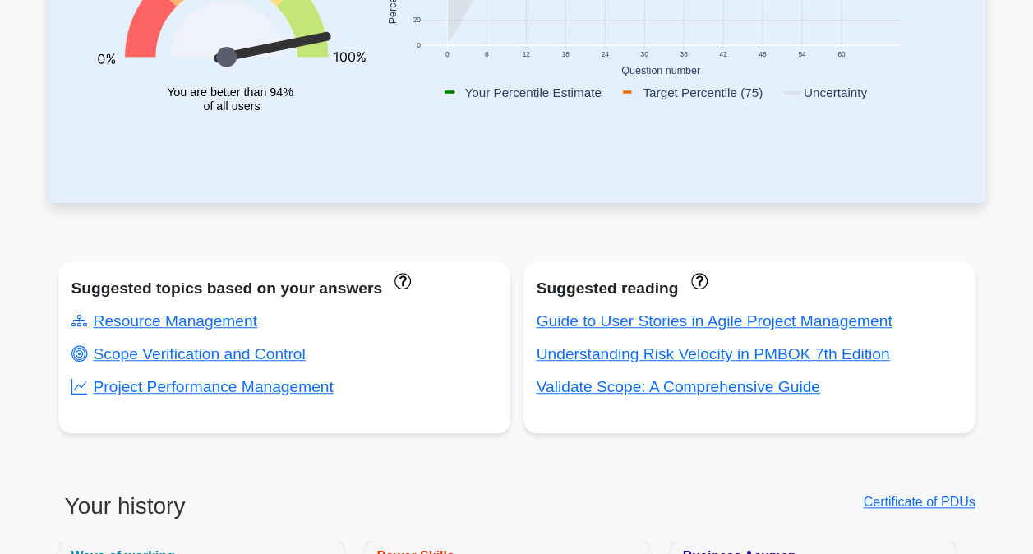
scroll to position [411, 0]
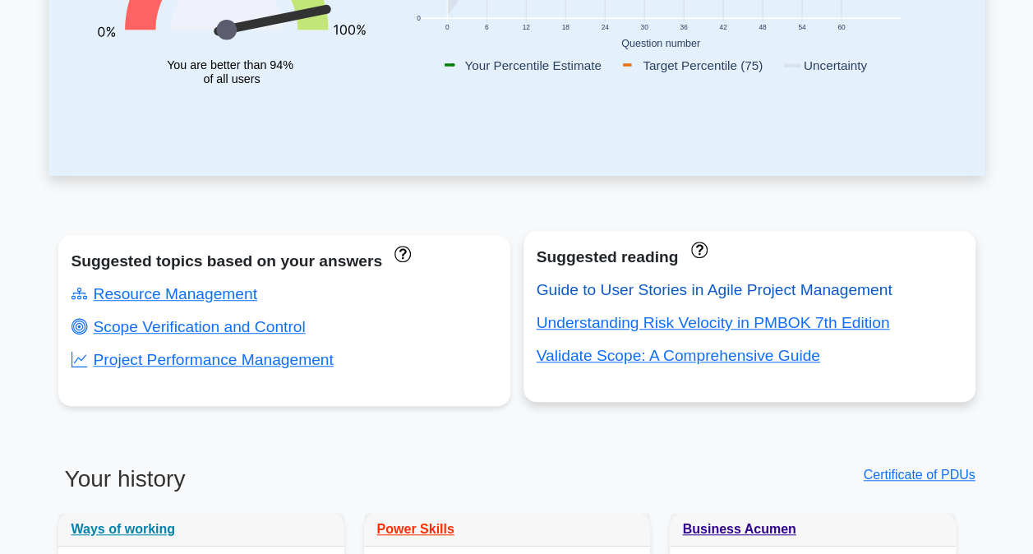
click at [663, 297] on link "Guide to User Stories in Agile Project Management" at bounding box center [715, 289] width 356 height 17
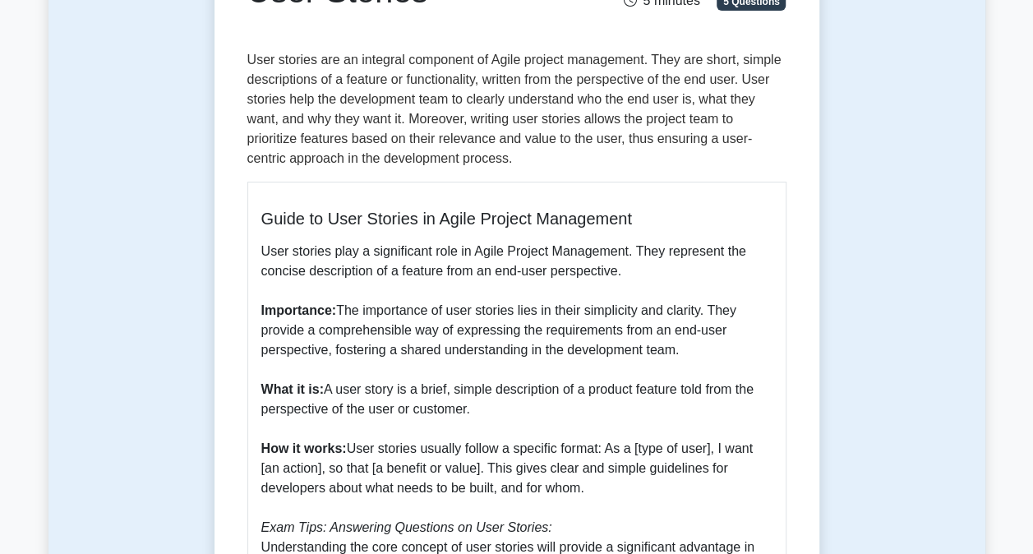
scroll to position [246, 0]
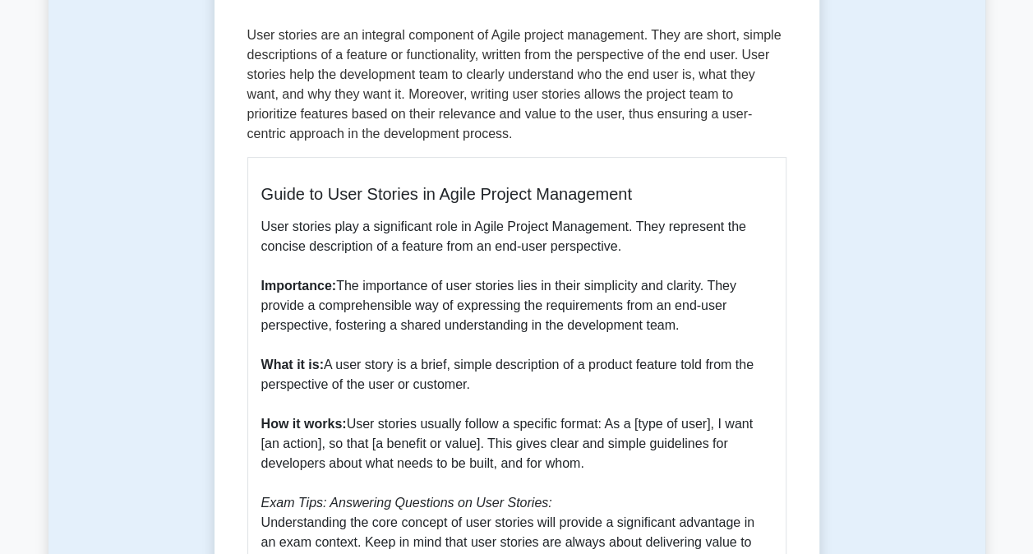
drag, startPoint x: 261, startPoint y: 306, endPoint x: 703, endPoint y: 325, distance: 441.6
click at [703, 325] on p "User stories play a significant role in Agile Project Management. They represen…" at bounding box center [516, 453] width 511 height 473
drag, startPoint x: 703, startPoint y: 325, endPoint x: 572, endPoint y: 375, distance: 139.9
click at [572, 375] on p "User stories play a significant role in Agile Project Management. They represen…" at bounding box center [516, 453] width 511 height 473
drag, startPoint x: 486, startPoint y: 389, endPoint x: 283, endPoint y: 368, distance: 204.1
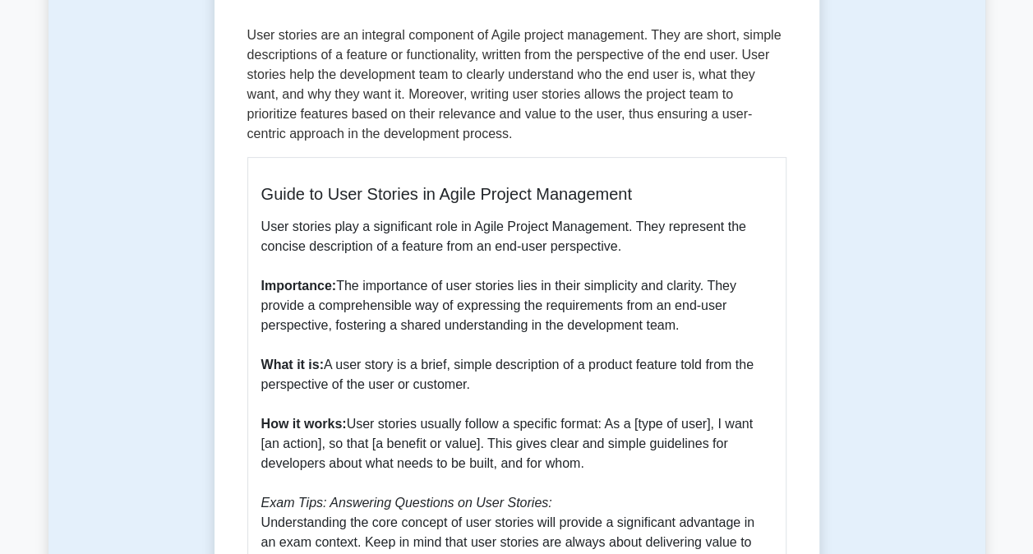
click at [283, 368] on p "User stories play a significant role in Agile Project Management. They represen…" at bounding box center [516, 453] width 511 height 473
drag, startPoint x: 283, startPoint y: 368, endPoint x: 385, endPoint y: 472, distance: 145.8
click at [385, 472] on p "User stories play a significant role in Agile Project Management. They represen…" at bounding box center [516, 453] width 511 height 473
click at [643, 452] on p "User stories play a significant role in Agile Project Management. They represen…" at bounding box center [516, 453] width 511 height 473
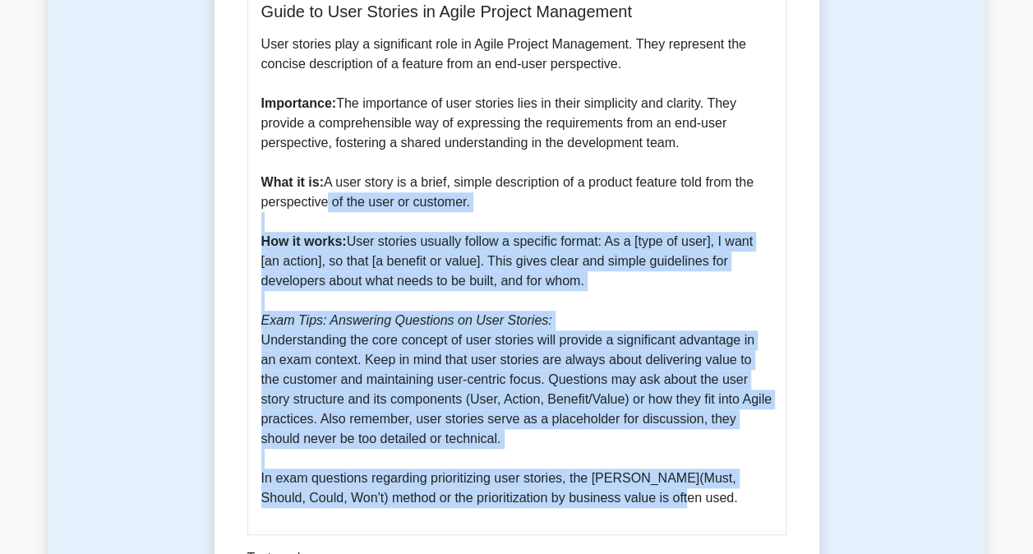
scroll to position [82, 0]
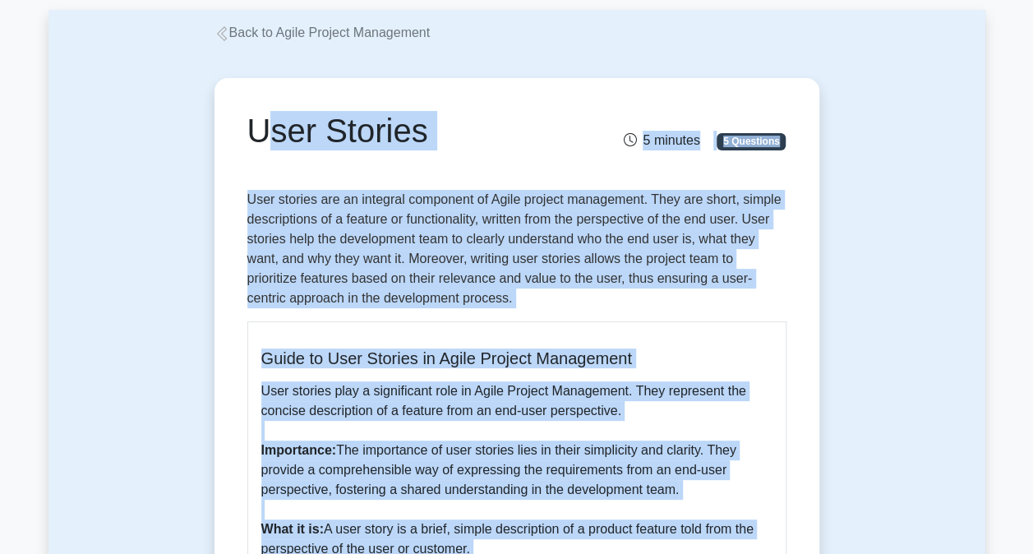
drag, startPoint x: 663, startPoint y: 441, endPoint x: 235, endPoint y: 120, distance: 535.2
click at [235, 120] on div "User Stories 5 minutes 5 Questions Guide to User Stories in Agile Project Manag…" at bounding box center [517, 565] width 592 height 960
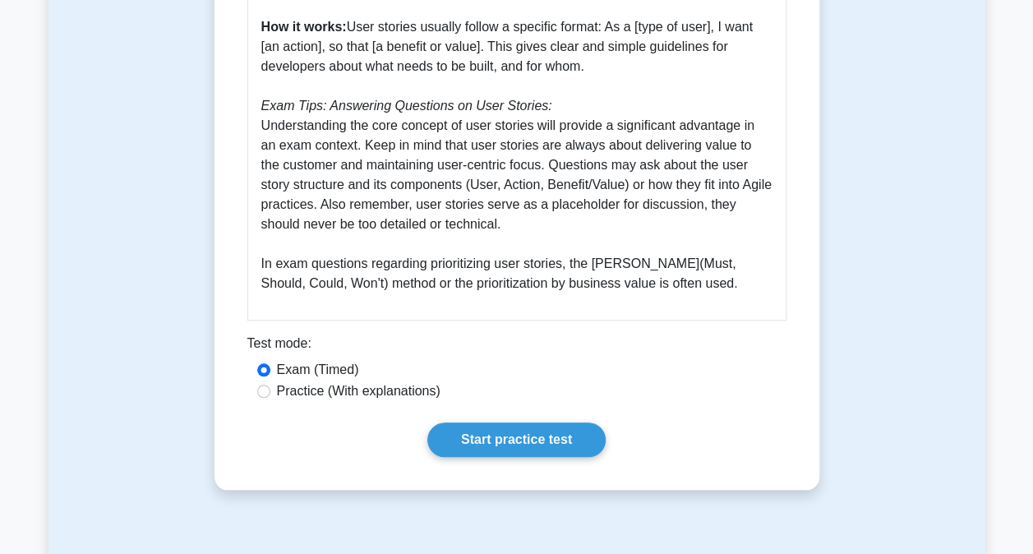
scroll to position [575, 0]
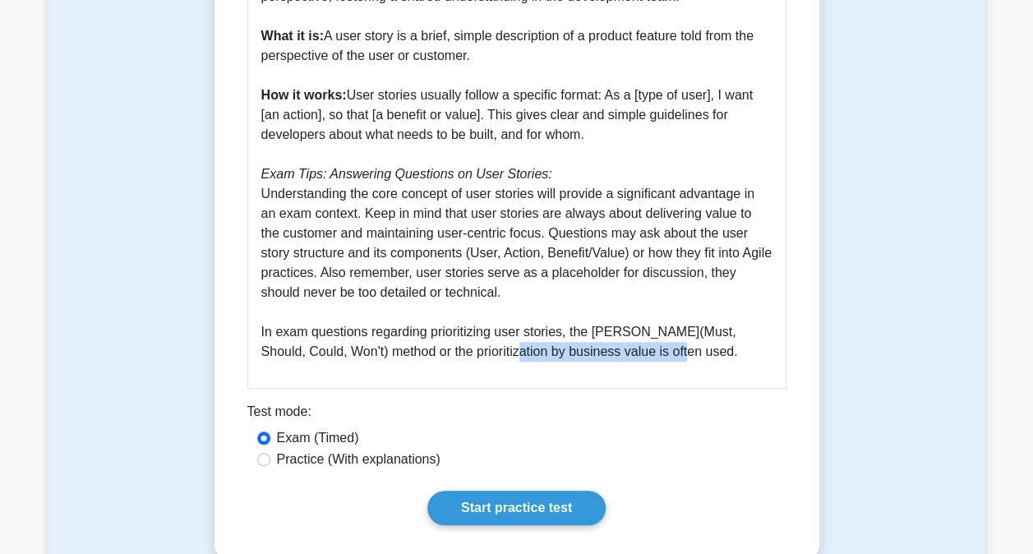
drag, startPoint x: 479, startPoint y: 343, endPoint x: 653, endPoint y: 348, distance: 174.3
click at [653, 348] on p "User stories play a significant role in Agile Project Management. They represen…" at bounding box center [516, 124] width 511 height 473
drag, startPoint x: 653, startPoint y: 348, endPoint x: 643, endPoint y: 376, distance: 29.9
click at [644, 376] on div "Guide to User Stories in Agile Project Management User stories play a significa…" at bounding box center [516, 108] width 539 height 560
click at [643, 376] on div "Guide to User Stories in Agile Project Management User stories play a significa…" at bounding box center [516, 108] width 539 height 560
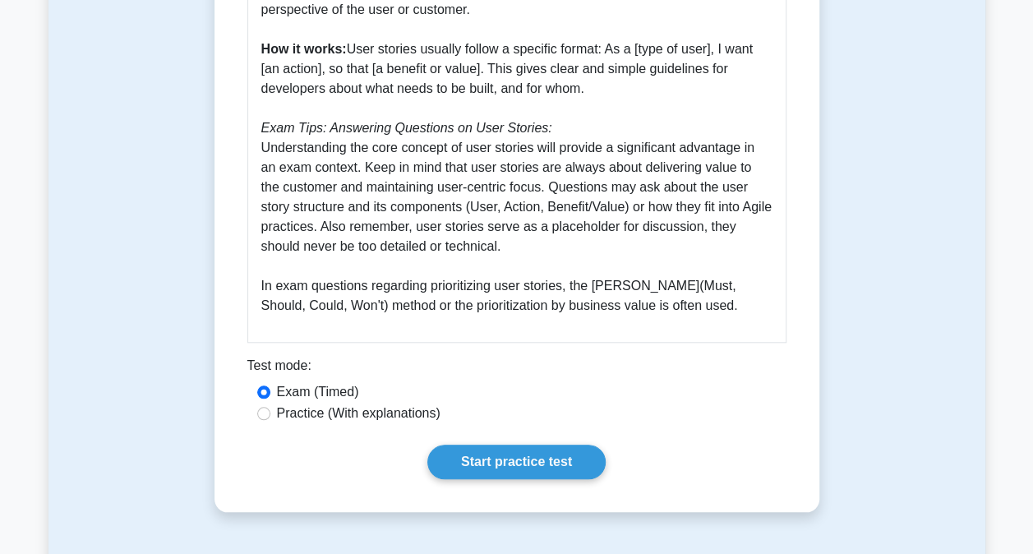
scroll to position [657, 0]
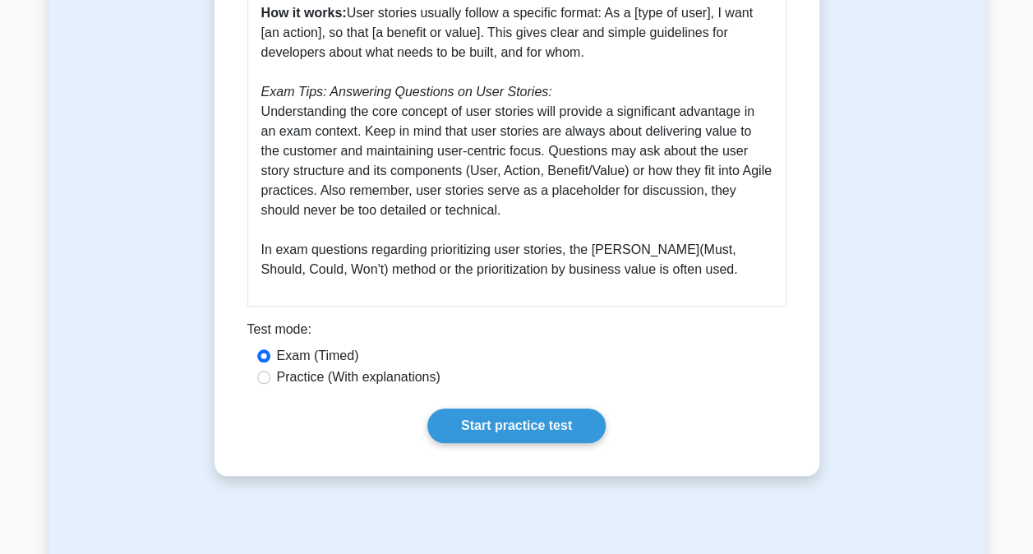
click at [412, 385] on label "Practice (With explanations)" at bounding box center [359, 377] width 164 height 20
click at [270, 384] on input "Practice (With explanations)" at bounding box center [263, 377] width 13 height 13
radio input "true"
click at [297, 357] on label "Exam (Timed)" at bounding box center [318, 356] width 82 height 20
click at [270, 357] on input "Exam (Timed)" at bounding box center [263, 355] width 13 height 13
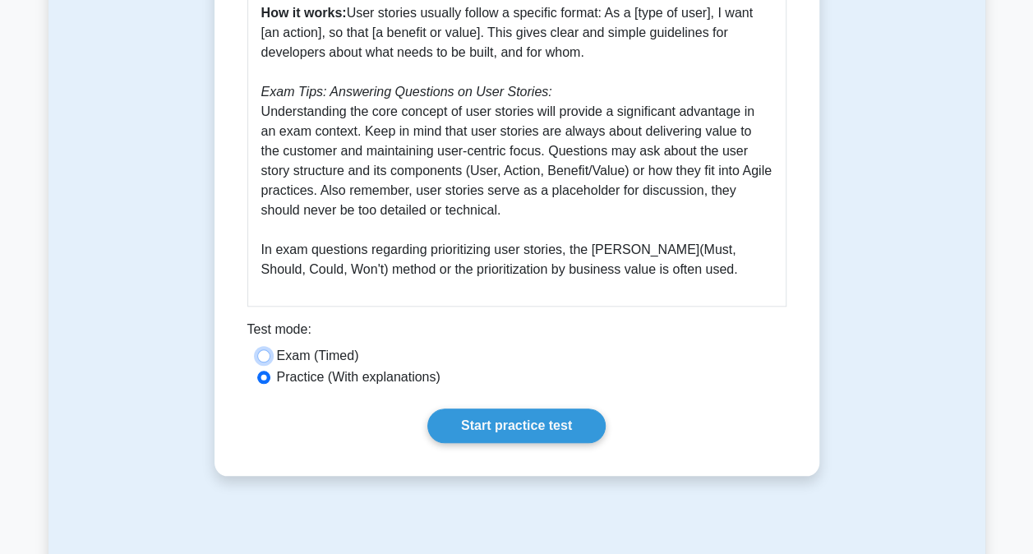
radio input "true"
click at [443, 423] on link "Start practice test" at bounding box center [516, 425] width 178 height 35
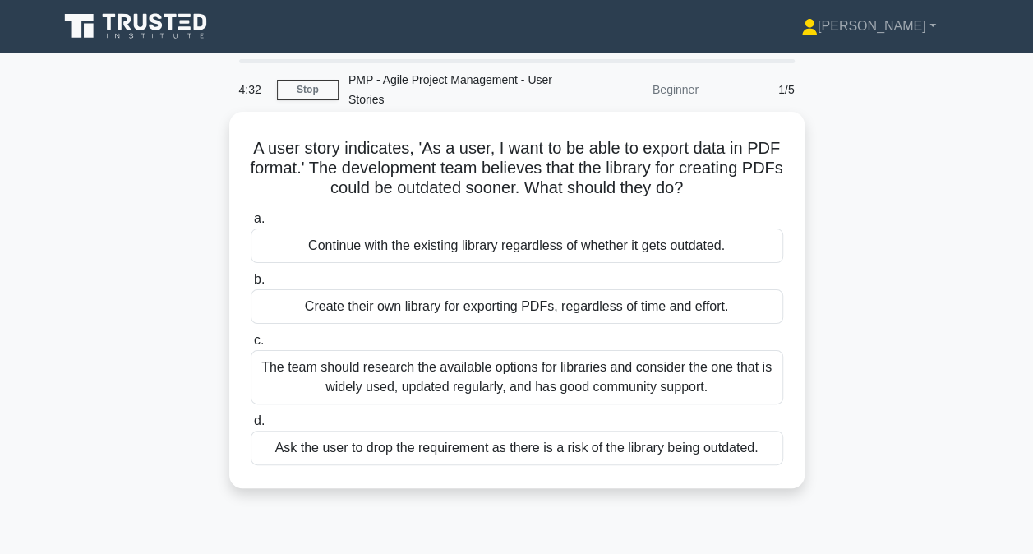
click at [454, 388] on div "The team should research the available options for libraries and consider the o…" at bounding box center [517, 377] width 532 height 54
click at [251, 346] on input "c. The team should research the available options for libraries and consider th…" at bounding box center [251, 340] width 0 height 11
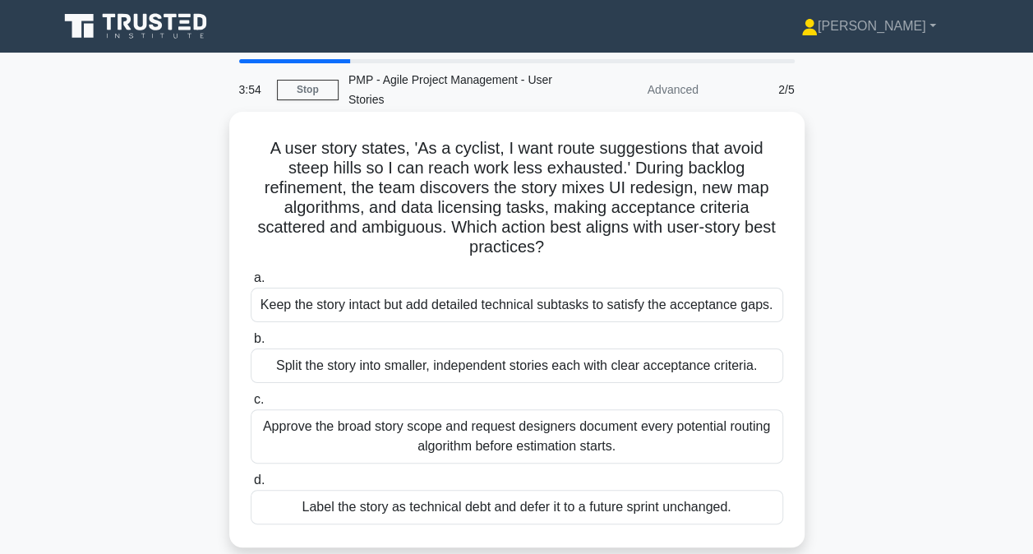
click at [426, 371] on div "Split the story into smaller, independent stories each with clear acceptance cr…" at bounding box center [517, 365] width 532 height 35
click at [251, 344] on input "b. Split the story into smaller, independent stories each with clear acceptance…" at bounding box center [251, 339] width 0 height 11
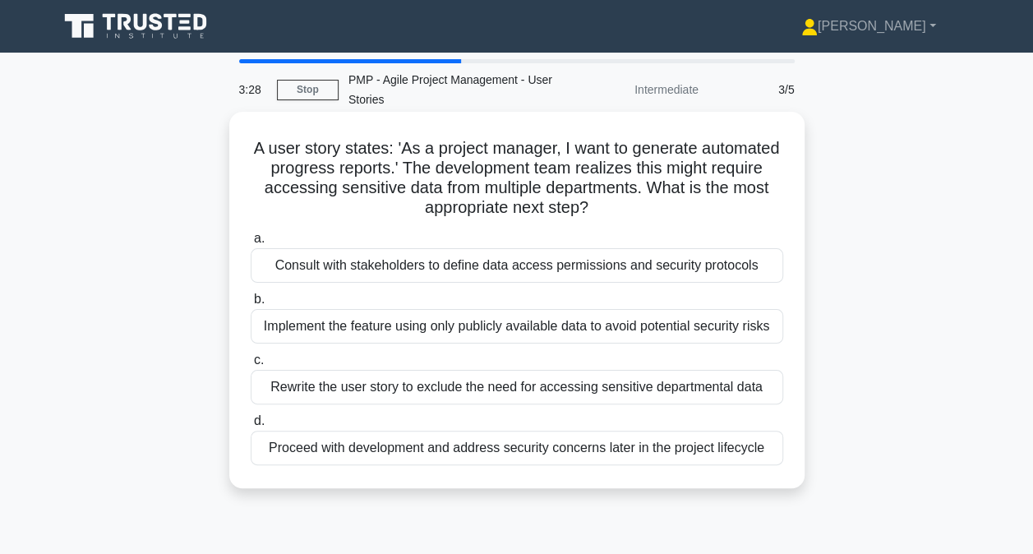
click at [469, 272] on div "Consult with stakeholders to define data access permissions and security protoc…" at bounding box center [517, 265] width 532 height 35
click at [251, 244] on input "a. Consult with stakeholders to define data access permissions and security pro…" at bounding box center [251, 238] width 0 height 11
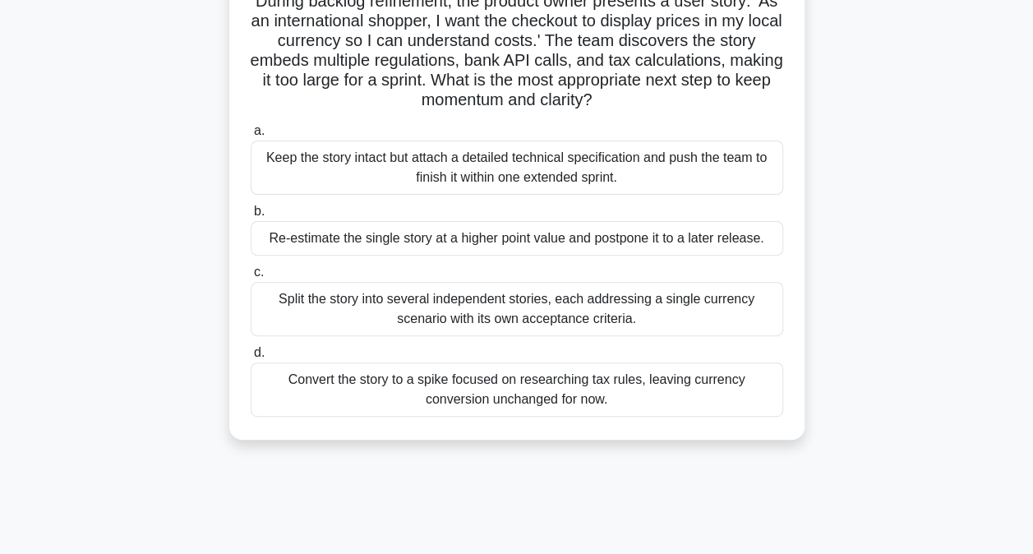
scroll to position [164, 0]
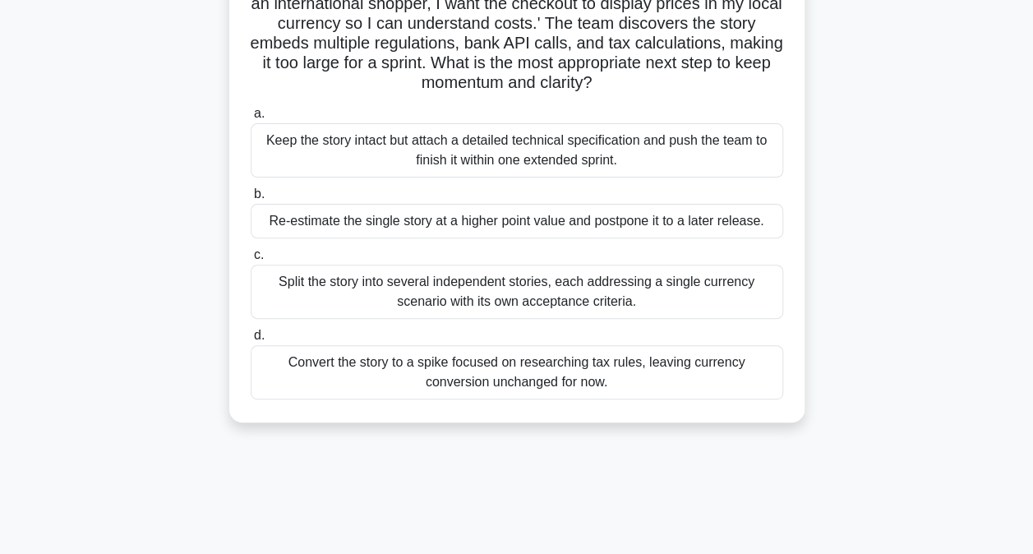
click at [570, 301] on div "Split the story into several independent stories, each addressing a single curr…" at bounding box center [517, 292] width 532 height 54
click at [251, 260] on input "c. Split the story into several independent stories, each addressing a single c…" at bounding box center [251, 255] width 0 height 11
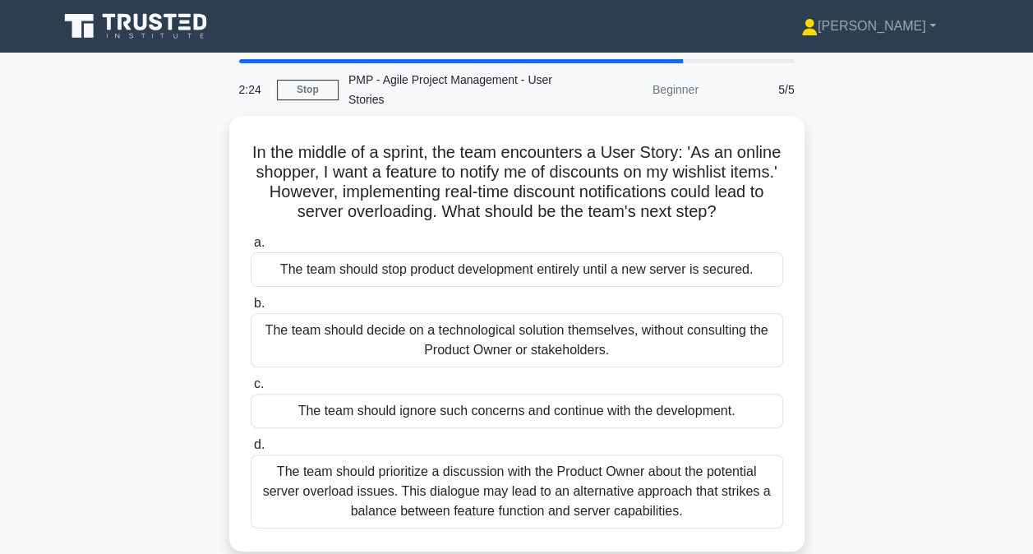
scroll to position [82, 0]
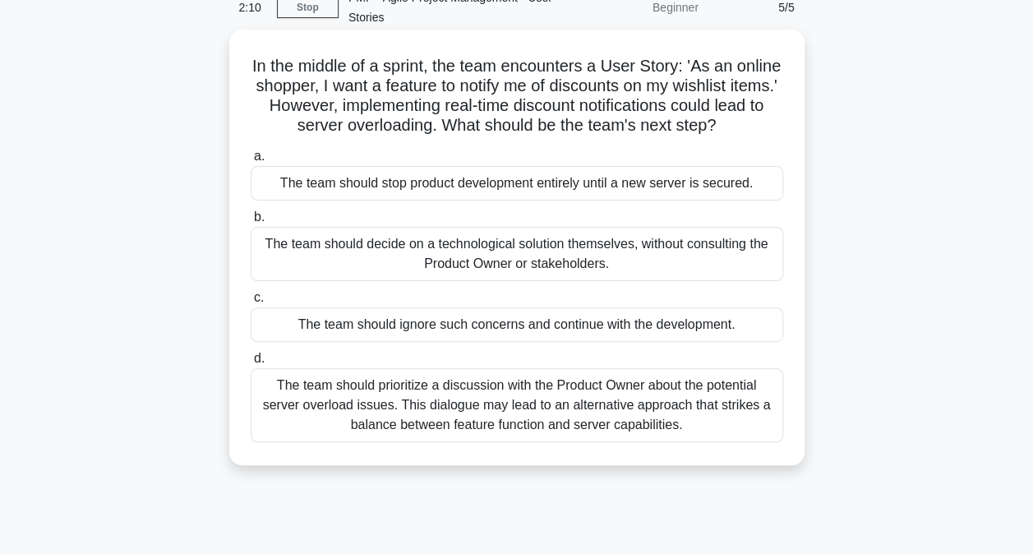
click at [447, 442] on div "The team should prioritize a discussion with the Product Owner about the potent…" at bounding box center [517, 405] width 532 height 74
click at [251, 364] on input "d. The team should prioritize a discussion with the Product Owner about the pot…" at bounding box center [251, 358] width 0 height 11
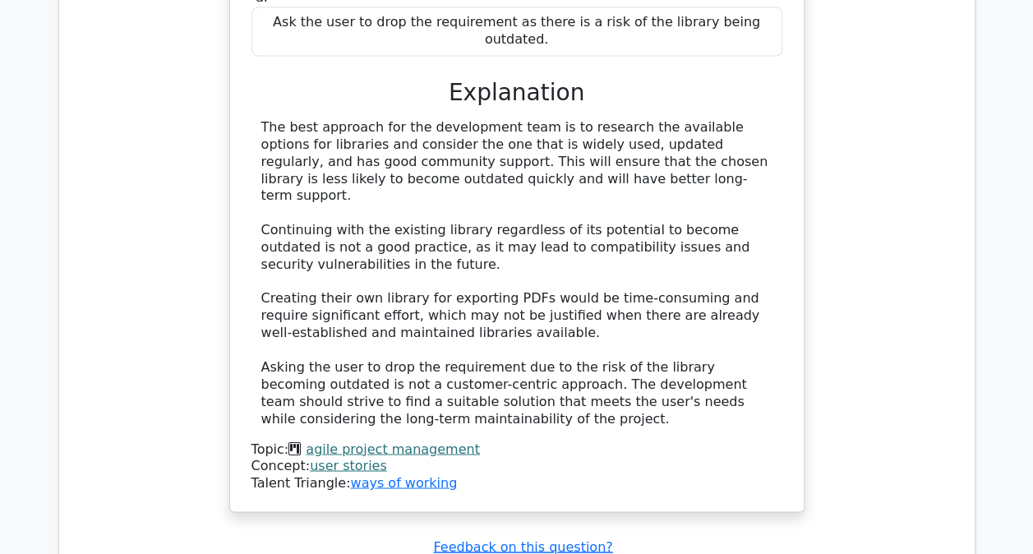
scroll to position [1150, 0]
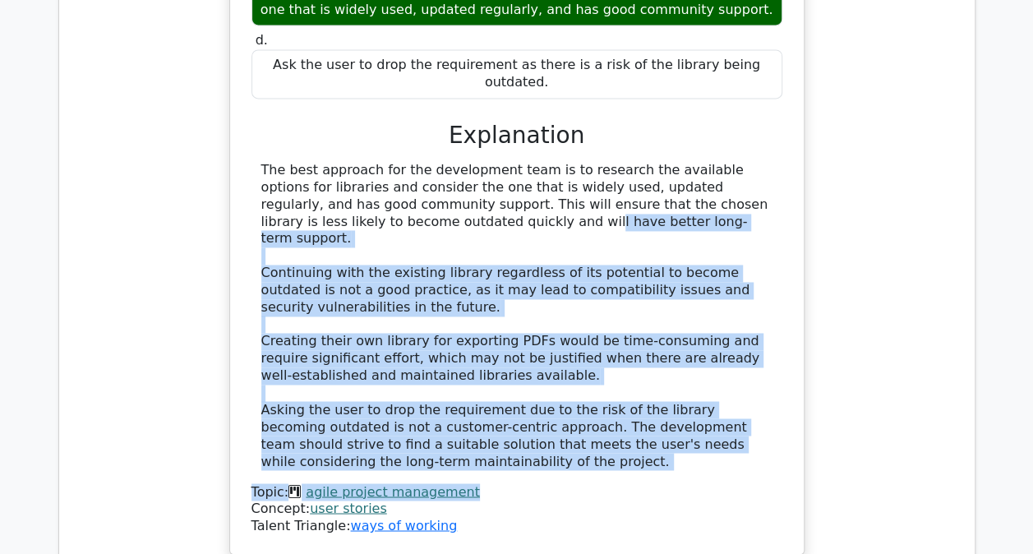
drag, startPoint x: 304, startPoint y: 176, endPoint x: 682, endPoint y: 423, distance: 451.7
click at [682, 423] on div "The best approach for the development team is to research the available options…" at bounding box center [516, 348] width 531 height 372
drag, startPoint x: 682, startPoint y: 423, endPoint x: 629, endPoint y: 435, distance: 54.8
click at [629, 483] on div "Topic: agile project management" at bounding box center [516, 491] width 531 height 17
click at [572, 411] on div "The best approach for the development team is to research the available options…" at bounding box center [516, 348] width 531 height 372
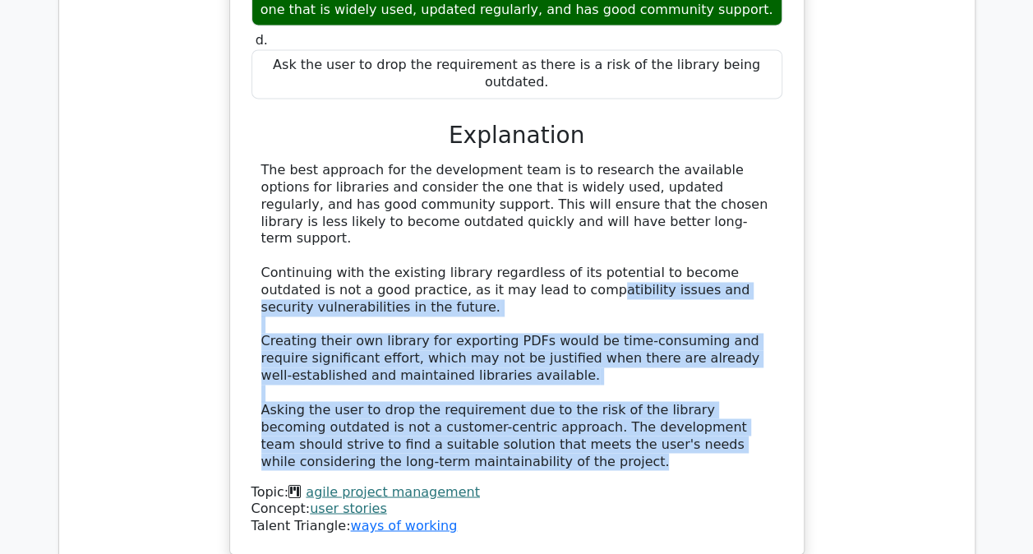
drag, startPoint x: 491, startPoint y: 230, endPoint x: 545, endPoint y: 397, distance: 175.4
click at [545, 397] on div "The best approach for the development team is to research the available options…" at bounding box center [516, 315] width 511 height 307
drag, startPoint x: 545, startPoint y: 397, endPoint x: 453, endPoint y: 389, distance: 92.3
click at [453, 389] on div "The best approach for the development team is to research the available options…" at bounding box center [516, 315] width 511 height 307
click at [426, 380] on div "The best approach for the development team is to research the available options…" at bounding box center [516, 315] width 511 height 307
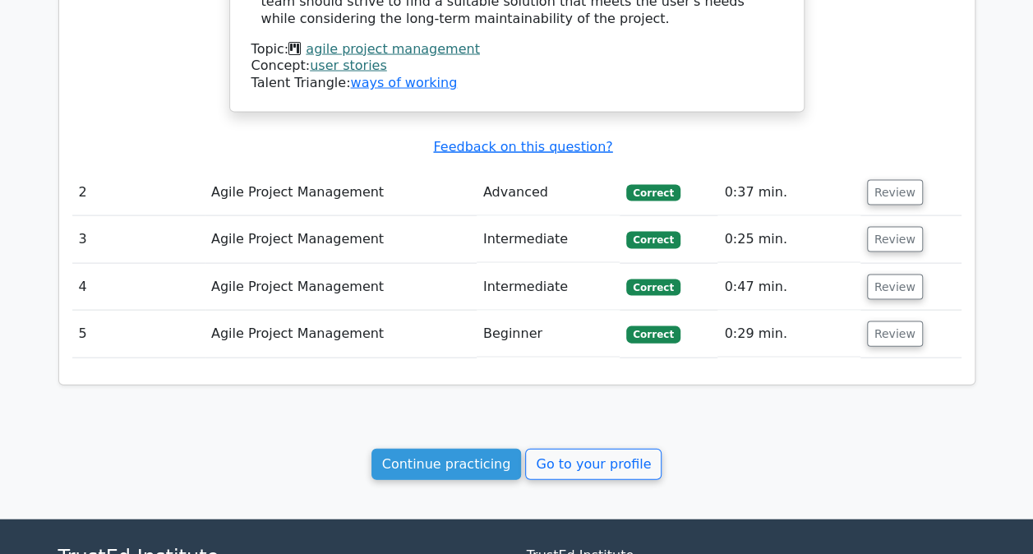
scroll to position [1707, 0]
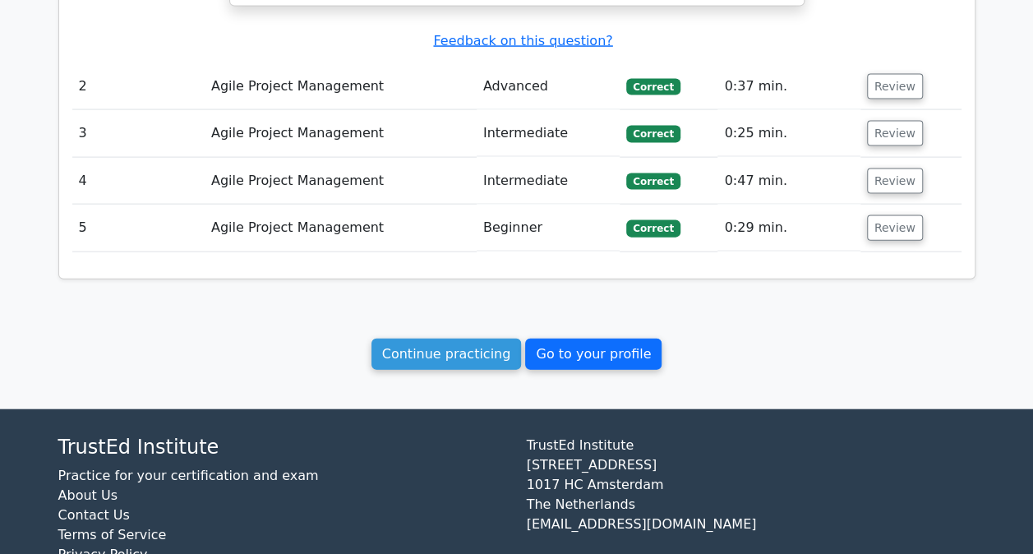
click at [541, 339] on link "Go to your profile" at bounding box center [593, 354] width 136 height 31
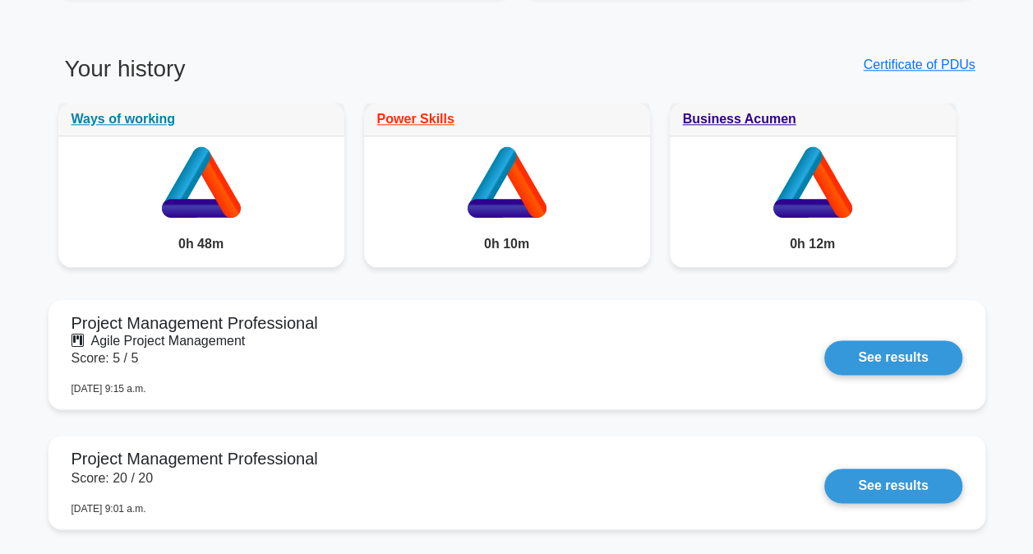
scroll to position [822, 0]
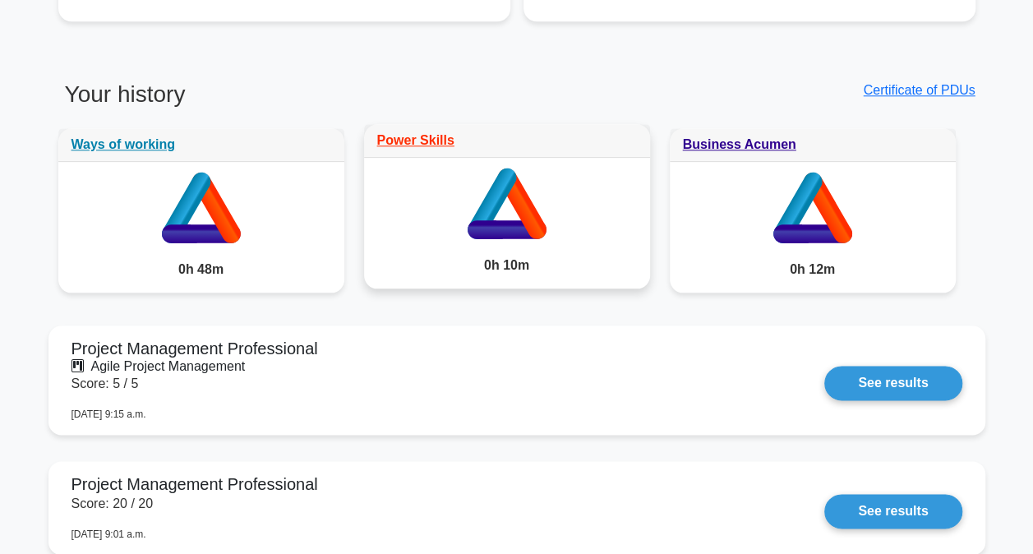
click at [518, 220] on icon at bounding box center [506, 229] width 79 height 19
click at [426, 142] on link "Power Skills" at bounding box center [415, 140] width 77 height 14
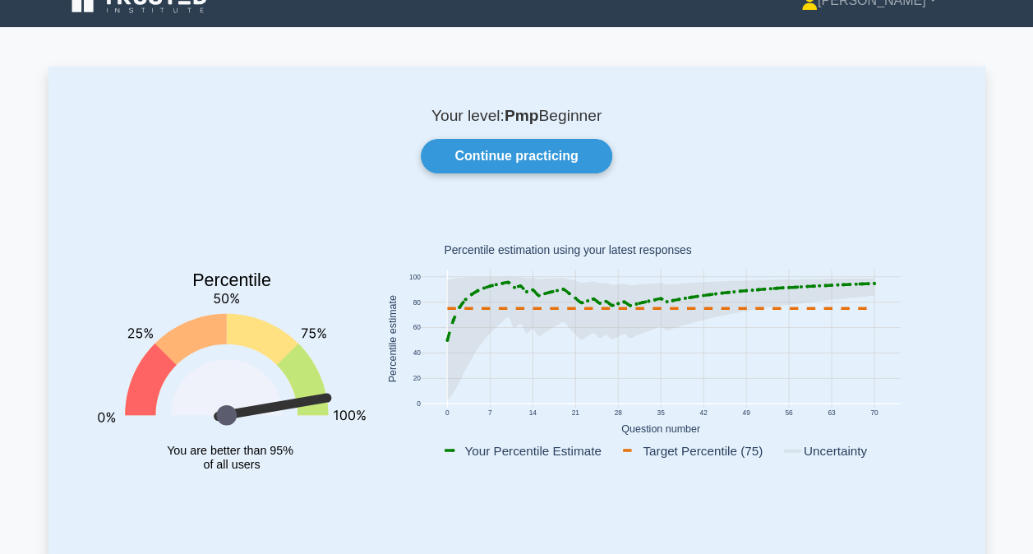
scroll to position [0, 0]
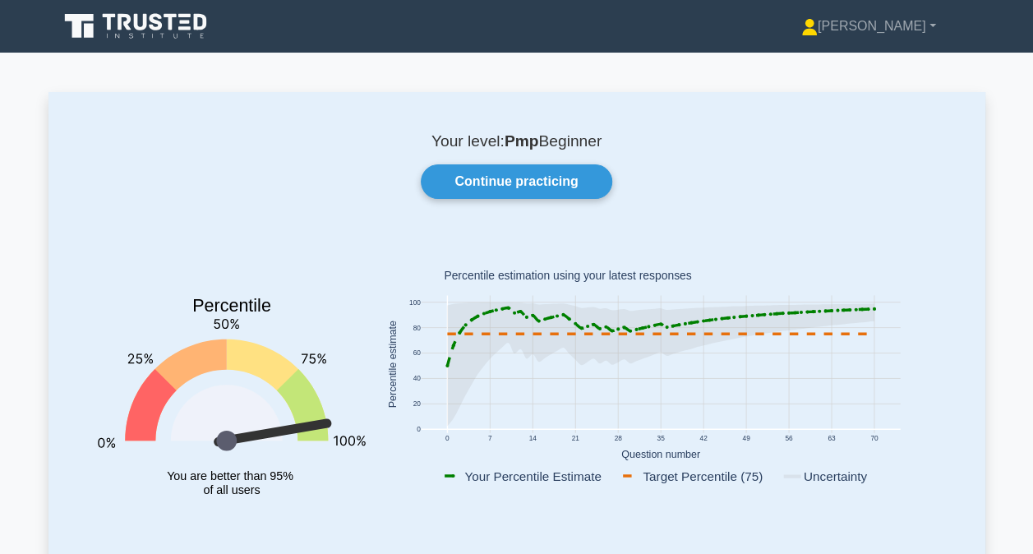
click at [125, 32] on icon at bounding box center [137, 26] width 158 height 31
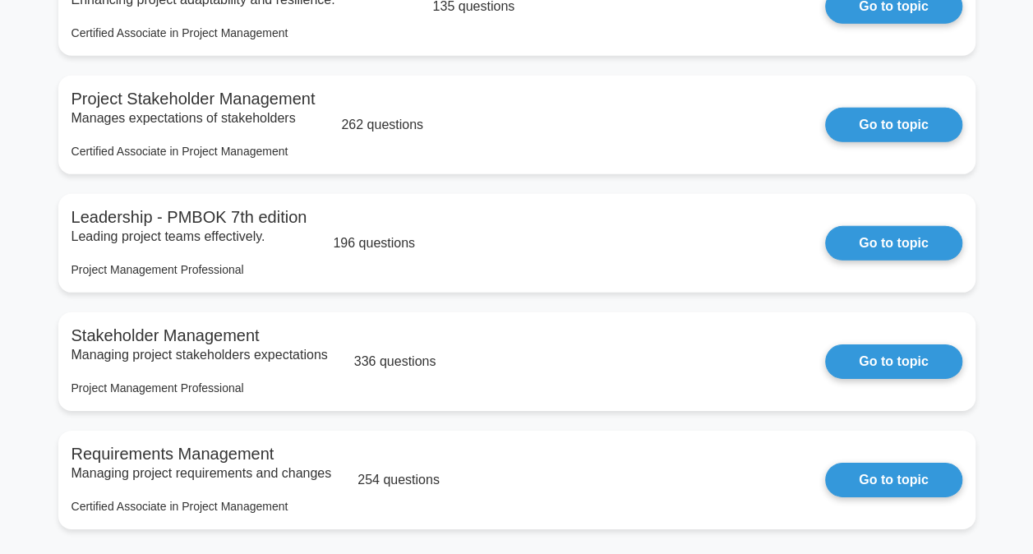
scroll to position [2604, 0]
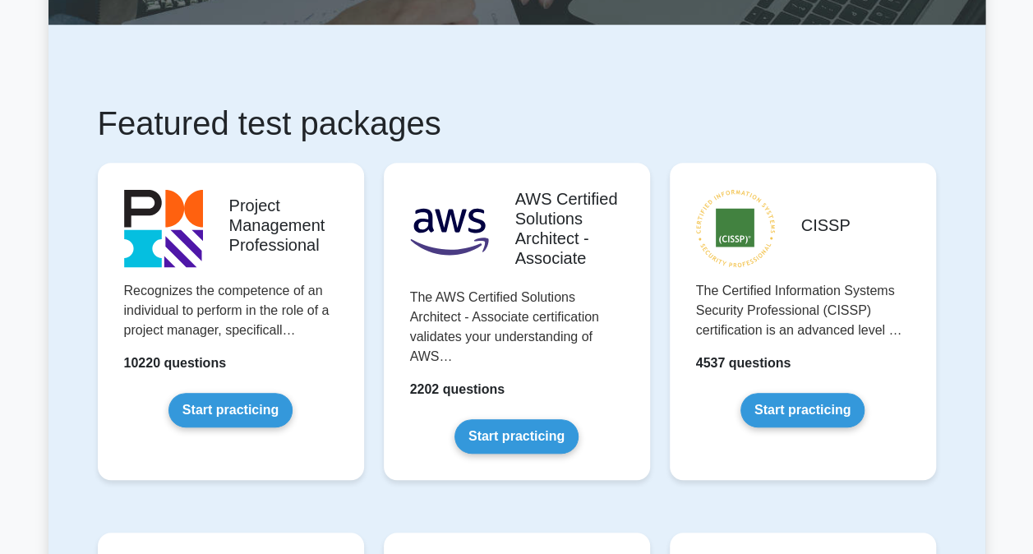
scroll to position [329, 0]
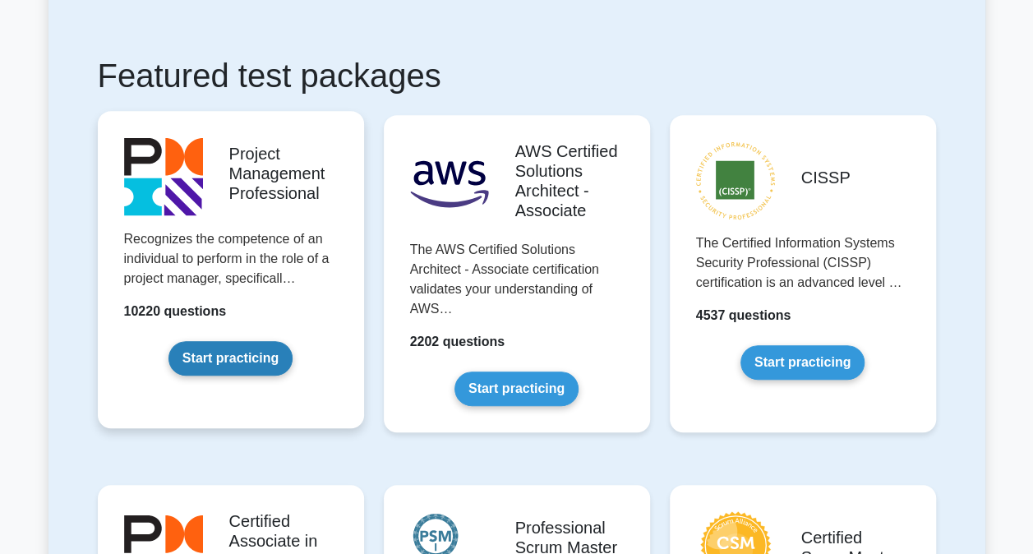
click at [268, 348] on link "Start practicing" at bounding box center [230, 358] width 124 height 35
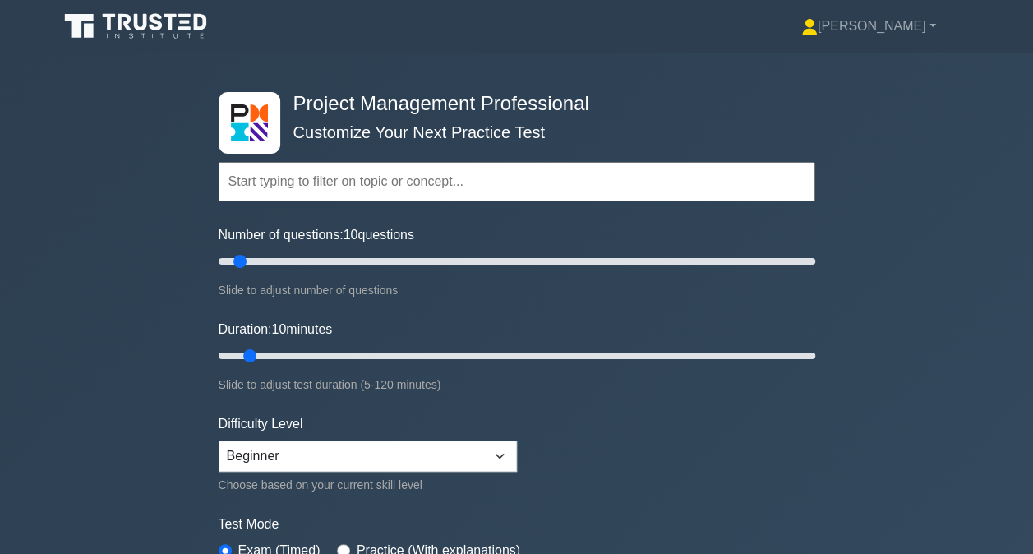
scroll to position [329, 0]
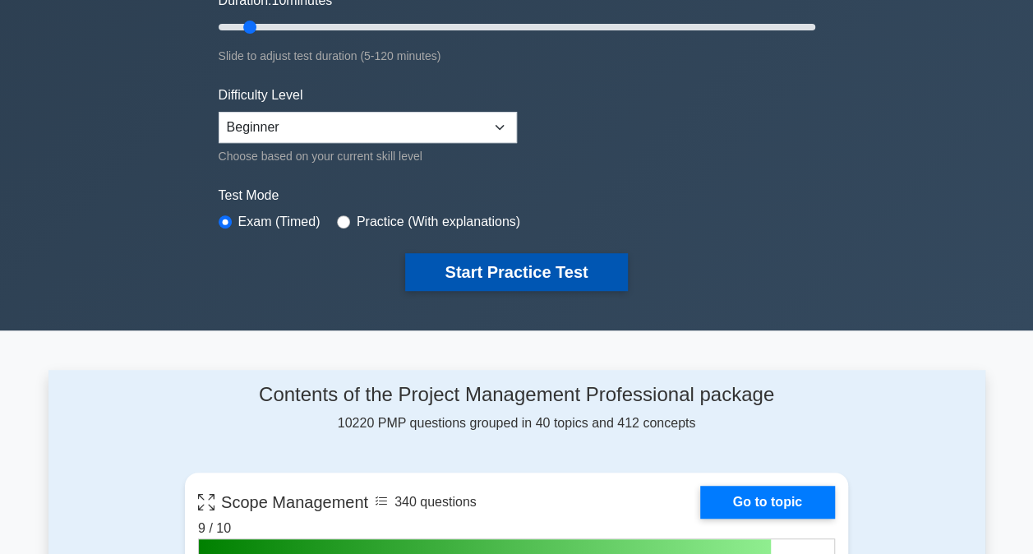
drag, startPoint x: 419, startPoint y: 265, endPoint x: 427, endPoint y: 270, distance: 9.6
click at [426, 270] on button "Start Practice Test" at bounding box center [516, 272] width 222 height 38
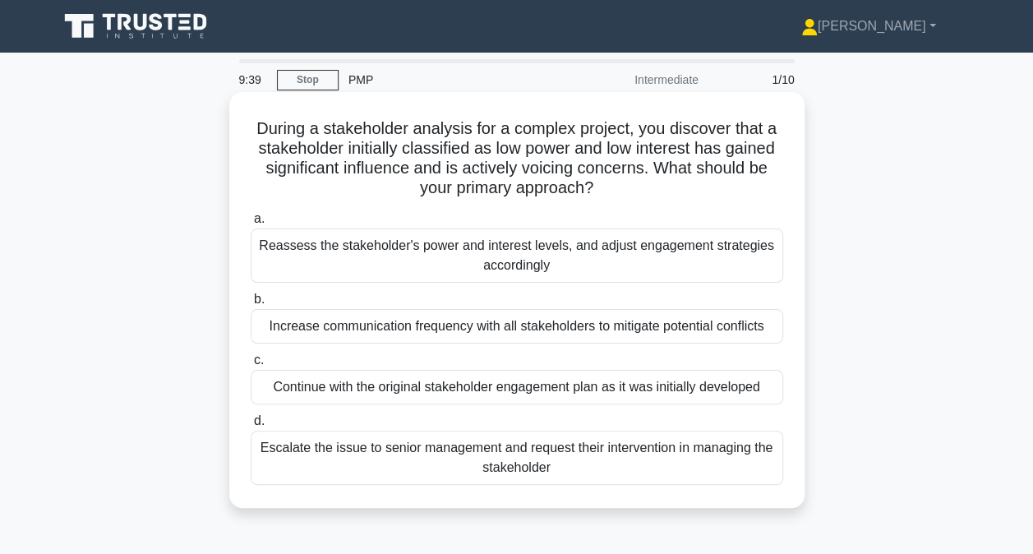
click at [524, 265] on div "Reassess the stakeholder's power and interest levels, and adjust engagement str…" at bounding box center [517, 255] width 532 height 54
click at [251, 224] on input "a. Reassess the stakeholder's power and interest levels, and adjust engagement …" at bounding box center [251, 219] width 0 height 11
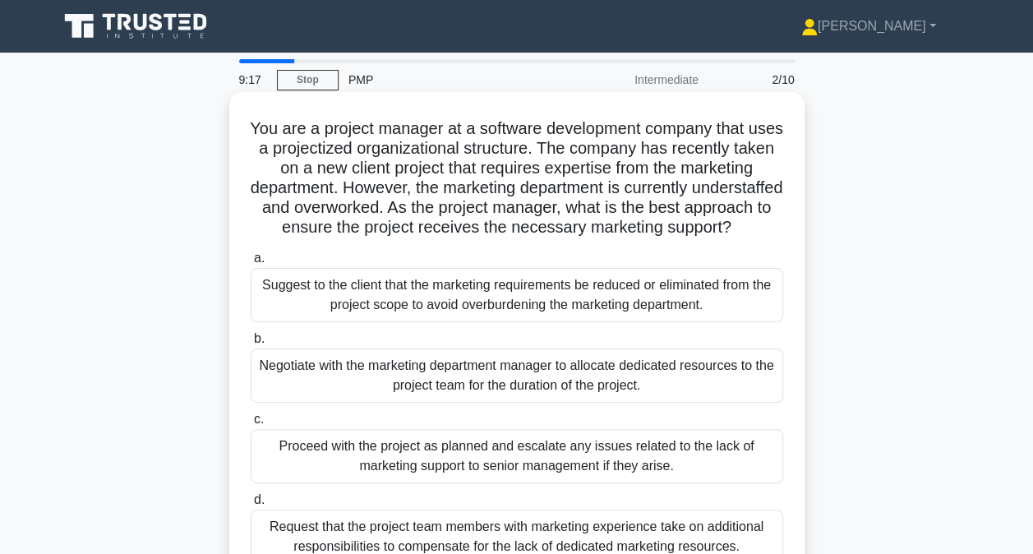
scroll to position [82, 0]
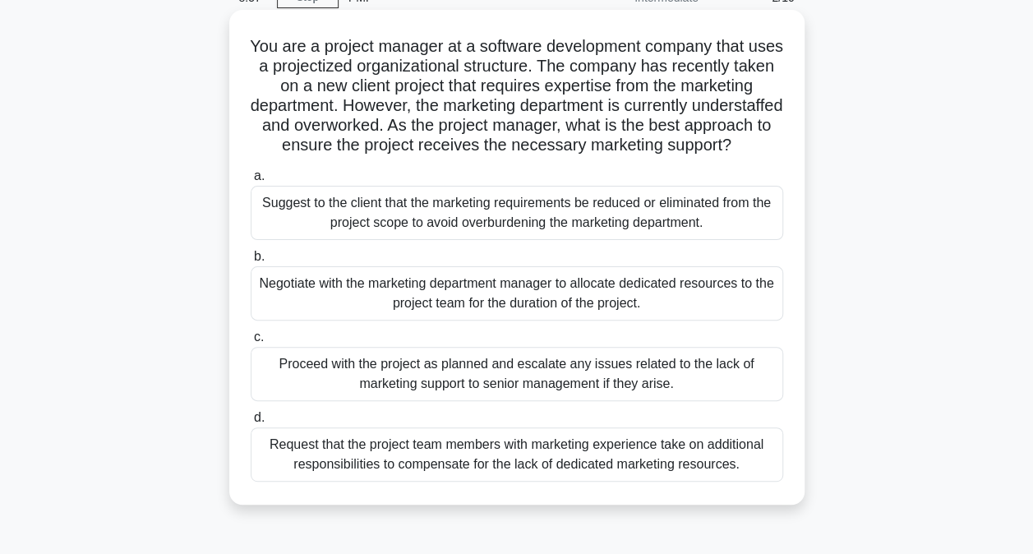
click at [517, 317] on div "Negotiate with the marketing department manager to allocate dedicated resources…" at bounding box center [517, 293] width 532 height 54
click at [251, 262] on input "b. Negotiate with the marketing department manager to allocate dedicated resour…" at bounding box center [251, 256] width 0 height 11
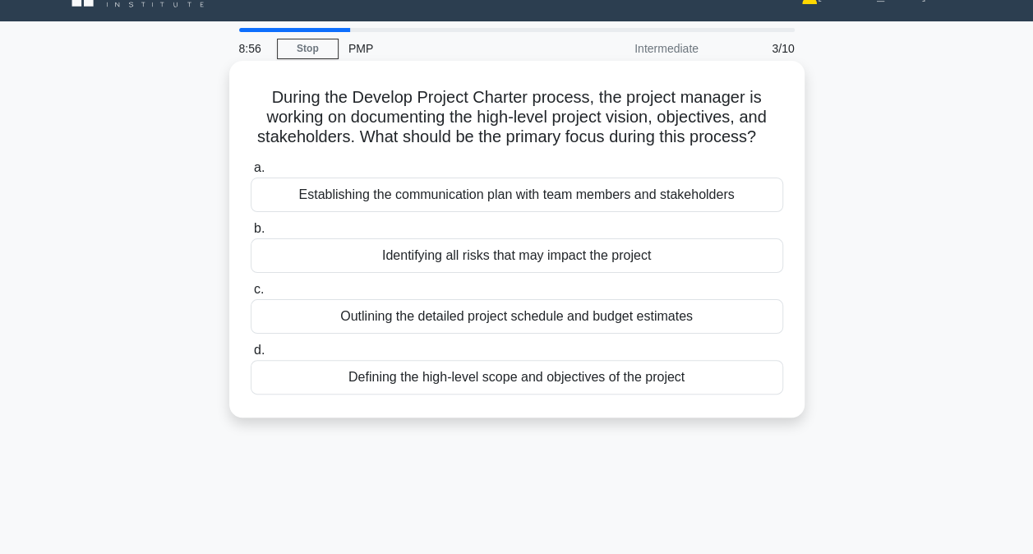
scroll to position [0, 0]
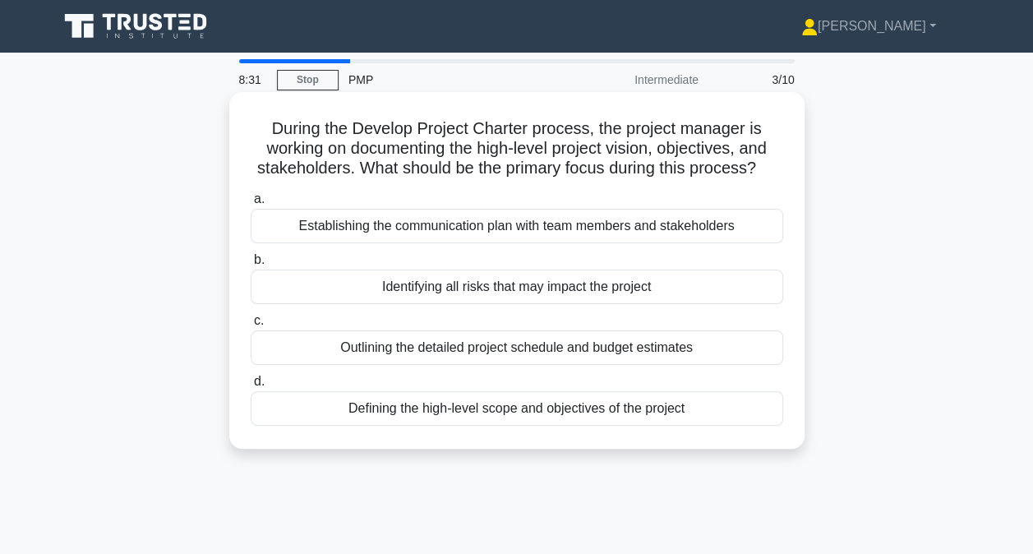
click at [543, 416] on div "Defining the high-level scope and objectives of the project" at bounding box center [517, 408] width 532 height 35
click at [251, 387] on input "d. Defining the high-level scope and objectives of the project" at bounding box center [251, 381] width 0 height 11
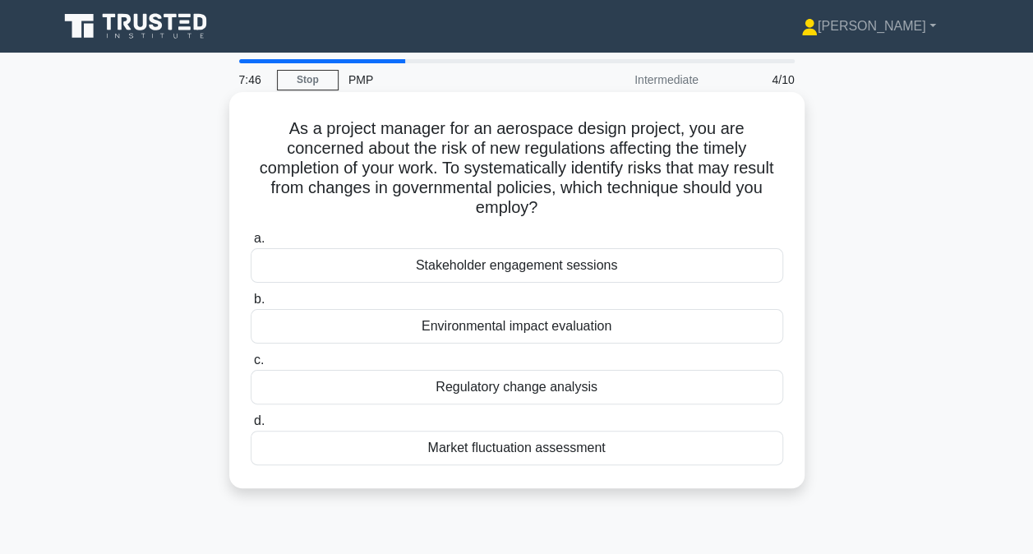
click at [491, 383] on div "Regulatory change analysis" at bounding box center [517, 387] width 532 height 35
click at [251, 366] on input "c. Regulatory change analysis" at bounding box center [251, 360] width 0 height 11
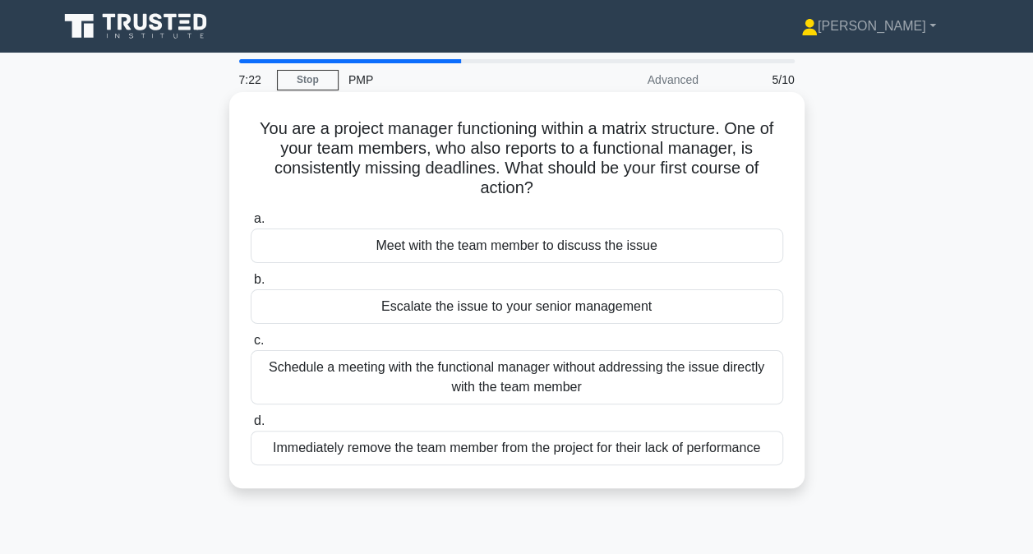
click at [466, 250] on div "Meet with the team member to discuss the issue" at bounding box center [517, 245] width 532 height 35
click at [251, 224] on input "a. Meet with the team member to discuss the issue" at bounding box center [251, 219] width 0 height 11
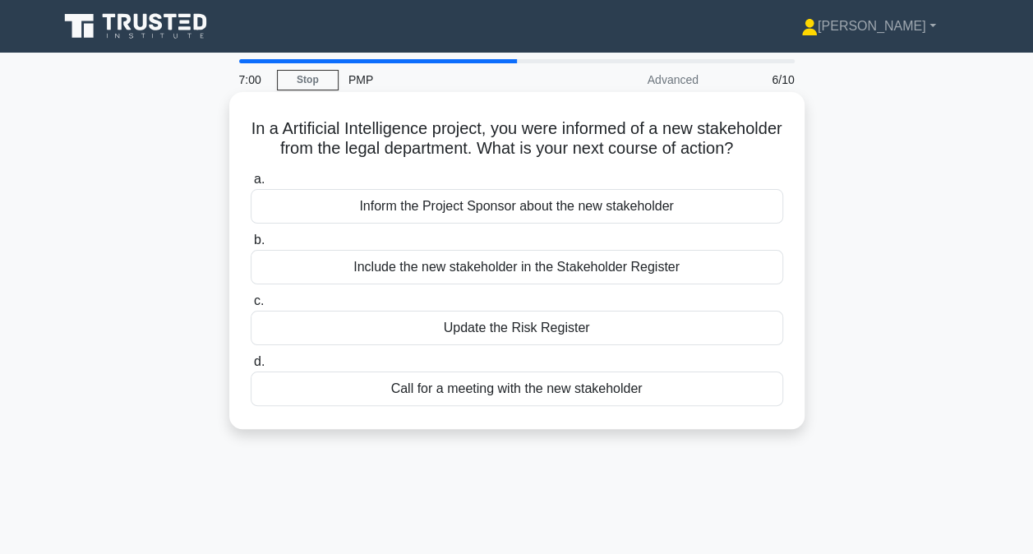
click at [473, 284] on div "Include the new stakeholder in the Stakeholder Register" at bounding box center [517, 267] width 532 height 35
click at [251, 246] on input "b. Include the new stakeholder in the Stakeholder Register" at bounding box center [251, 240] width 0 height 11
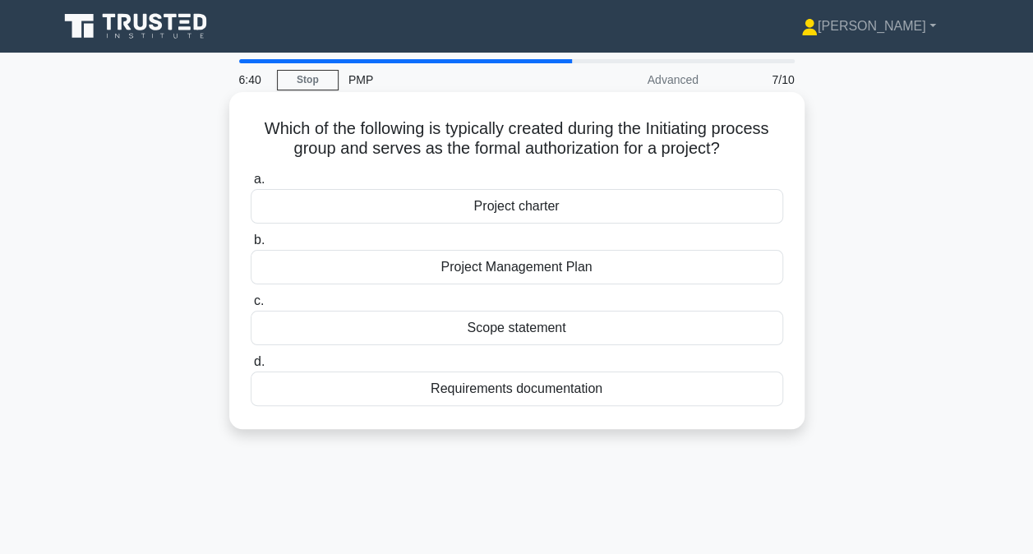
click at [489, 214] on div "Project charter" at bounding box center [517, 206] width 532 height 35
click at [251, 185] on input "a. Project charter" at bounding box center [251, 179] width 0 height 11
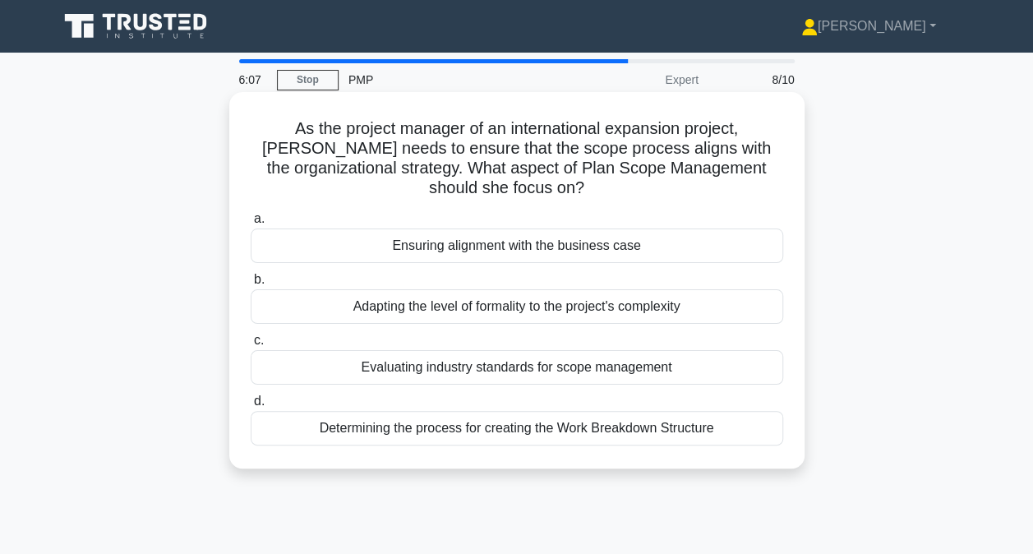
click at [490, 242] on div "Ensuring alignment with the business case" at bounding box center [517, 245] width 532 height 35
click at [251, 224] on input "a. Ensuring alignment with the business case" at bounding box center [251, 219] width 0 height 11
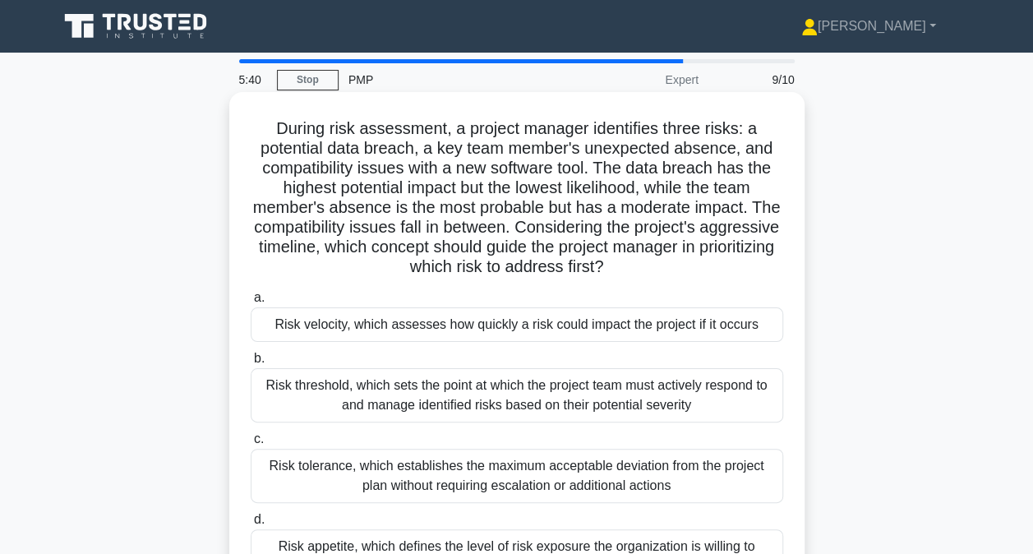
drag, startPoint x: 256, startPoint y: 156, endPoint x: 679, endPoint y: 274, distance: 438.6
click at [679, 274] on h5 "During risk assessment, a project manager identifies three risks: a potential d…" at bounding box center [517, 197] width 536 height 159
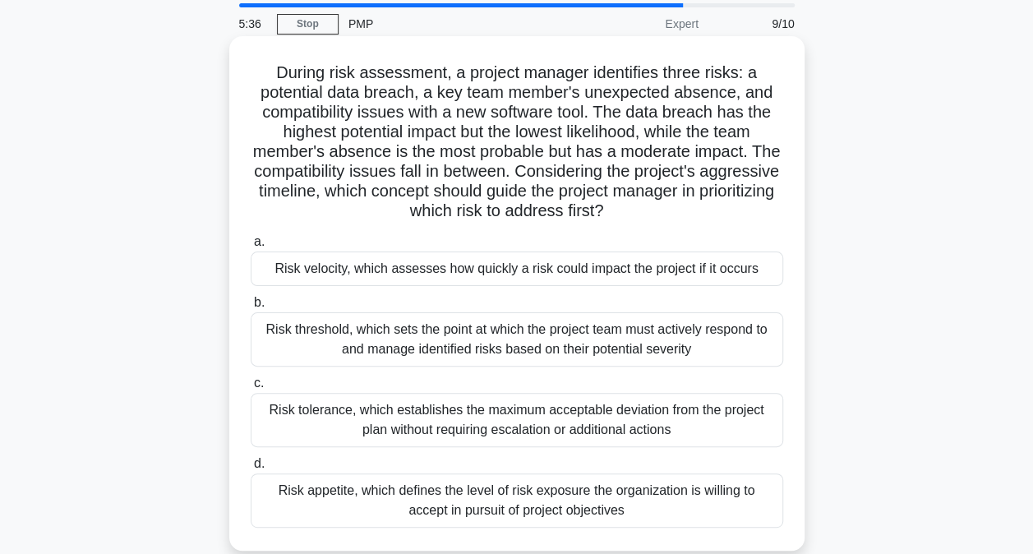
scroll to position [82, 0]
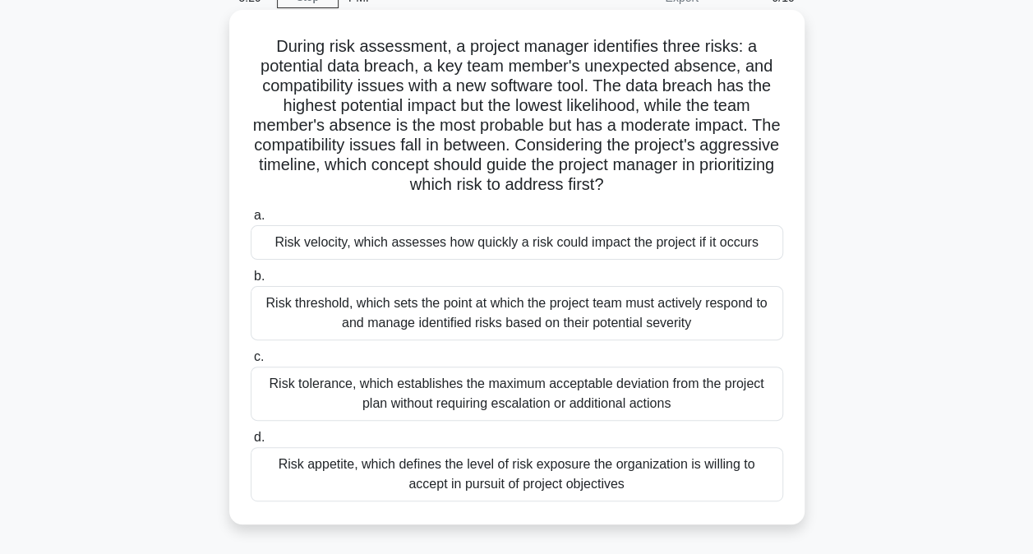
click at [523, 241] on div "Risk velocity, which assesses how quickly a risk could impact the project if it…" at bounding box center [517, 242] width 532 height 35
click at [251, 221] on input "a. Risk velocity, which assesses how quickly a risk could impact the project if…" at bounding box center [251, 215] width 0 height 11
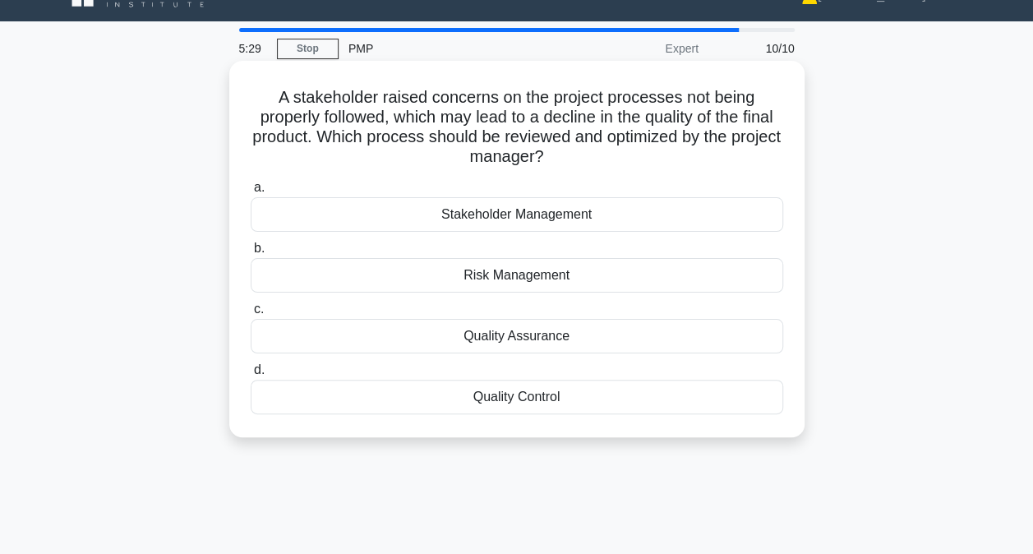
scroll to position [0, 0]
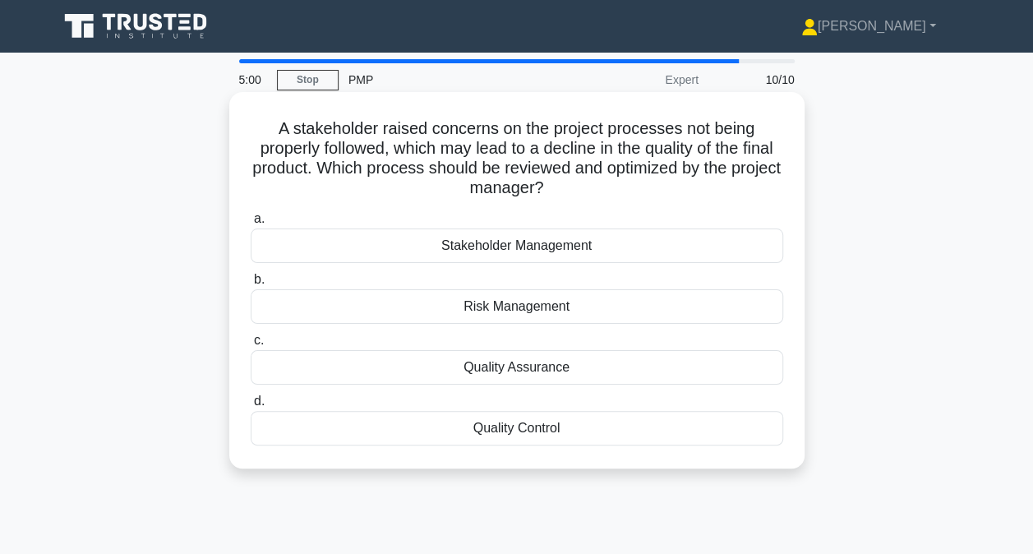
click at [516, 424] on div "Quality Control" at bounding box center [517, 428] width 532 height 35
click at [251, 407] on input "d. Quality Control" at bounding box center [251, 401] width 0 height 11
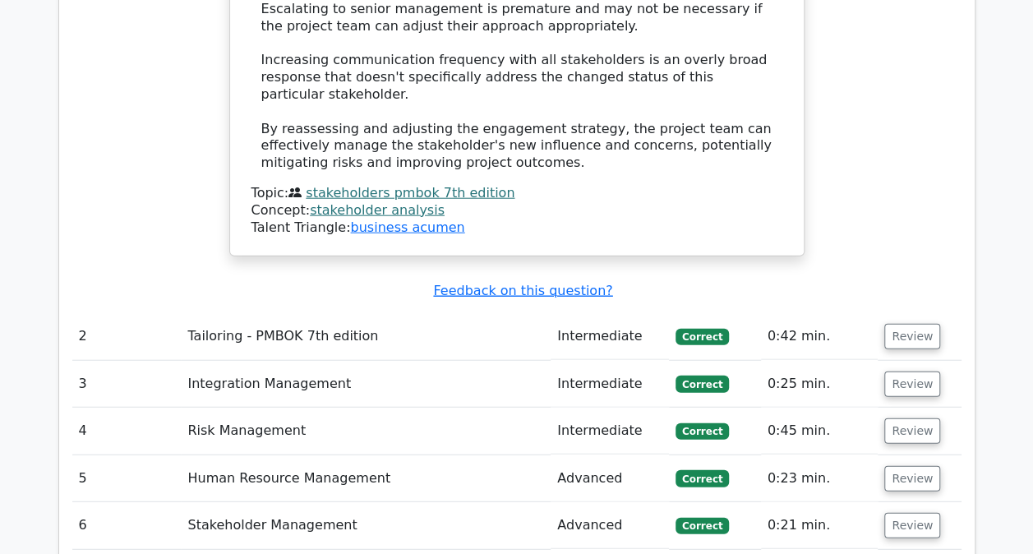
scroll to position [1972, 0]
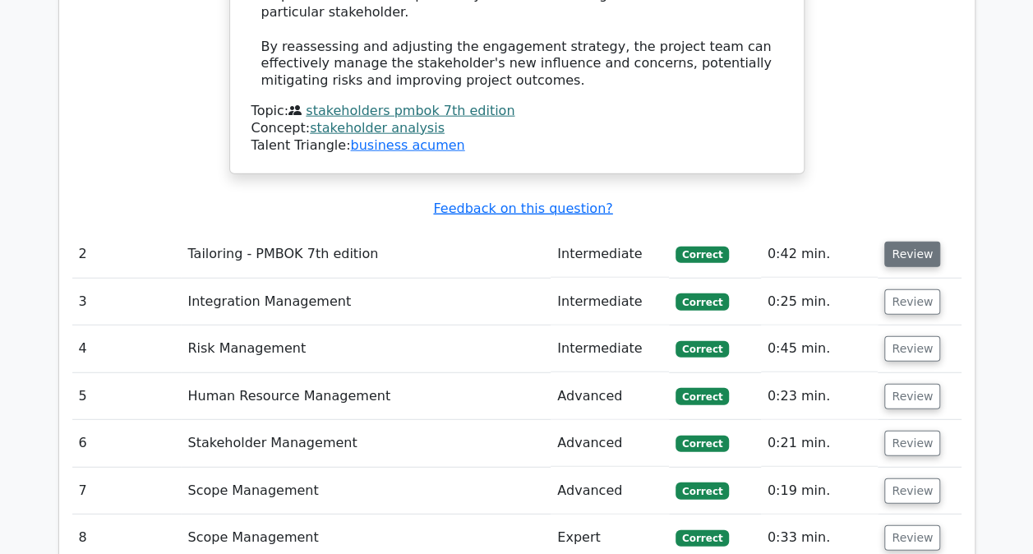
click at [931, 242] on button "Review" at bounding box center [912, 254] width 56 height 25
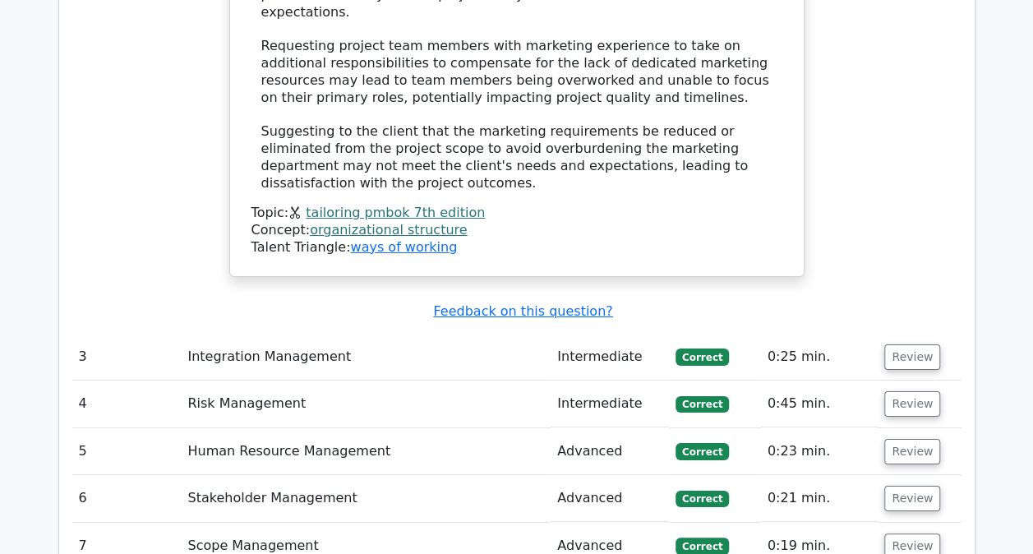
scroll to position [2958, 0]
click at [915, 343] on button "Review" at bounding box center [912, 355] width 56 height 25
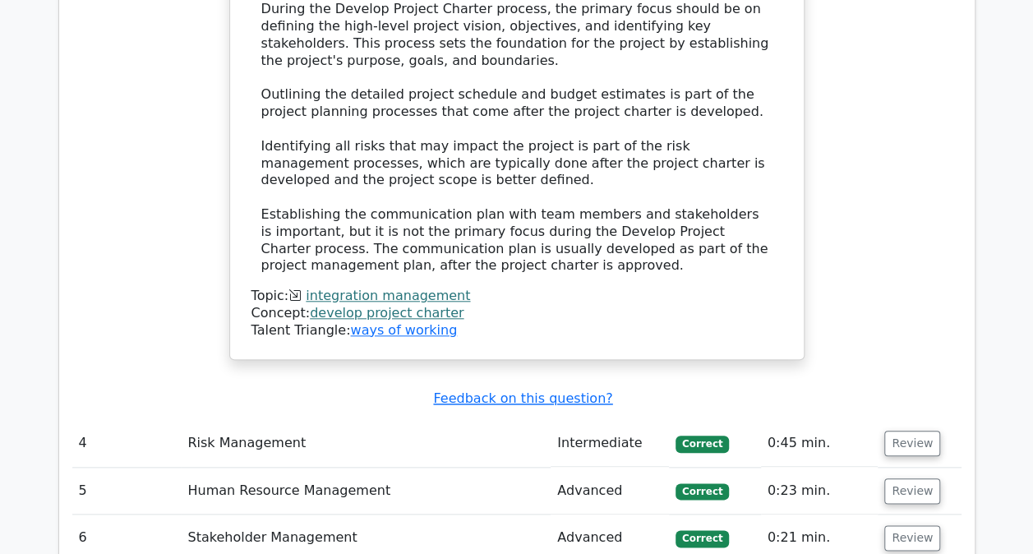
scroll to position [3780, 0]
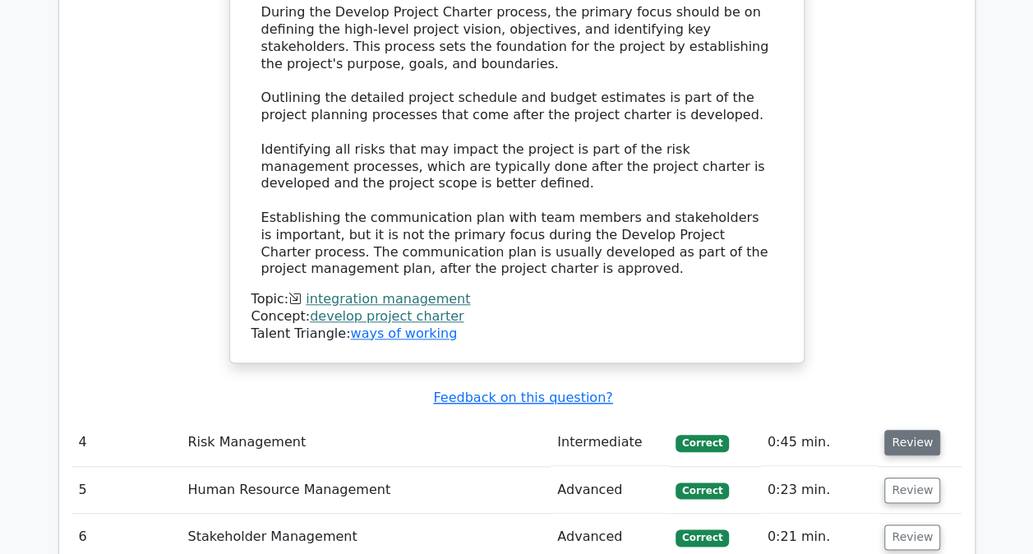
click at [915, 430] on button "Review" at bounding box center [912, 442] width 56 height 25
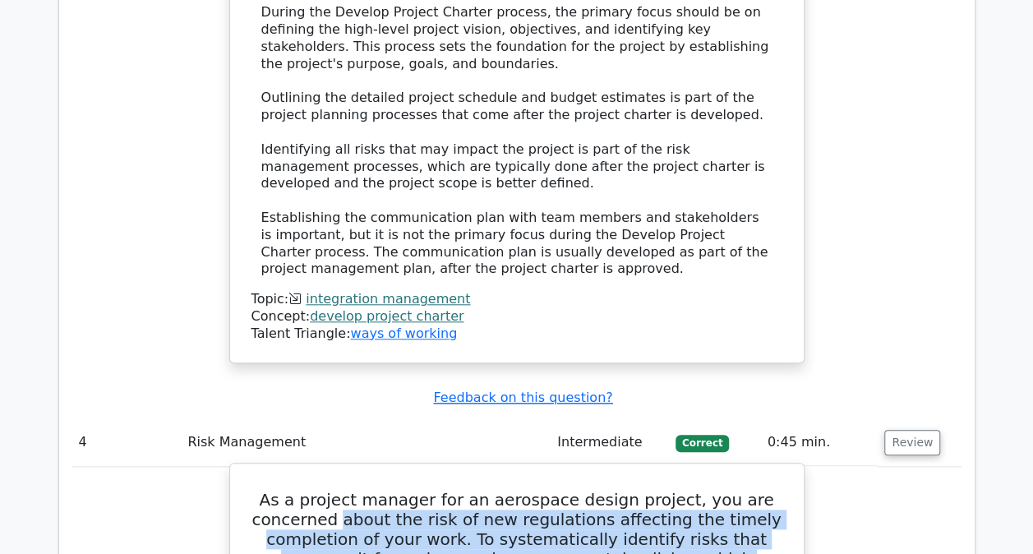
drag, startPoint x: 469, startPoint y: 294, endPoint x: 650, endPoint y: 371, distance: 196.3
drag, startPoint x: 650, startPoint y: 371, endPoint x: 595, endPoint y: 375, distance: 55.2
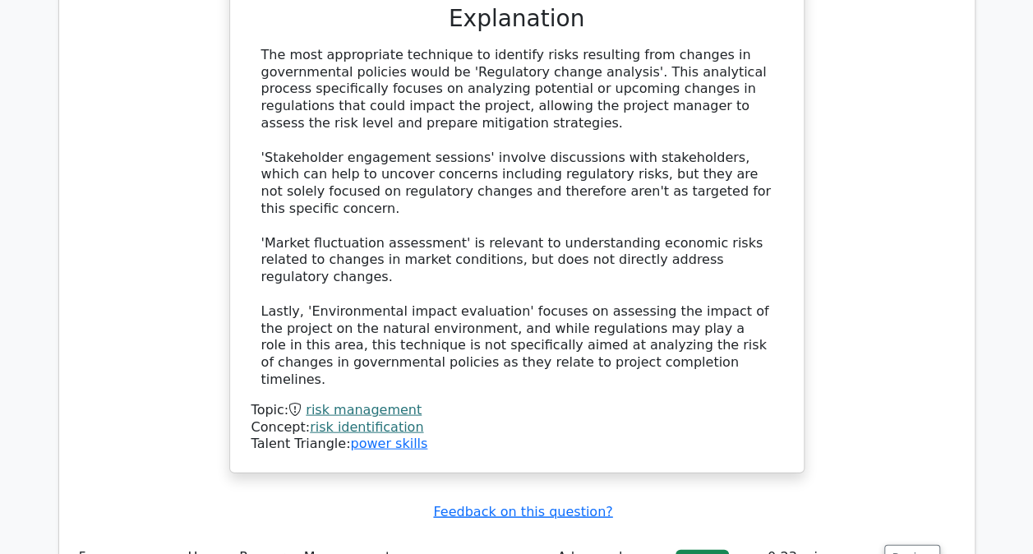
scroll to position [4683, 0]
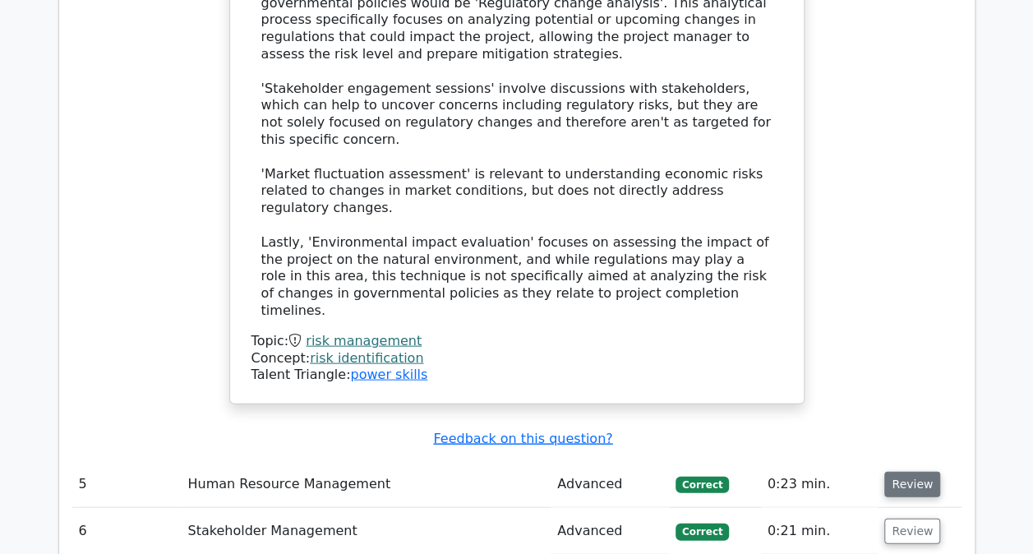
click at [915, 472] on button "Review" at bounding box center [912, 484] width 56 height 25
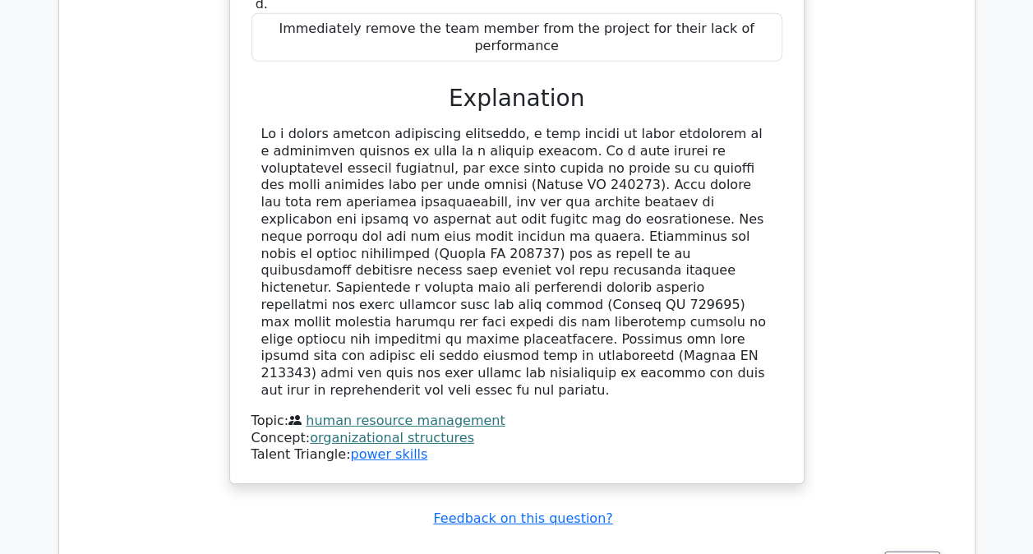
scroll to position [5587, 0]
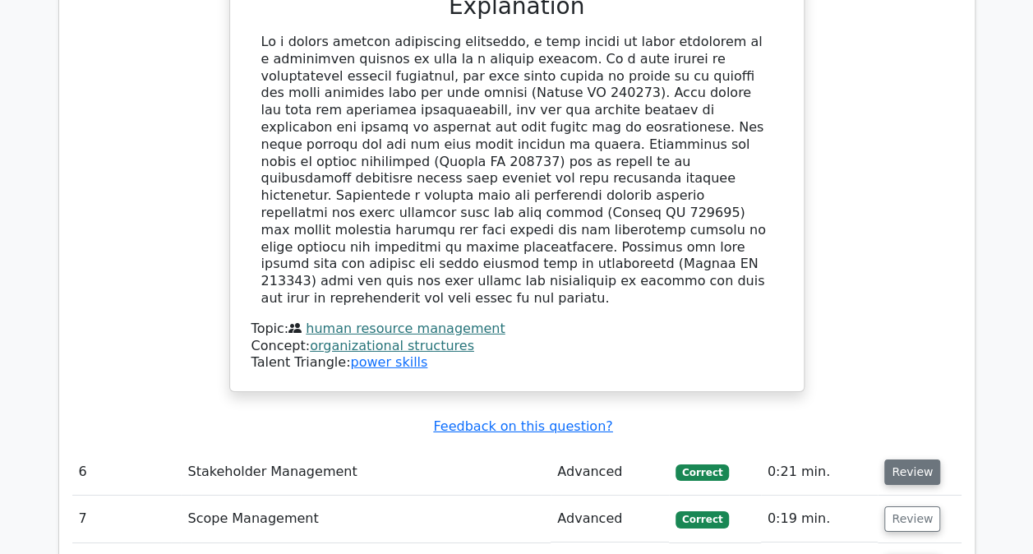
click at [897, 459] on button "Review" at bounding box center [912, 471] width 56 height 25
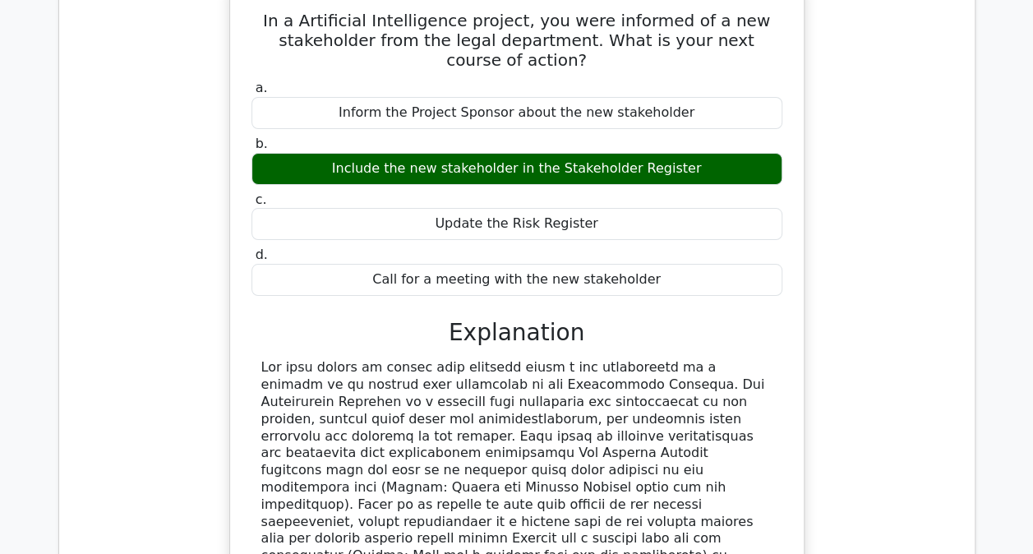
scroll to position [6327, 0]
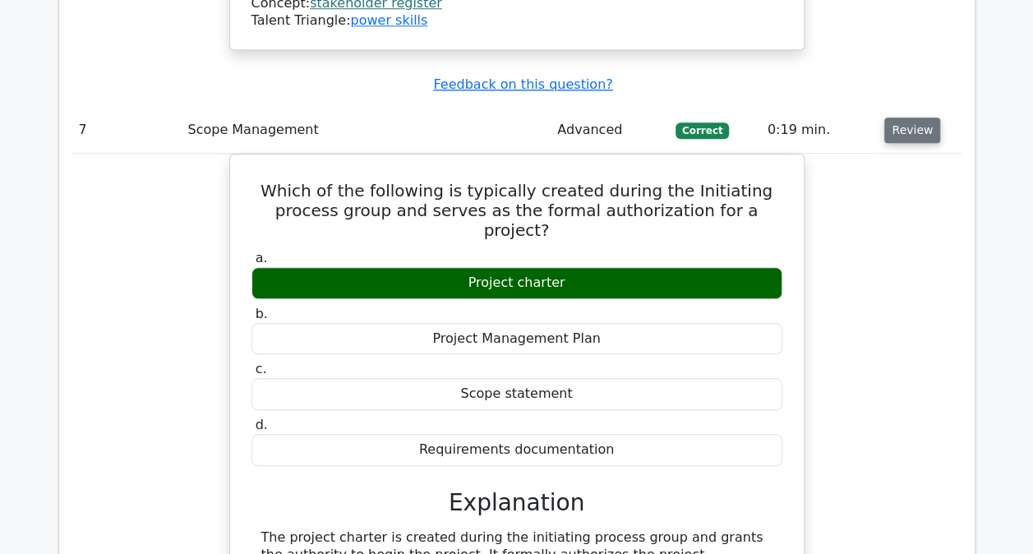
scroll to position [6820, 0]
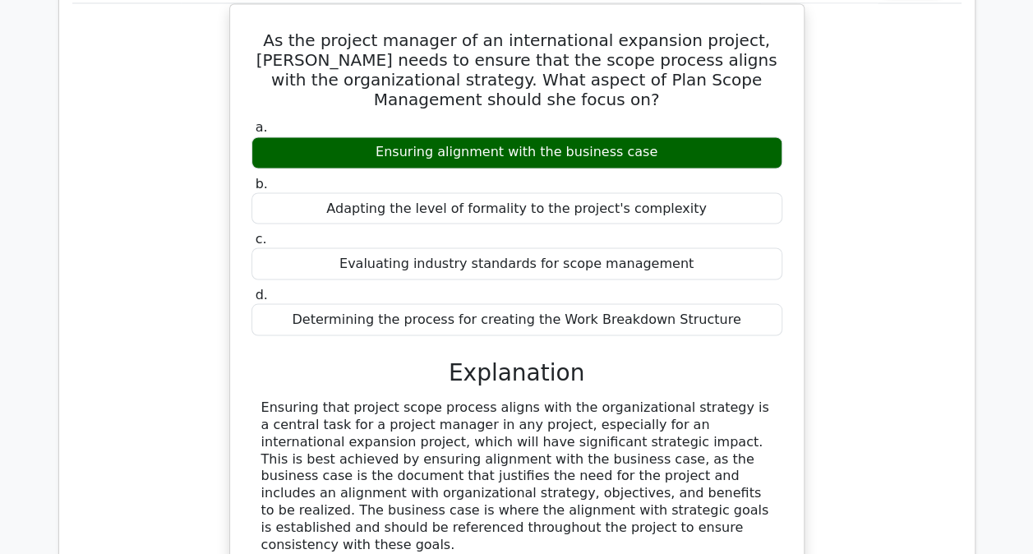
scroll to position [7724, 0]
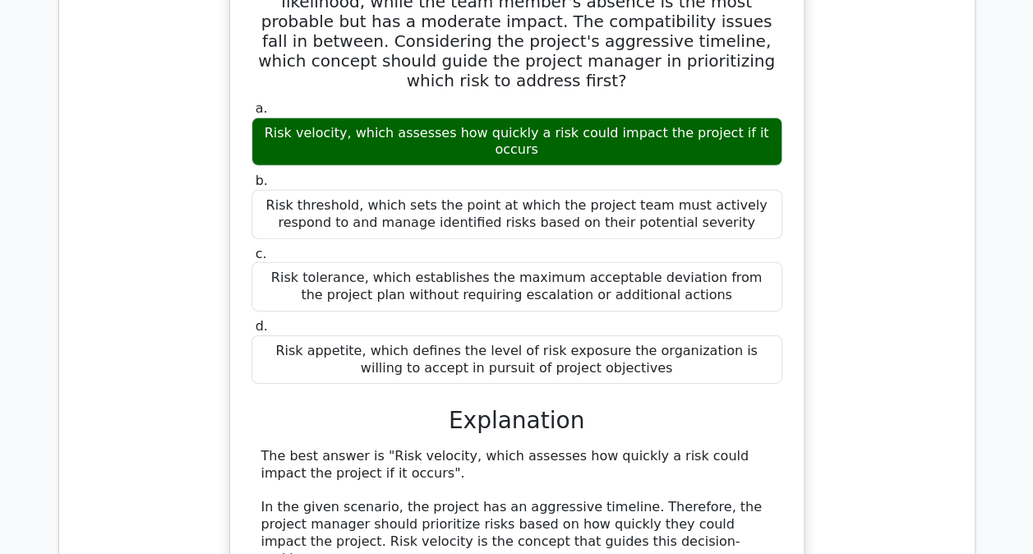
scroll to position [8792, 0]
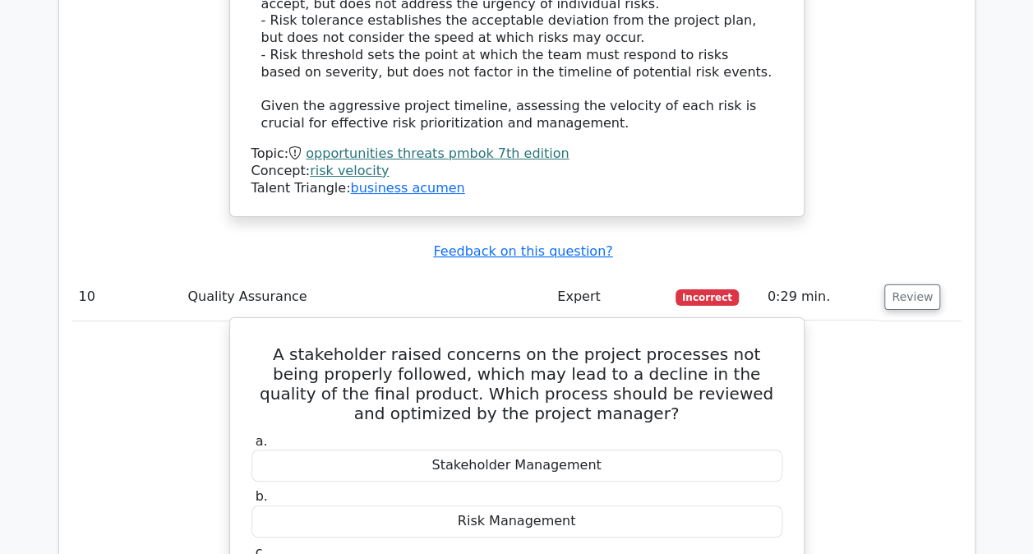
scroll to position [9367, 0]
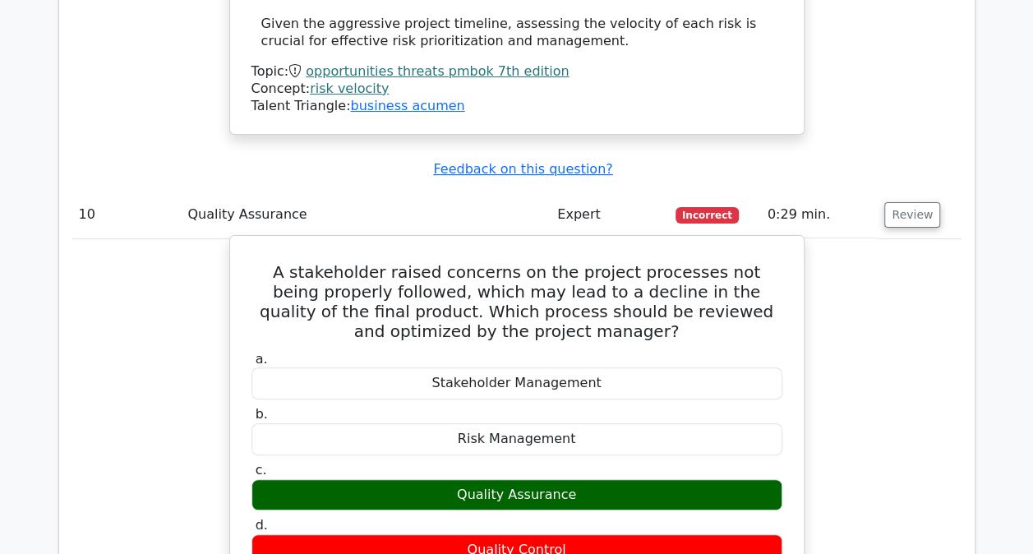
drag, startPoint x: 283, startPoint y: 281, endPoint x: 550, endPoint y: 345, distance: 273.8
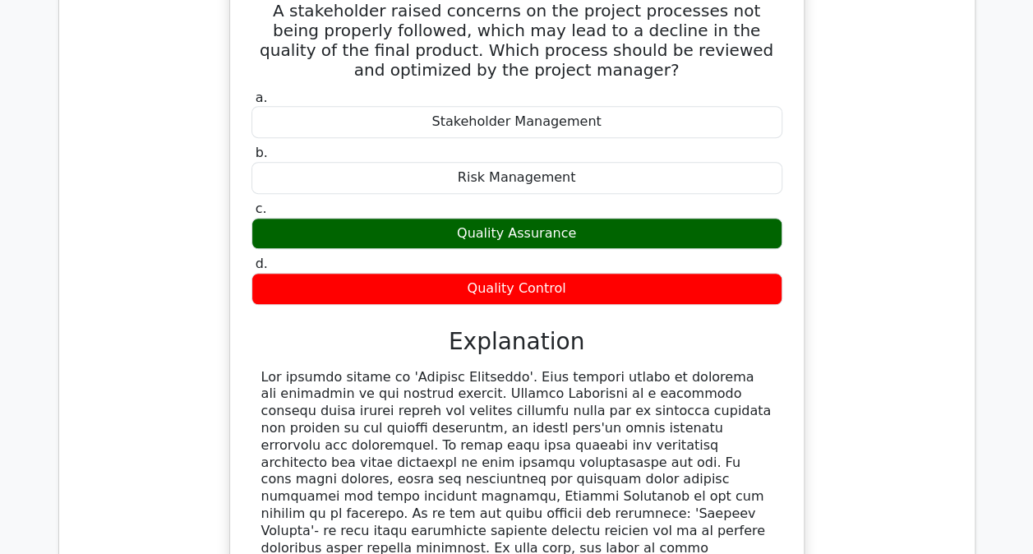
scroll to position [9693, 0]
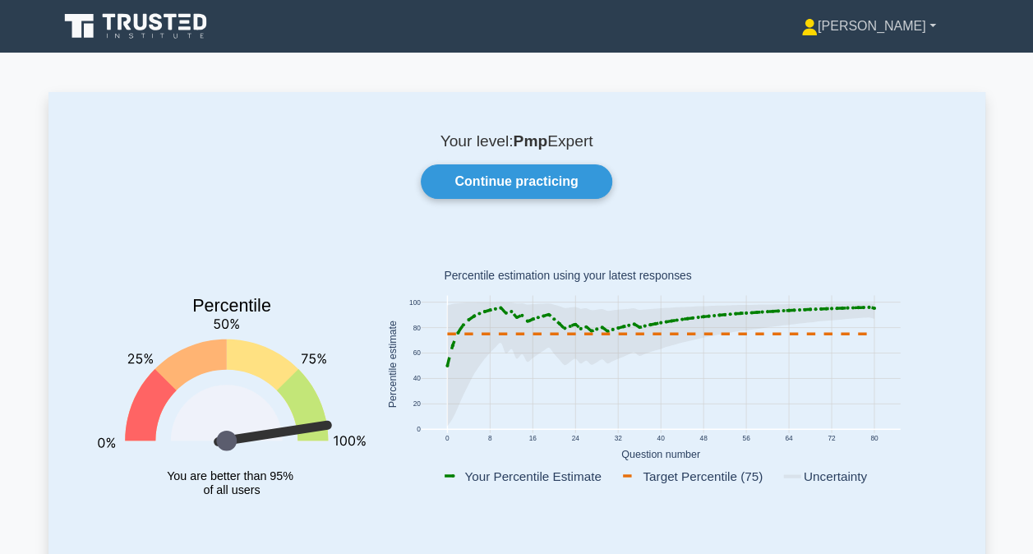
click at [889, 36] on link "[PERSON_NAME]" at bounding box center [869, 26] width 214 height 33
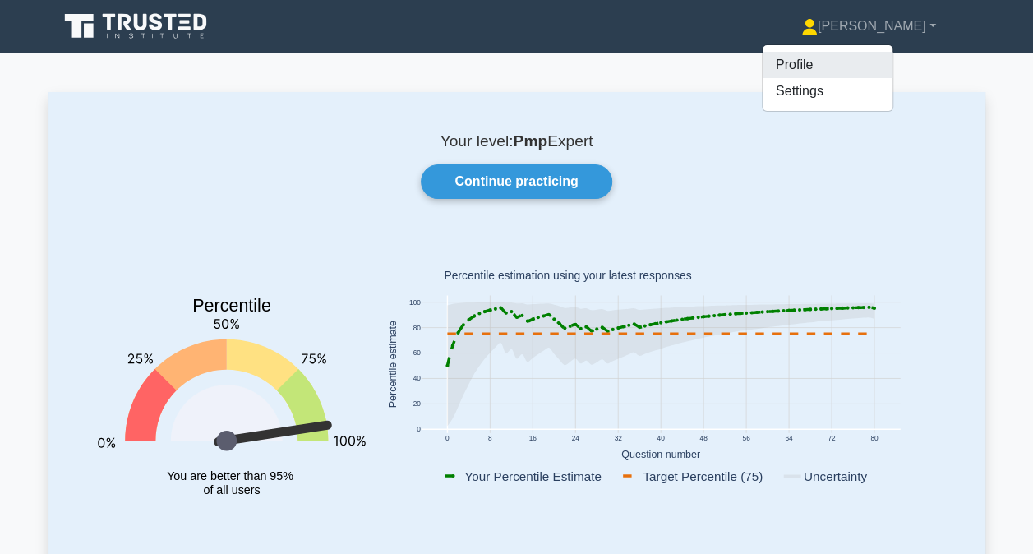
click at [874, 69] on link "Profile" at bounding box center [827, 65] width 130 height 26
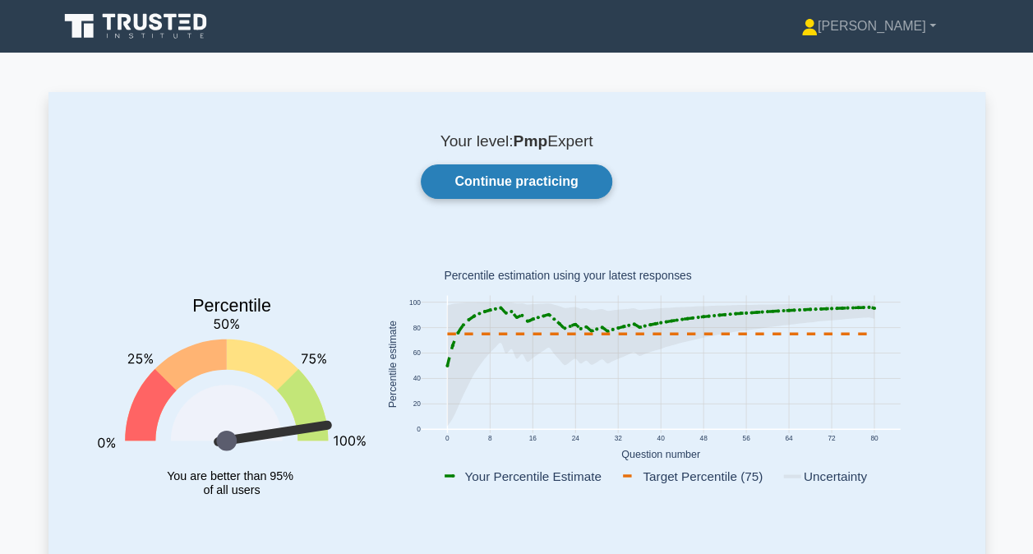
click at [477, 173] on link "Continue practicing" at bounding box center [516, 181] width 191 height 35
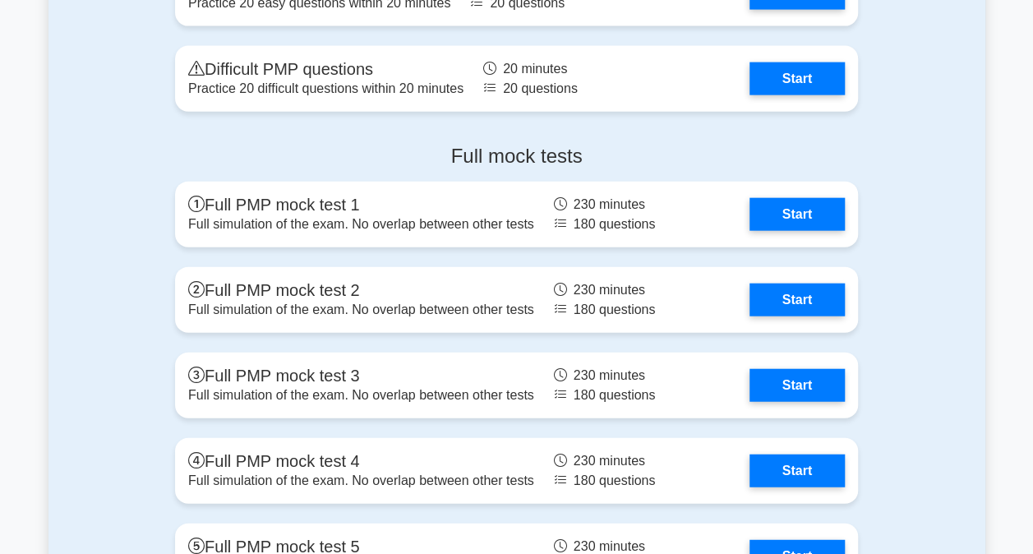
scroll to position [4499, 0]
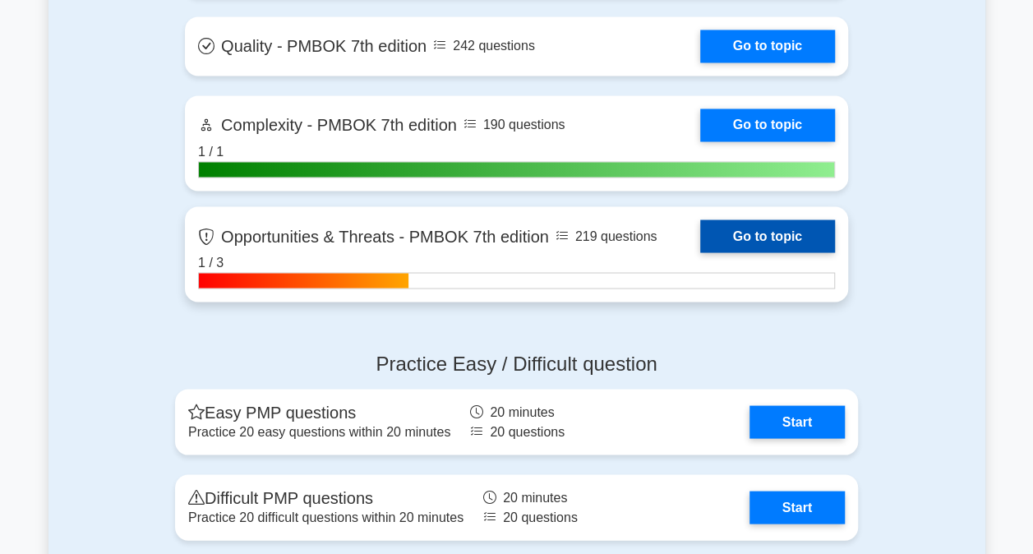
click at [700, 248] on link "Go to topic" at bounding box center [767, 235] width 135 height 33
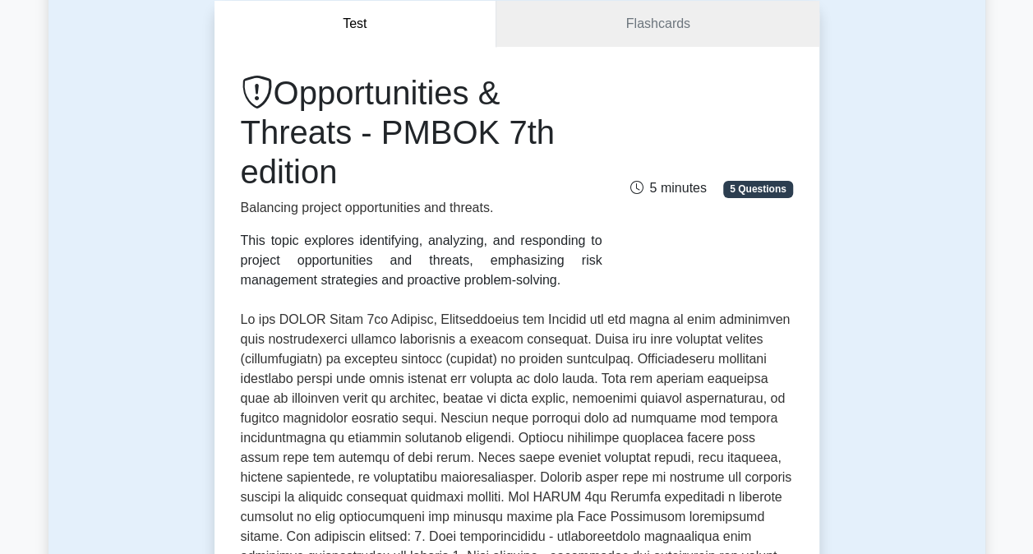
scroll to position [323, 0]
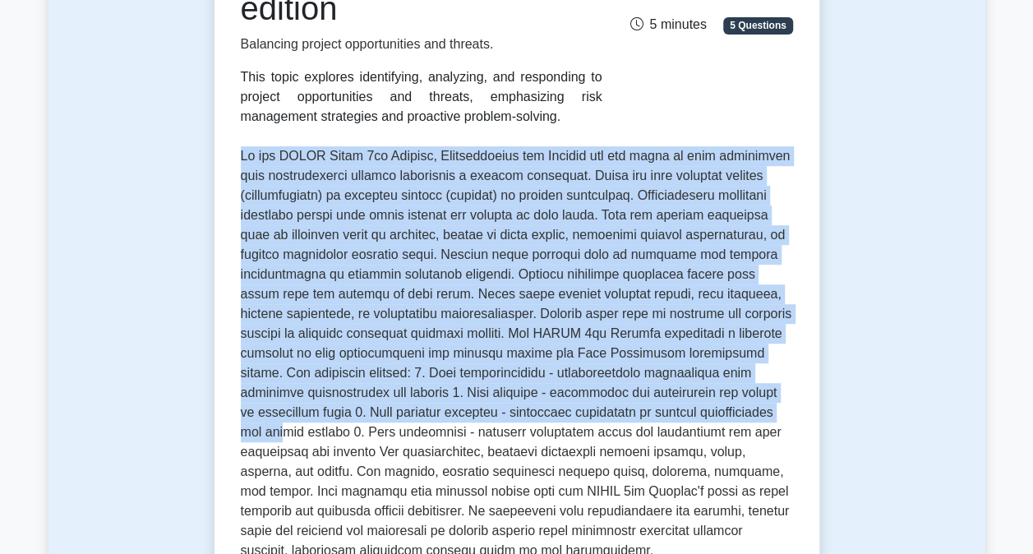
drag, startPoint x: 240, startPoint y: 161, endPoint x: 680, endPoint y: 415, distance: 508.3
click at [680, 415] on p at bounding box center [517, 353] width 552 height 414
drag, startPoint x: 680, startPoint y: 415, endPoint x: 531, endPoint y: 339, distance: 167.9
click at [531, 339] on p at bounding box center [517, 353] width 552 height 414
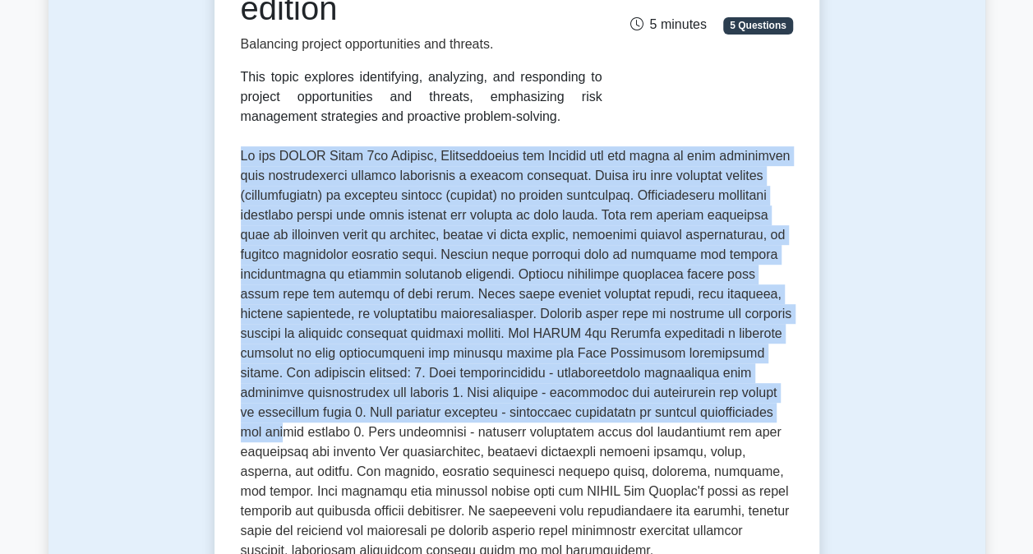
click at [350, 196] on p at bounding box center [517, 353] width 552 height 414
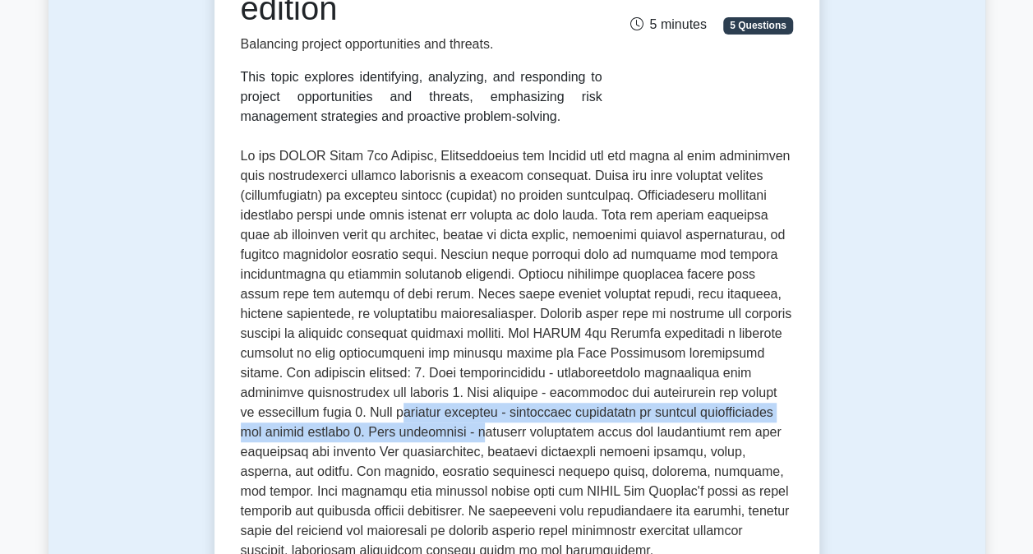
drag, startPoint x: 246, startPoint y: 413, endPoint x: 324, endPoint y: 440, distance: 81.9
click at [324, 440] on p at bounding box center [517, 353] width 552 height 414
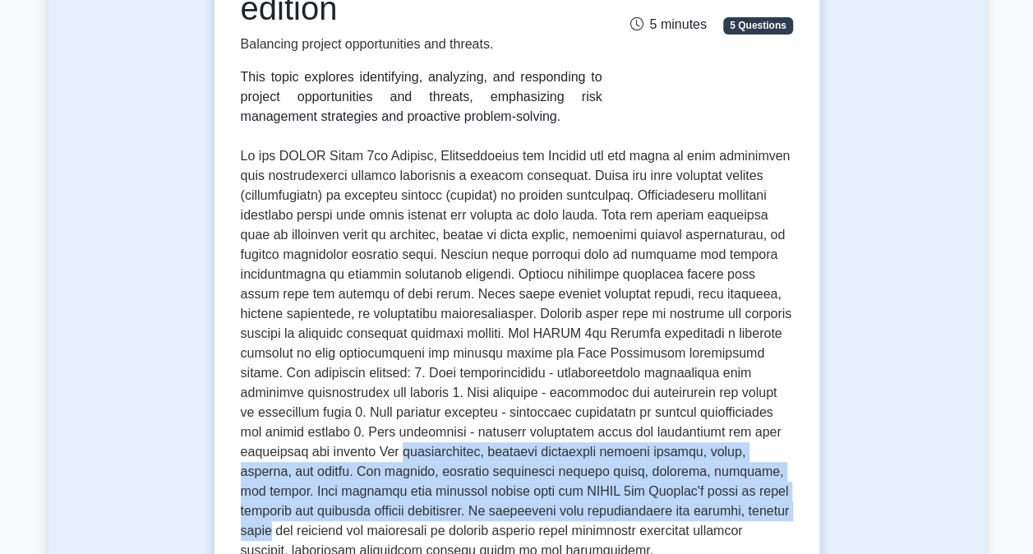
drag, startPoint x: 239, startPoint y: 453, endPoint x: 586, endPoint y: 513, distance: 351.9
click at [586, 513] on div "Opportunities & Threats - PMBOK 7th edition Balancing project opportunities and…" at bounding box center [516, 339] width 605 height 912
drag, startPoint x: 586, startPoint y: 513, endPoint x: 500, endPoint y: 481, distance: 91.0
click at [501, 483] on p at bounding box center [517, 353] width 552 height 414
click at [483, 457] on p at bounding box center [517, 353] width 552 height 414
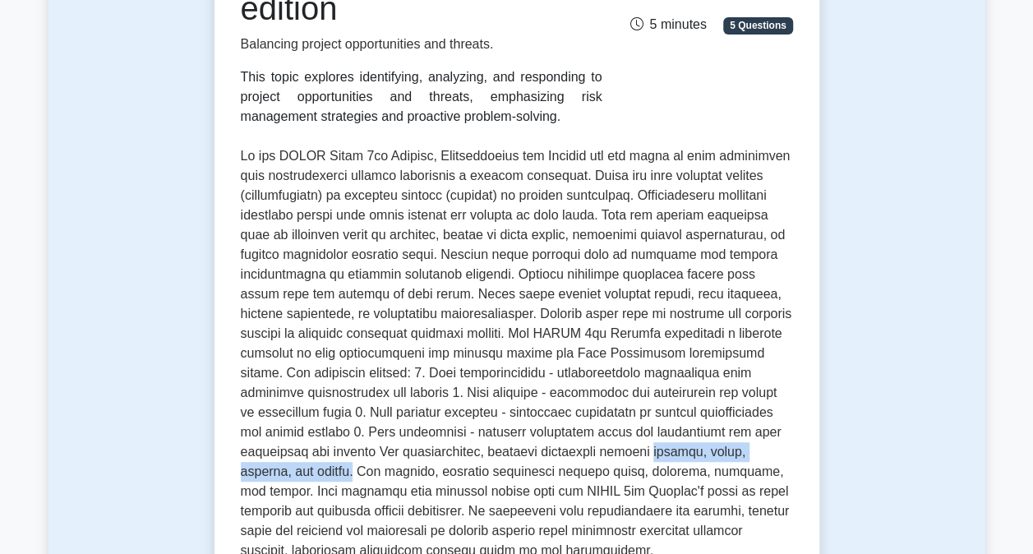
drag, startPoint x: 485, startPoint y: 457, endPoint x: 689, endPoint y: 454, distance: 203.8
click at [689, 454] on p at bounding box center [517, 353] width 552 height 414
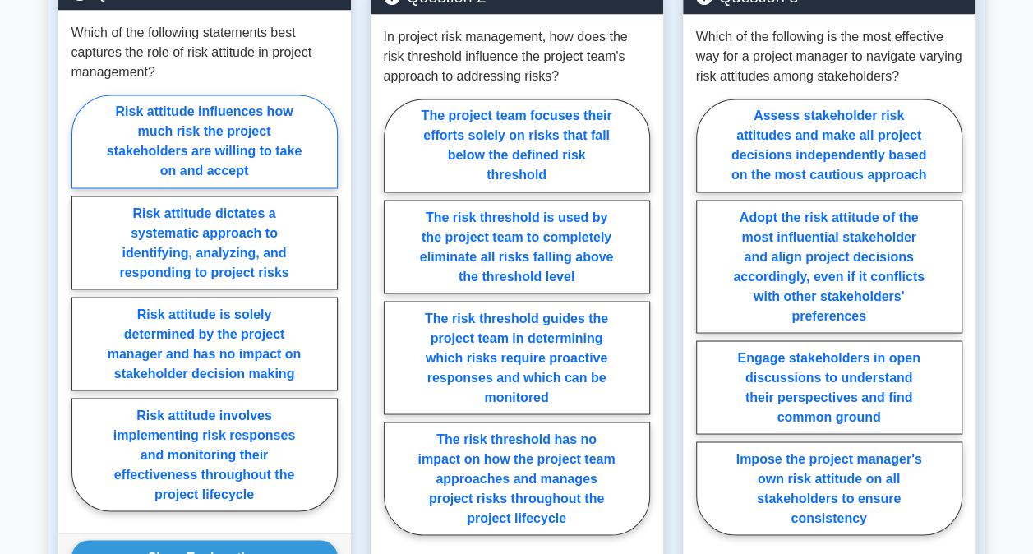
scroll to position [1391, 0]
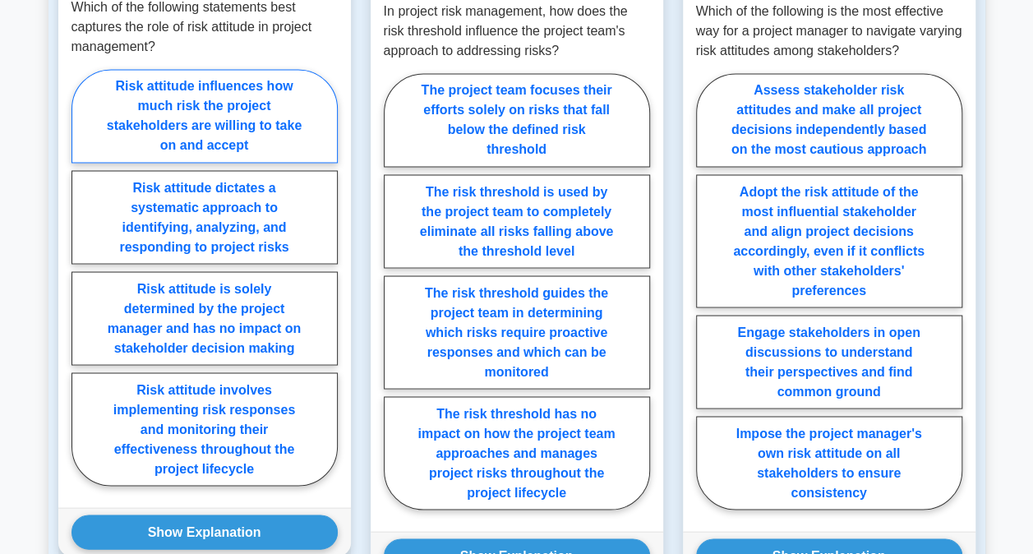
click at [184, 69] on label "Risk attitude influences how much risk the project stakeholders are willing to …" at bounding box center [204, 116] width 266 height 94
click at [82, 277] on input "Risk attitude influences how much risk the project stakeholders are willing to …" at bounding box center [76, 282] width 11 height 11
radio input "true"
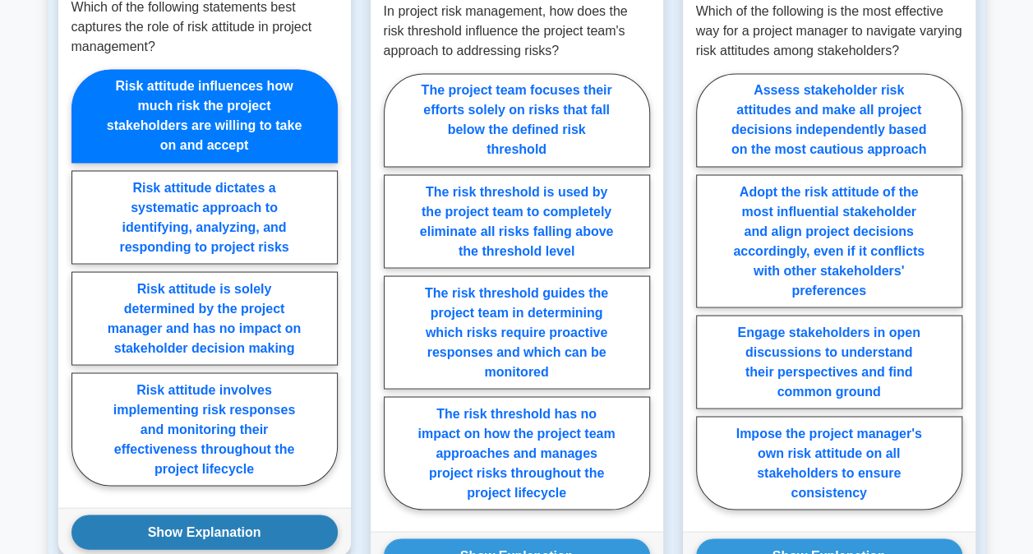
click at [192, 514] on button "Show Explanation" at bounding box center [204, 531] width 266 height 35
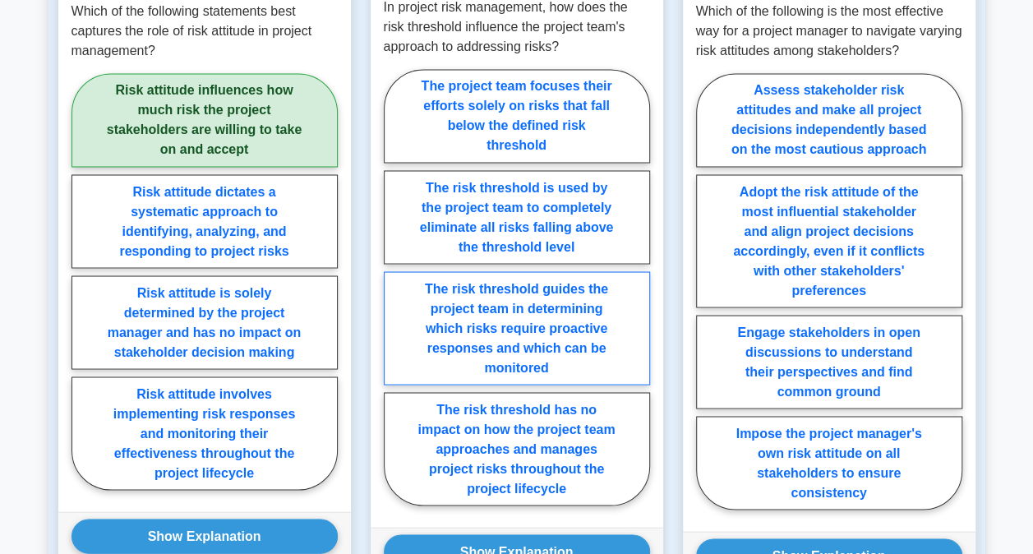
drag, startPoint x: 518, startPoint y: 308, endPoint x: 541, endPoint y: 360, distance: 56.3
click at [519, 307] on label "The risk threshold guides the project team in determining which risks require p…" at bounding box center [517, 327] width 266 height 113
click at [394, 297] on input "The risk threshold guides the project team in determining which risks require p…" at bounding box center [389, 292] width 11 height 11
radio input "true"
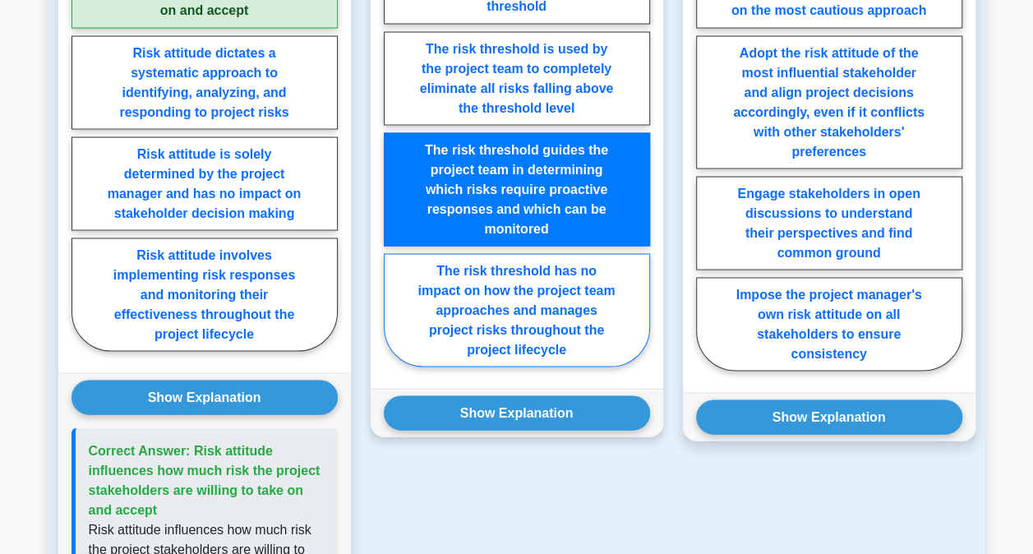
scroll to position [1555, 0]
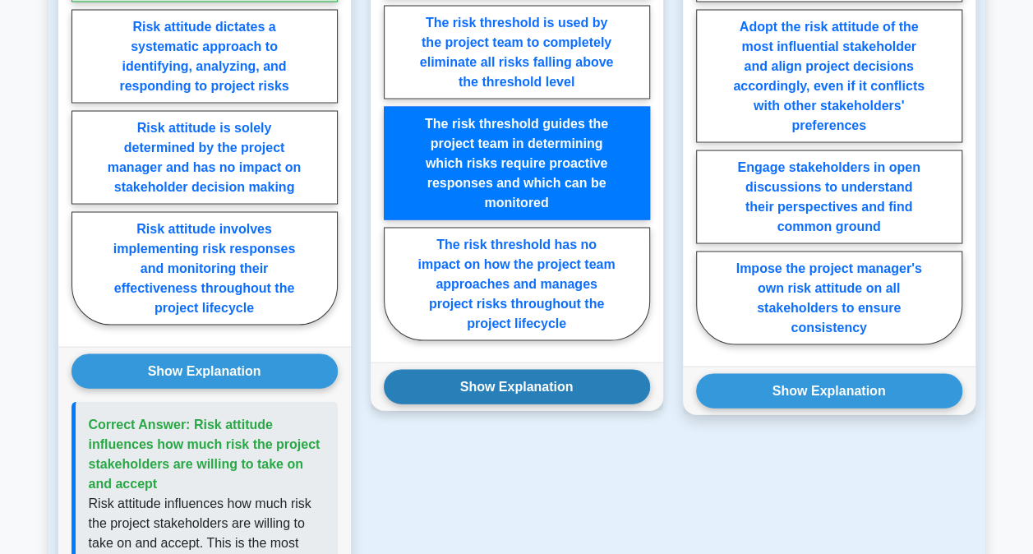
click at [555, 371] on button "Show Explanation" at bounding box center [517, 387] width 266 height 35
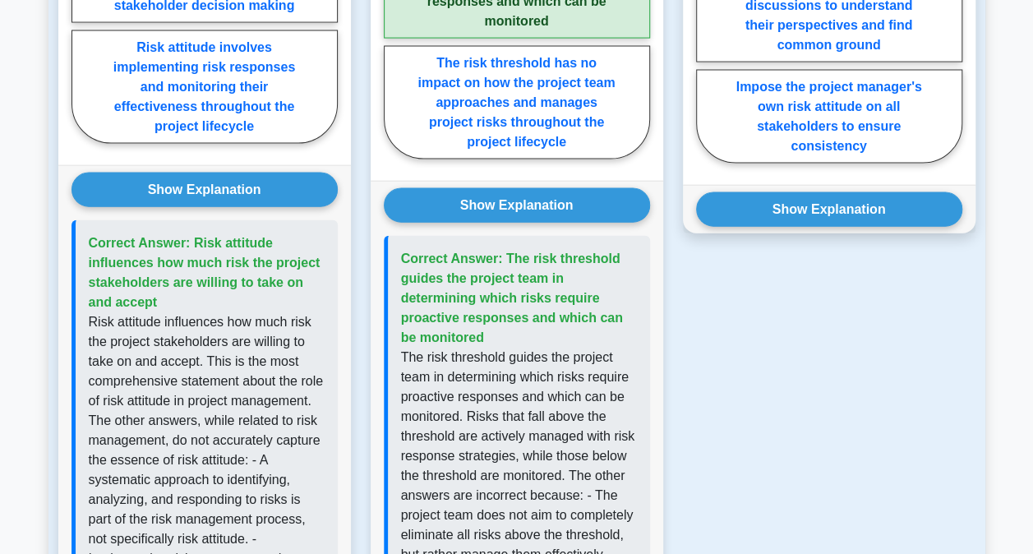
scroll to position [1884, 0]
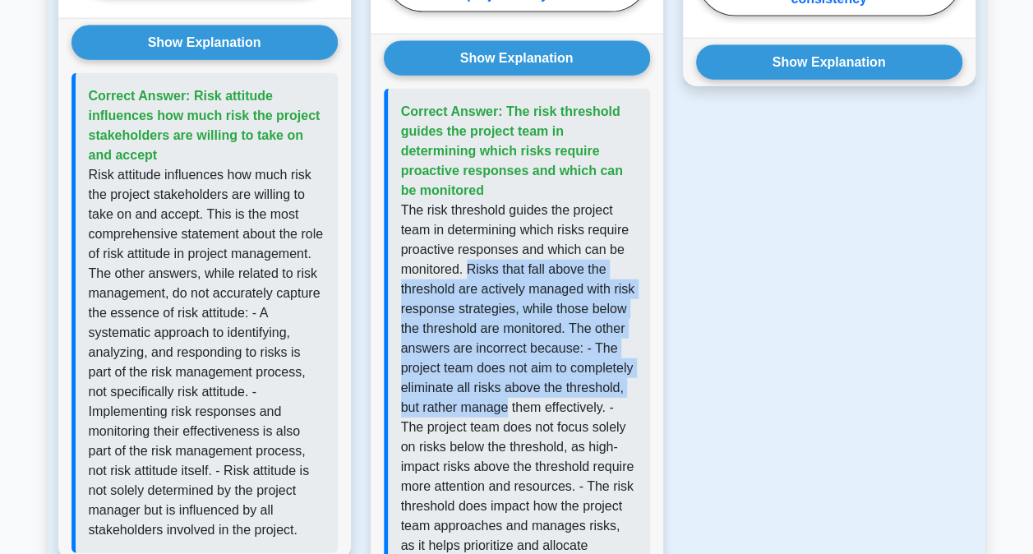
drag, startPoint x: 468, startPoint y: 251, endPoint x: 567, endPoint y: 379, distance: 161.1
click at [567, 379] on p "The risk threshold guides the project team in determining which risks require p…" at bounding box center [519, 387] width 236 height 375
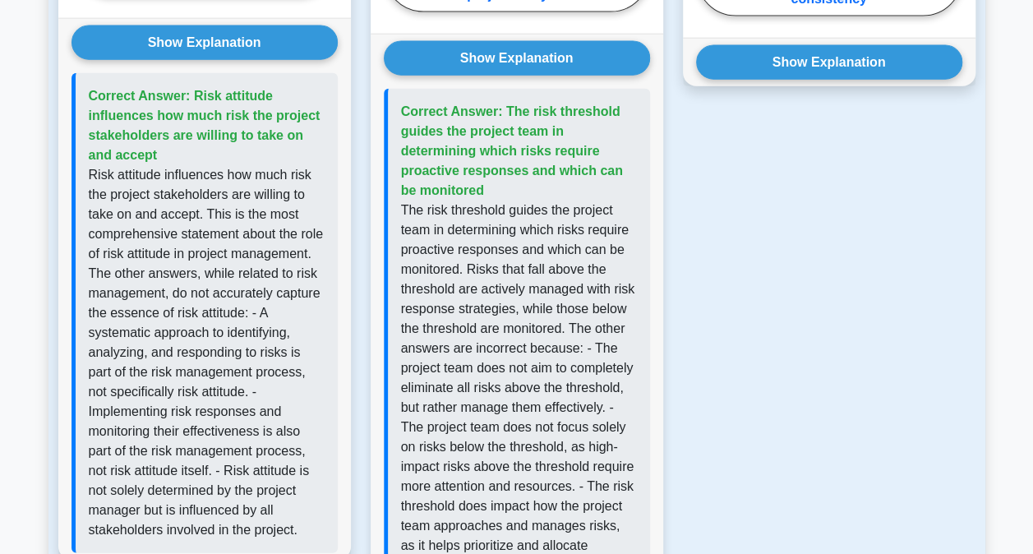
drag, startPoint x: 567, startPoint y: 379, endPoint x: 472, endPoint y: 458, distance: 124.2
click at [505, 457] on p "The risk threshold guides the project team in determining which risks require p…" at bounding box center [519, 387] width 236 height 375
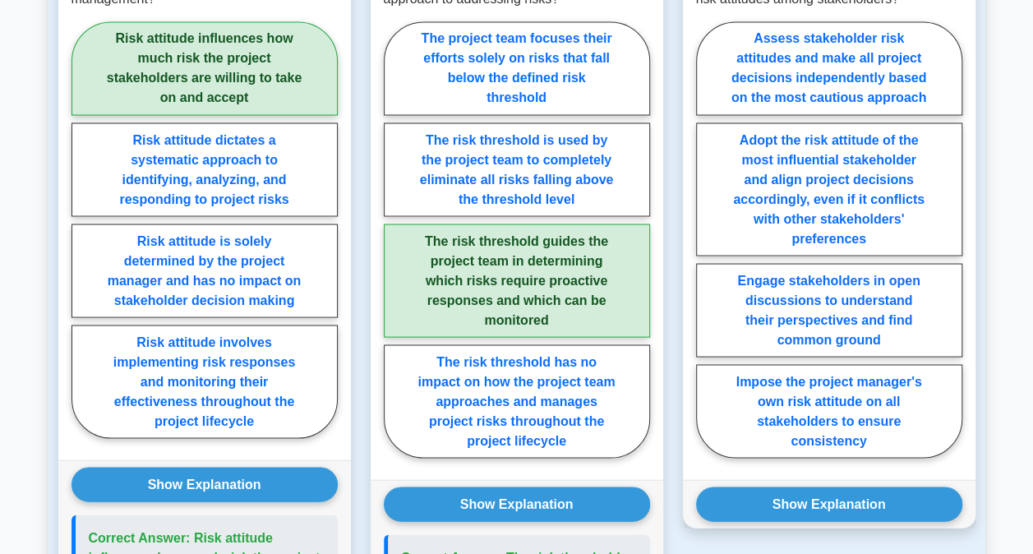
scroll to position [1348, 0]
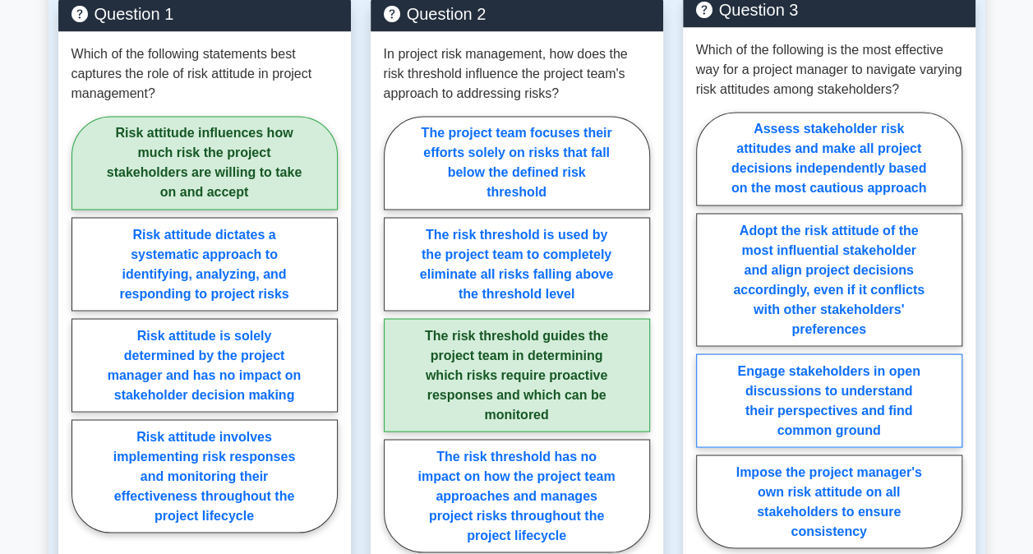
click at [841, 405] on label "Engage stakeholders in open discussions to understand their perspectives and fi…" at bounding box center [829, 400] width 266 height 94
click at [707, 340] on input "Engage stakeholders in open discussions to understand their perspectives and fi…" at bounding box center [701, 334] width 11 height 11
radio input "true"
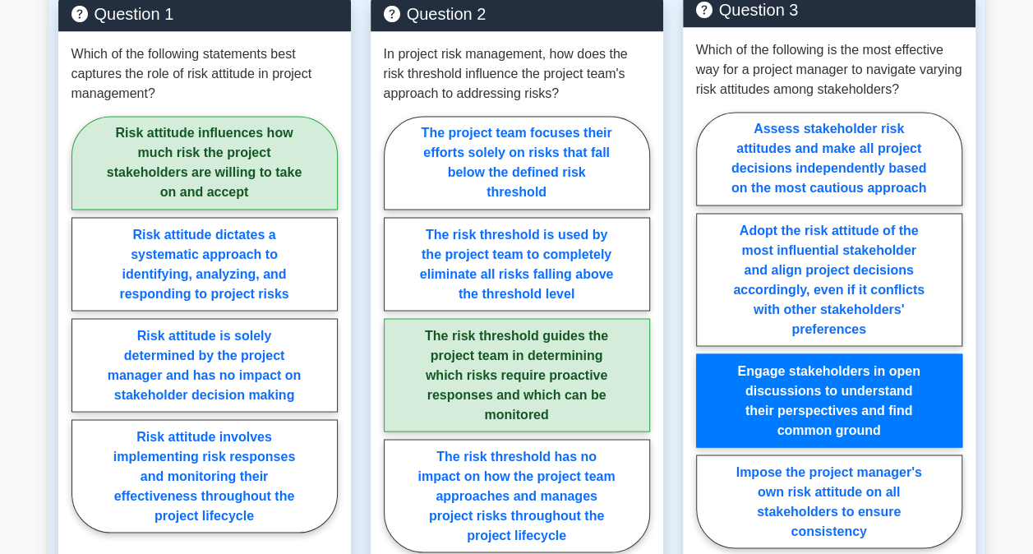
scroll to position [1595, 0]
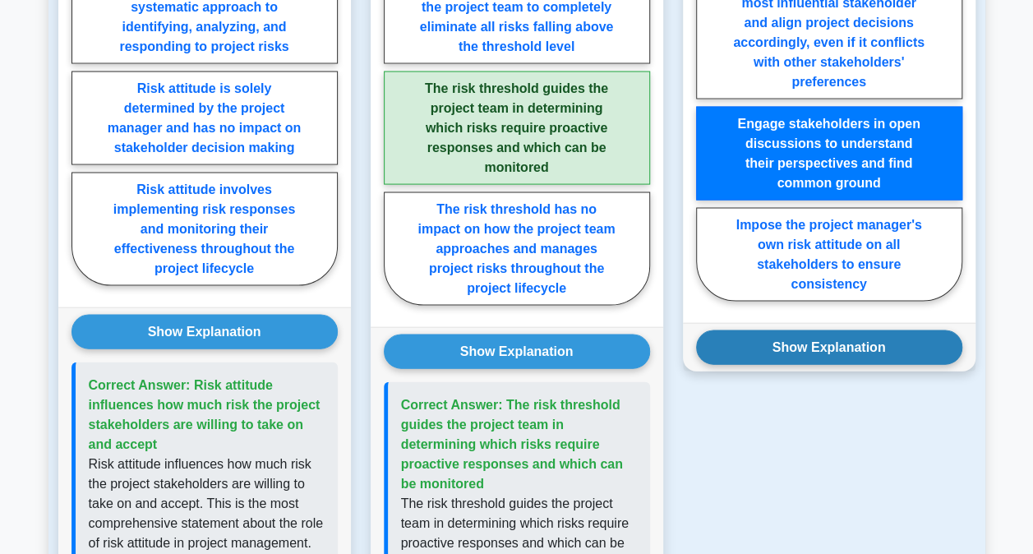
click at [823, 330] on button "Show Explanation" at bounding box center [829, 347] width 266 height 35
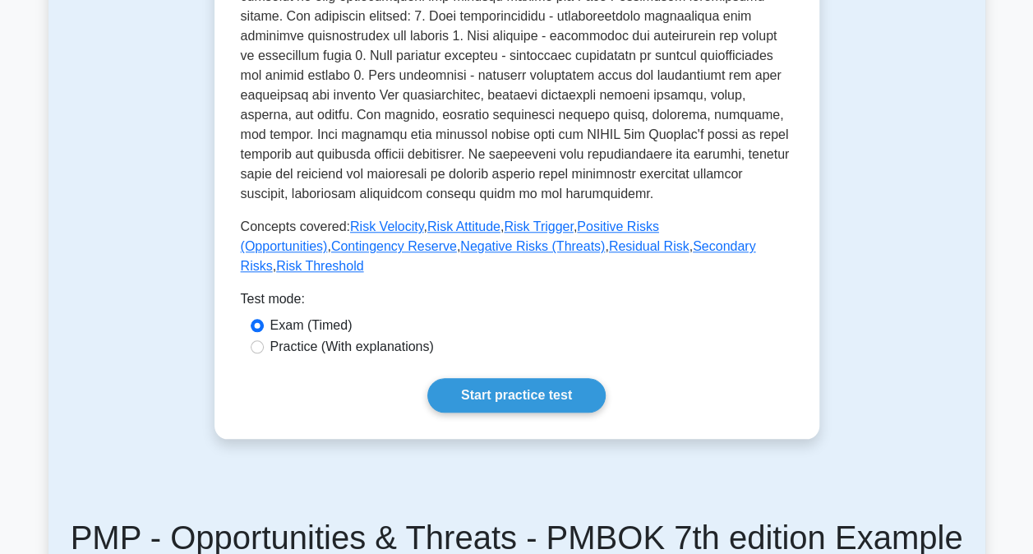
scroll to position [609, 0]
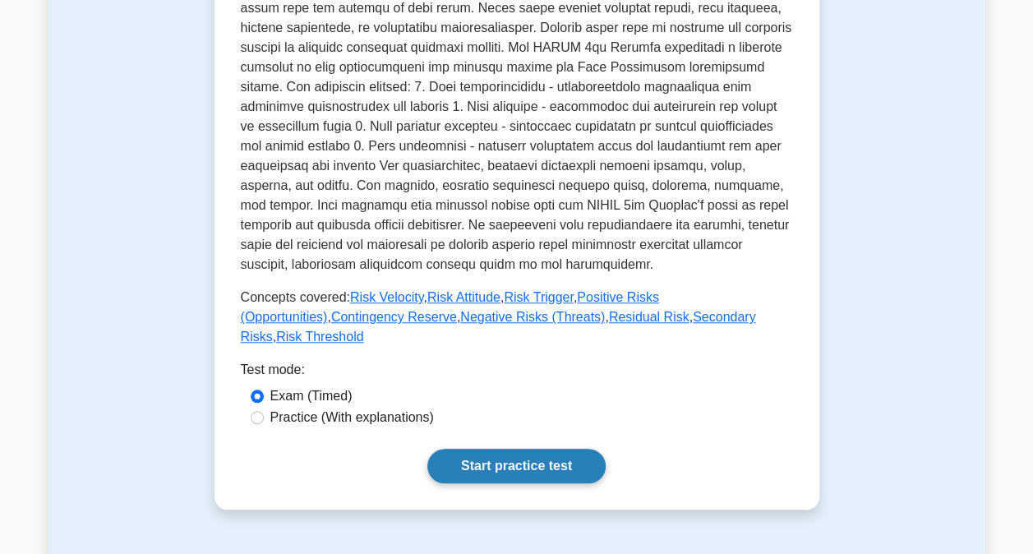
click at [477, 449] on link "Start practice test" at bounding box center [516, 466] width 178 height 35
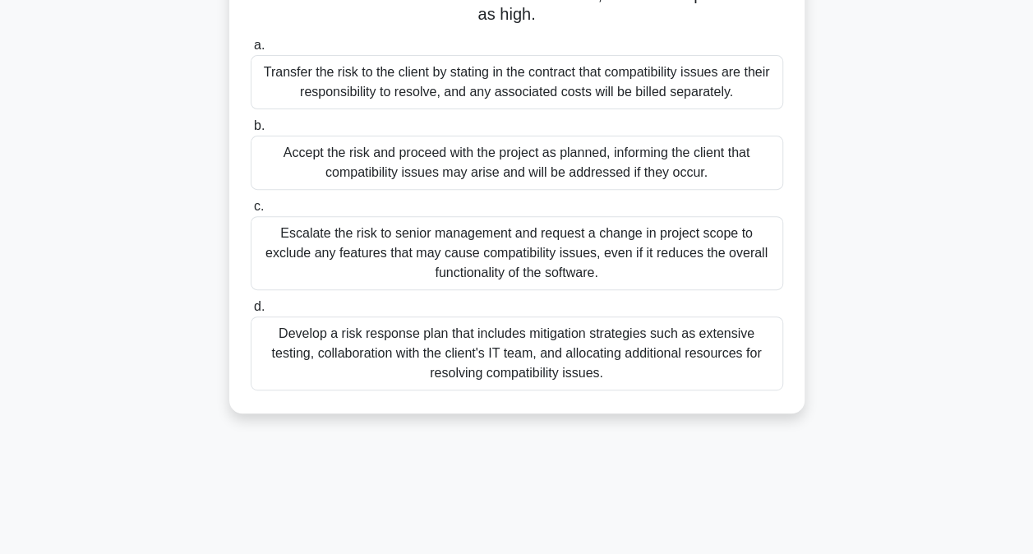
scroll to position [246, 0]
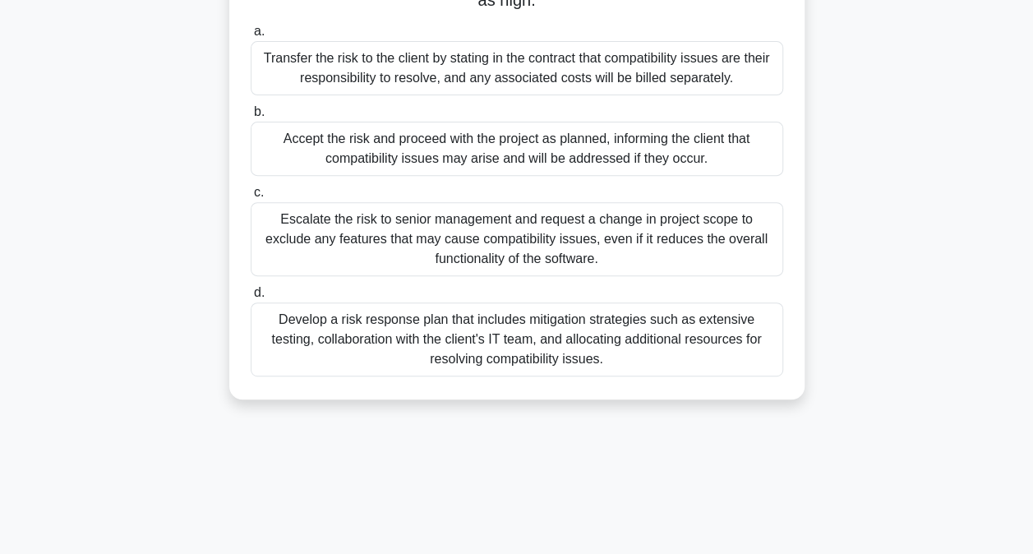
click at [476, 348] on div "Develop a risk response plan that includes mitigation strategies such as extens…" at bounding box center [517, 339] width 532 height 74
click at [251, 298] on input "d. Develop a risk response plan that includes mitigation strategies such as ext…" at bounding box center [251, 293] width 0 height 11
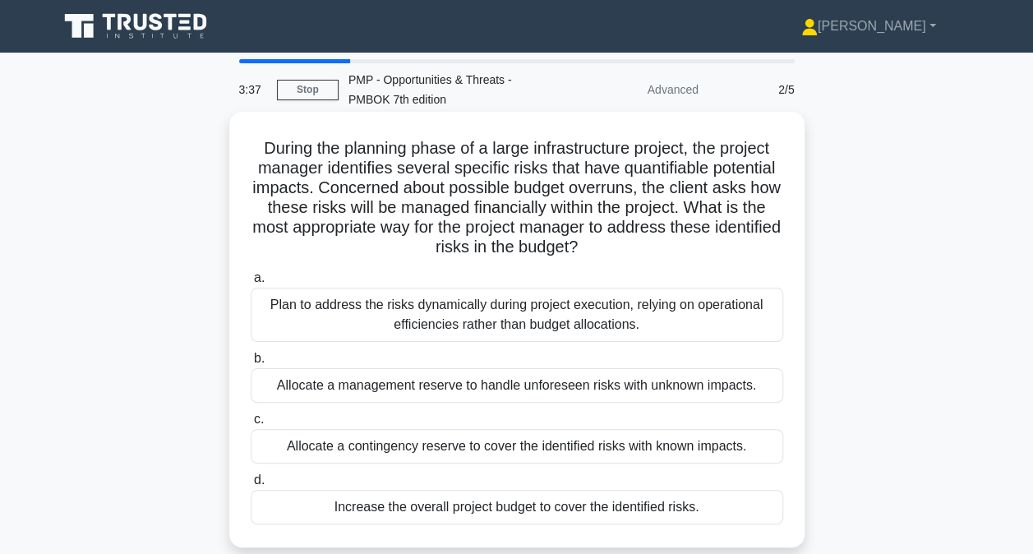
scroll to position [82, 0]
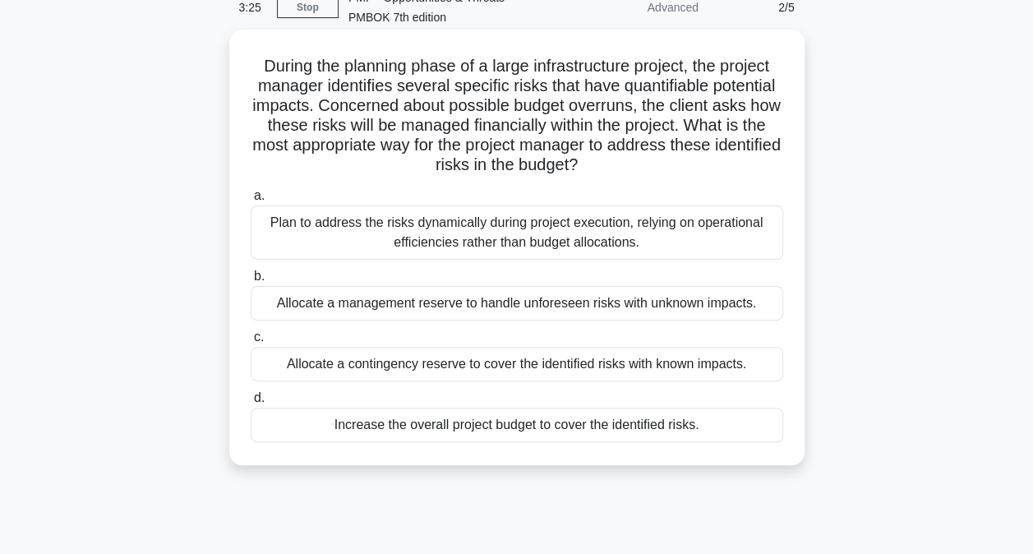
click at [485, 363] on div "Allocate a contingency reserve to cover the identified risks with known impacts." at bounding box center [517, 364] width 532 height 35
click at [251, 343] on input "c. Allocate a contingency reserve to cover the identified risks with known impa…" at bounding box center [251, 337] width 0 height 11
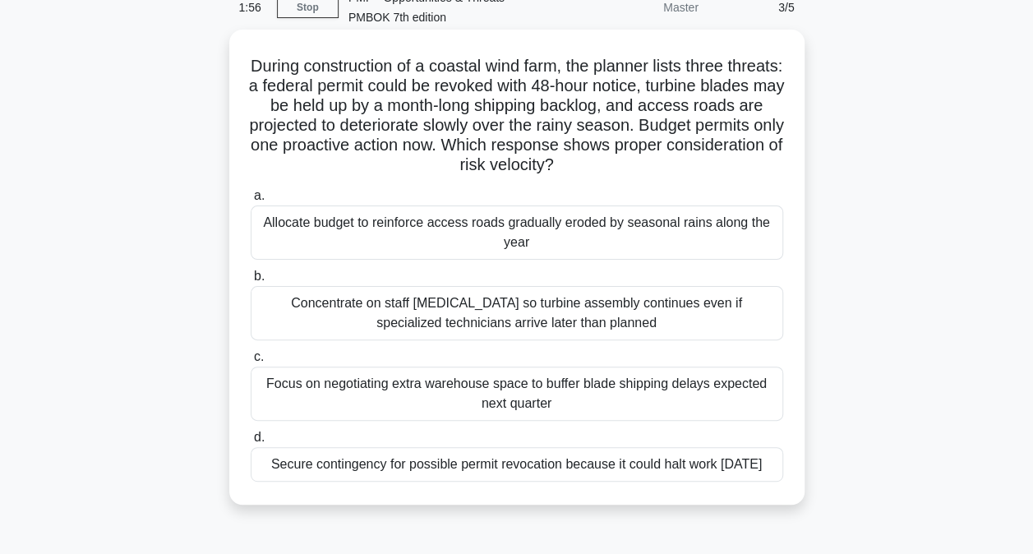
click at [479, 406] on div "Focus on negotiating extra warehouse space to buffer blade shipping delays expe…" at bounding box center [517, 393] width 532 height 54
click at [251, 362] on input "c. Focus on negotiating extra warehouse space to buffer blade shipping delays e…" at bounding box center [251, 357] width 0 height 11
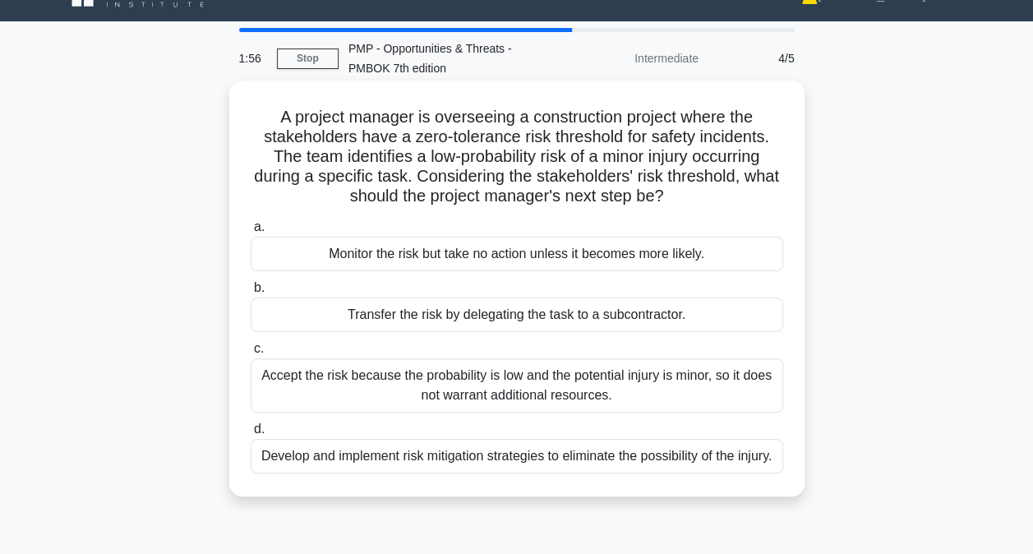
scroll to position [0, 0]
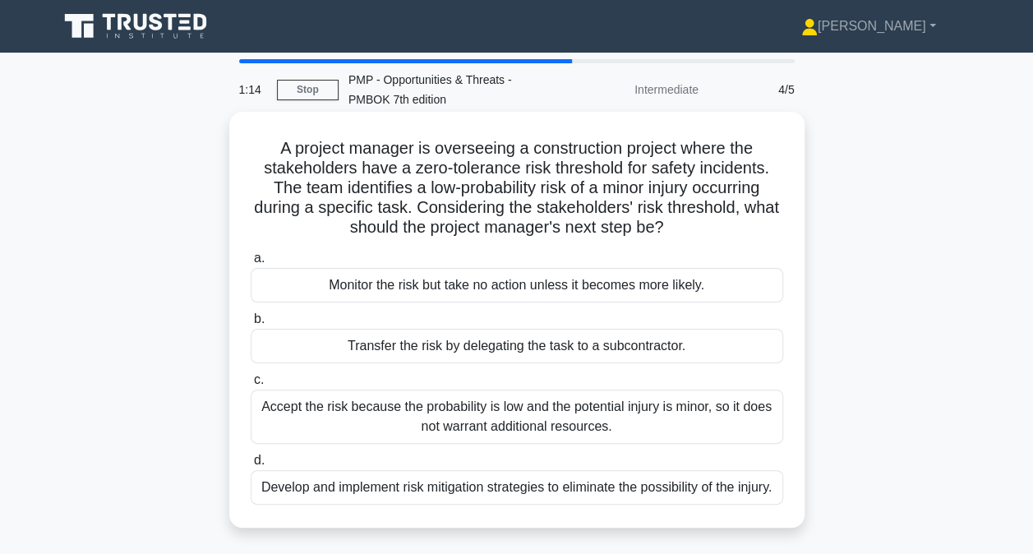
click at [486, 498] on div "Develop and implement risk mitigation strategies to eliminate the possibility o…" at bounding box center [517, 487] width 532 height 35
click at [251, 466] on input "d. Develop and implement risk mitigation strategies to eliminate the possibilit…" at bounding box center [251, 460] width 0 height 11
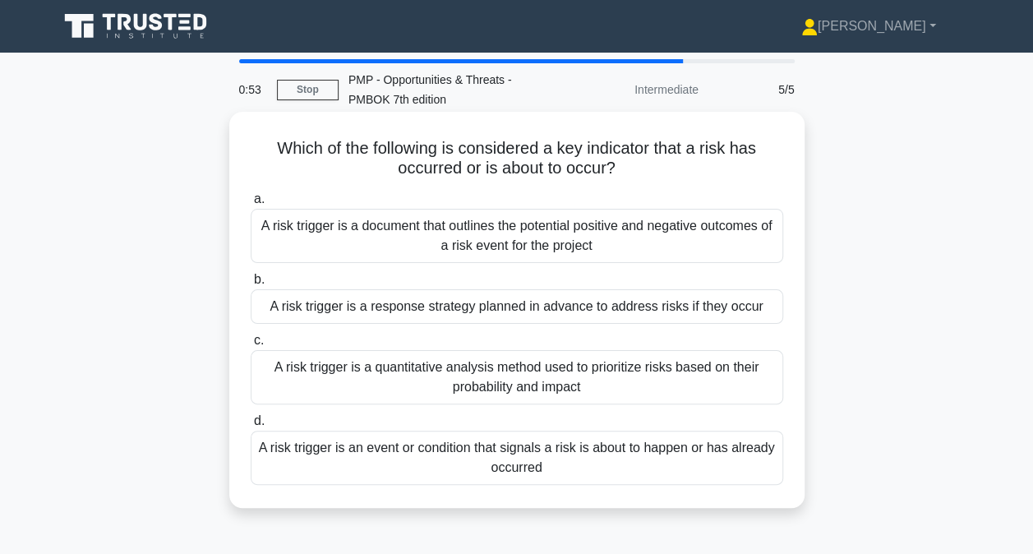
click at [687, 475] on div "A risk trigger is an event or condition that signals a risk is about to happen …" at bounding box center [517, 458] width 532 height 54
click at [251, 426] on input "d. A risk trigger is an event or condition that signals a risk is about to happ…" at bounding box center [251, 421] width 0 height 11
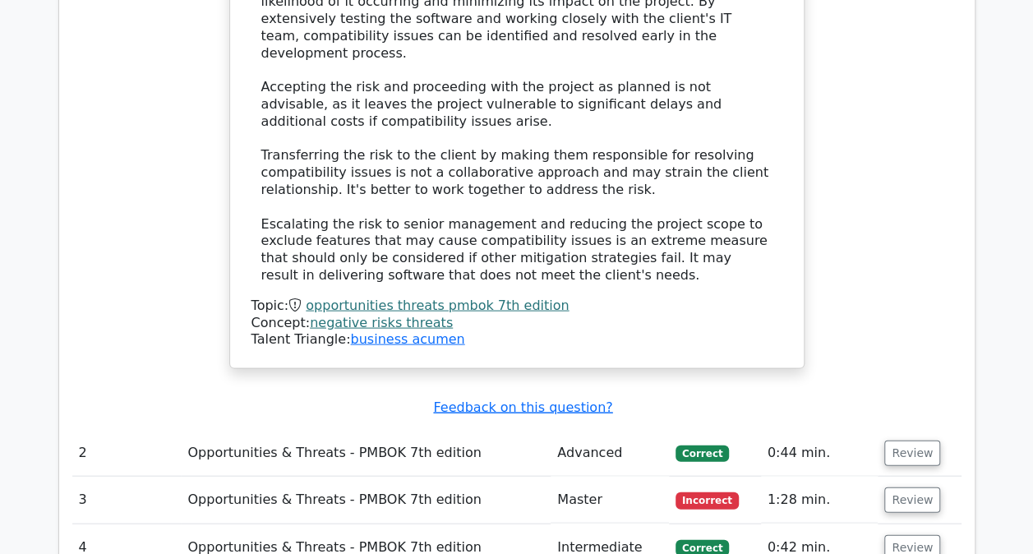
scroll to position [1643, 0]
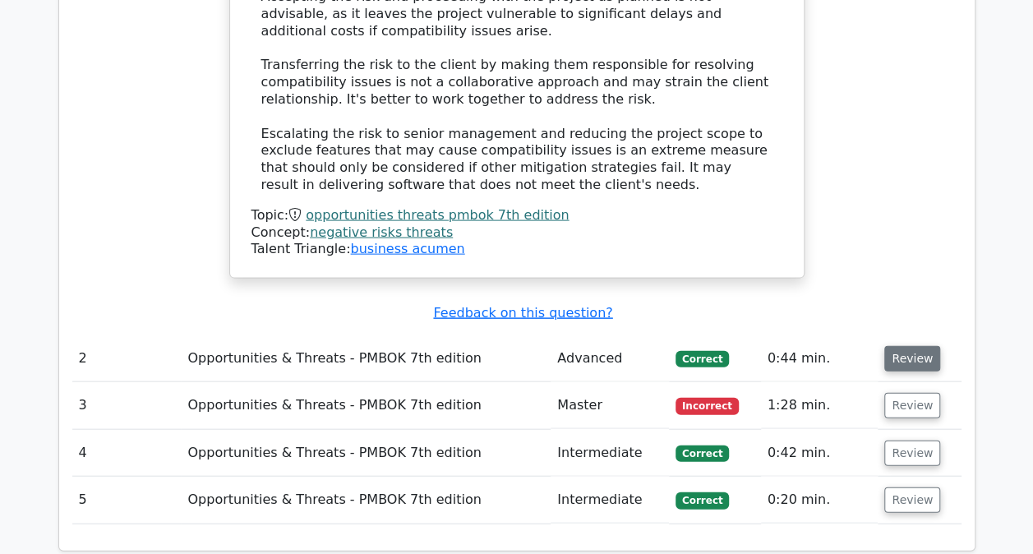
click at [887, 346] on button "Review" at bounding box center [912, 358] width 56 height 25
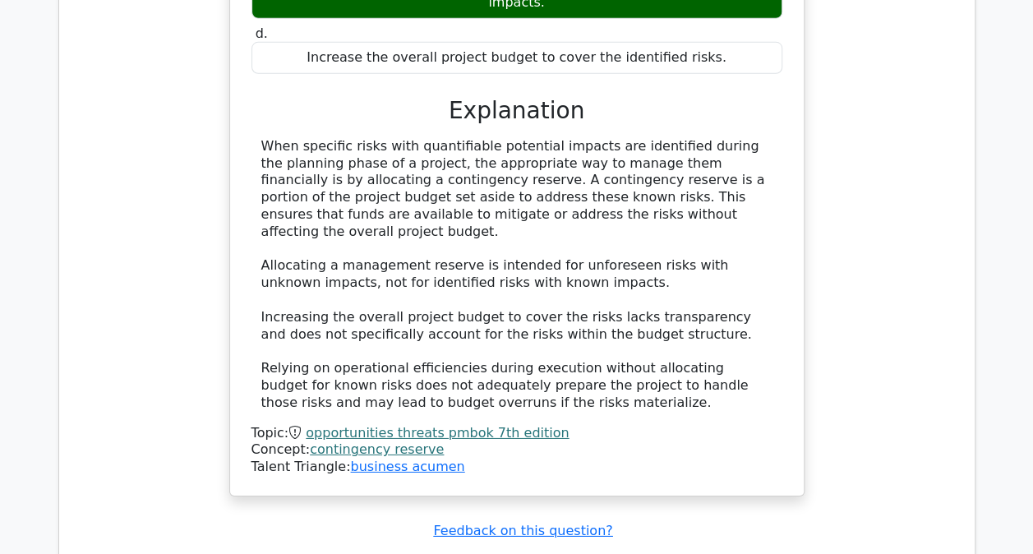
scroll to position [2629, 0]
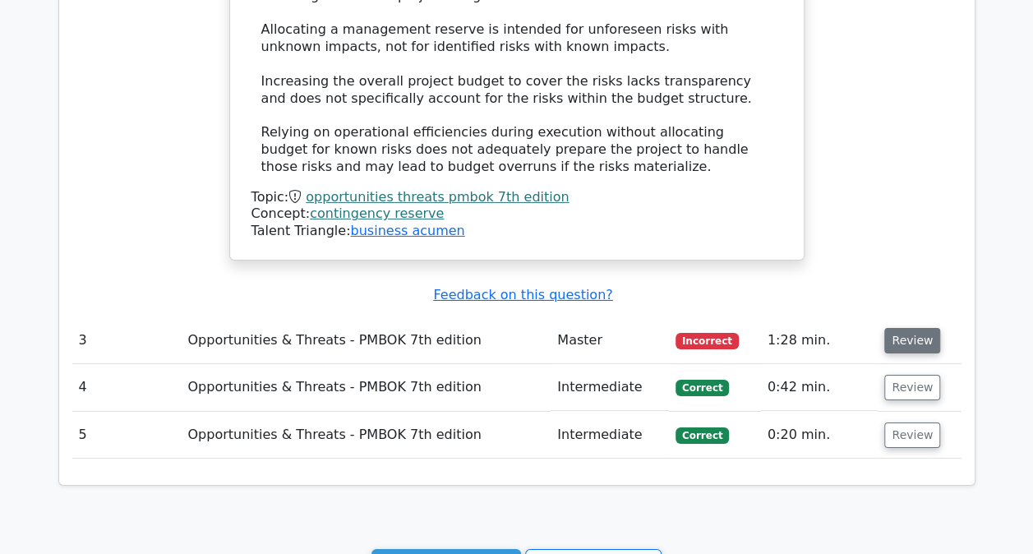
click at [887, 328] on button "Review" at bounding box center [912, 340] width 56 height 25
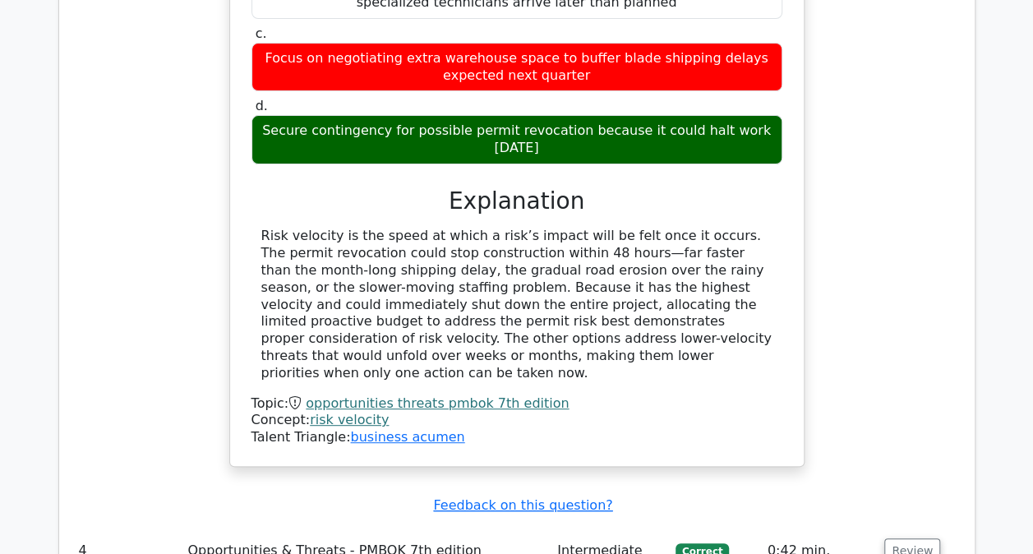
scroll to position [3451, 0]
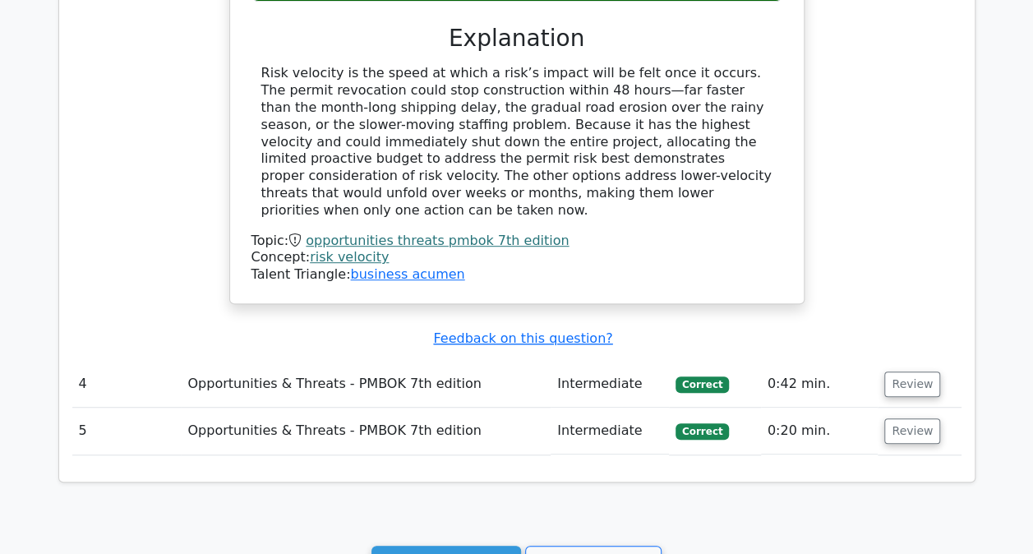
click at [879, 361] on td "Review" at bounding box center [919, 384] width 83 height 47
click at [888, 371] on button "Review" at bounding box center [912, 383] width 56 height 25
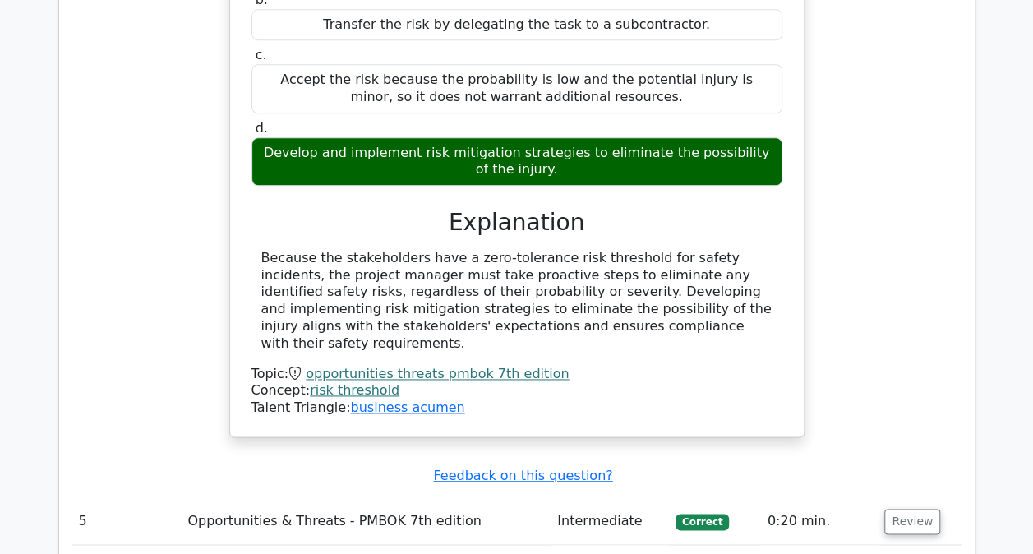
scroll to position [4108, 0]
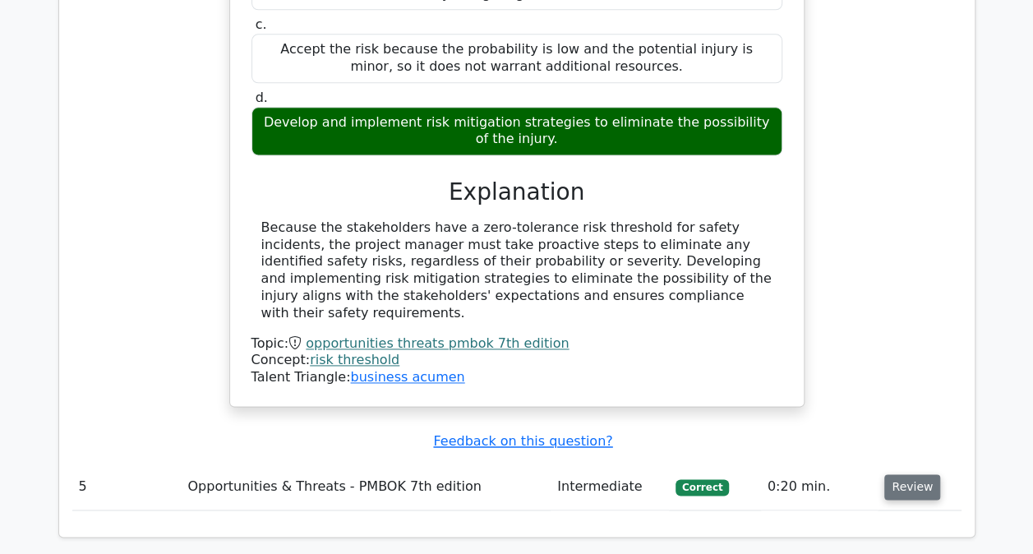
click at [884, 474] on button "Review" at bounding box center [912, 486] width 56 height 25
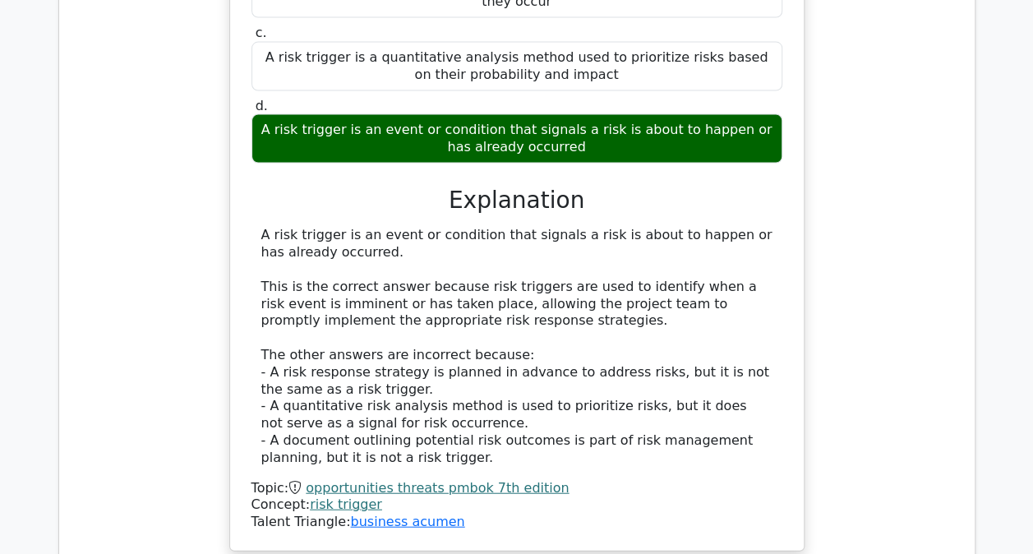
scroll to position [4848, 0]
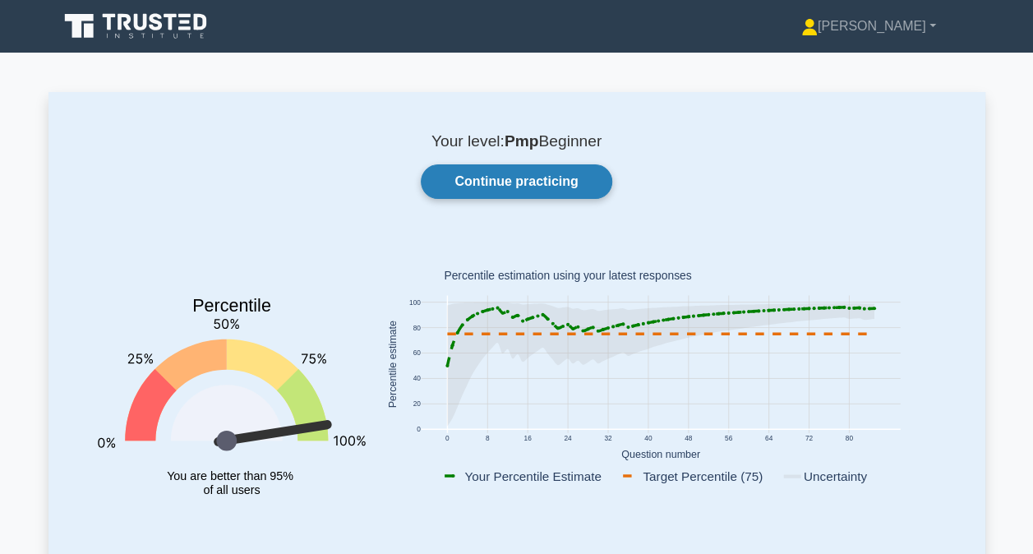
click at [519, 189] on link "Continue practicing" at bounding box center [516, 181] width 191 height 35
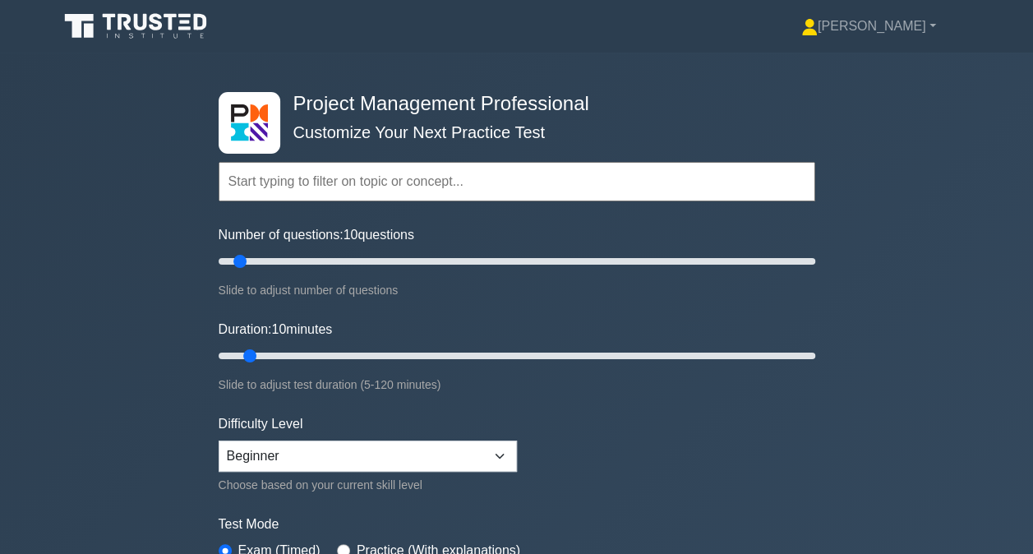
scroll to position [164, 0]
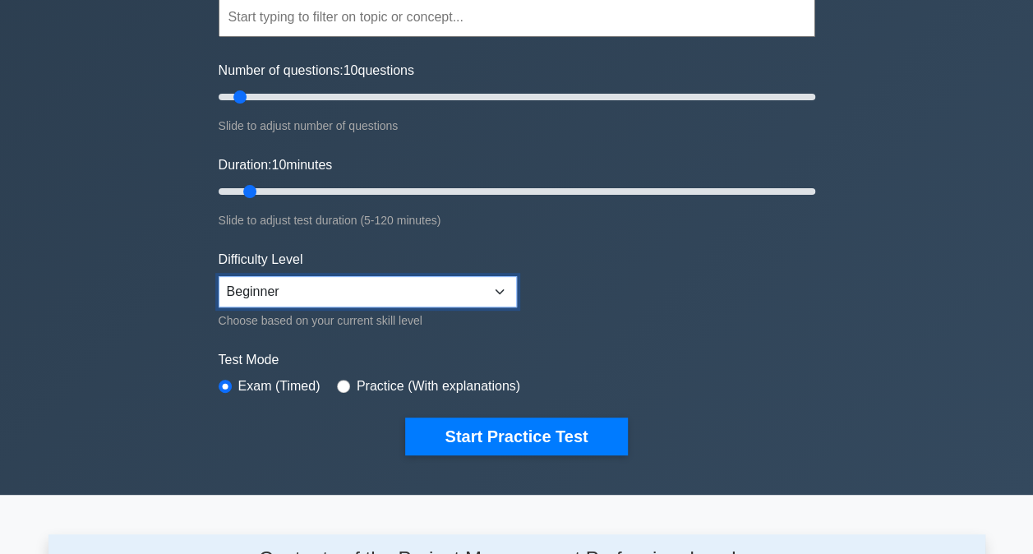
click at [488, 276] on select "Beginner Intermediate Expert" at bounding box center [368, 291] width 298 height 31
select select "intermediate"
click at [219, 276] on select "Beginner Intermediate Expert" at bounding box center [368, 291] width 298 height 31
click at [431, 297] on select "Beginner Intermediate Expert" at bounding box center [368, 291] width 298 height 31
click at [219, 276] on select "Beginner Intermediate Expert" at bounding box center [368, 291] width 298 height 31
